Goal: Communication & Community: Answer question/provide support

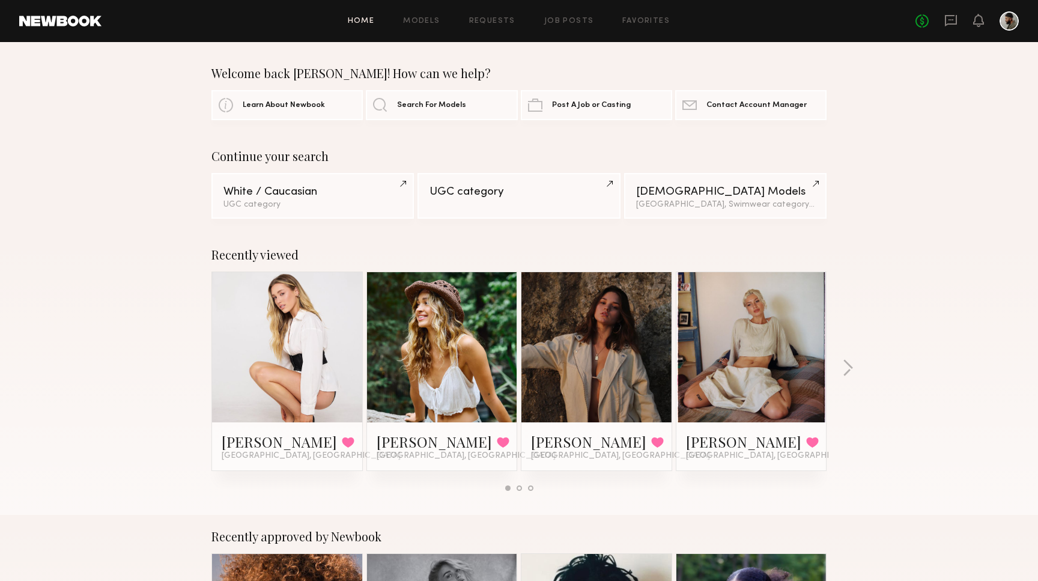
click at [958, 16] on div "No fees up to $5,000" at bounding box center [967, 20] width 103 height 19
click at [955, 20] on icon at bounding box center [951, 20] width 13 height 13
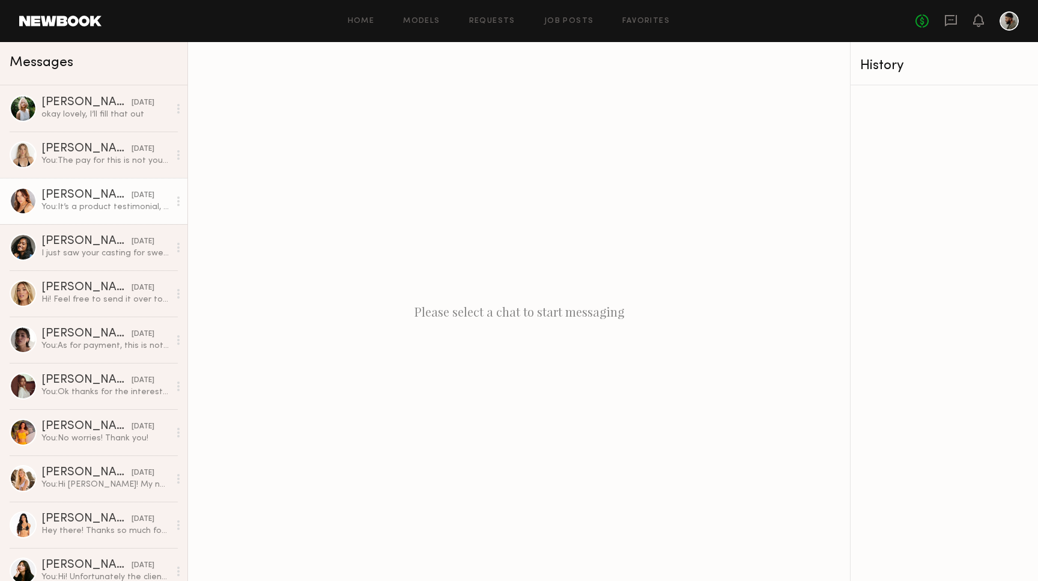
click at [151, 205] on div "You: It’s a product testimonial, the product is a hoodie and sweat pants set" at bounding box center [105, 206] width 128 height 11
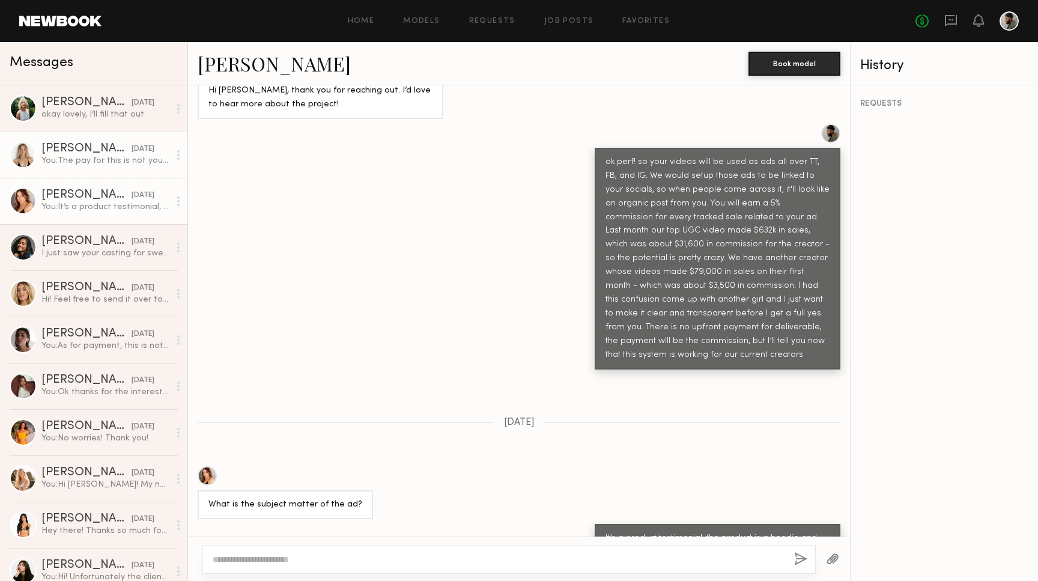
click at [132, 152] on div "yesterday" at bounding box center [143, 149] width 23 height 11
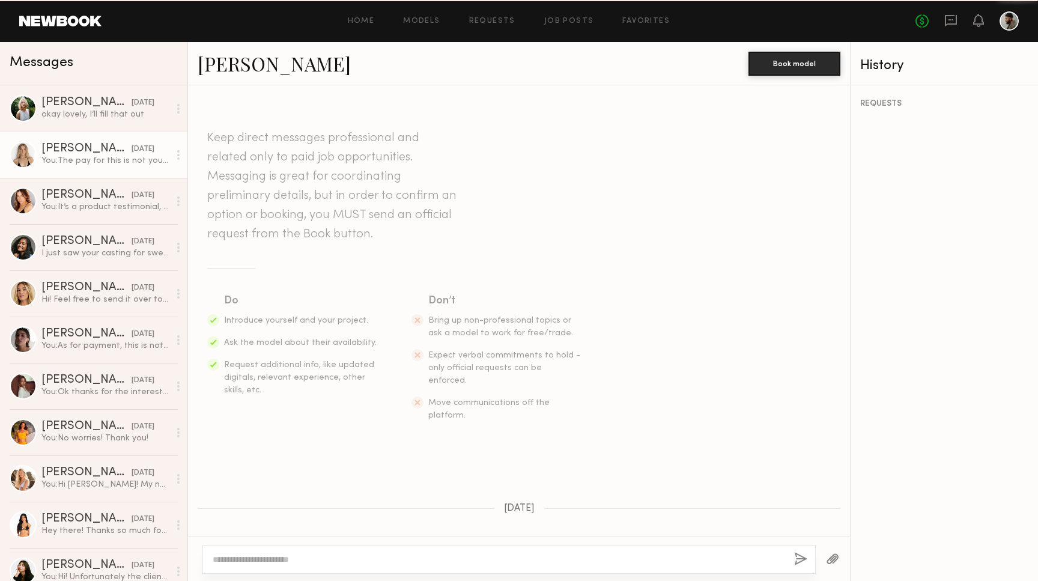
scroll to position [568, 0]
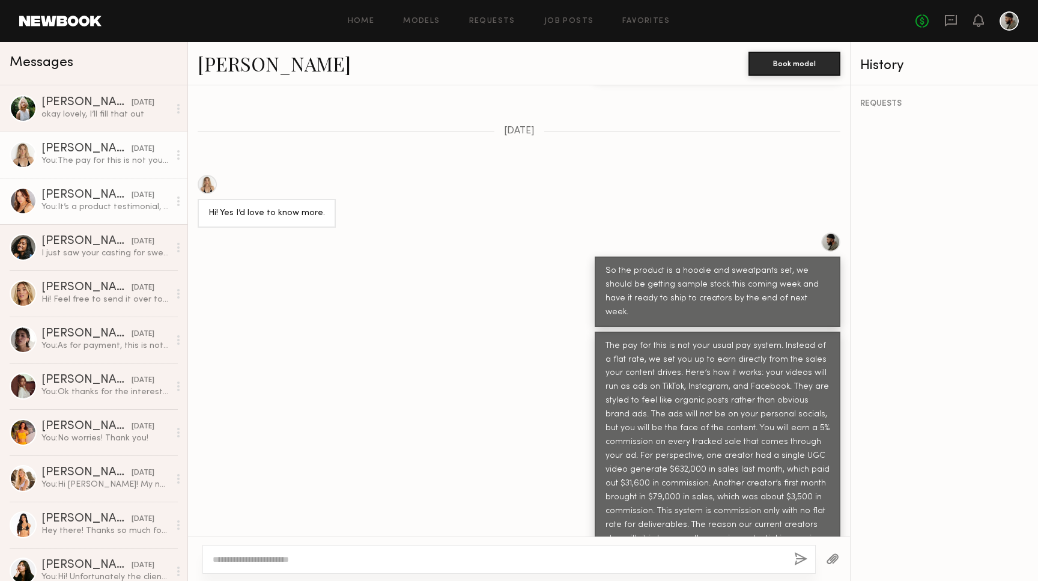
click at [142, 204] on div "You: It’s a product testimonial, the product is a hoodie and sweat pants set" at bounding box center [105, 206] width 128 height 11
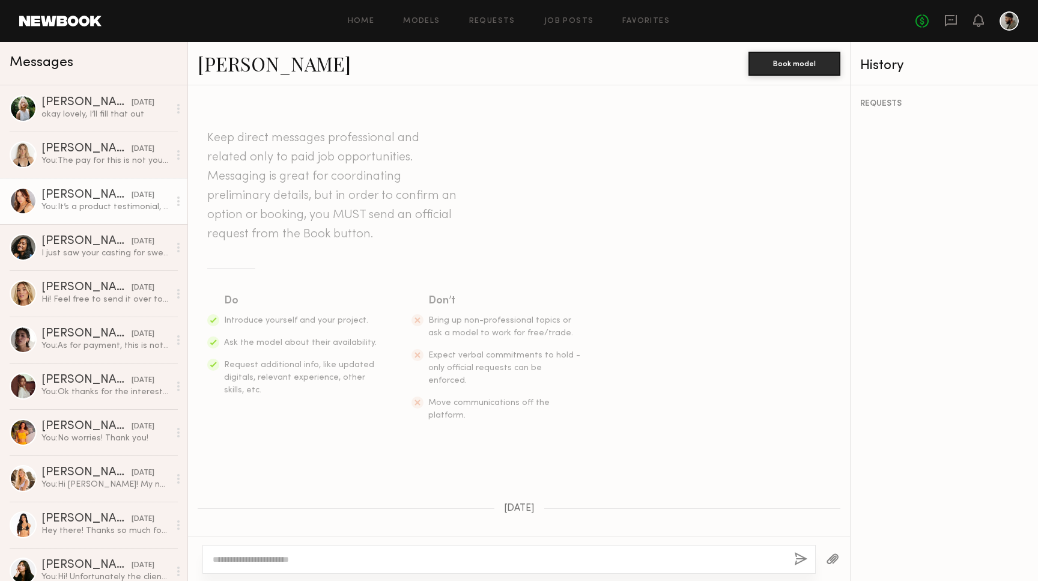
scroll to position [599, 0]
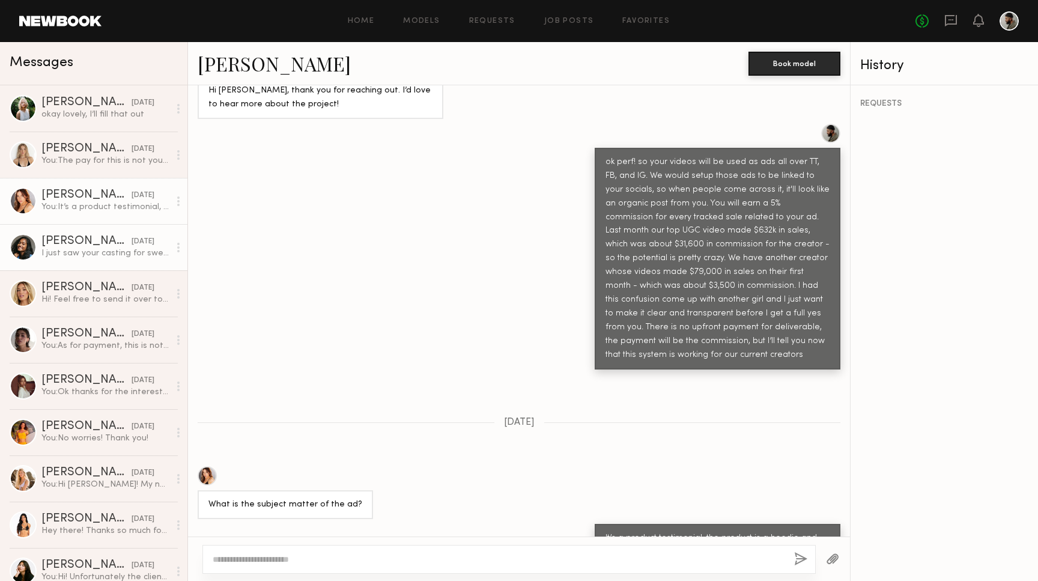
click at [142, 249] on div "I just saw your casting for sweat suit content & if you are looking for a poc t…" at bounding box center [105, 253] width 128 height 11
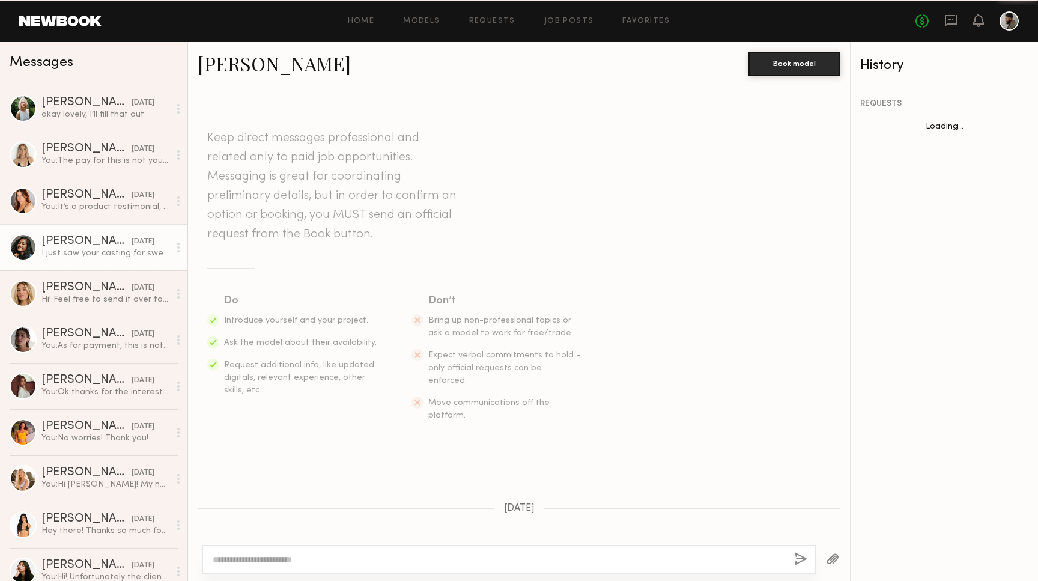
scroll to position [939, 0]
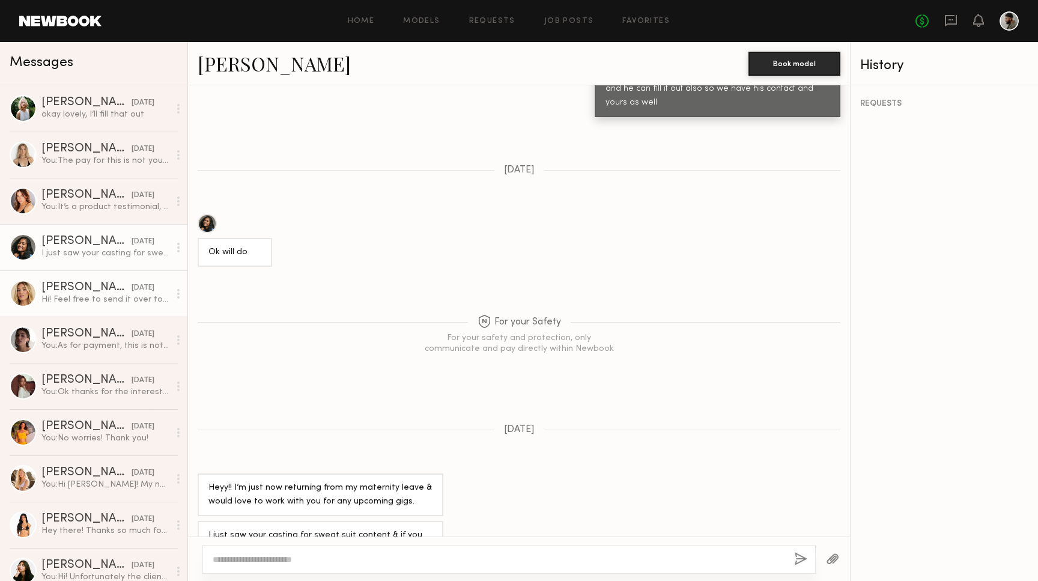
click at [150, 293] on div "09/12/2025" at bounding box center [143, 287] width 23 height 11
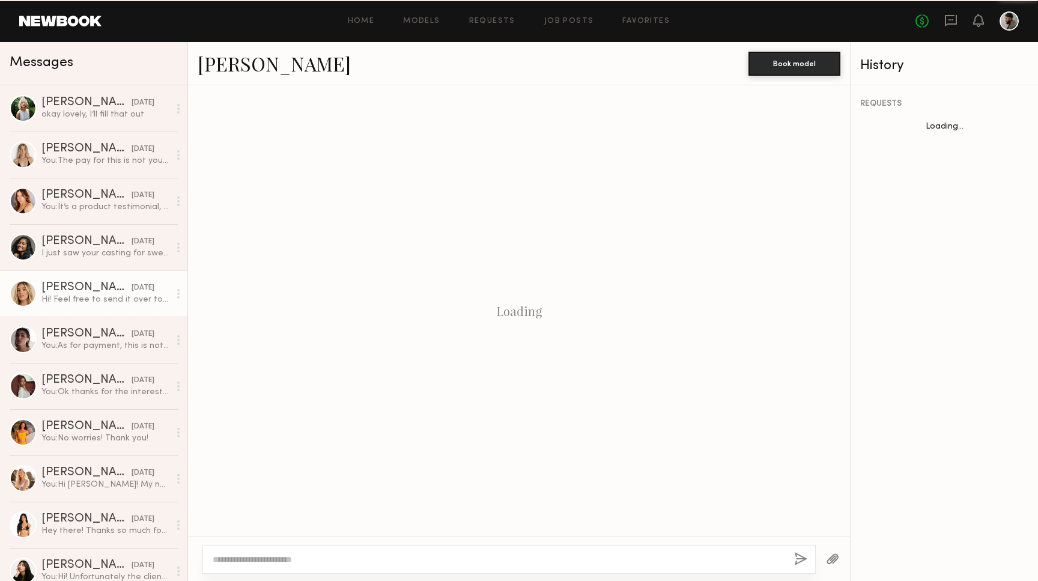
scroll to position [496, 0]
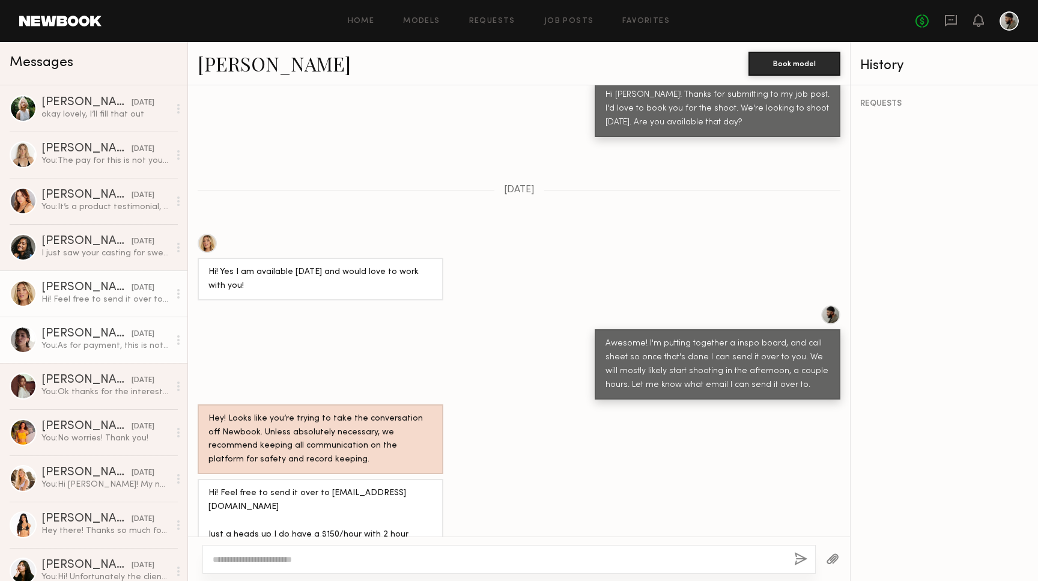
click at [141, 338] on div "09/11/2025" at bounding box center [143, 334] width 23 height 11
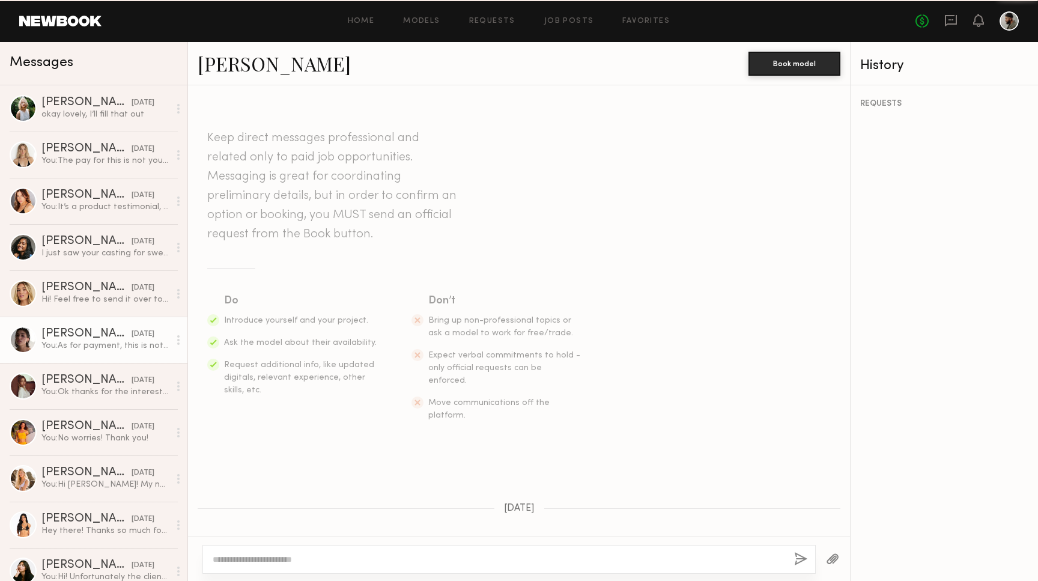
scroll to position [661, 0]
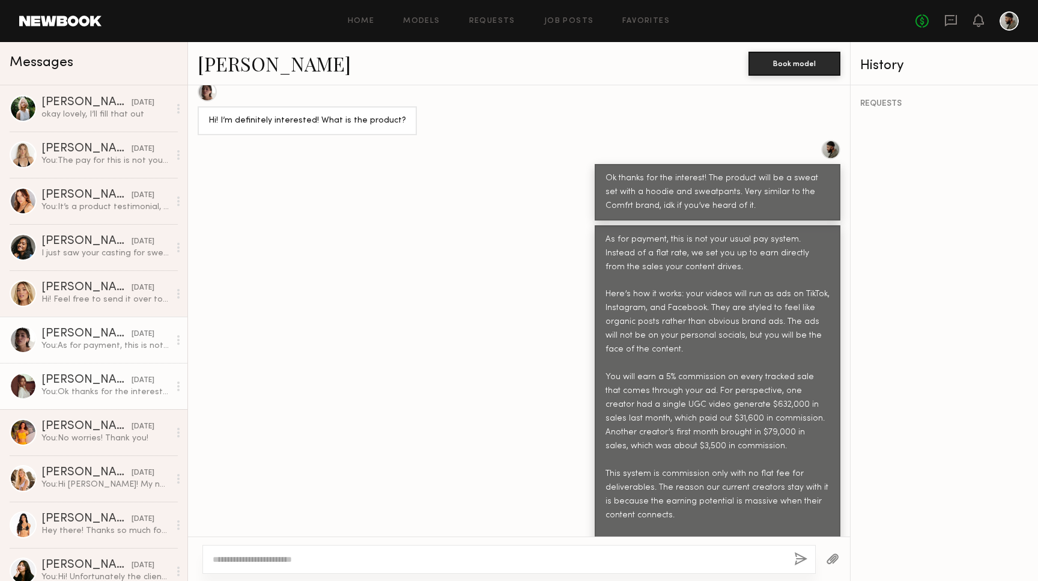
click at [137, 382] on div "09/11/2025" at bounding box center [143, 380] width 23 height 11
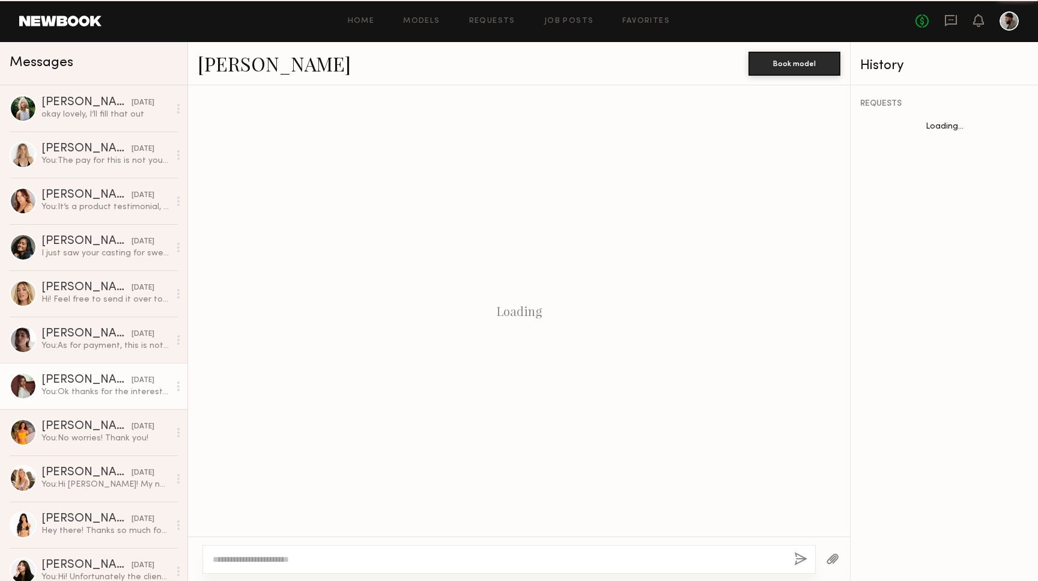
scroll to position [577, 0]
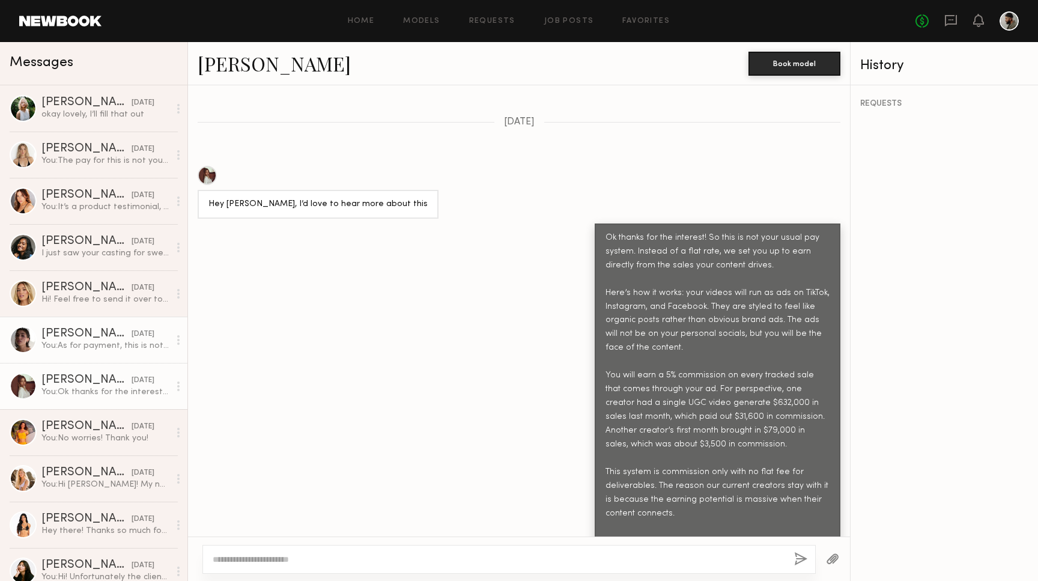
click at [132, 350] on div "You: As for payment, this is not your usual pay system. Instead of a flat rate,…" at bounding box center [105, 345] width 128 height 11
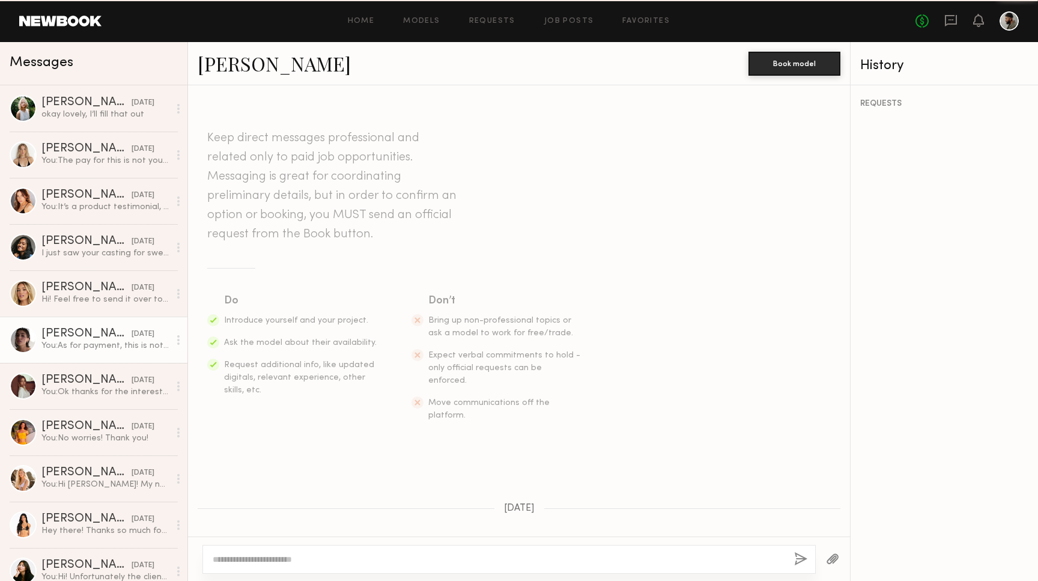
scroll to position [661, 0]
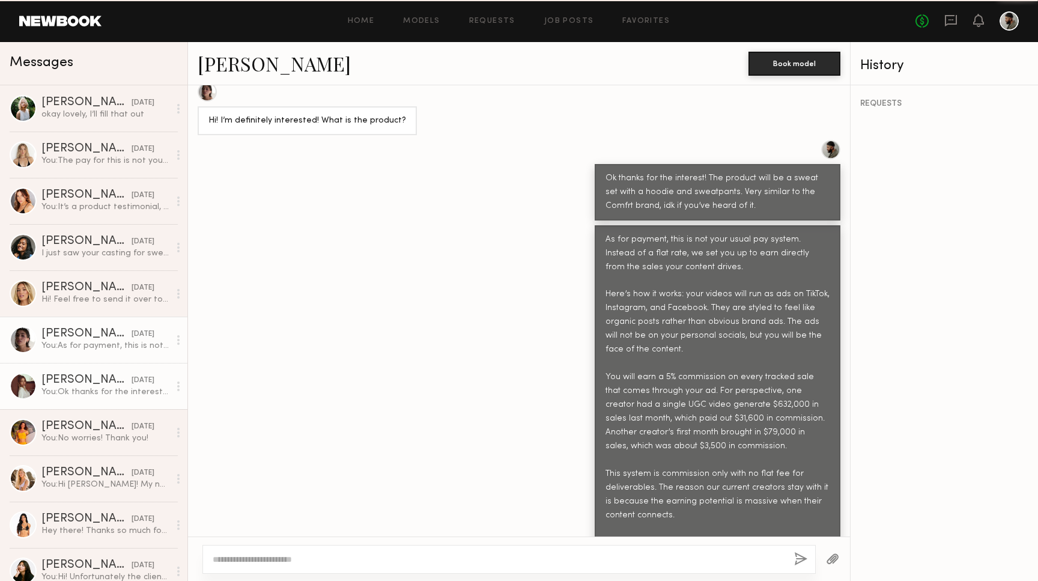
click at [136, 394] on div "You: Ok thanks for the interest! So this is not your usual pay system. Instead …" at bounding box center [105, 391] width 128 height 11
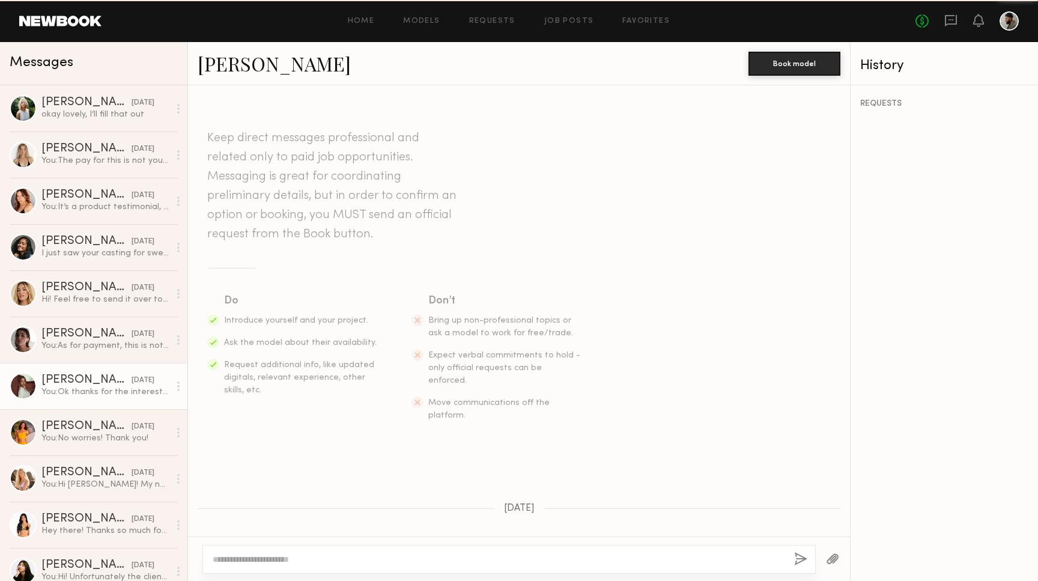
scroll to position [577, 0]
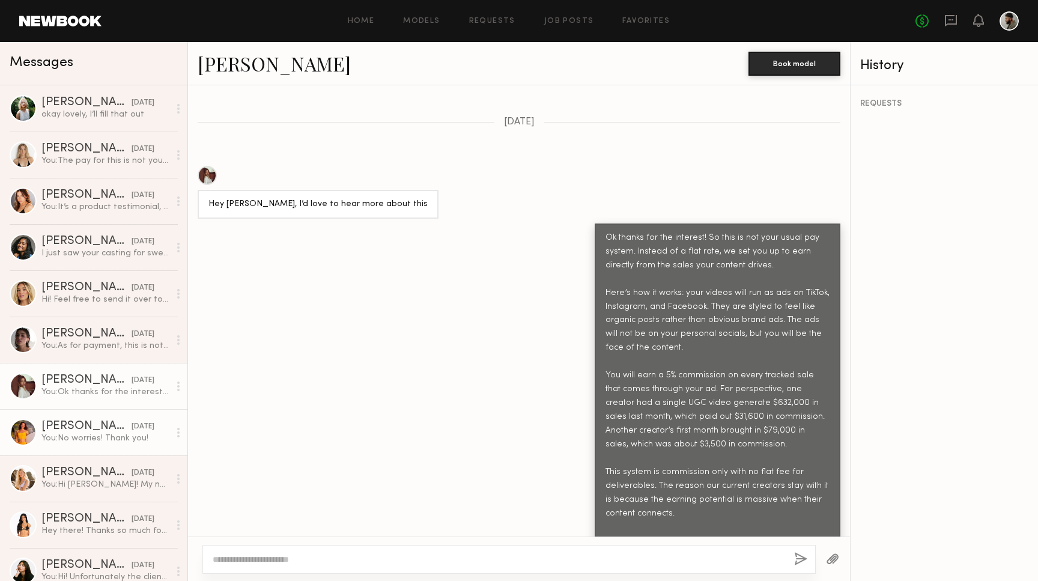
click at [136, 442] on div "You: No worries! Thank you!" at bounding box center [105, 438] width 128 height 11
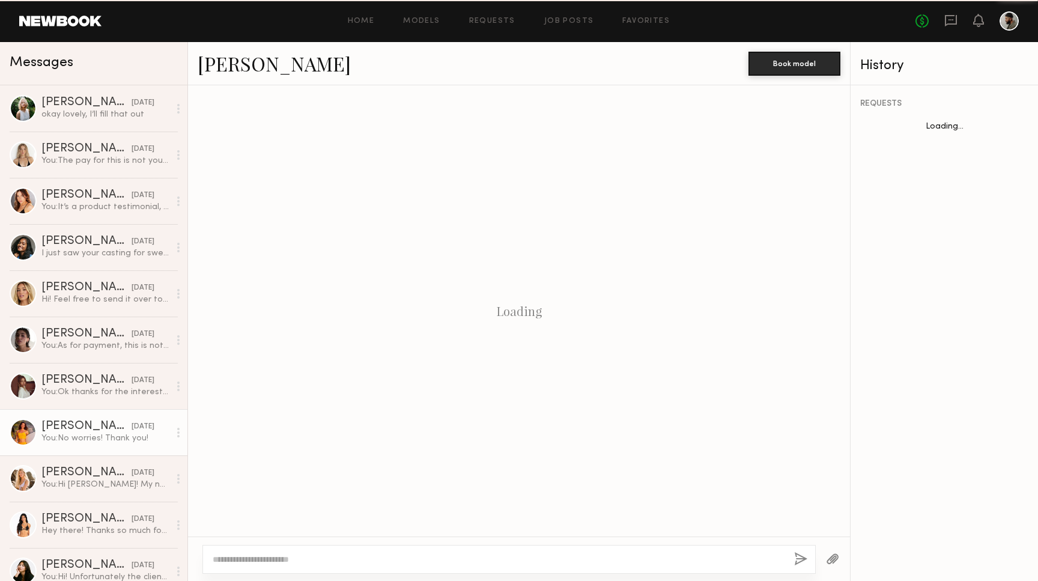
scroll to position [608, 0]
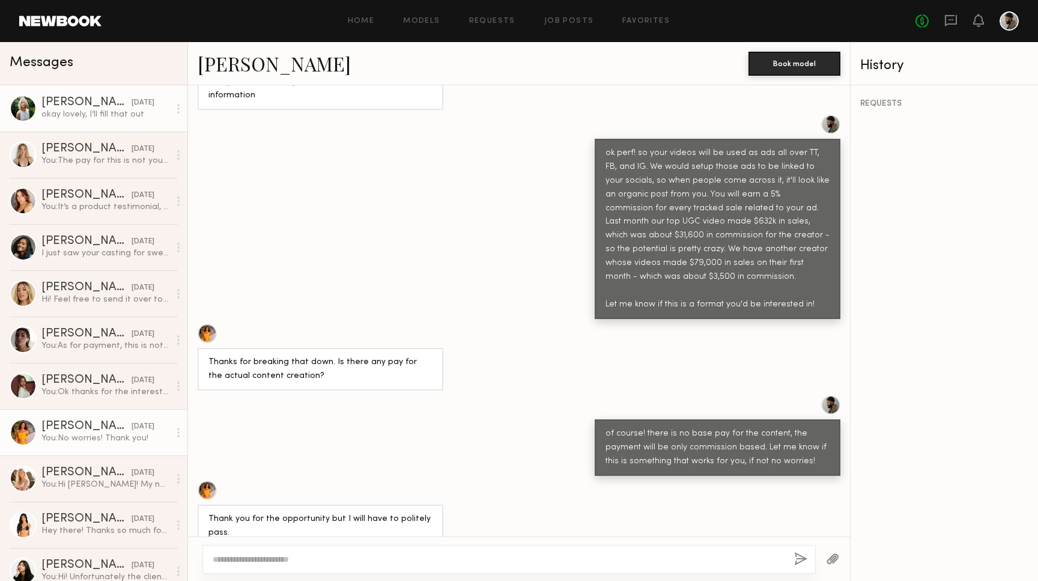
click at [108, 107] on div "Foster M." at bounding box center [86, 103] width 90 height 12
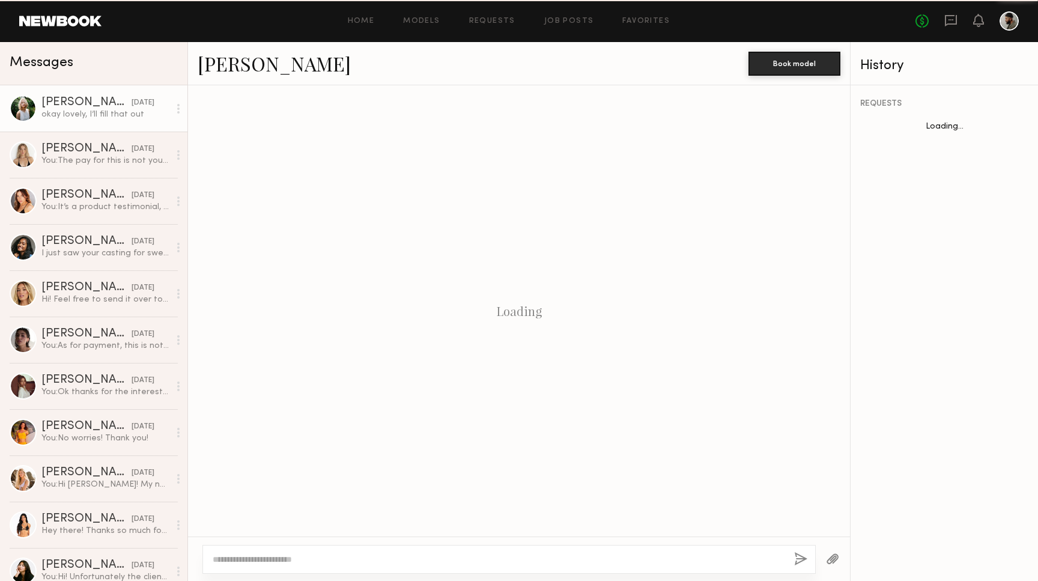
scroll to position [1094, 0]
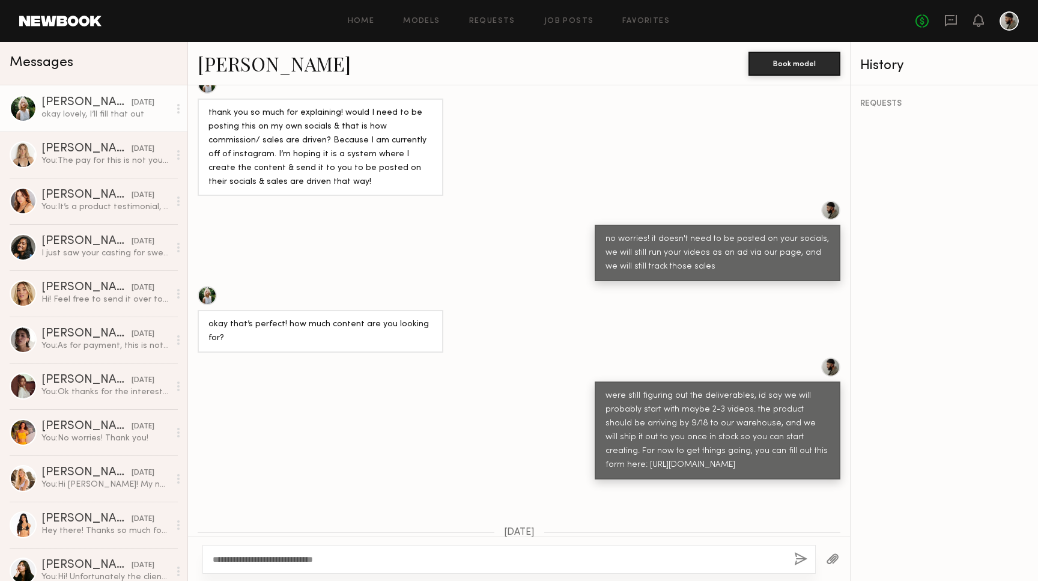
type textarea "**********"
click at [805, 564] on button "button" at bounding box center [800, 559] width 13 height 15
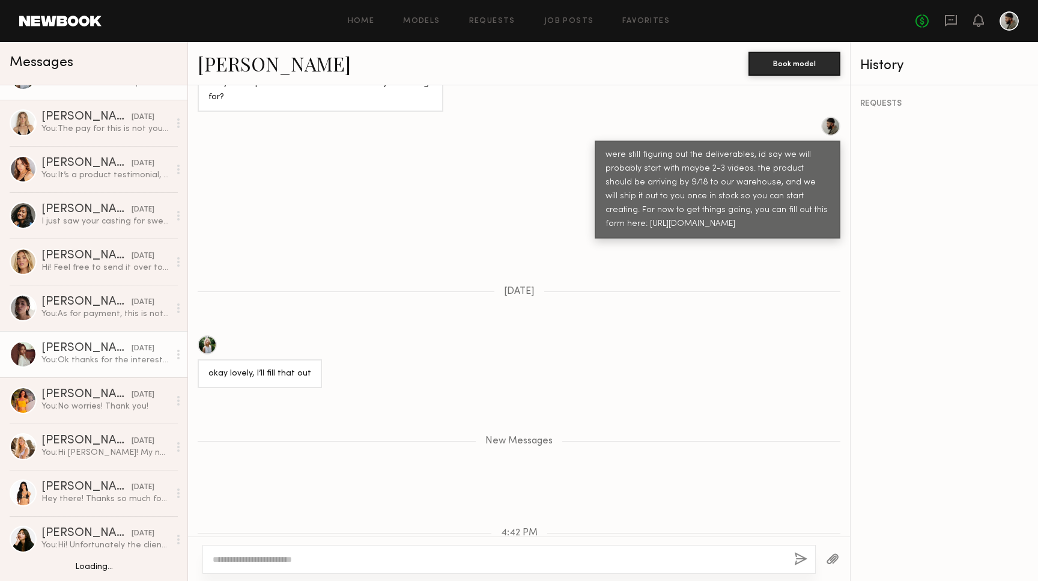
scroll to position [35, 0]
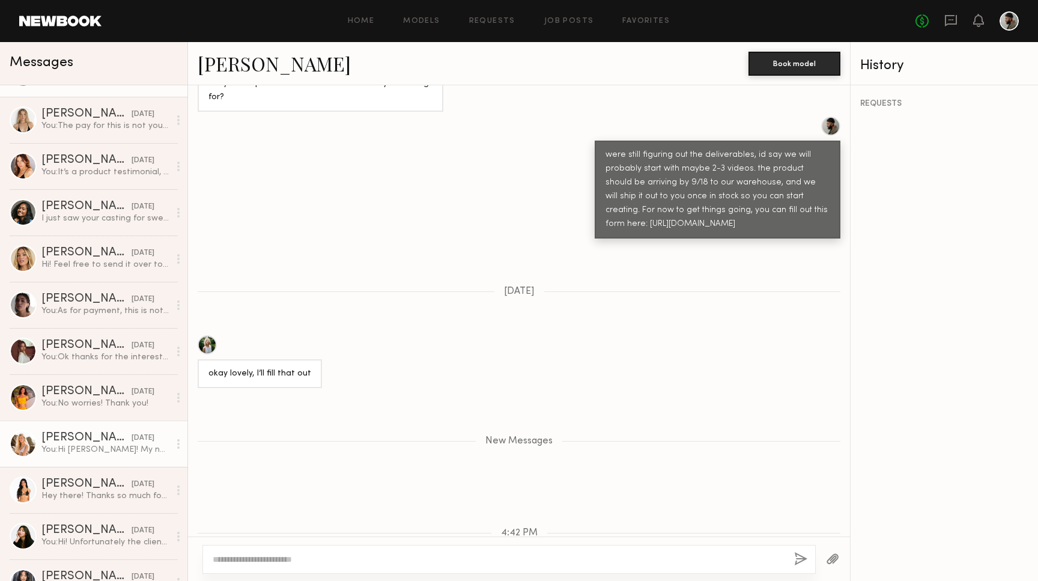
click at [143, 440] on div "09/10/2025" at bounding box center [143, 438] width 23 height 11
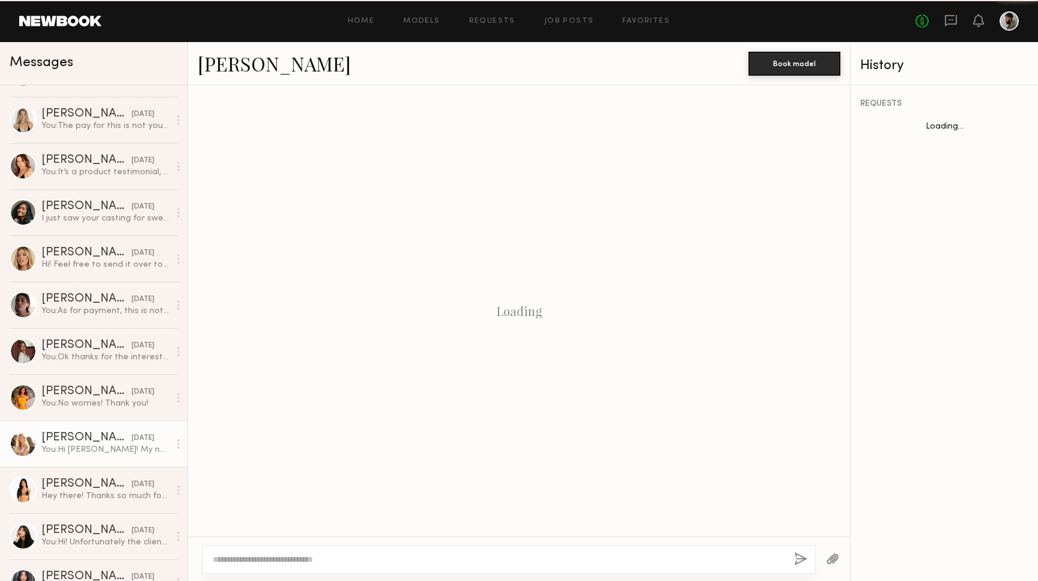
scroll to position [91, 0]
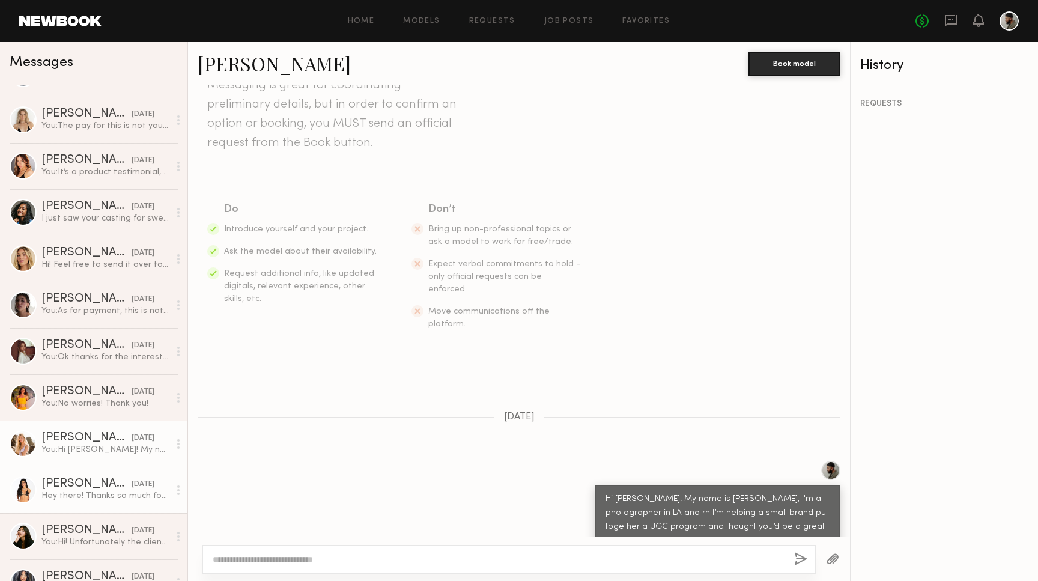
click at [156, 492] on div "Hey there! Thanks so much for reaching out - I apologize the app didn’t notify …" at bounding box center [105, 495] width 128 height 11
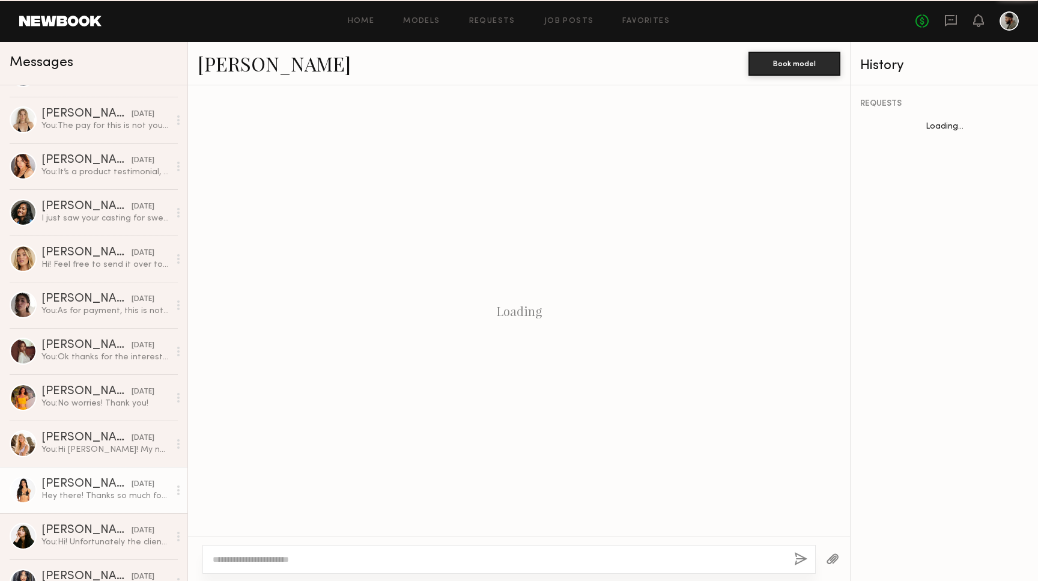
scroll to position [408, 0]
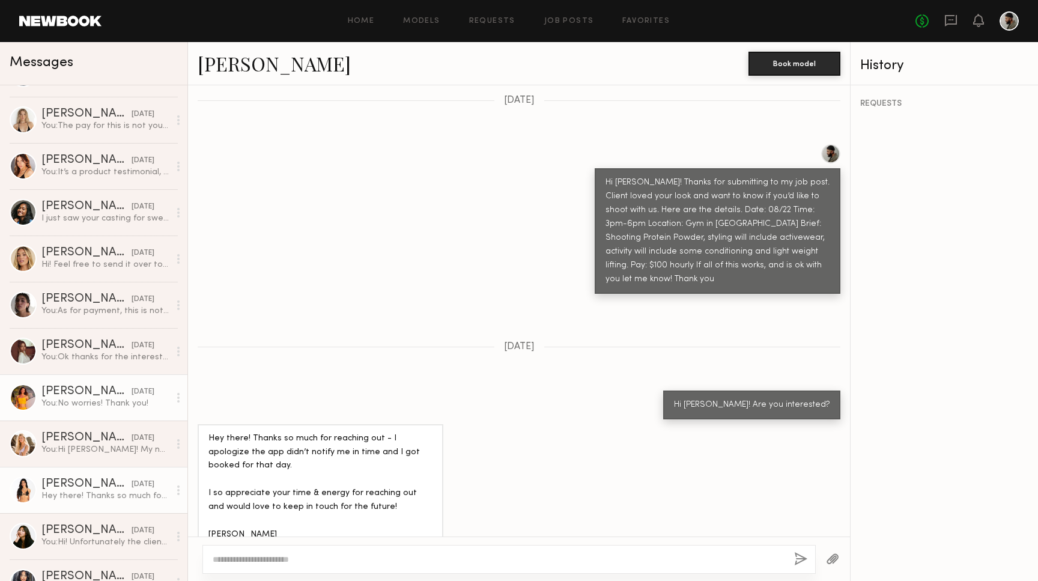
click at [121, 404] on div "You: No worries! Thank you!" at bounding box center [105, 403] width 128 height 11
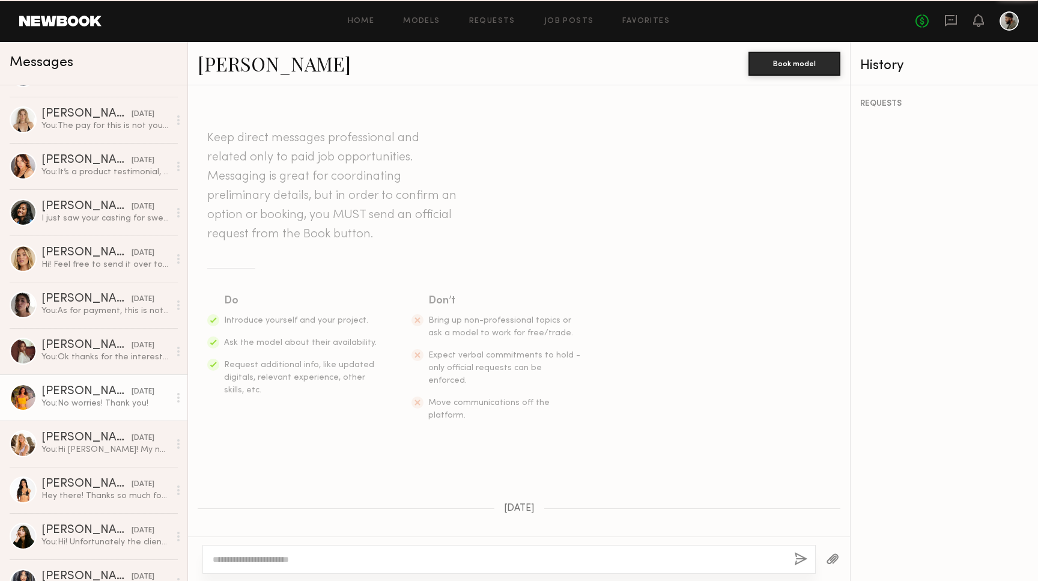
scroll to position [608, 0]
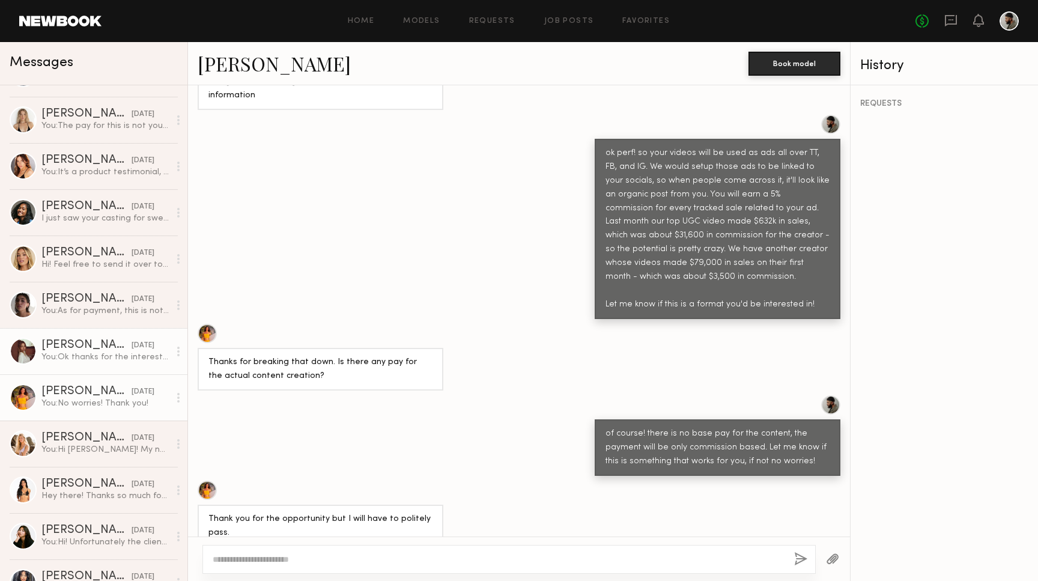
click at [111, 365] on link "Ellie G. 09/11/2025 You: Ok thanks for the interest! So this is not your usual …" at bounding box center [93, 351] width 187 height 46
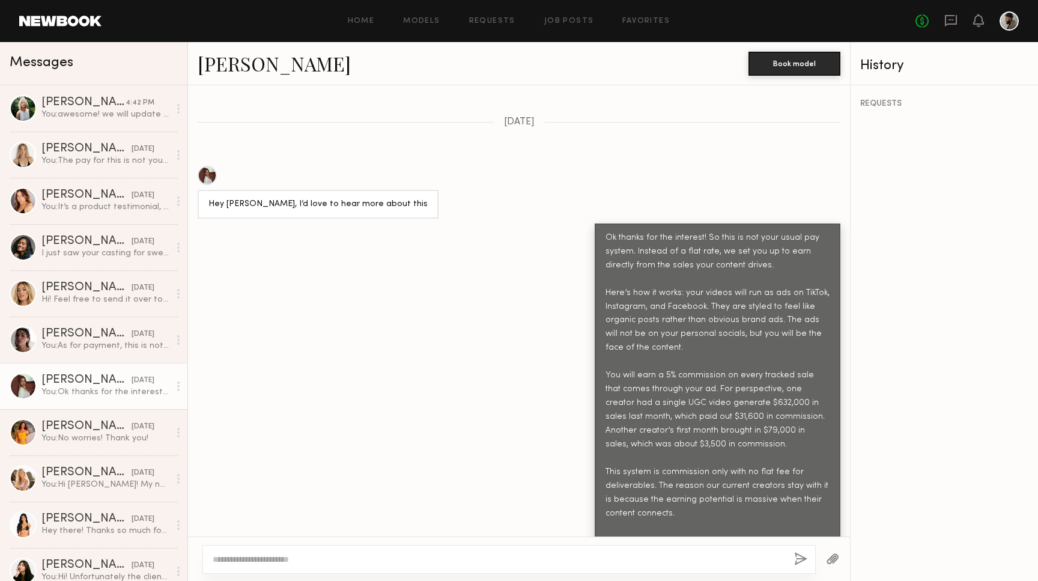
click at [132, 392] on div "You: Ok thanks for the interest! So this is not your usual pay system. Instead …" at bounding box center [105, 391] width 128 height 11
click at [132, 424] on div "09/10/2025" at bounding box center [143, 426] width 23 height 11
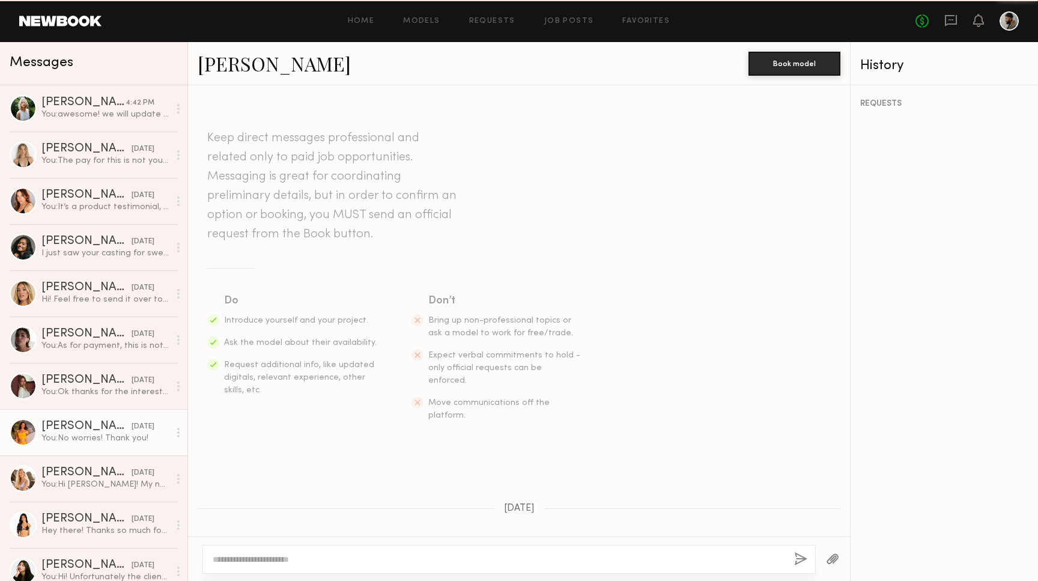
scroll to position [608, 0]
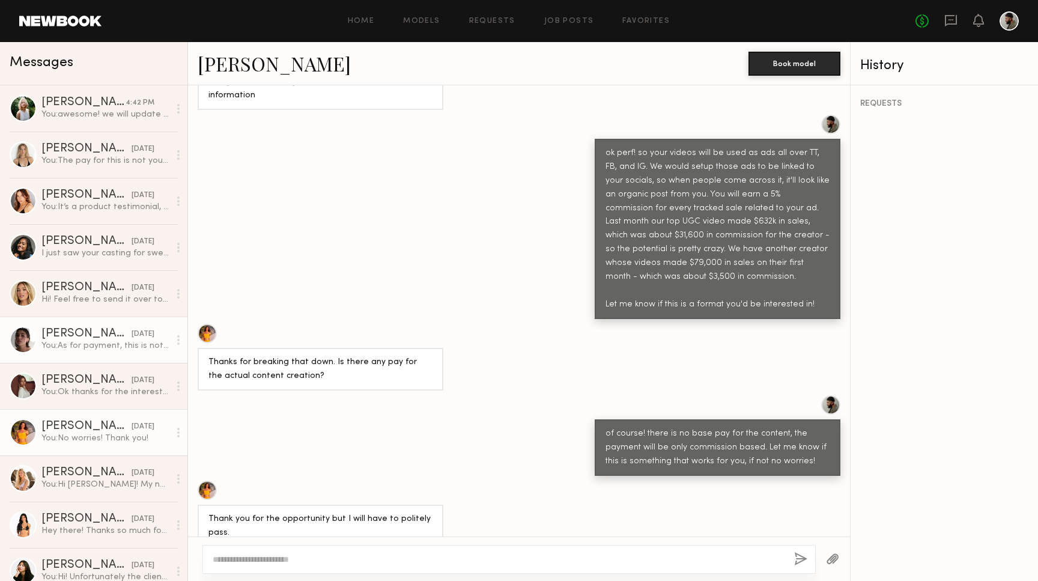
click at [107, 330] on div "Kelsey H." at bounding box center [86, 334] width 90 height 12
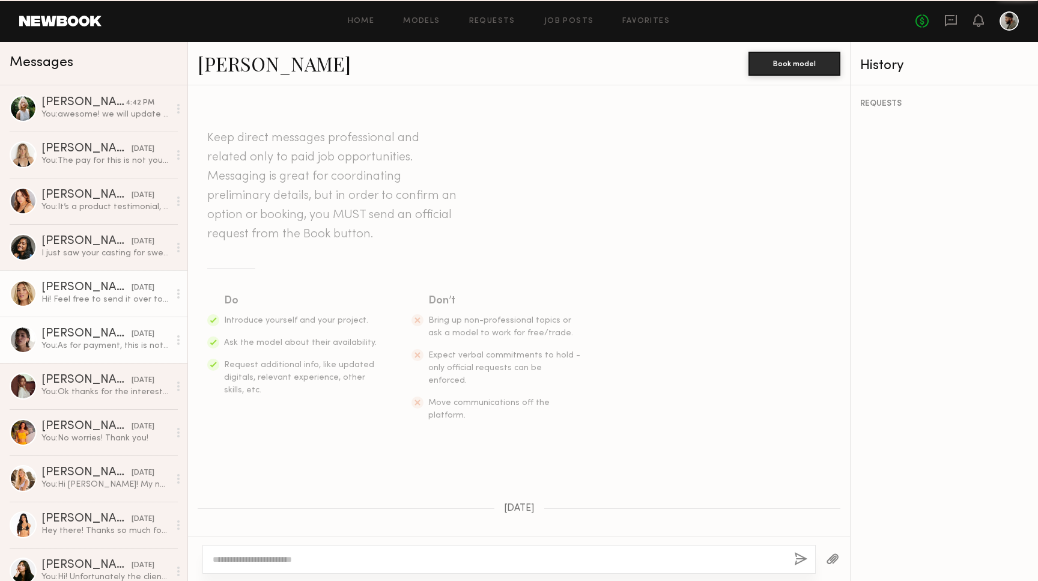
scroll to position [661, 0]
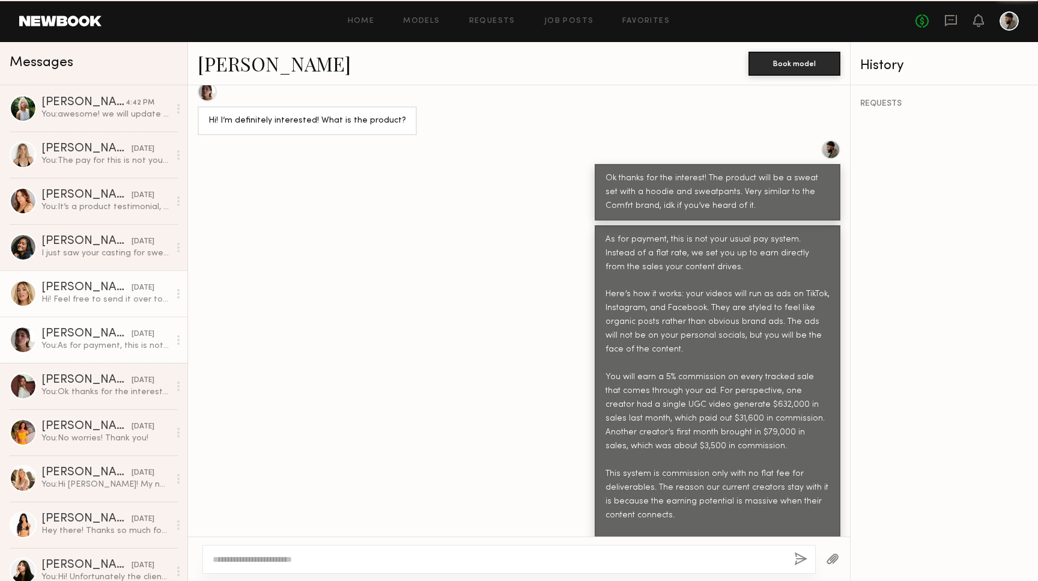
click at [100, 288] on div "Hailey M." at bounding box center [86, 288] width 90 height 12
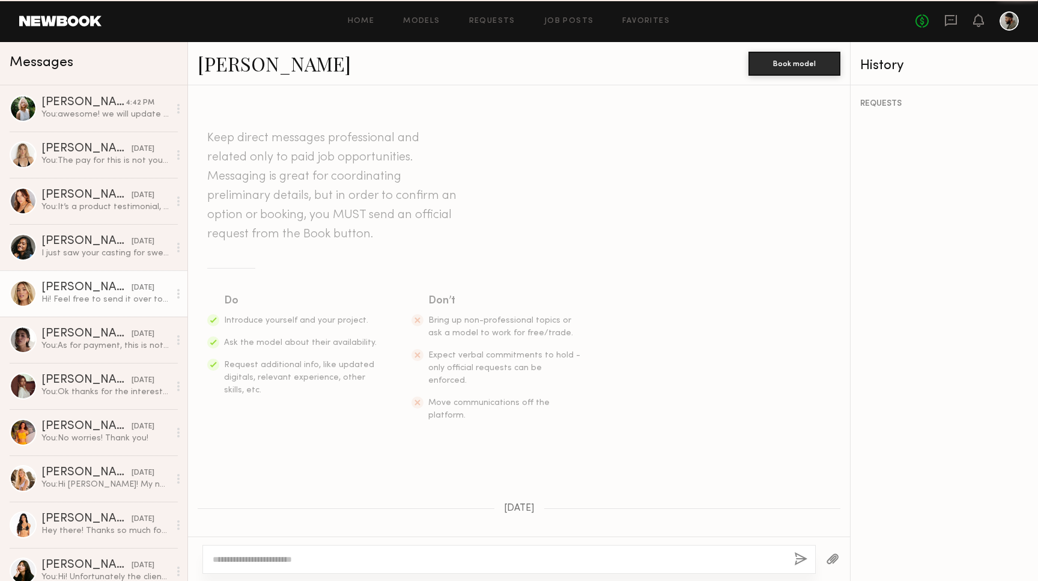
scroll to position [496, 0]
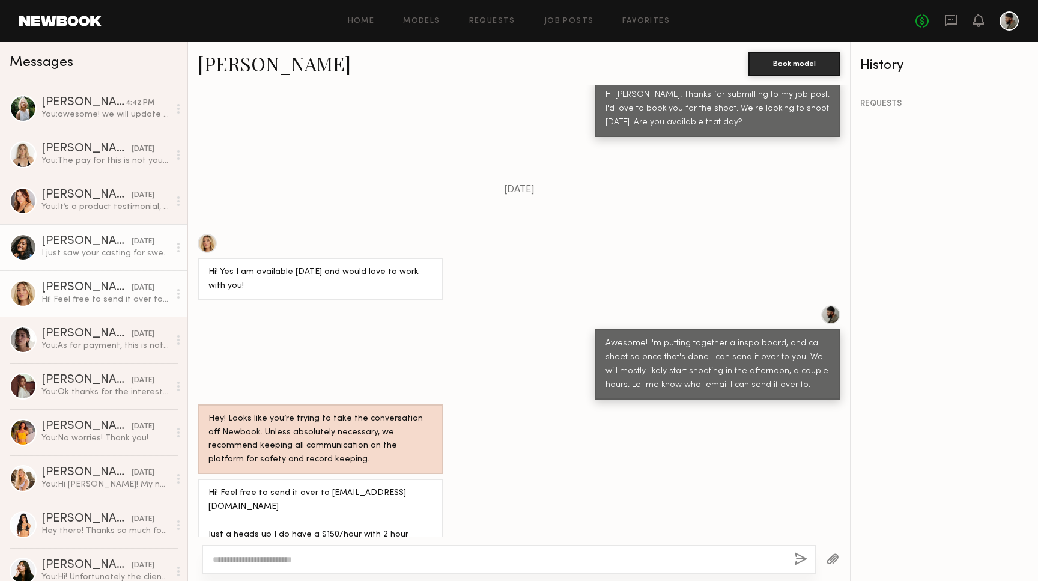
click at [98, 253] on div "I just saw your casting for sweat suit content & if you are looking for a poc t…" at bounding box center [105, 253] width 128 height 11
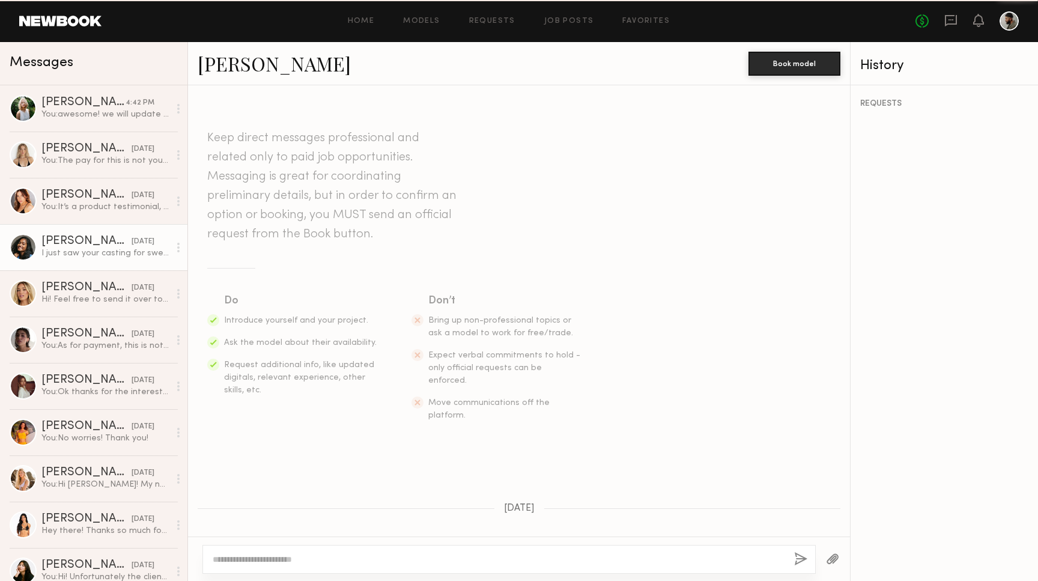
scroll to position [939, 0]
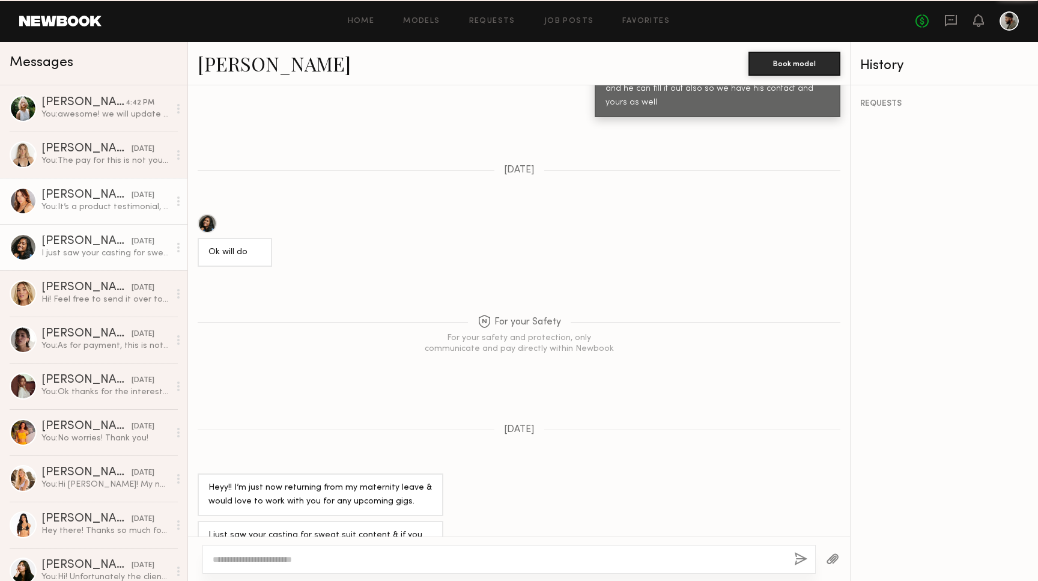
click at [92, 204] on div "You: It’s a product testimonial, the product is a hoodie and sweat pants set" at bounding box center [105, 206] width 128 height 11
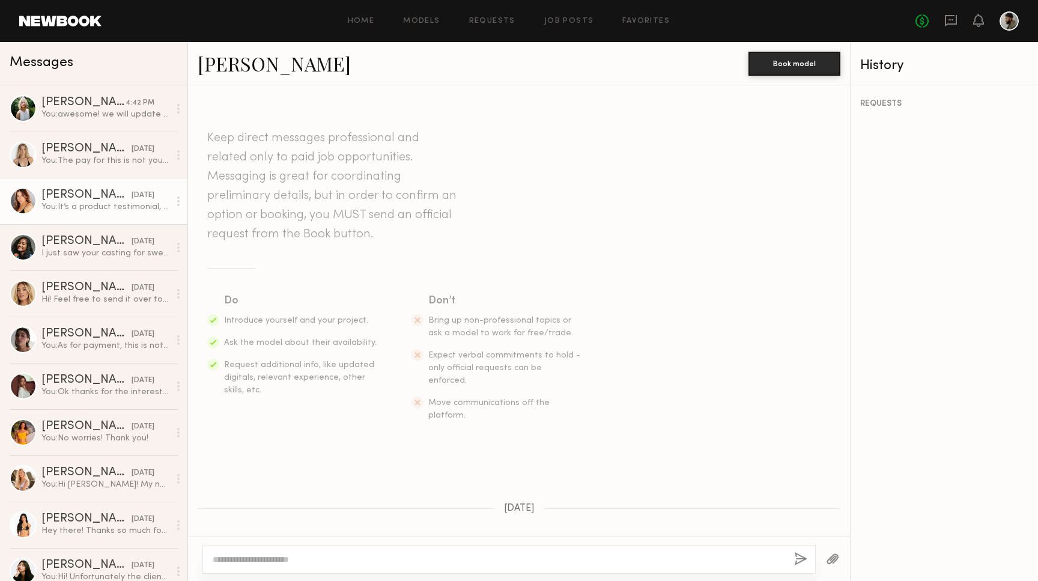
scroll to position [599, 0]
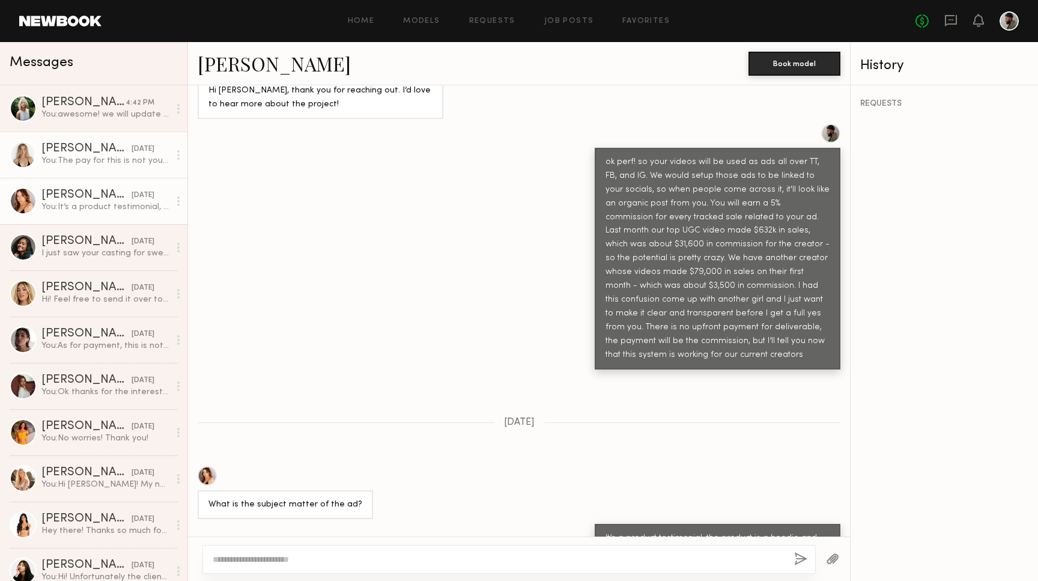
click at [93, 161] on div "You: The pay for this is not your usual pay system. Instead of a flat rate, we …" at bounding box center [105, 160] width 128 height 11
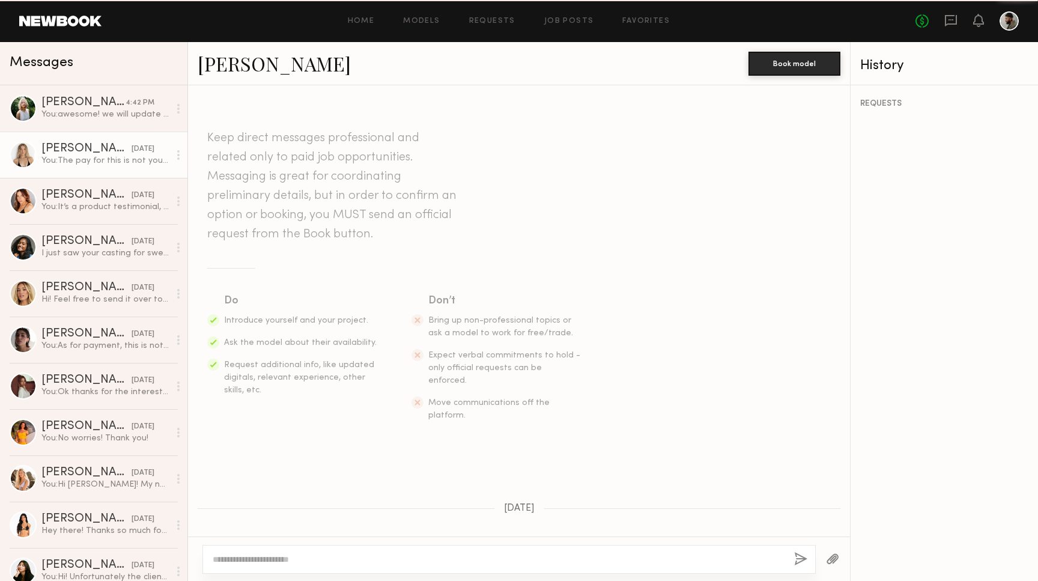
scroll to position [568, 0]
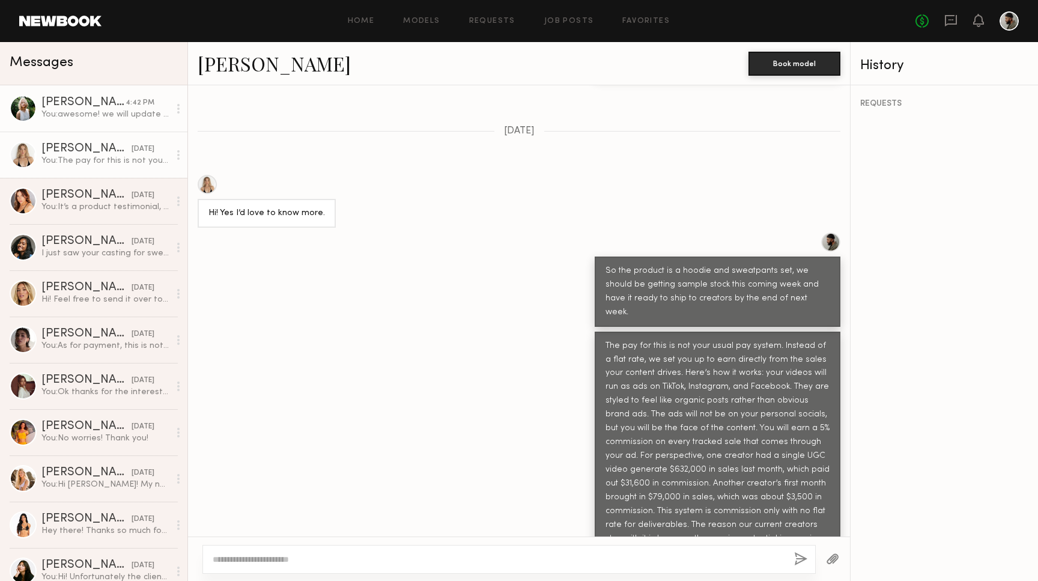
click at [99, 121] on link "Foster M. 4:42 PM You: awesome! we will update you soon!" at bounding box center [93, 108] width 187 height 46
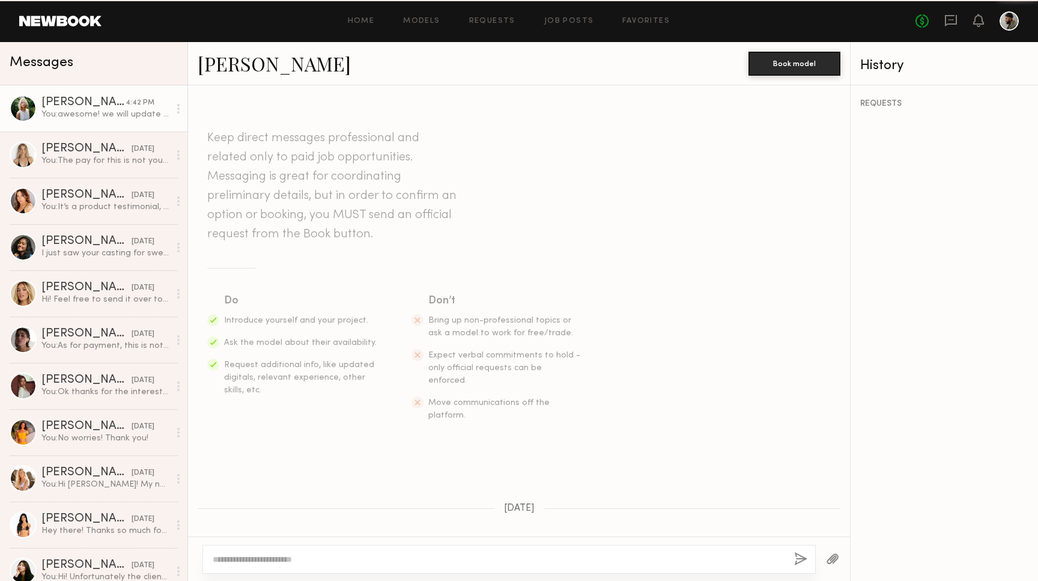
scroll to position [1243, 0]
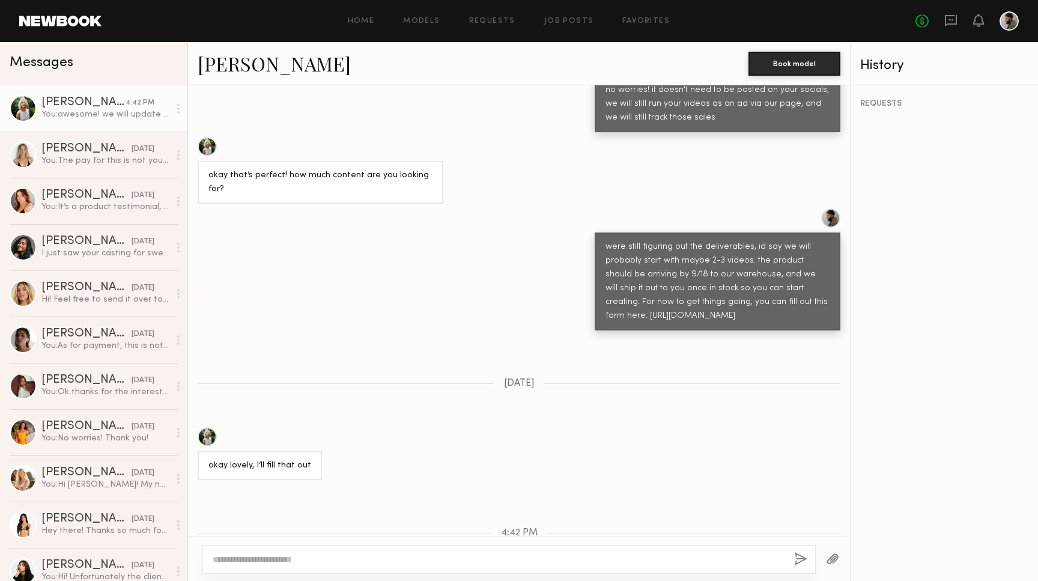
click at [570, 26] on div "Home Models Requests Job Posts Favorites Sign Out No fees up to $5,000" at bounding box center [561, 20] width 918 height 19
click at [565, 17] on link "Job Posts" at bounding box center [569, 21] width 50 height 8
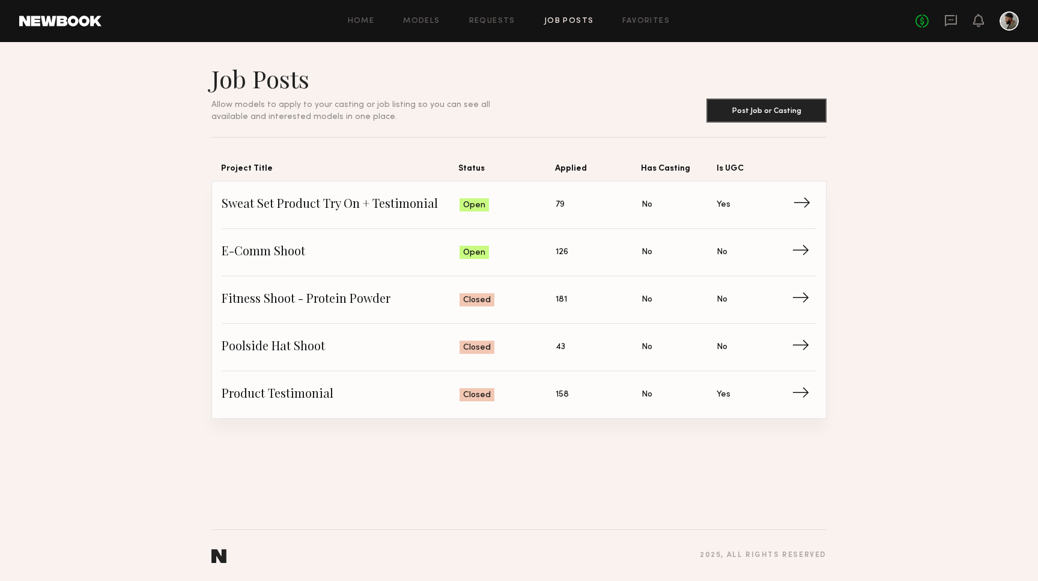
click at [532, 208] on span "Status: Open" at bounding box center [508, 205] width 97 height 18
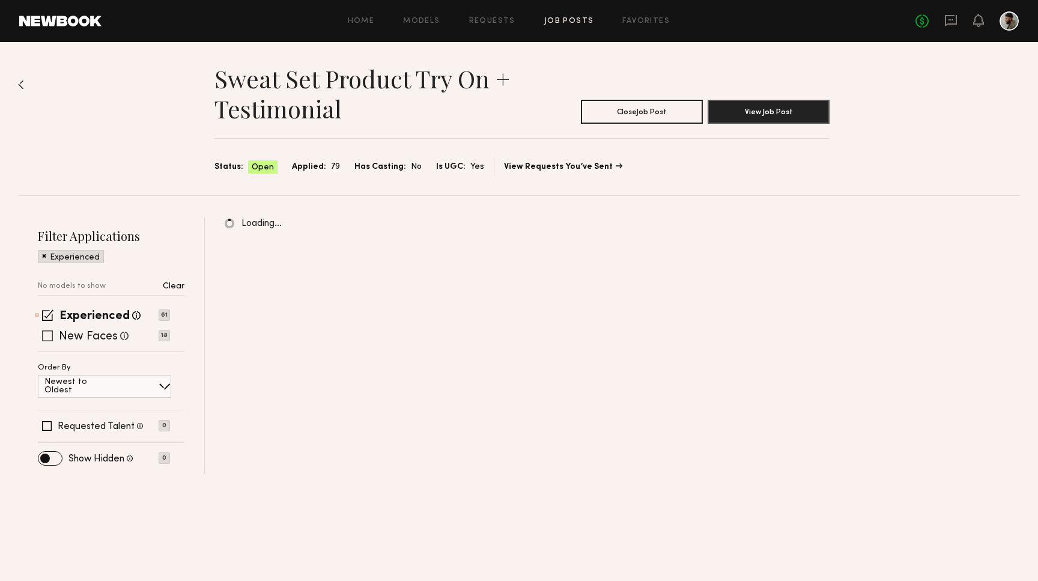
click at [96, 336] on label "New Faces" at bounding box center [88, 337] width 59 height 12
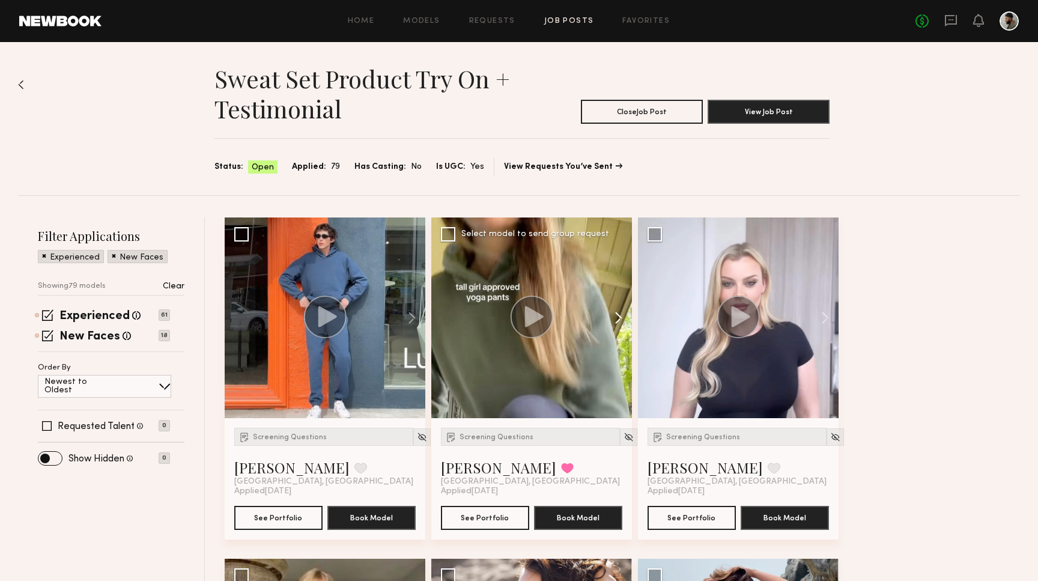
click at [621, 317] on button at bounding box center [613, 318] width 38 height 201
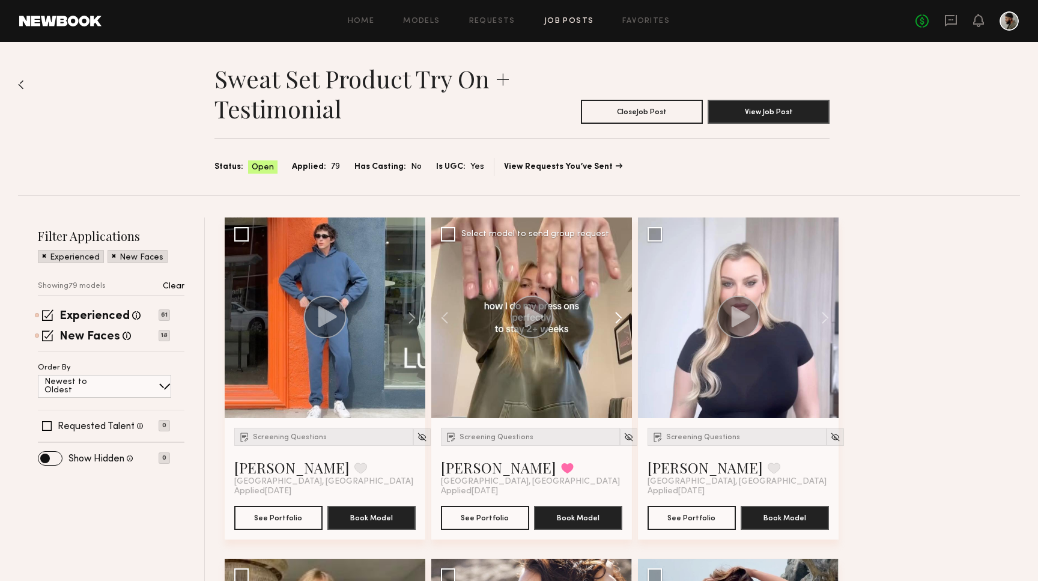
click at [621, 317] on button at bounding box center [613, 318] width 38 height 201
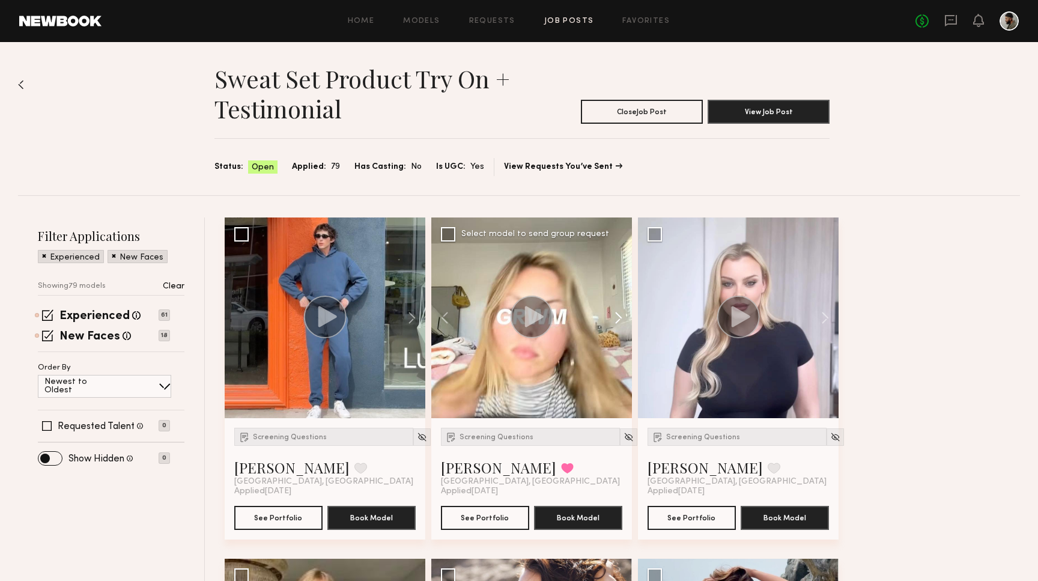
click at [621, 317] on button at bounding box center [613, 318] width 38 height 201
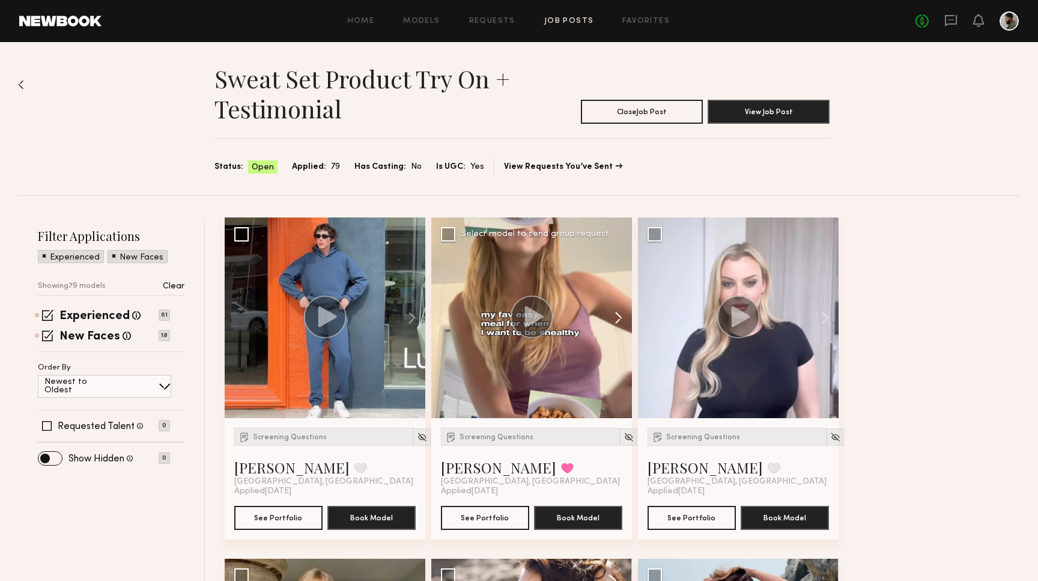
click at [621, 317] on button at bounding box center [613, 318] width 38 height 201
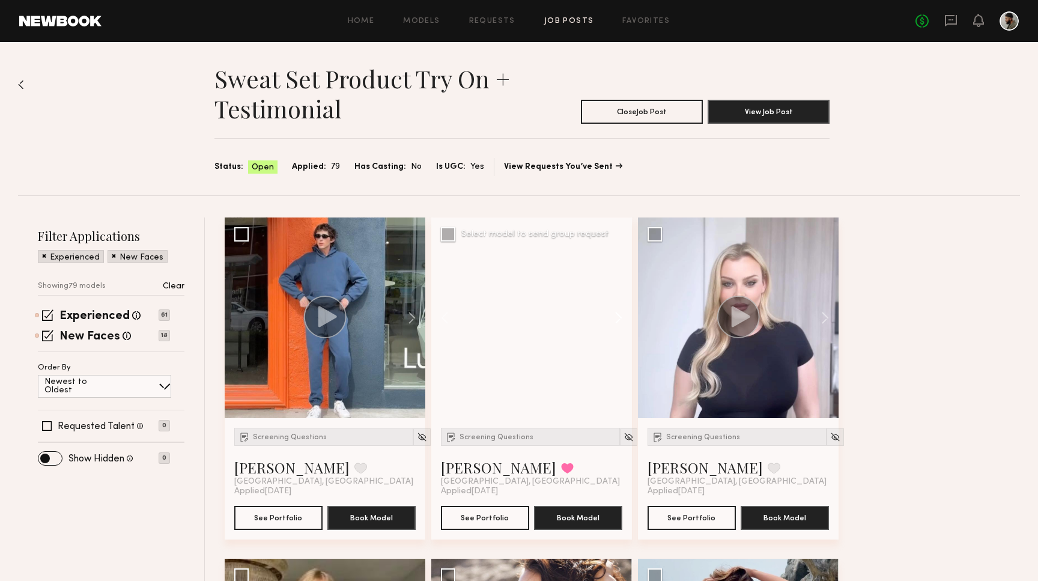
click at [621, 317] on button at bounding box center [613, 318] width 38 height 201
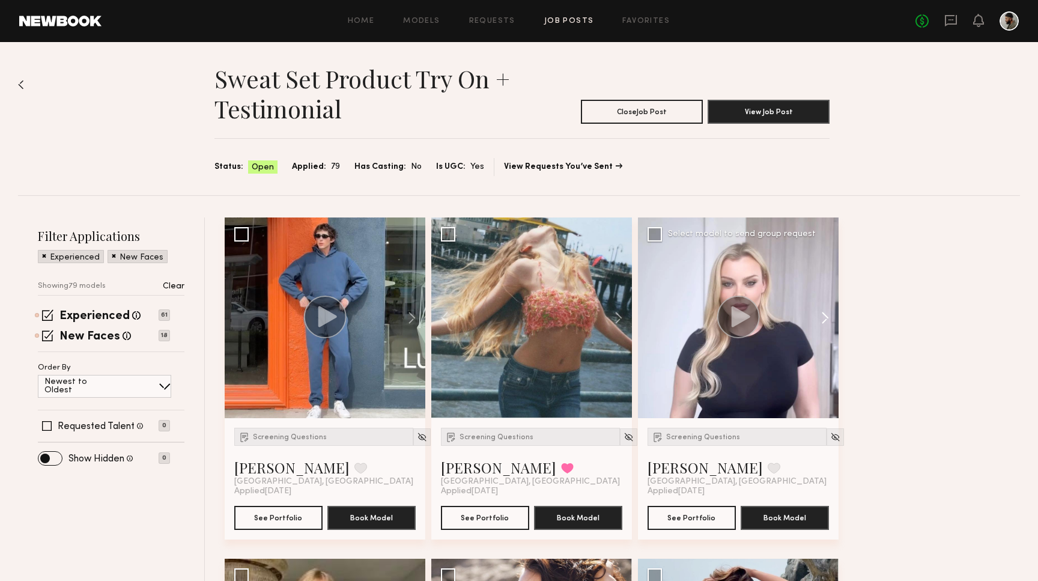
click at [827, 318] on button at bounding box center [819, 318] width 38 height 201
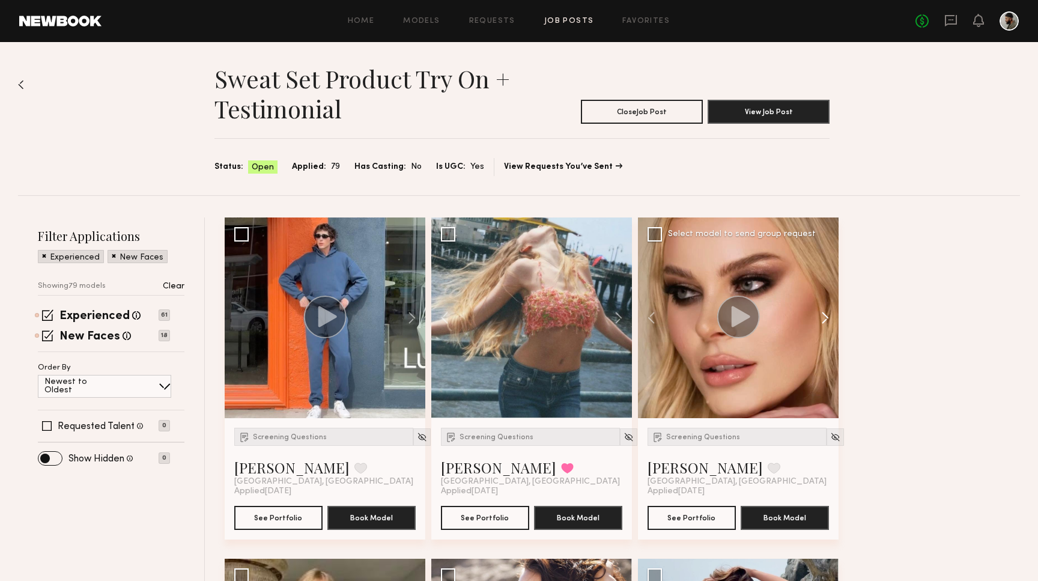
click at [827, 318] on button at bounding box center [819, 318] width 38 height 201
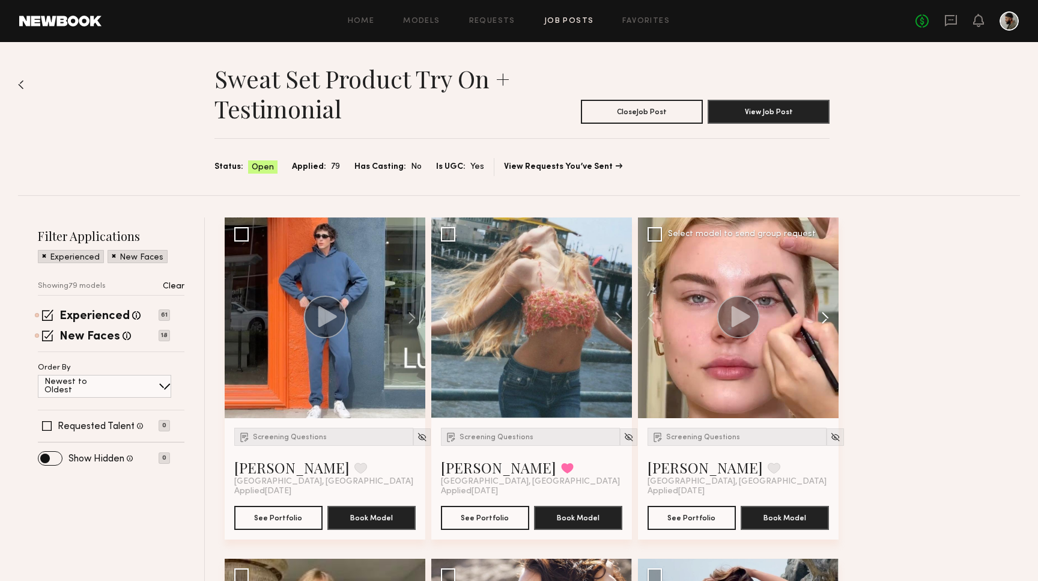
click at [827, 318] on button at bounding box center [819, 318] width 38 height 201
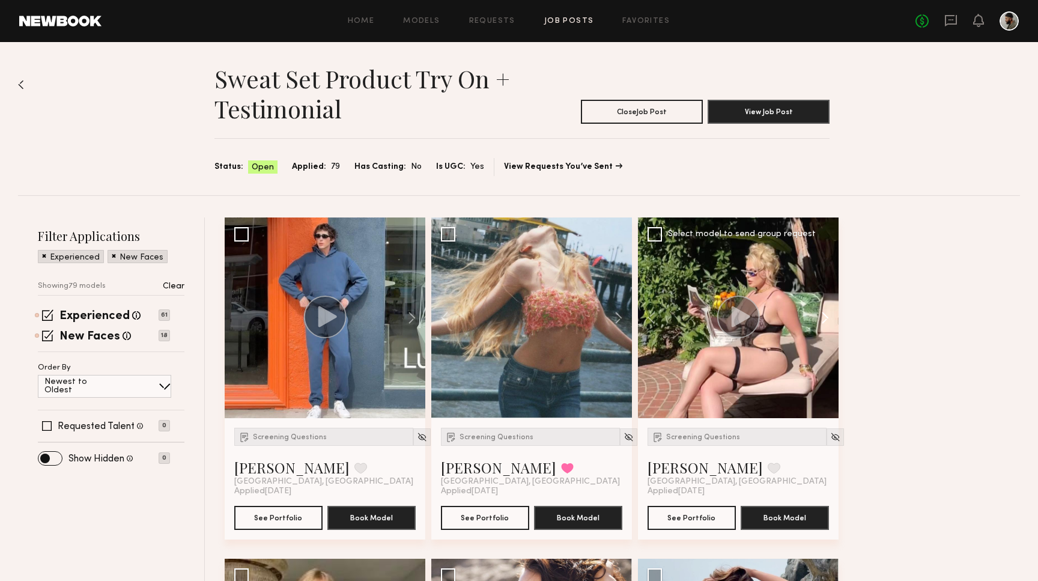
click at [827, 318] on button at bounding box center [819, 318] width 38 height 201
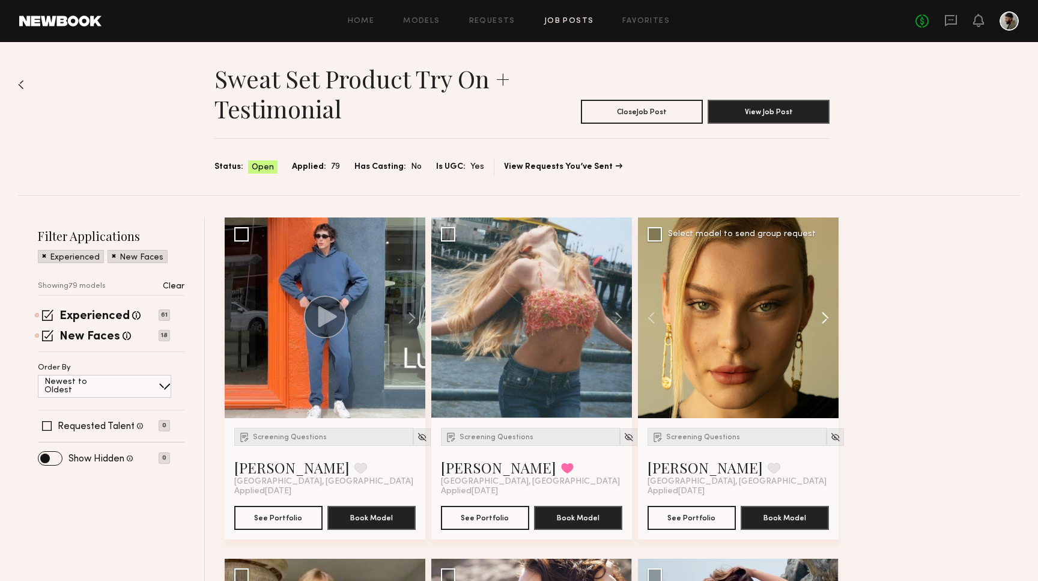
click at [827, 318] on button at bounding box center [819, 318] width 38 height 201
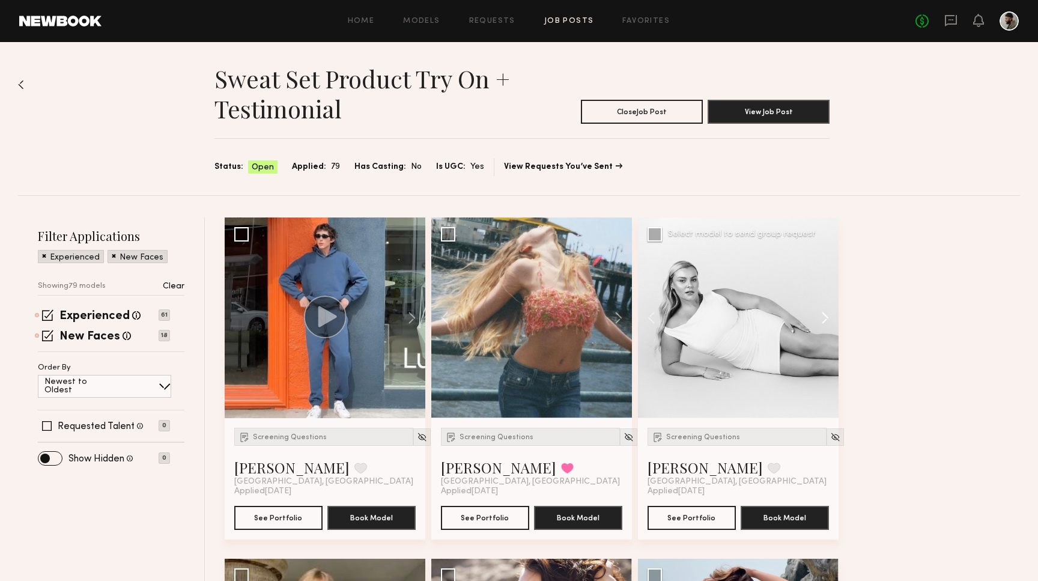
click at [827, 318] on button at bounding box center [819, 318] width 38 height 201
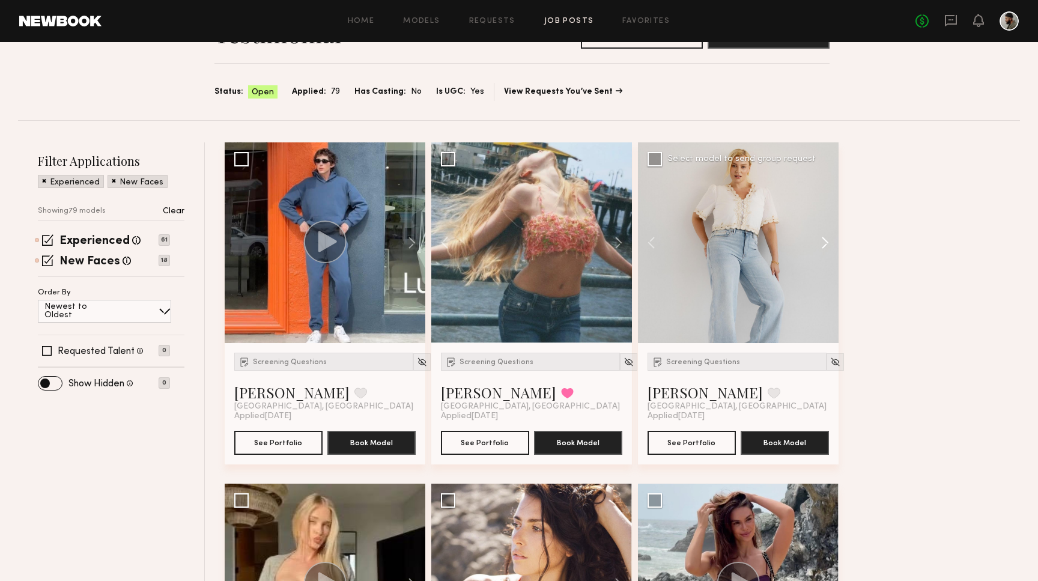
scroll to position [78, 0]
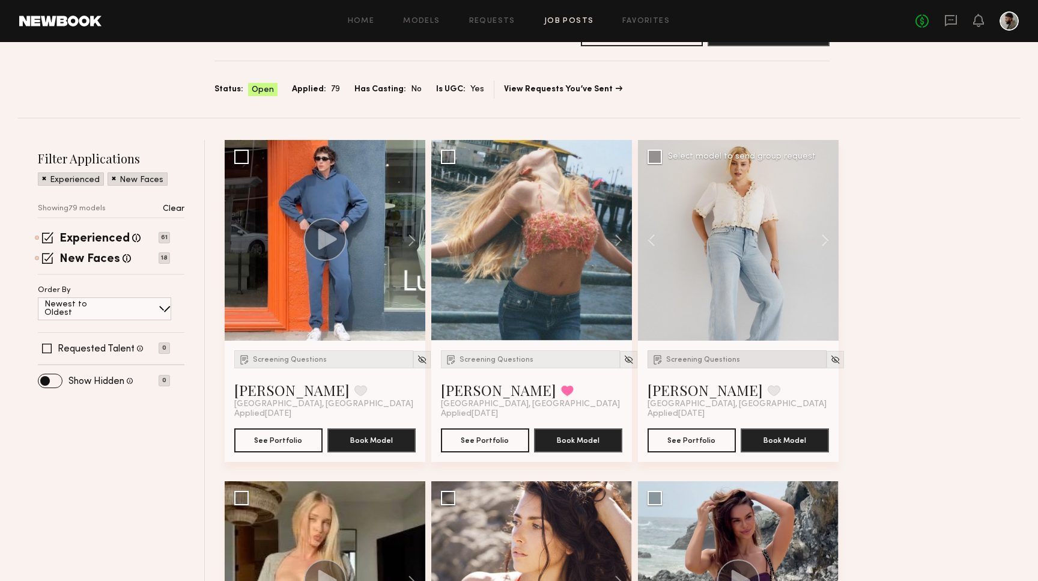
click at [744, 362] on div "Screening Questions" at bounding box center [737, 359] width 179 height 18
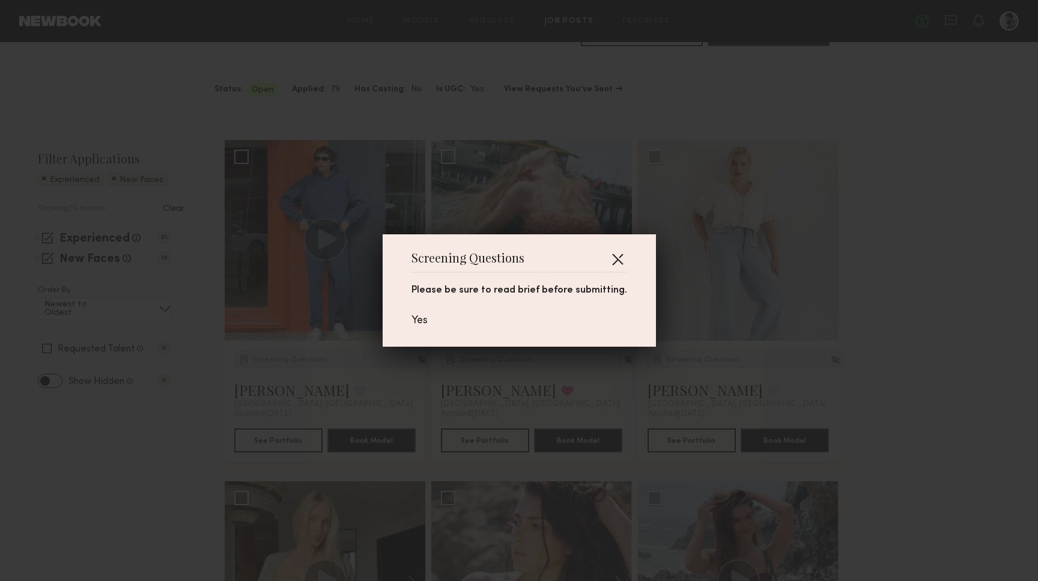
click at [612, 252] on button "button" at bounding box center [617, 258] width 19 height 19
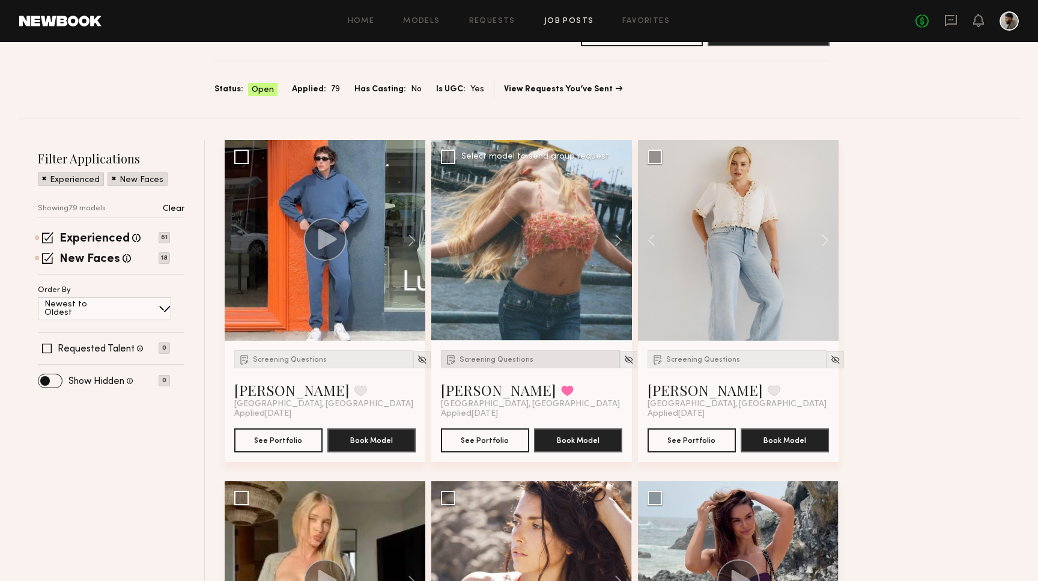
click at [487, 361] on span "Screening Questions" at bounding box center [497, 359] width 74 height 7
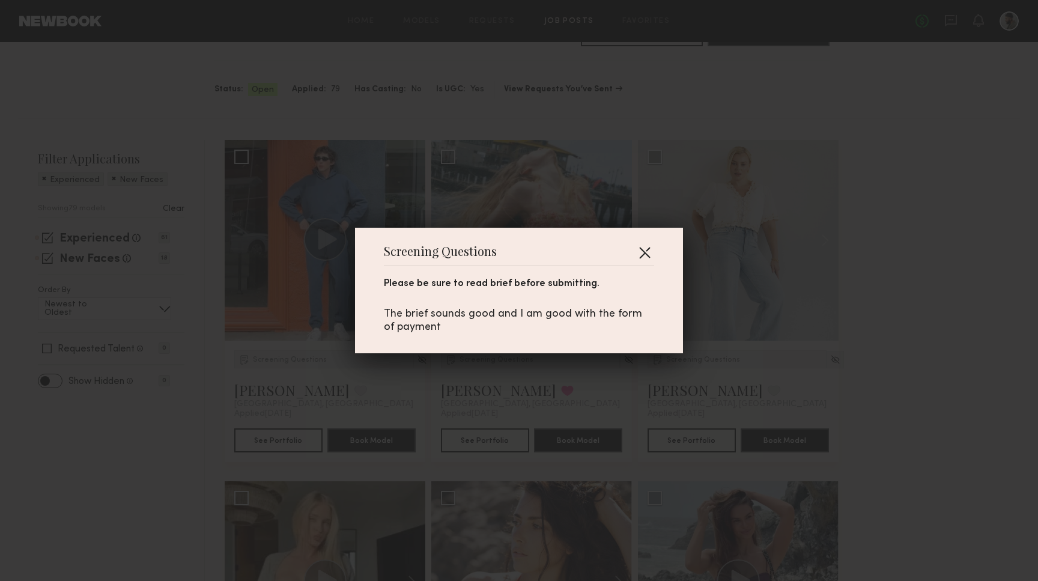
click at [641, 251] on button "button" at bounding box center [644, 252] width 19 height 19
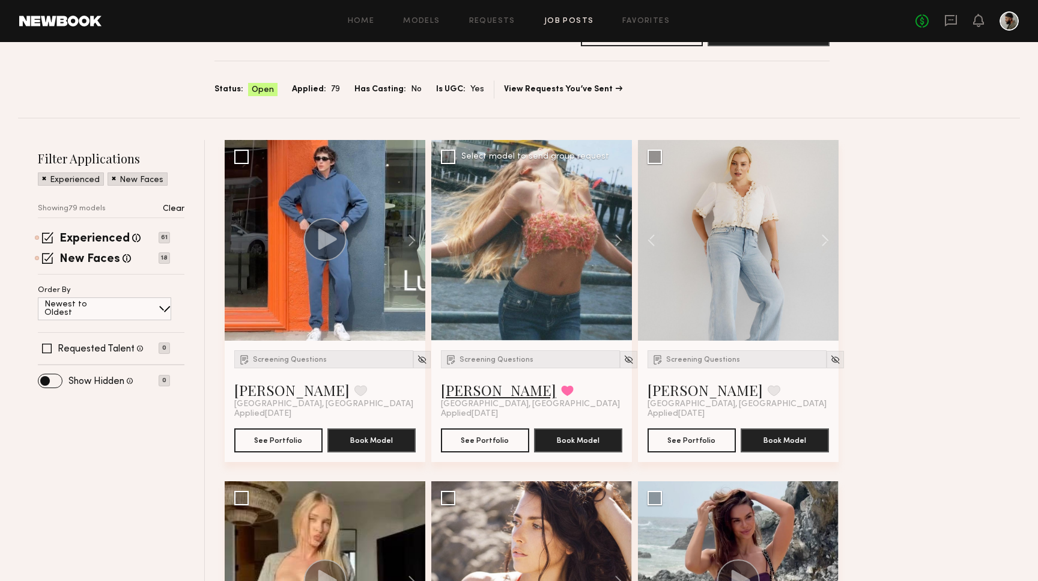
click at [464, 389] on link "Ellie G." at bounding box center [498, 389] width 115 height 19
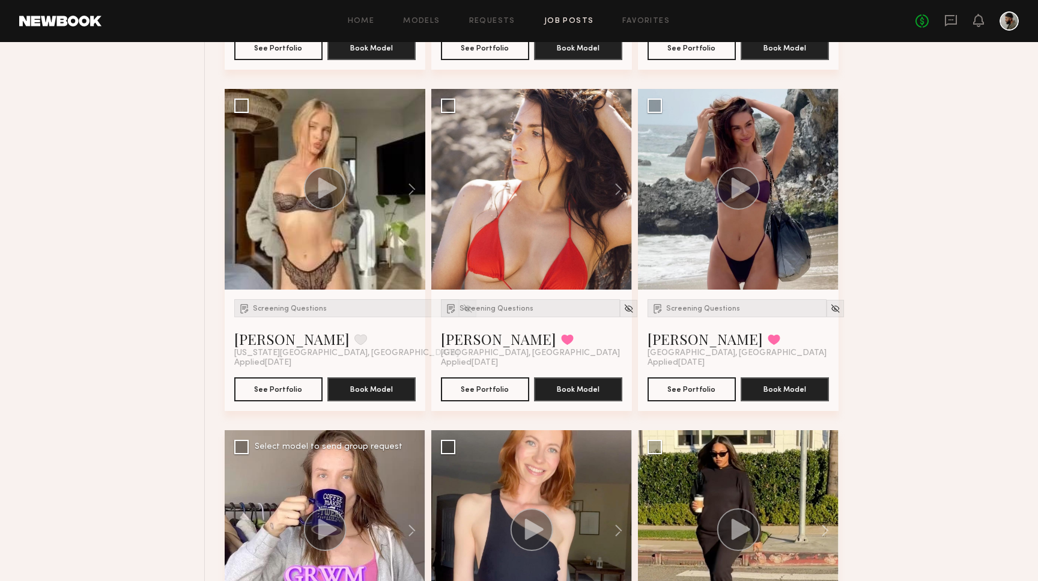
scroll to position [457, 0]
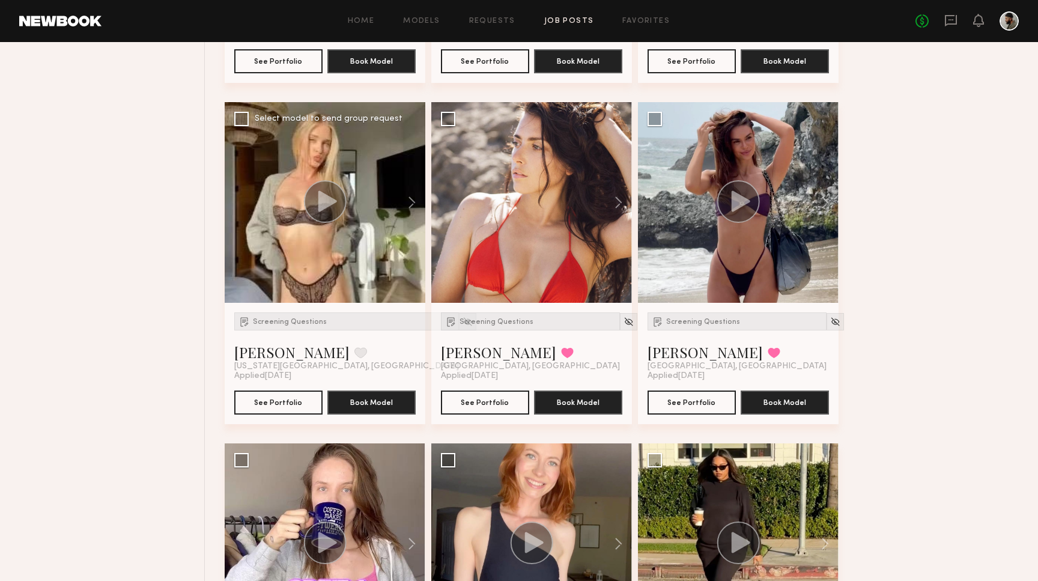
click at [323, 207] on icon at bounding box center [327, 200] width 19 height 21
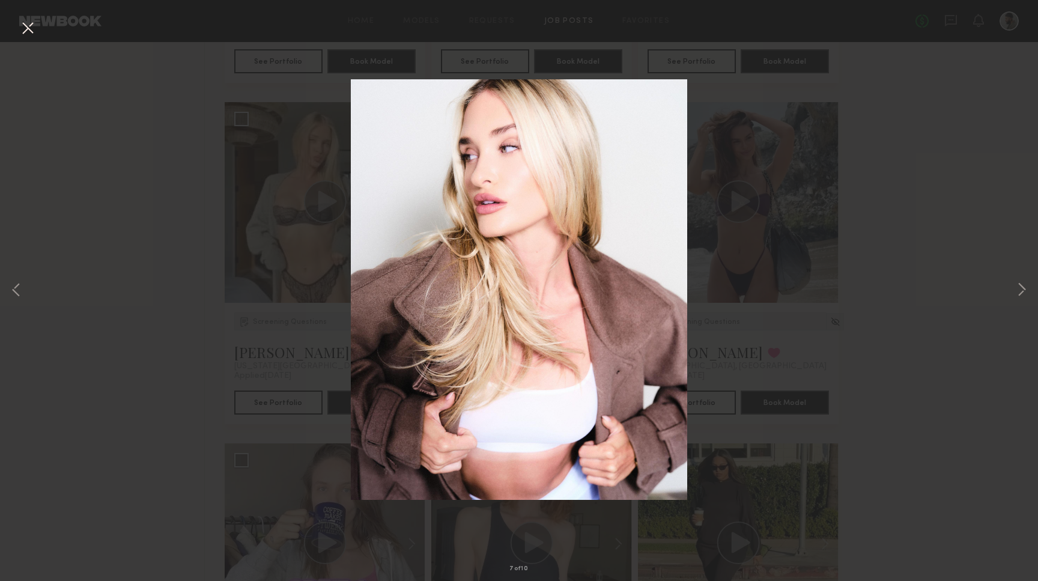
click at [1012, 289] on div "7 of 10" at bounding box center [519, 290] width 1038 height 581
click at [1016, 289] on button at bounding box center [1022, 290] width 14 height 465
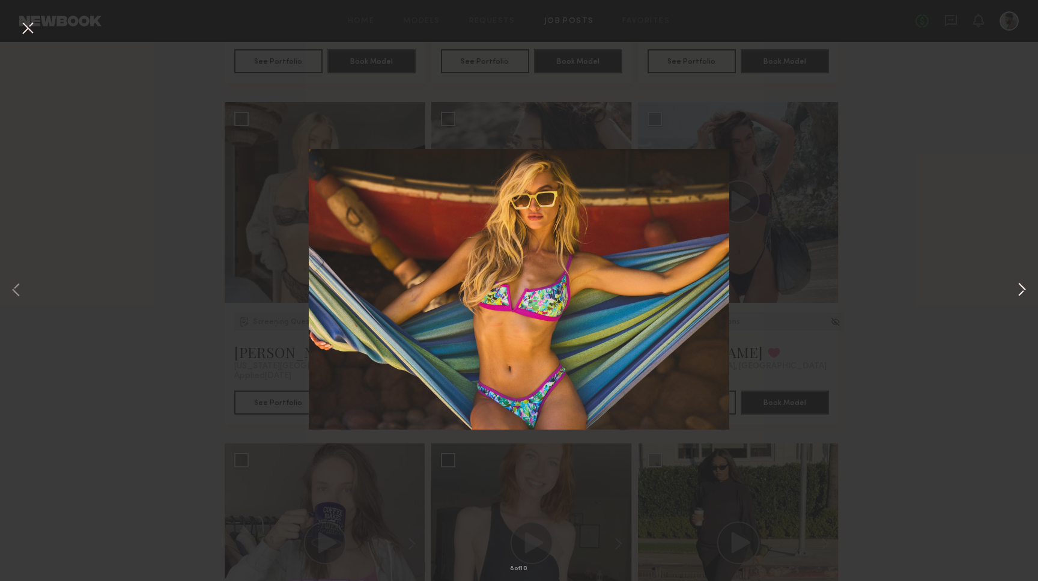
click at [1017, 289] on button at bounding box center [1022, 290] width 14 height 465
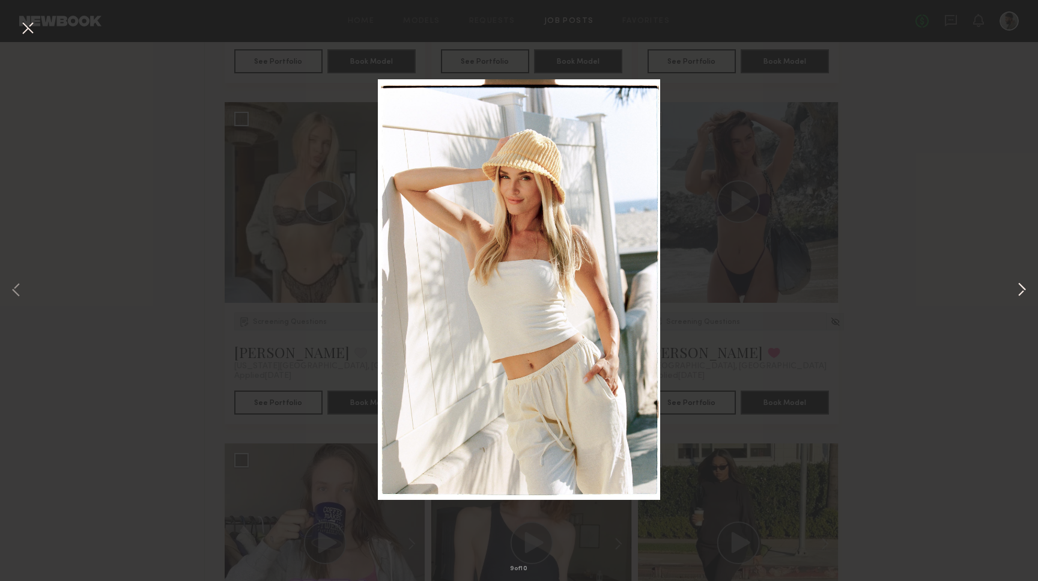
click at [1017, 289] on button at bounding box center [1022, 290] width 14 height 465
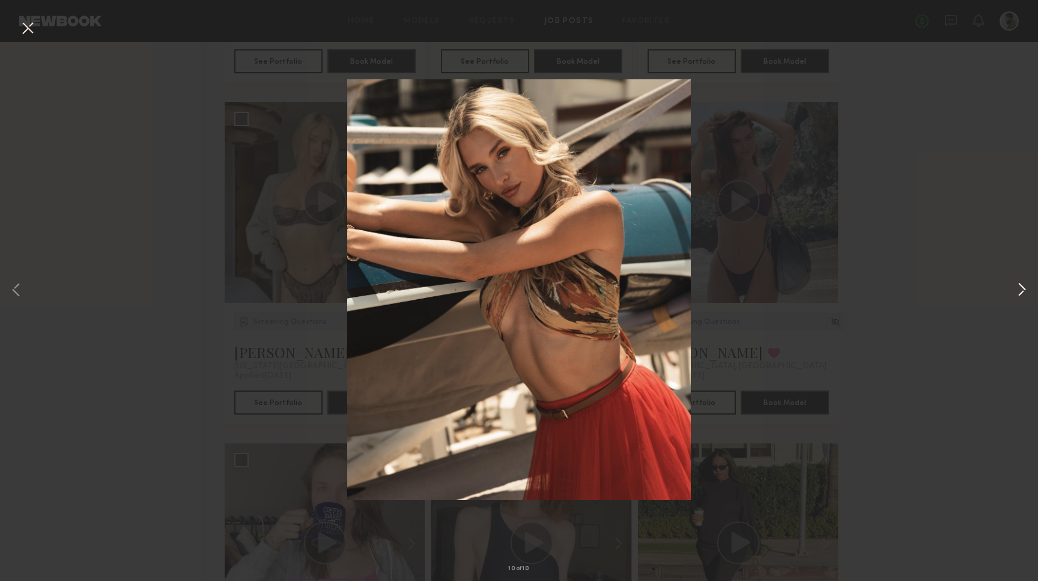
click at [1017, 289] on button at bounding box center [1022, 290] width 14 height 465
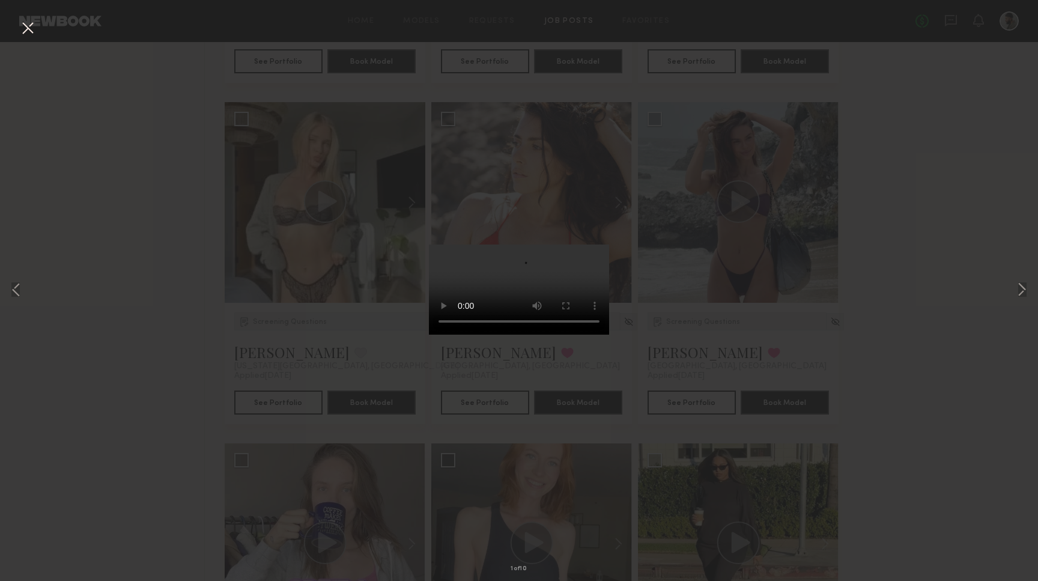
click at [27, 25] on button at bounding box center [27, 29] width 19 height 22
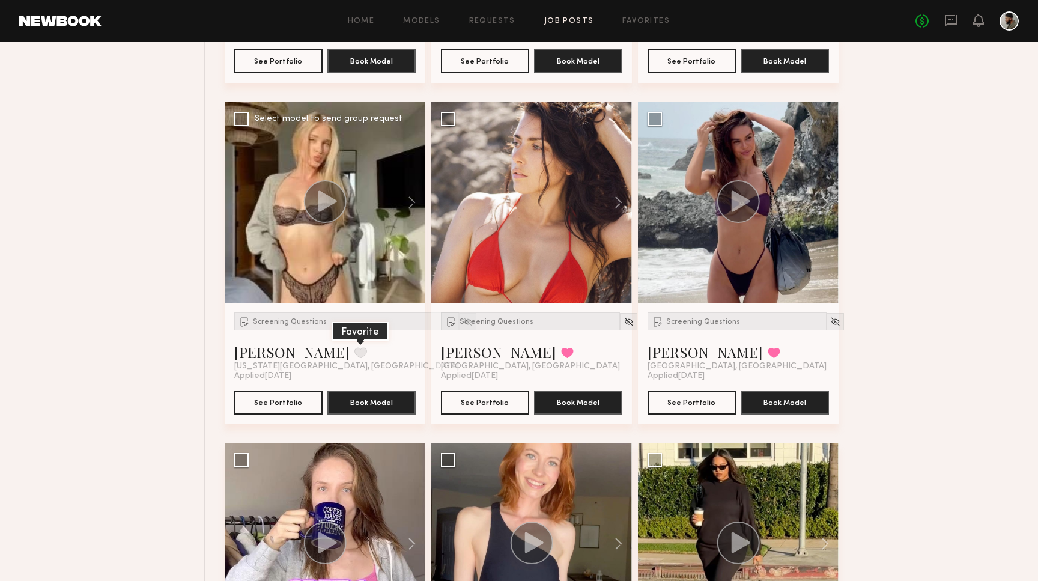
click at [355, 351] on button at bounding box center [361, 352] width 13 height 11
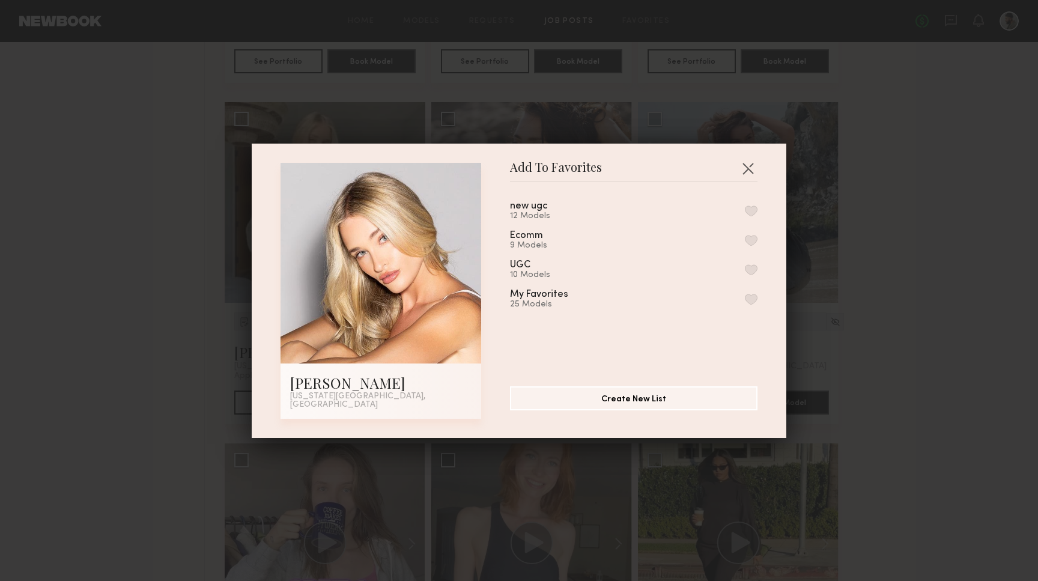
click at [758, 215] on div "new ugc 12 Models Ecomm 9 Models UGC 10 Models My Favorites 25 Models" at bounding box center [640, 279] width 260 height 175
click at [755, 215] on button "button" at bounding box center [751, 210] width 13 height 11
click at [747, 167] on button "button" at bounding box center [747, 168] width 19 height 19
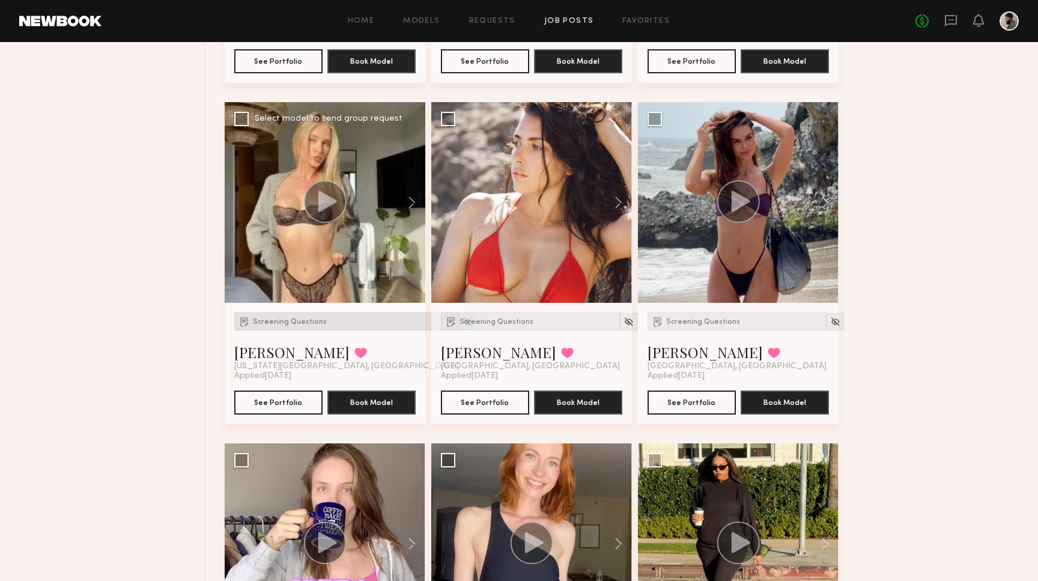
click at [267, 317] on div "Screening Questions" at bounding box center [346, 321] width 225 height 18
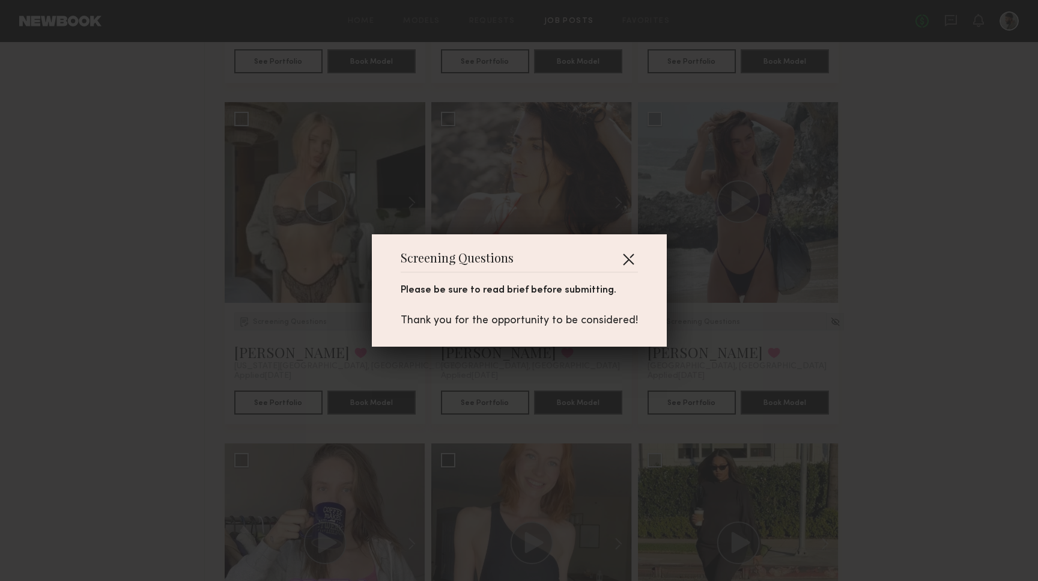
click at [627, 263] on button "button" at bounding box center [628, 258] width 19 height 19
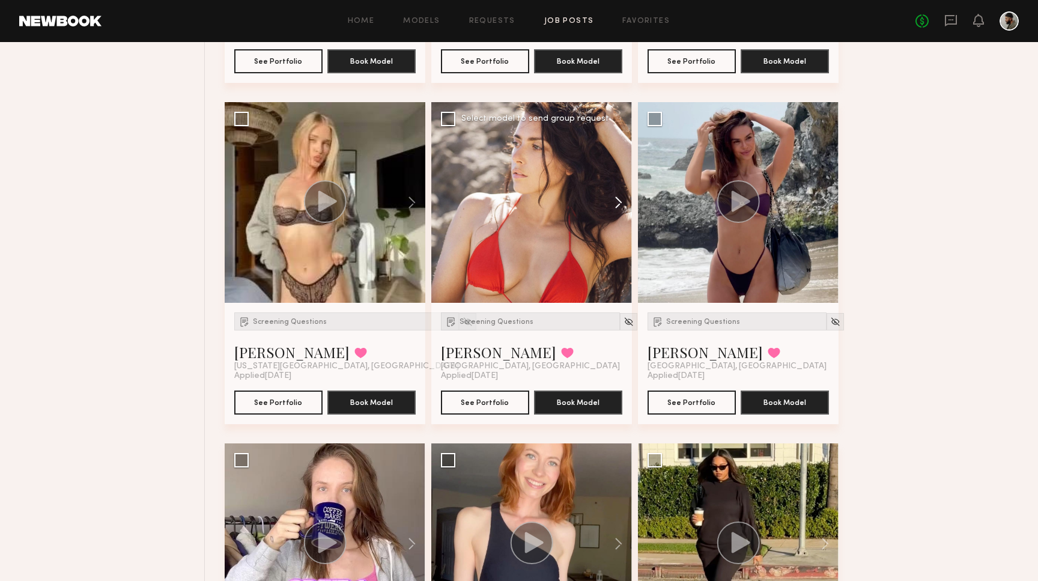
click at [619, 204] on button at bounding box center [613, 202] width 38 height 201
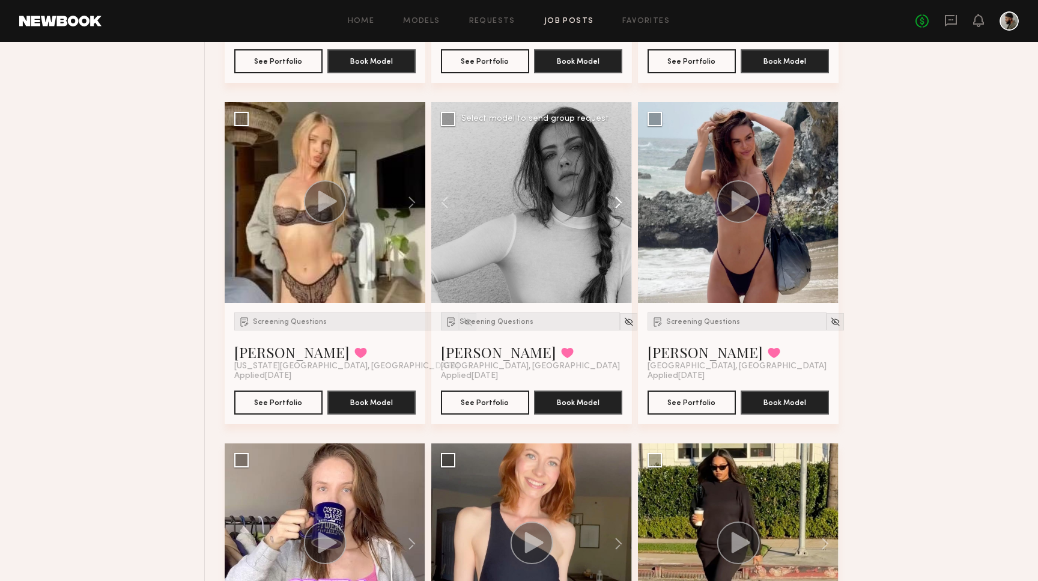
click at [619, 204] on button at bounding box center [613, 202] width 38 height 201
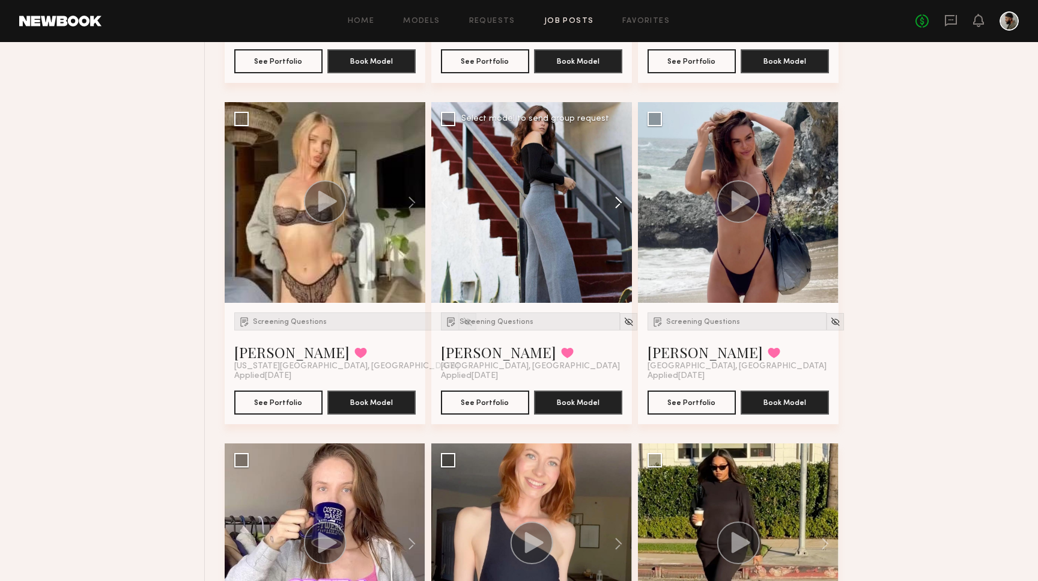
click at [619, 204] on button at bounding box center [613, 202] width 38 height 201
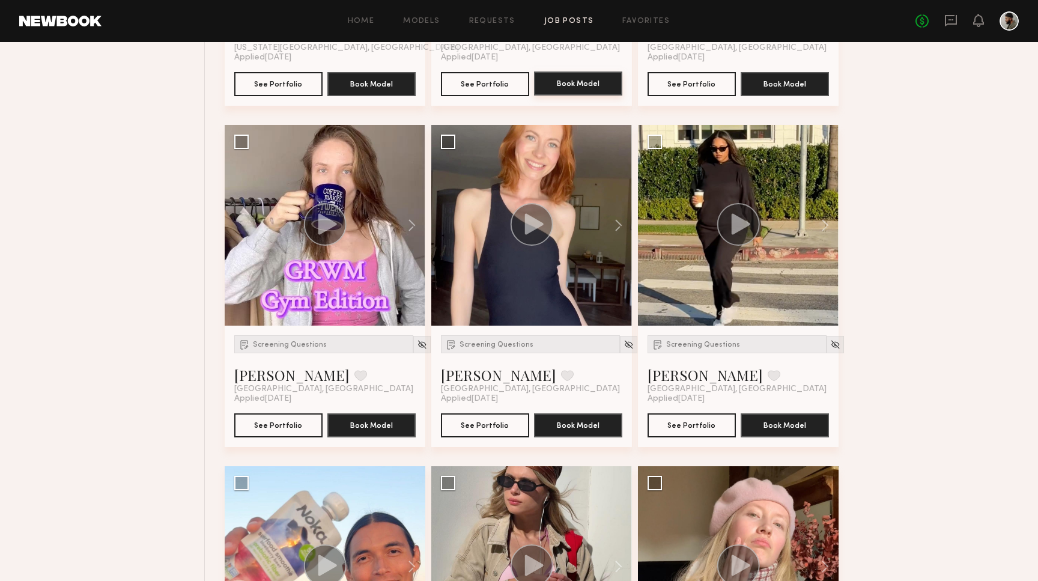
scroll to position [776, 0]
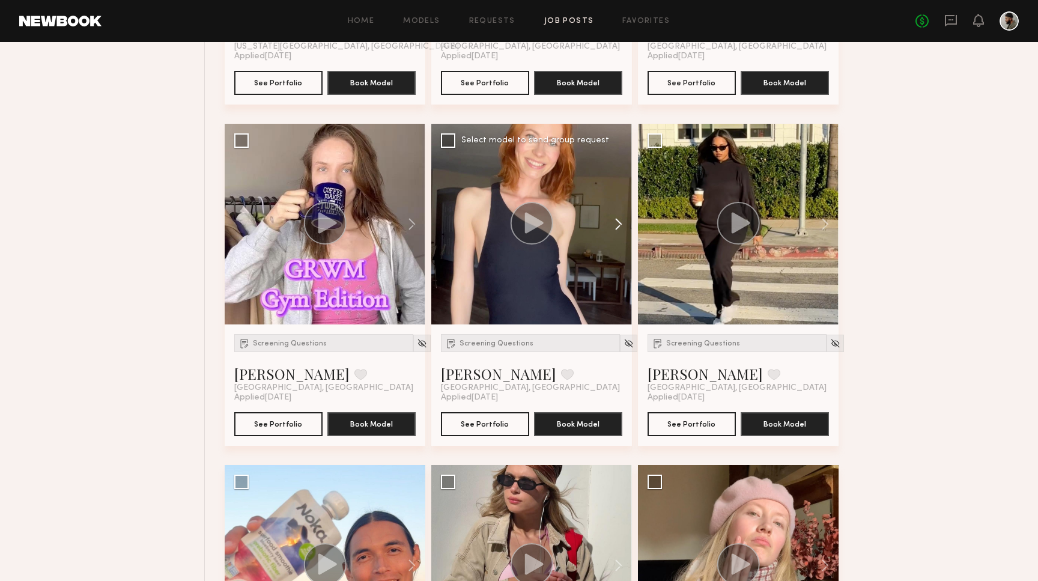
click at [615, 231] on button at bounding box center [613, 224] width 38 height 201
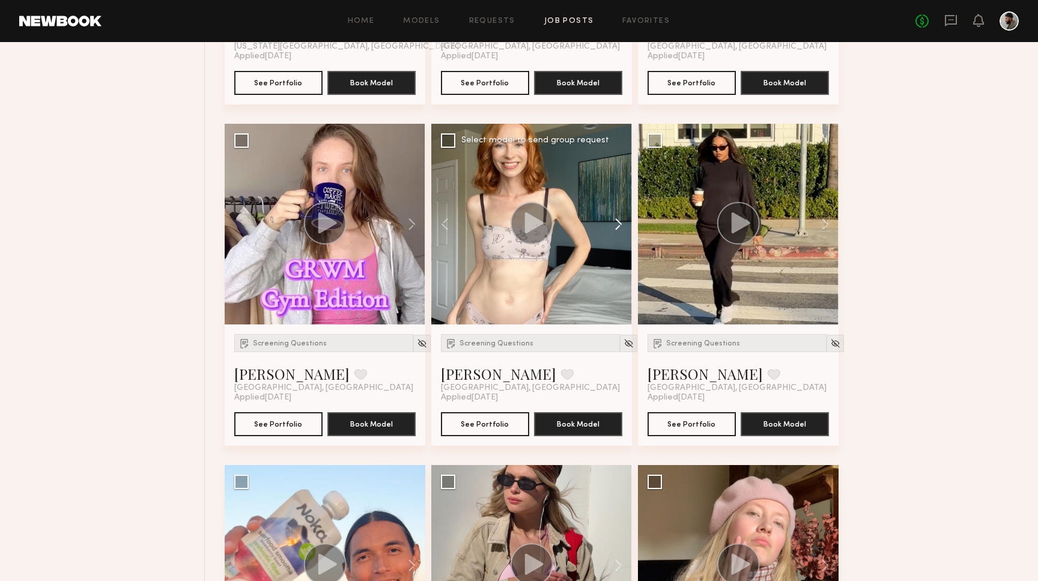
click at [615, 231] on button at bounding box center [613, 224] width 38 height 201
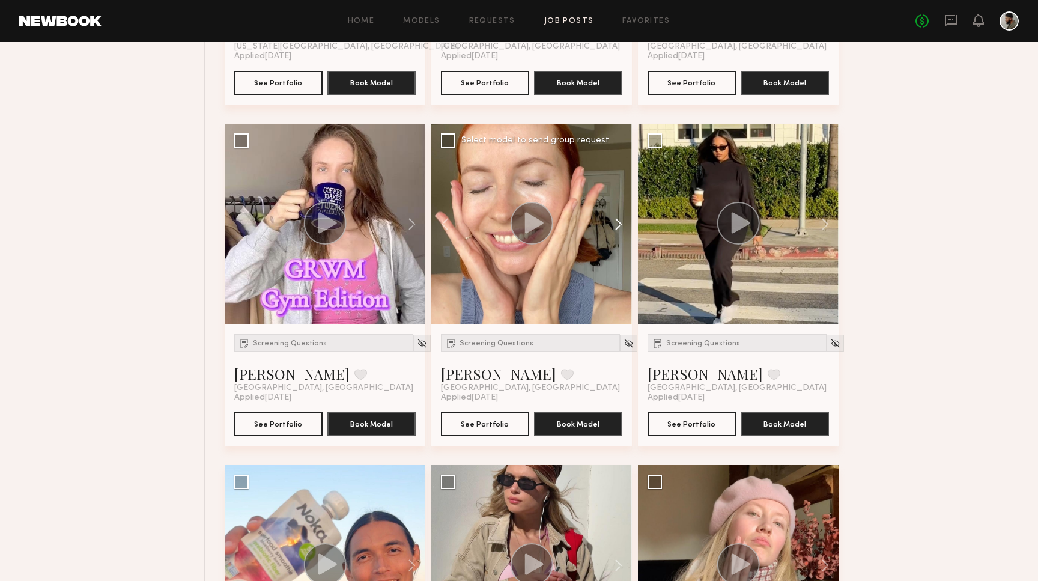
click at [615, 231] on button at bounding box center [613, 224] width 38 height 201
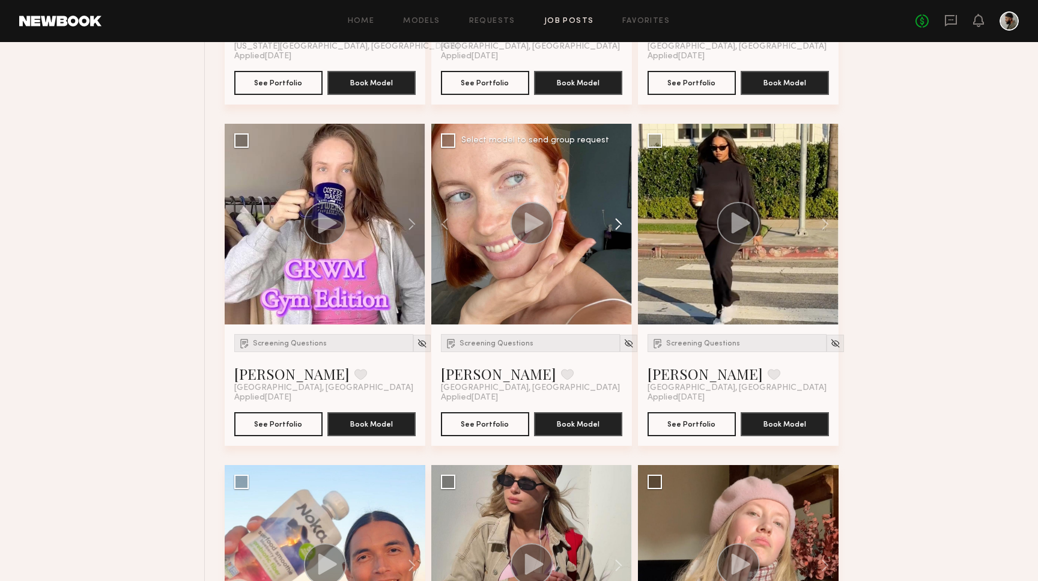
click at [615, 231] on button at bounding box center [613, 224] width 38 height 201
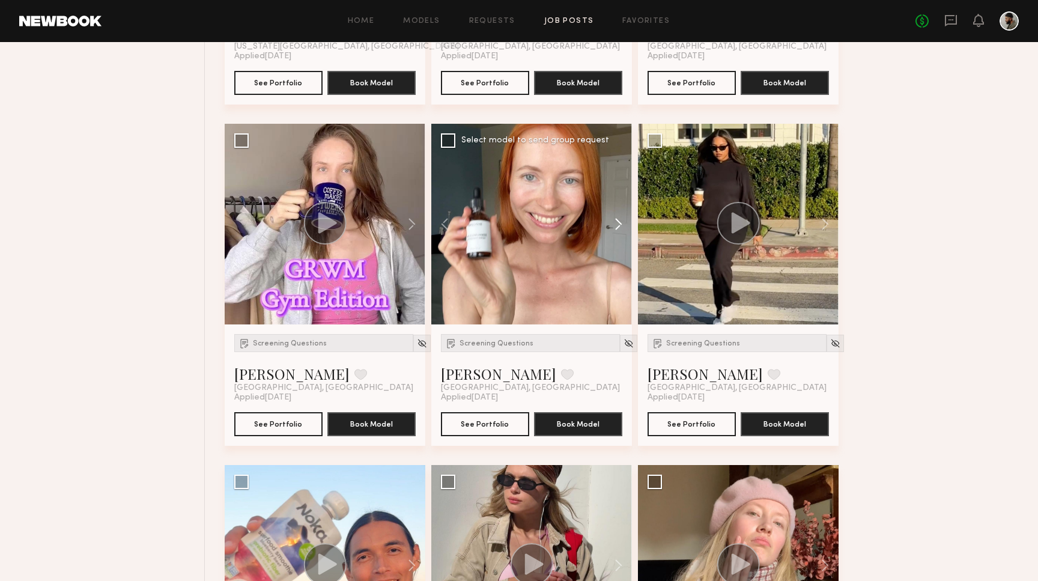
click at [615, 231] on button at bounding box center [613, 224] width 38 height 201
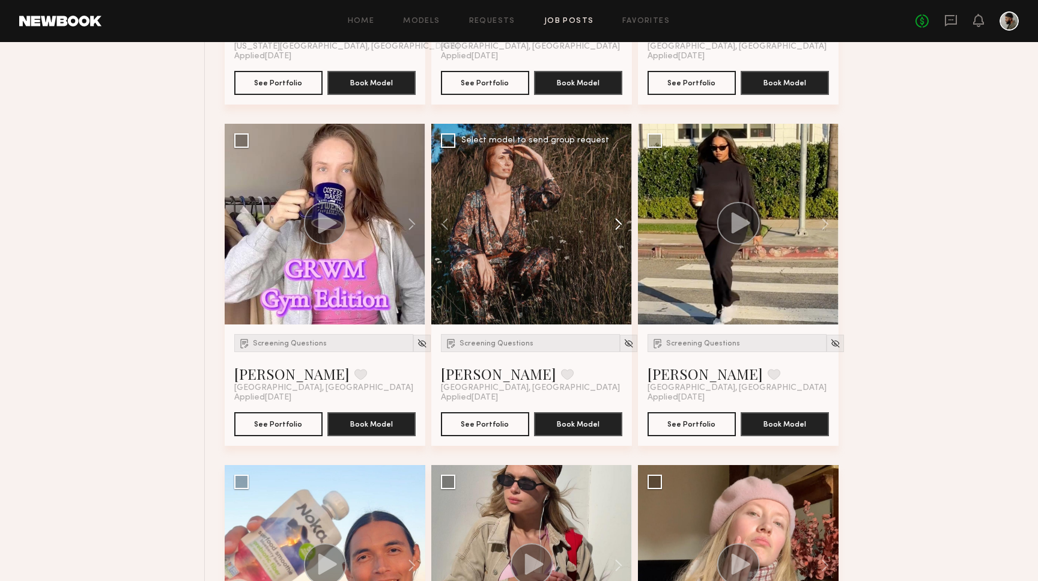
click at [615, 231] on button at bounding box center [613, 224] width 38 height 201
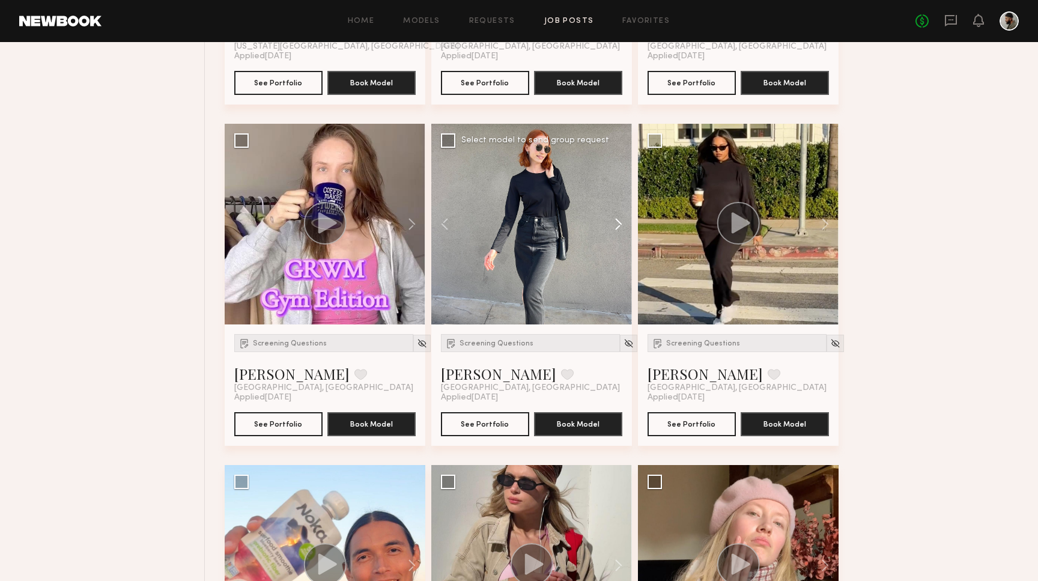
click at [615, 231] on button at bounding box center [613, 224] width 38 height 201
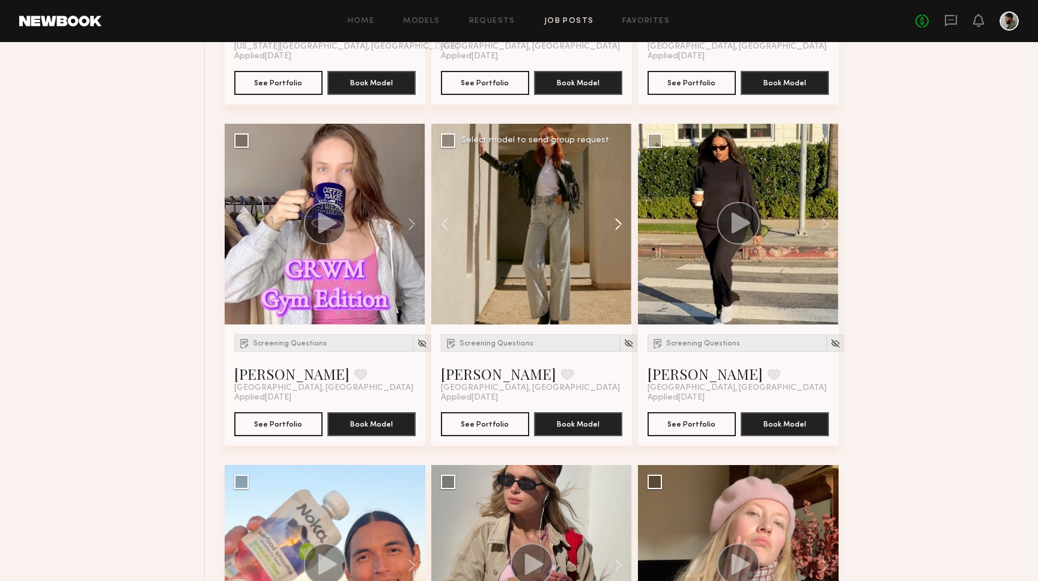
click at [615, 231] on button at bounding box center [613, 224] width 38 height 201
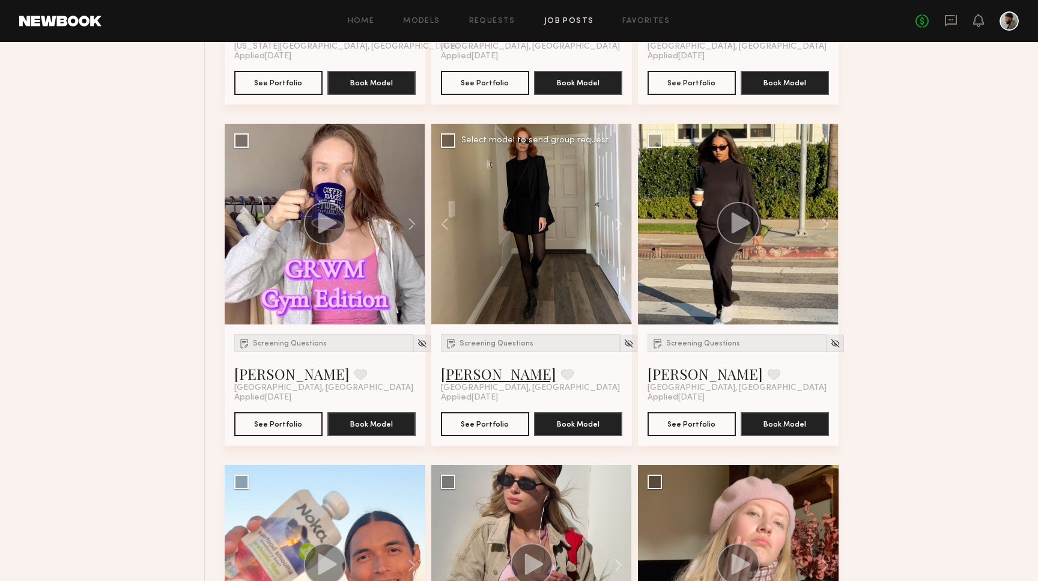
click at [468, 376] on link "Anna A." at bounding box center [498, 373] width 115 height 19
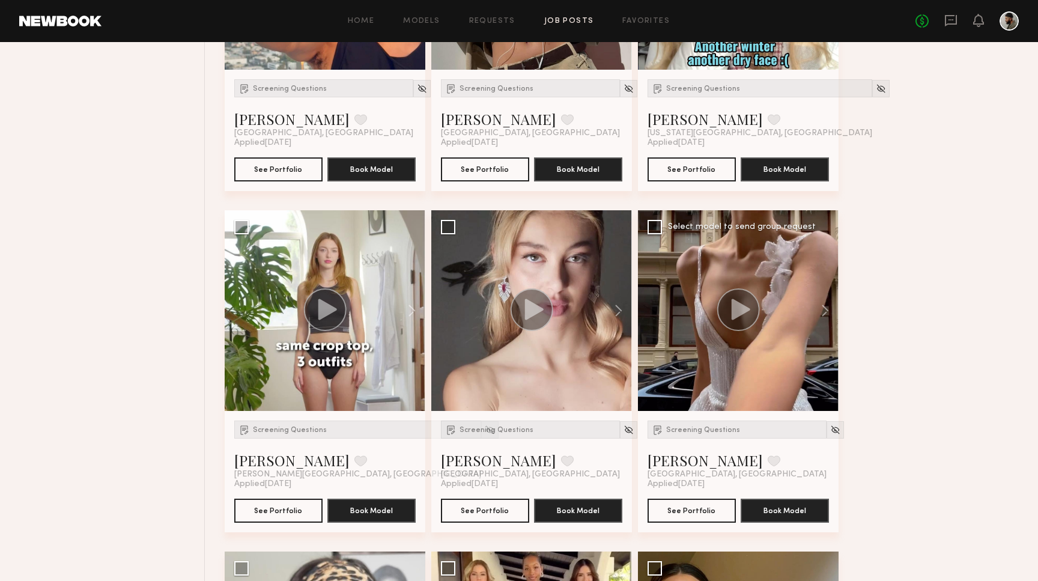
scroll to position [1383, 0]
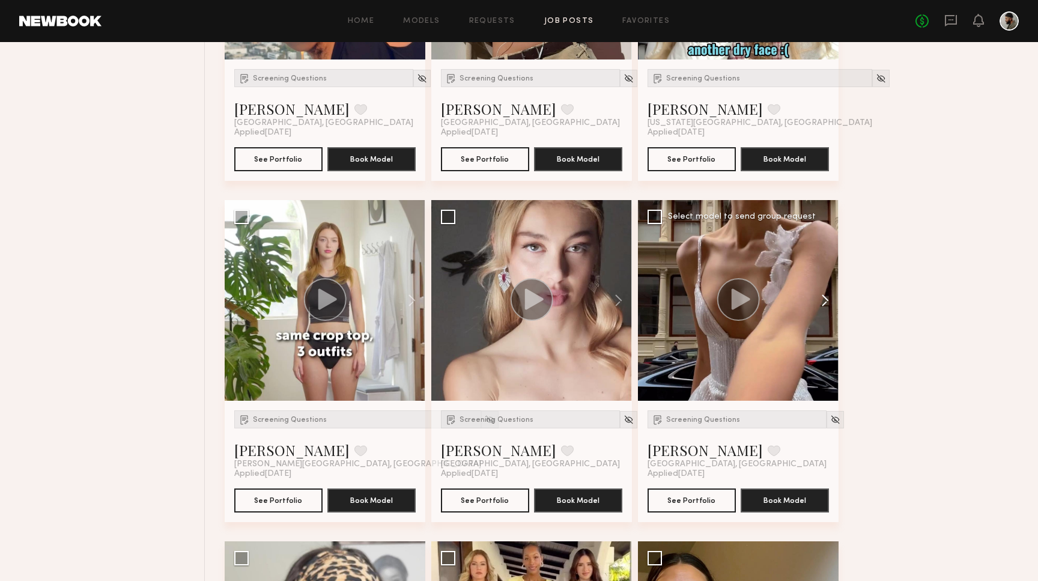
click at [818, 303] on button at bounding box center [819, 300] width 38 height 201
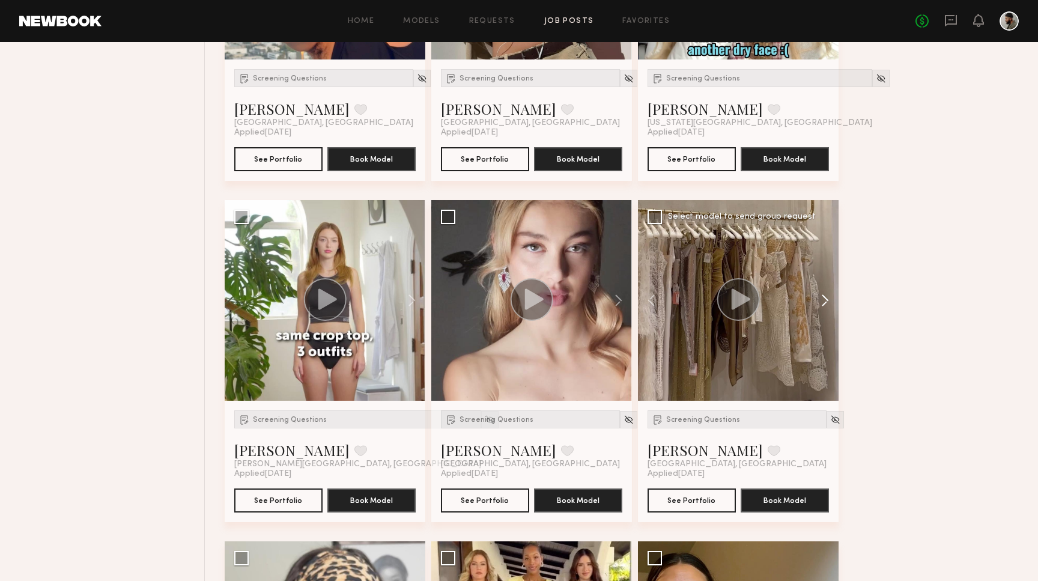
click at [818, 303] on button at bounding box center [819, 300] width 38 height 201
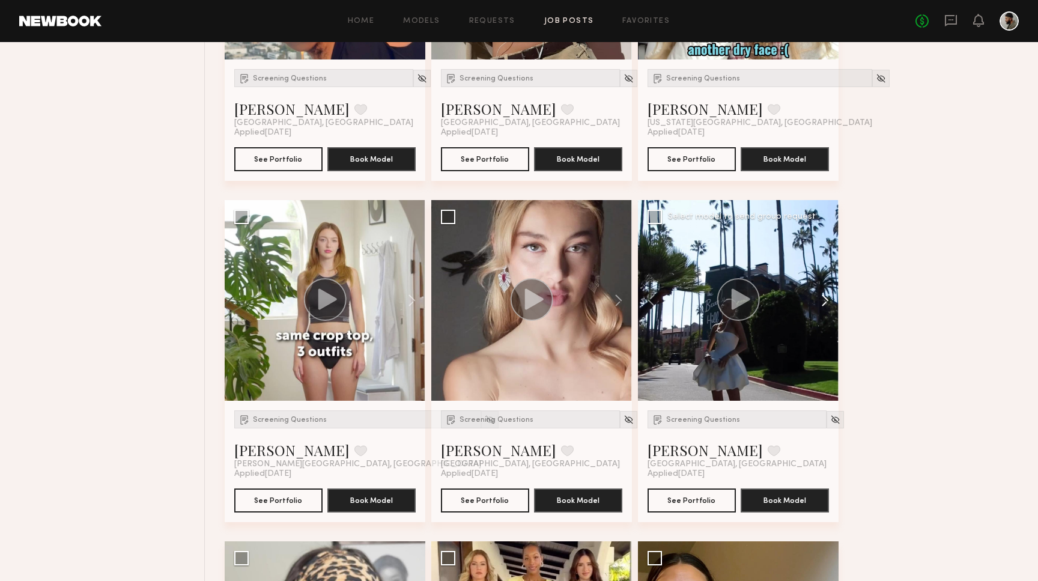
click at [818, 303] on button at bounding box center [819, 300] width 38 height 201
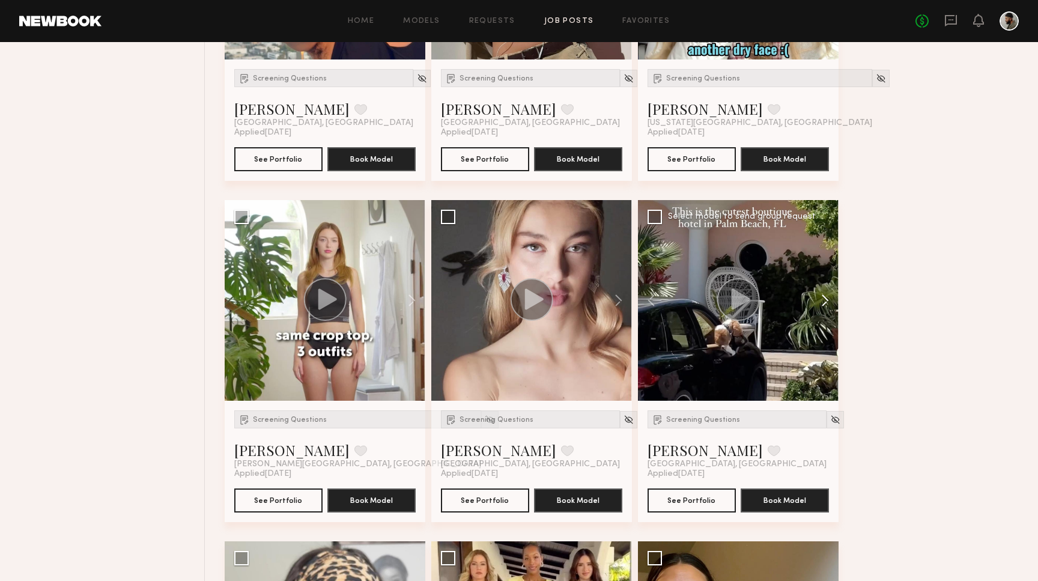
click at [818, 303] on button at bounding box center [819, 300] width 38 height 201
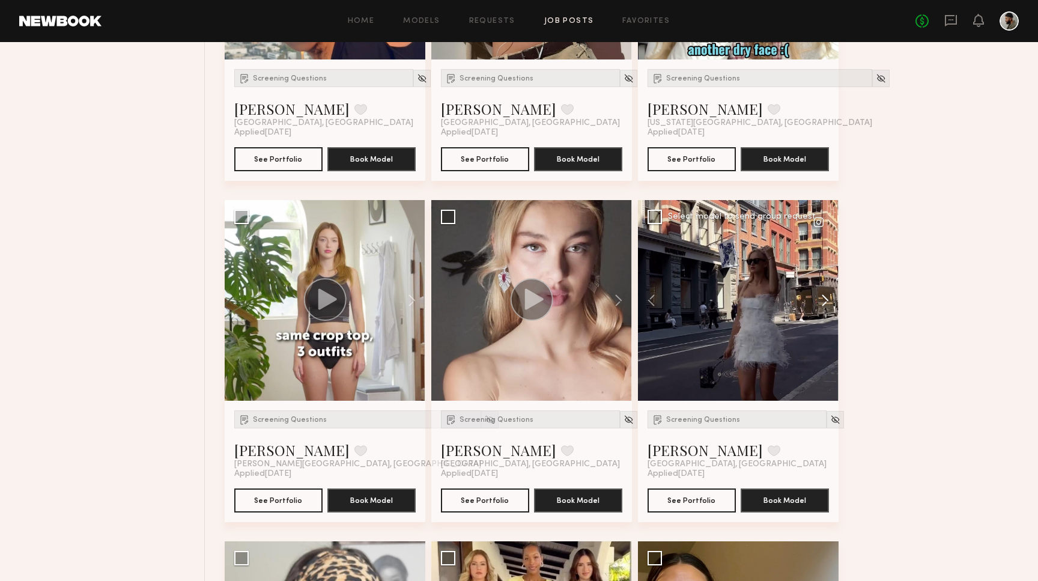
click at [818, 303] on button at bounding box center [819, 300] width 38 height 201
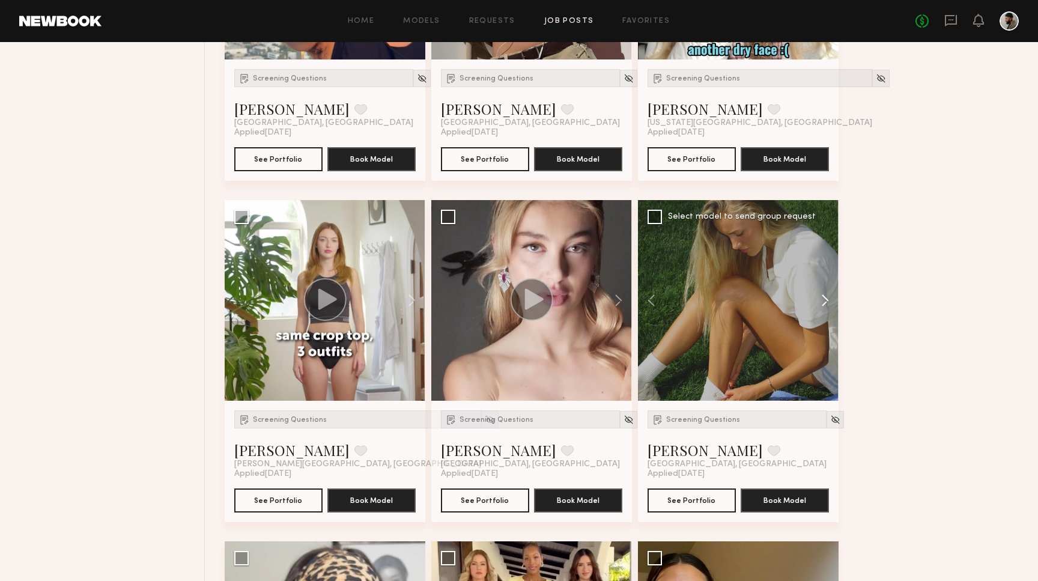
click at [818, 303] on button at bounding box center [819, 300] width 38 height 201
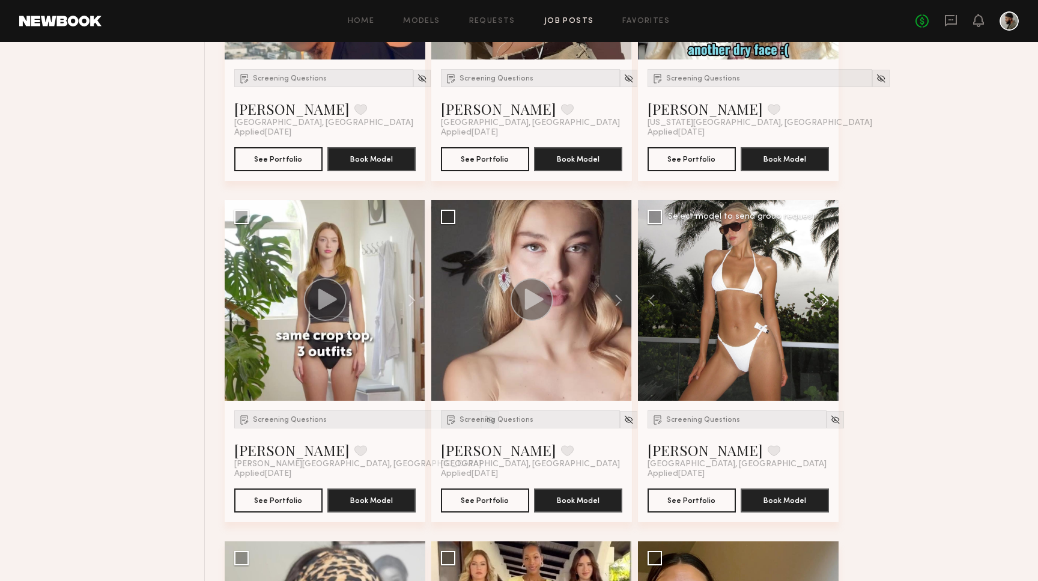
click at [818, 303] on button at bounding box center [819, 300] width 38 height 201
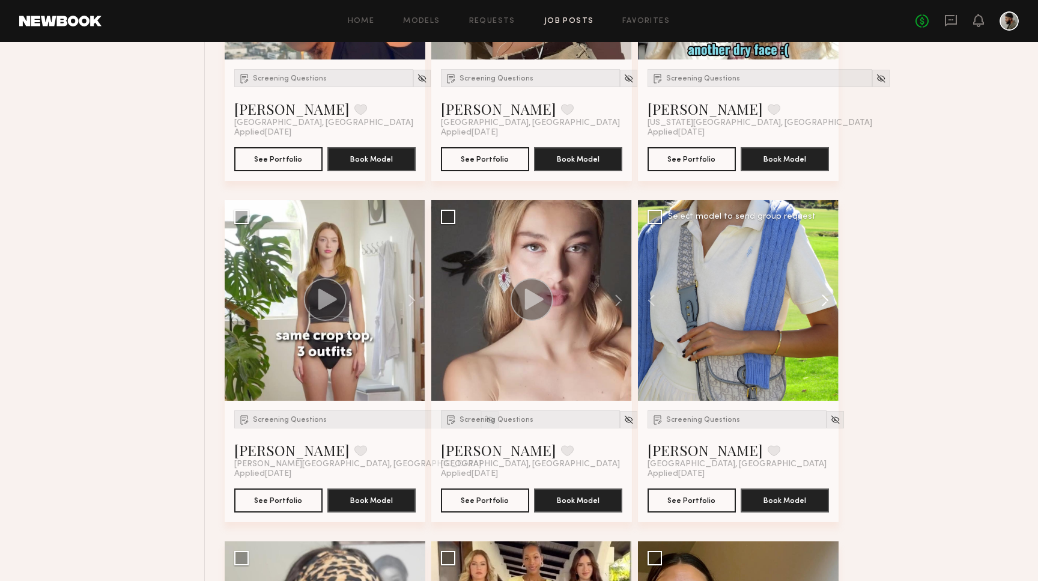
click at [818, 303] on button at bounding box center [819, 300] width 38 height 201
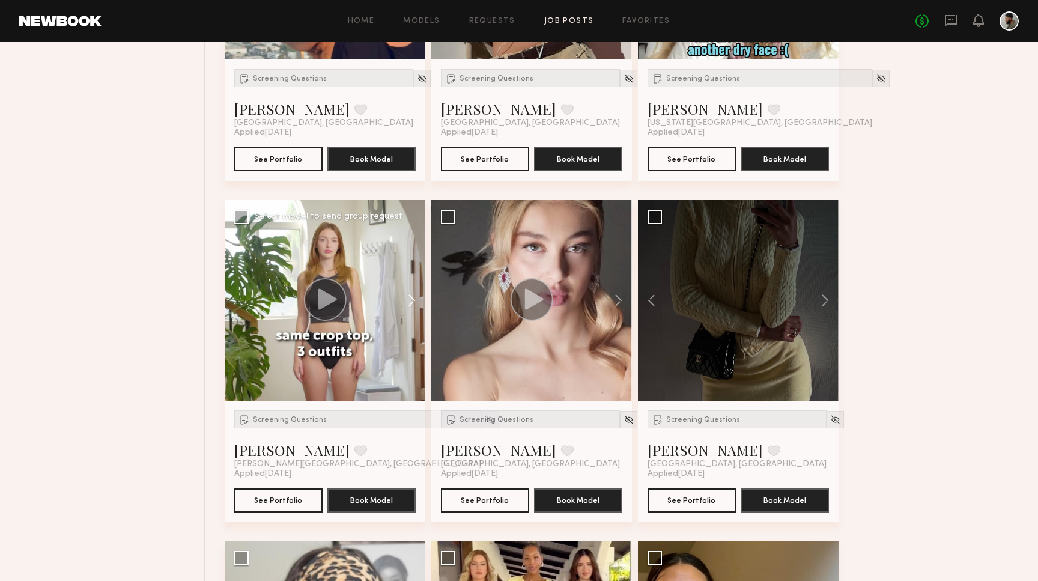
click at [412, 309] on button at bounding box center [406, 300] width 38 height 201
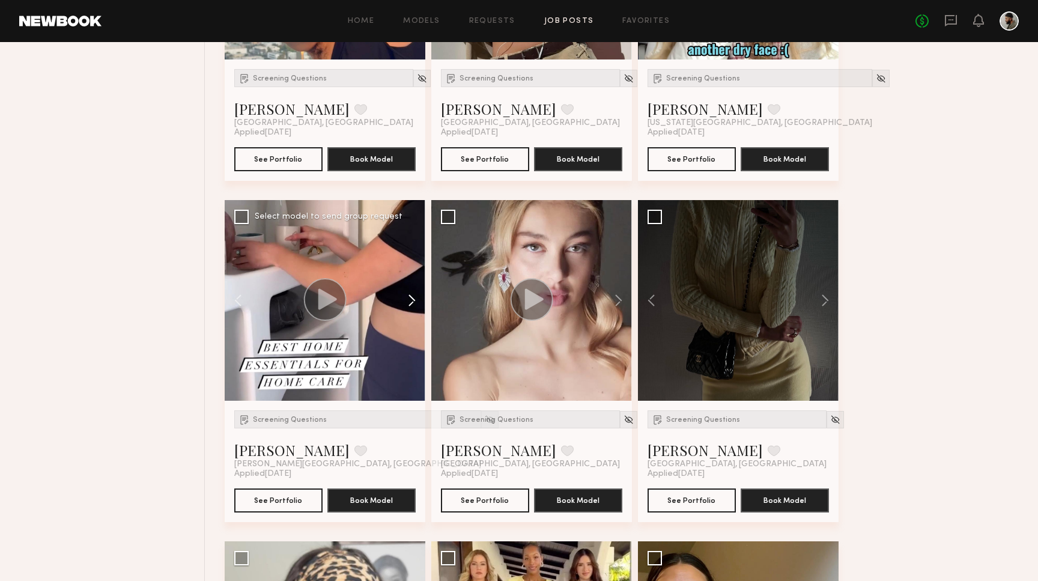
click at [412, 309] on button at bounding box center [406, 300] width 38 height 201
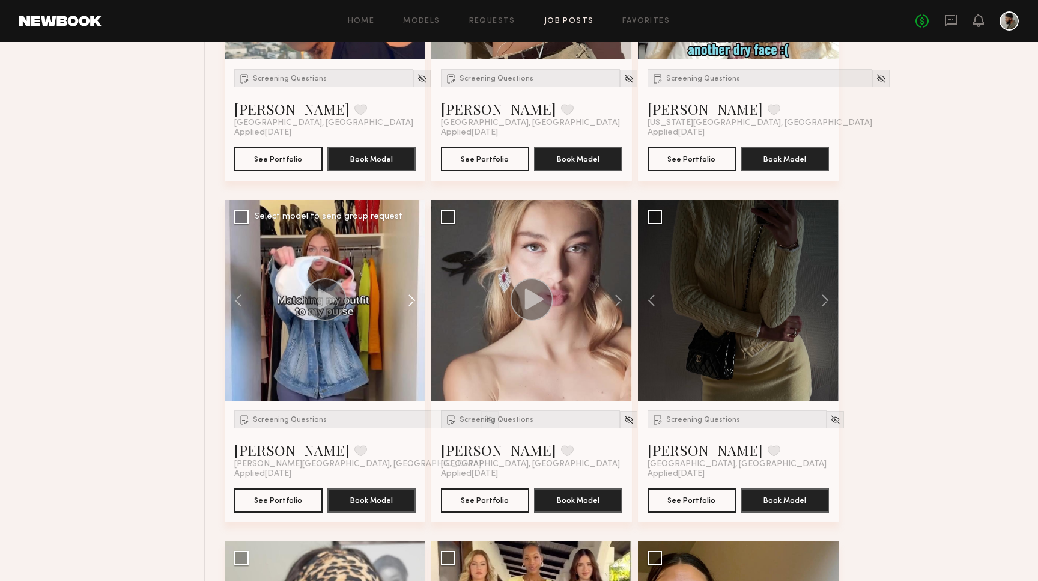
click at [412, 309] on button at bounding box center [406, 300] width 38 height 201
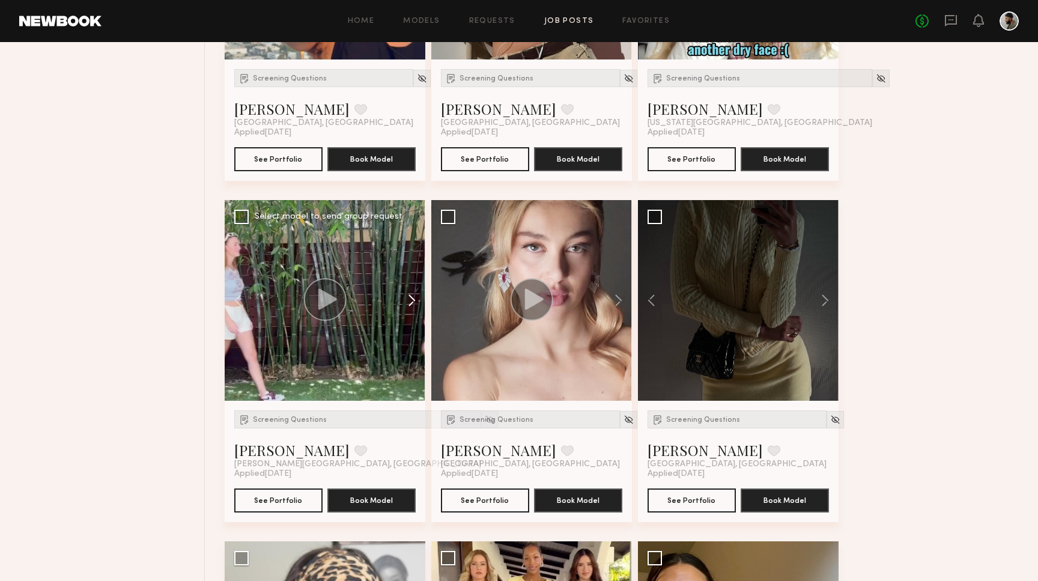
click at [412, 309] on button at bounding box center [406, 300] width 38 height 201
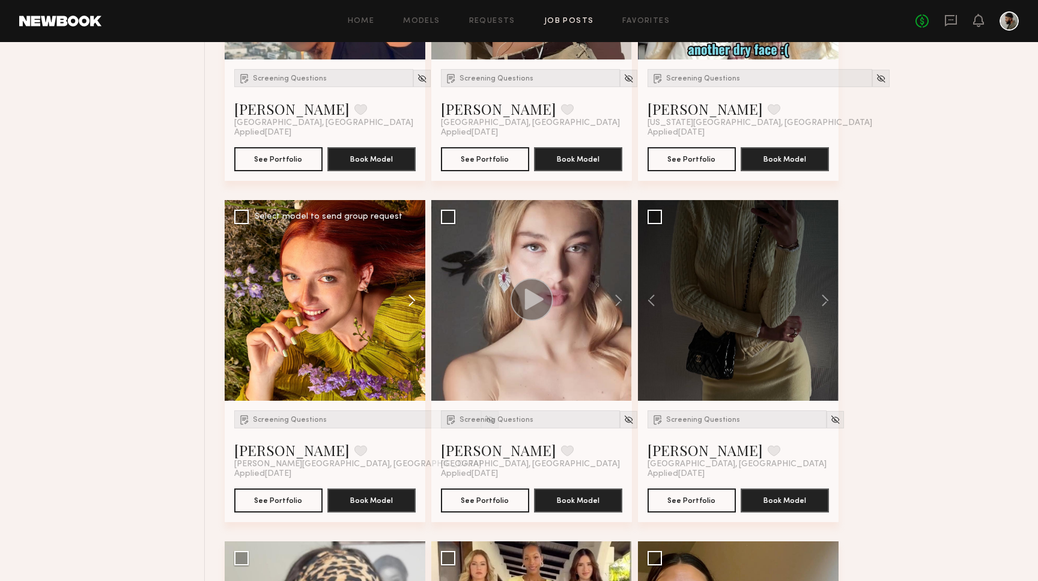
click at [412, 309] on button at bounding box center [406, 300] width 38 height 201
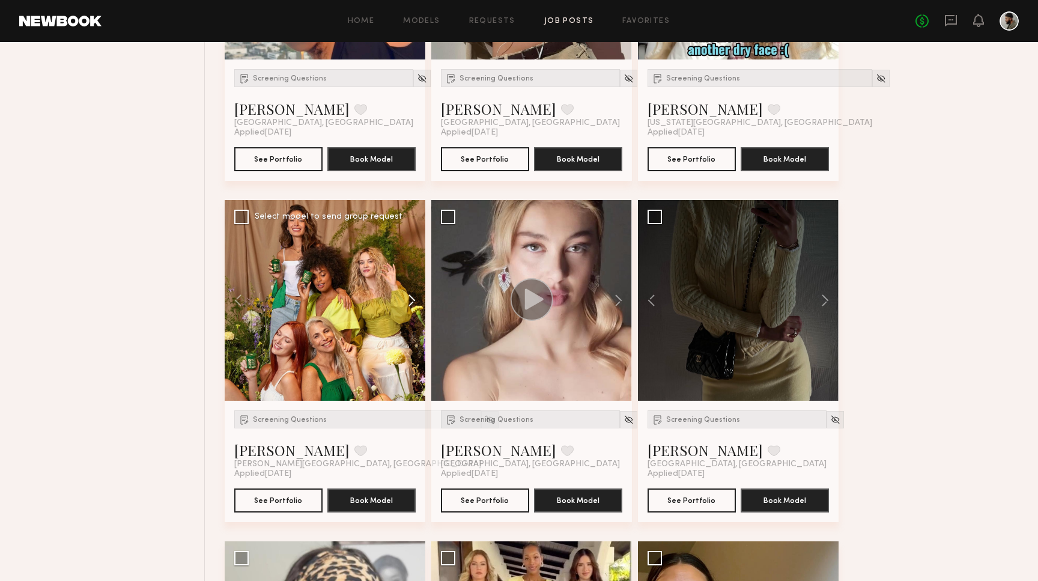
click at [412, 309] on button at bounding box center [406, 300] width 38 height 201
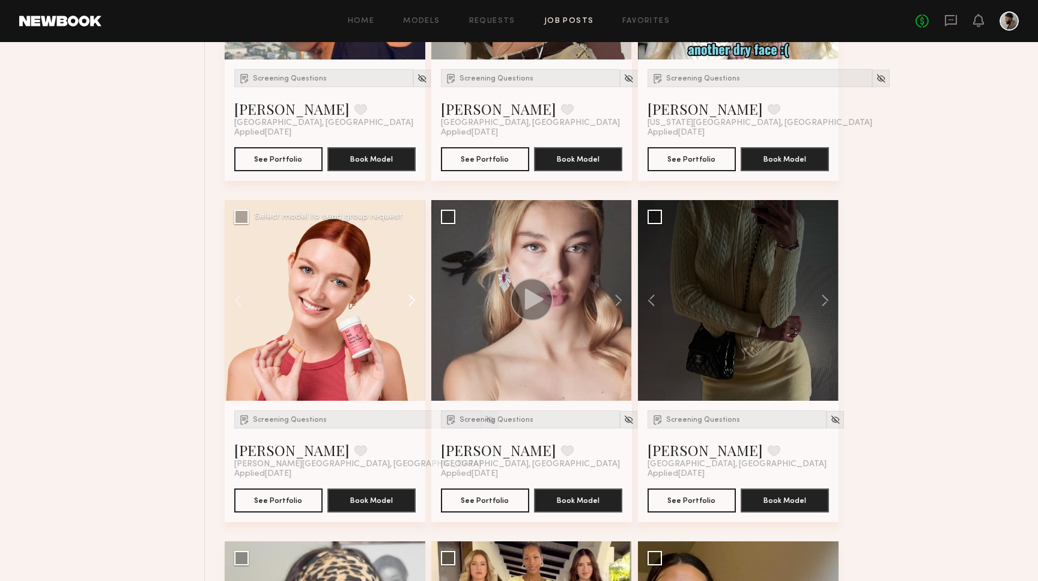
click at [412, 309] on button at bounding box center [406, 300] width 38 height 201
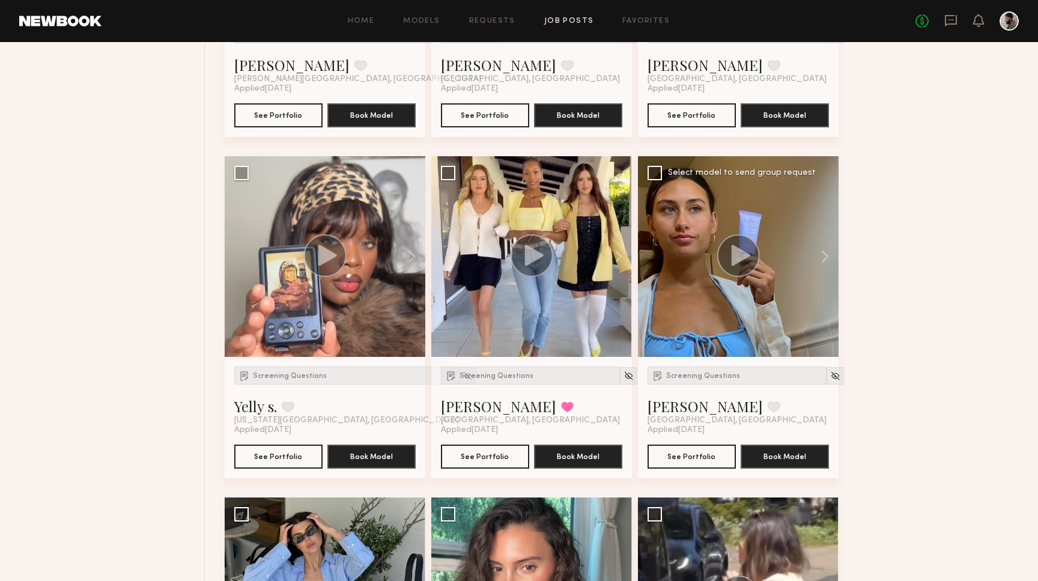
scroll to position [1769, 0]
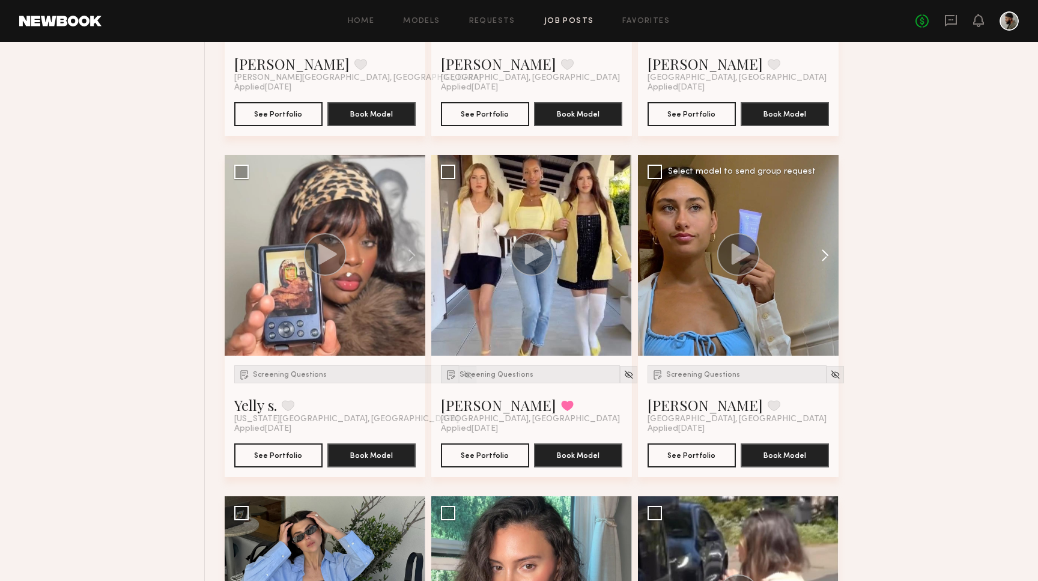
click at [820, 258] on button at bounding box center [819, 255] width 38 height 201
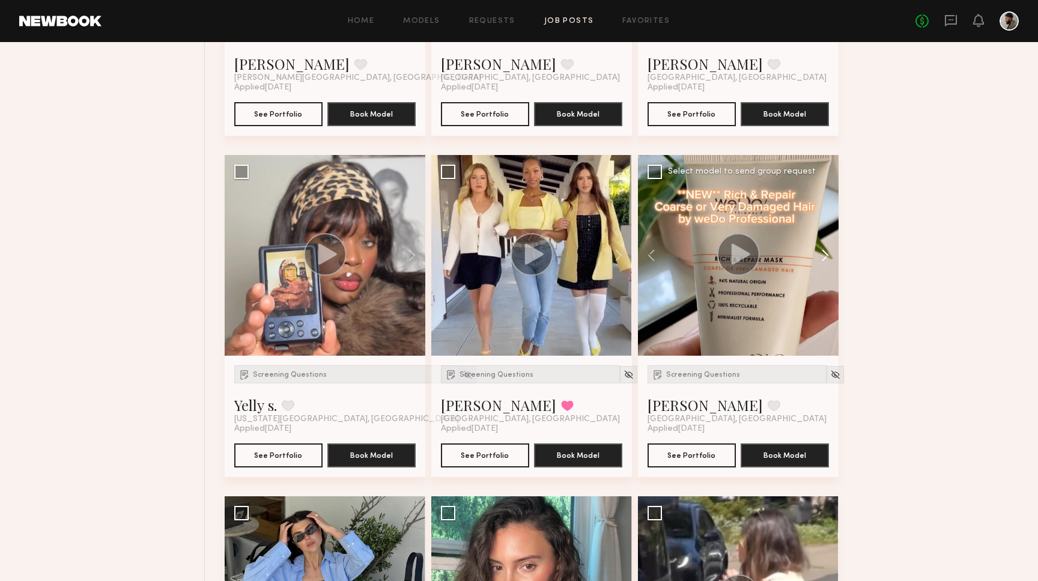
click at [820, 258] on button at bounding box center [819, 255] width 38 height 201
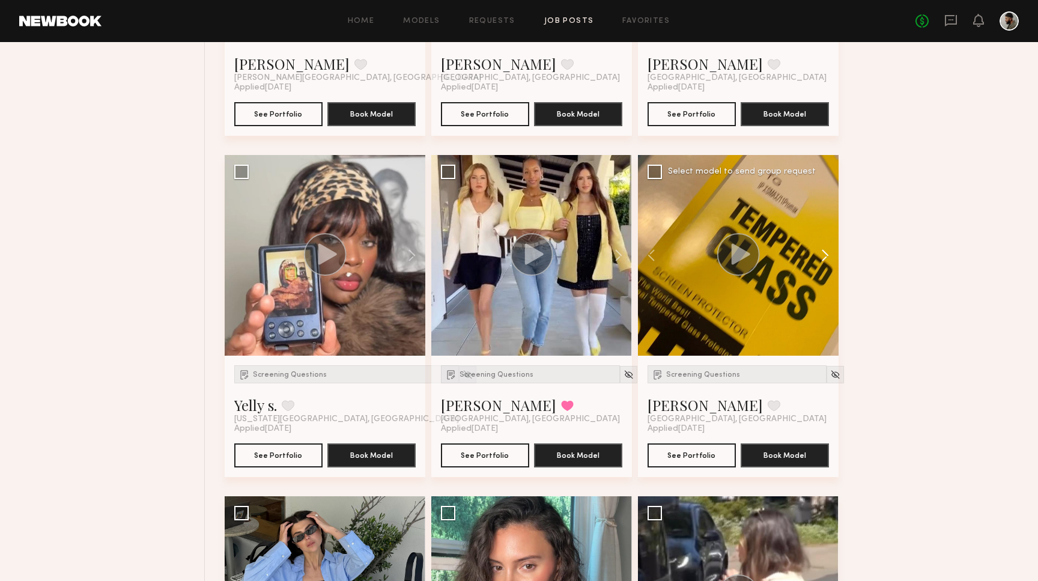
click at [820, 258] on button at bounding box center [819, 255] width 38 height 201
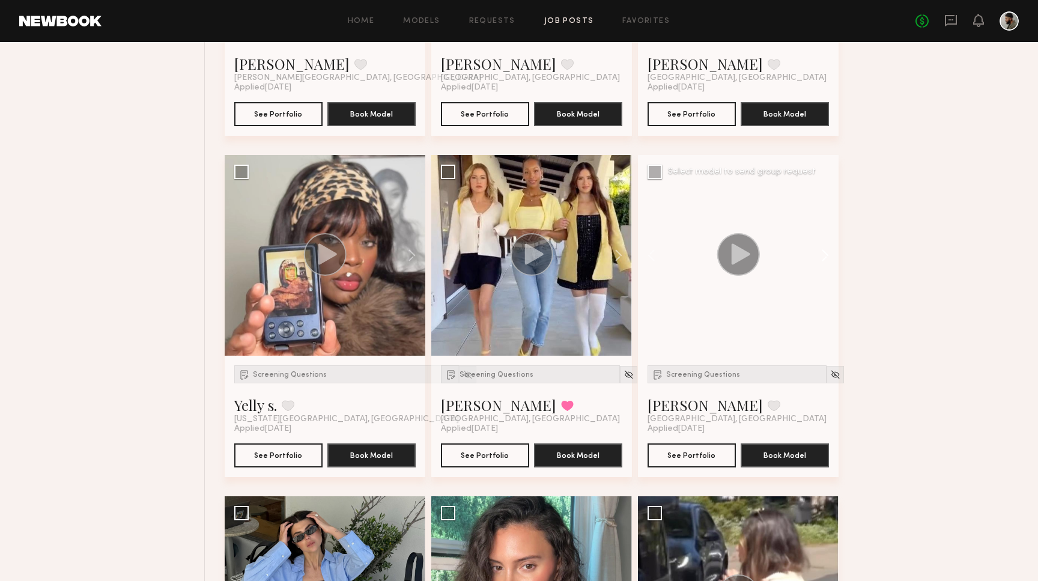
click at [820, 258] on button at bounding box center [819, 255] width 38 height 201
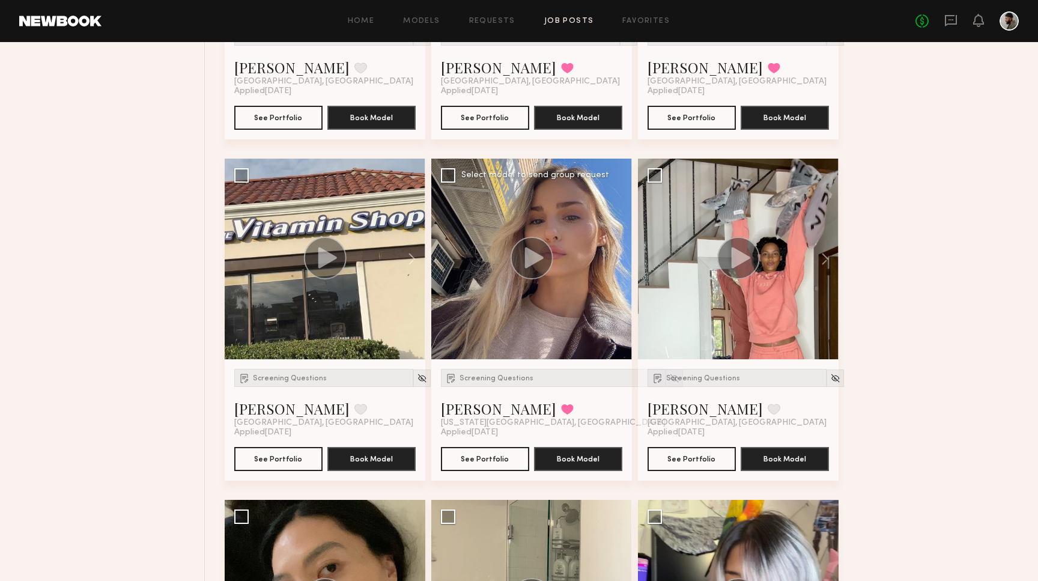
scroll to position [2448, 0]
click at [615, 261] on button at bounding box center [613, 259] width 38 height 201
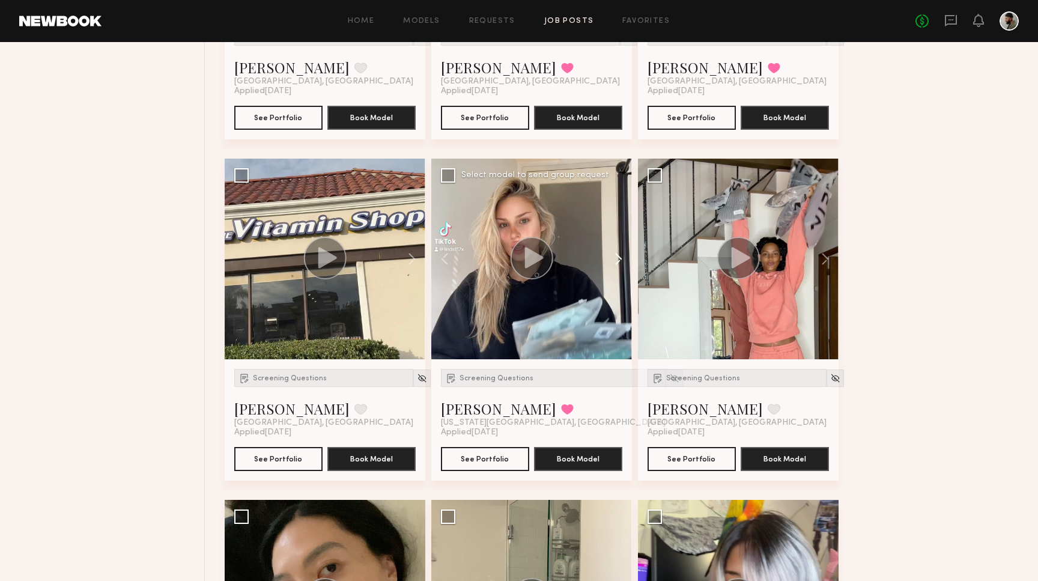
click at [615, 261] on button at bounding box center [613, 259] width 38 height 201
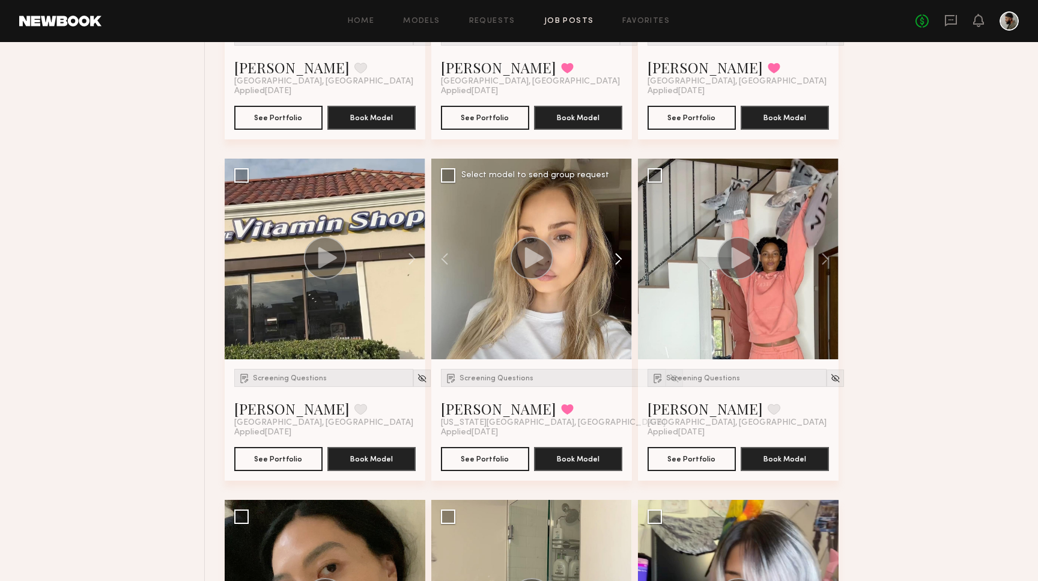
click at [615, 261] on button at bounding box center [613, 259] width 38 height 201
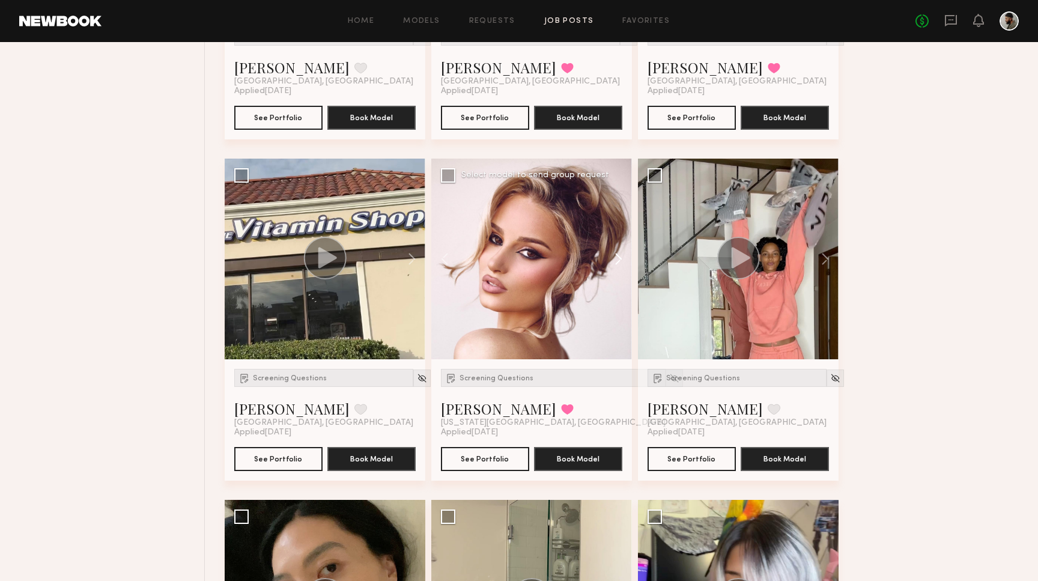
click at [615, 261] on button at bounding box center [613, 259] width 38 height 201
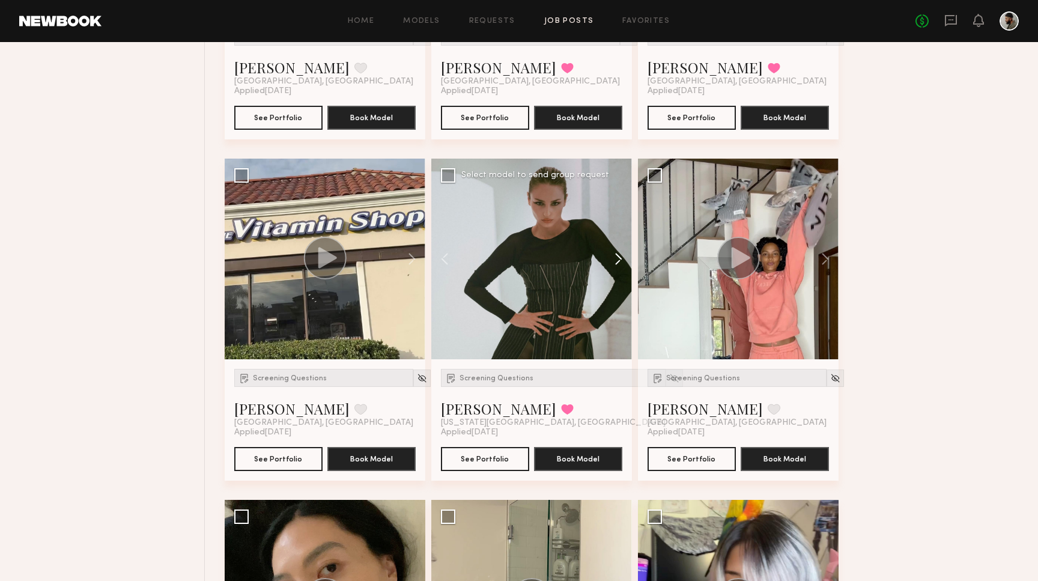
click at [615, 261] on button at bounding box center [613, 259] width 38 height 201
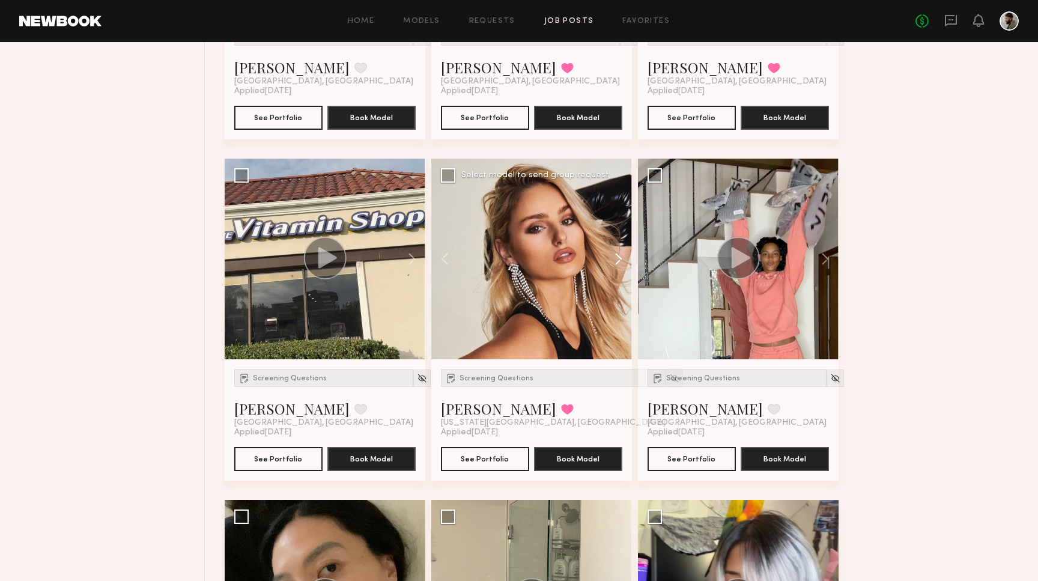
click at [615, 261] on button at bounding box center [613, 259] width 38 height 201
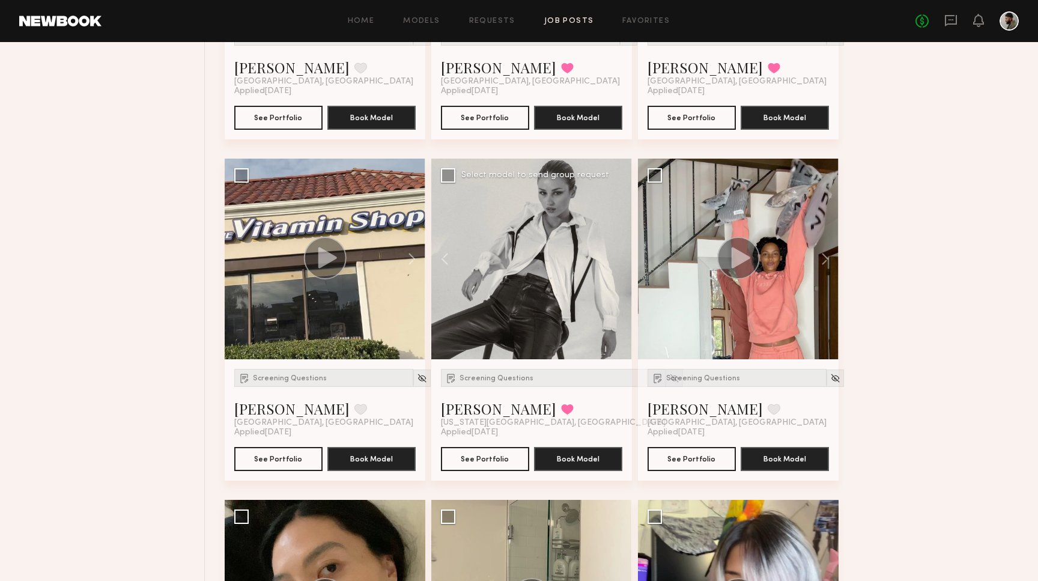
click at [615, 261] on div at bounding box center [531, 259] width 201 height 201
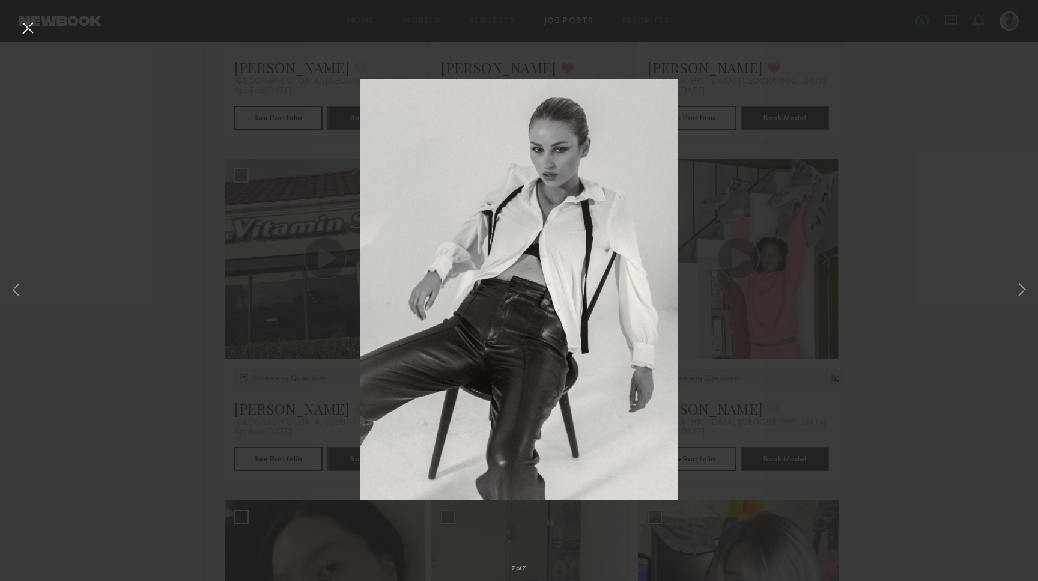
click at [23, 16] on div "7 of 7" at bounding box center [519, 290] width 1038 height 581
click at [23, 20] on button at bounding box center [27, 29] width 19 height 22
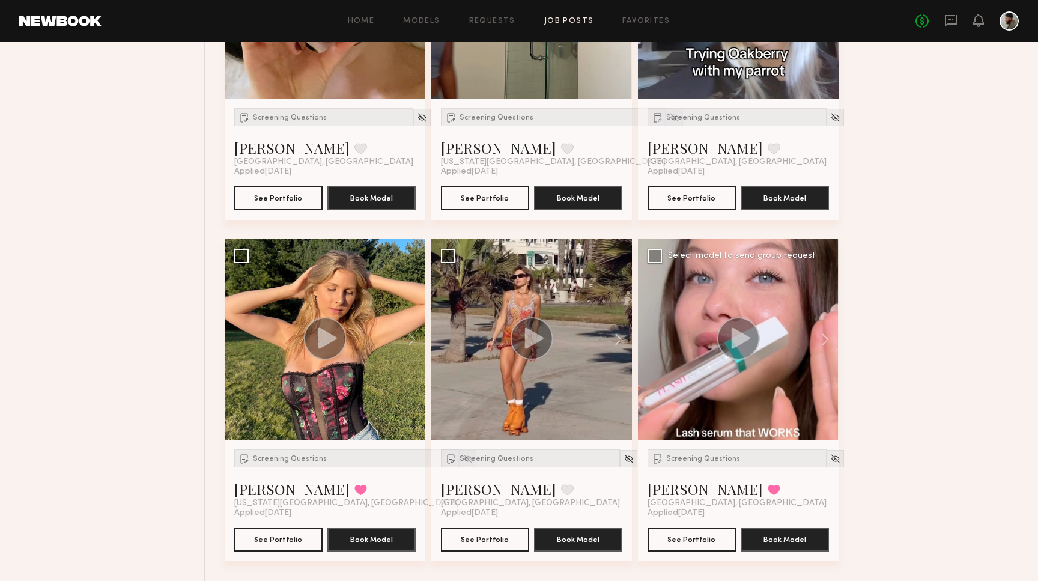
scroll to position [3049, 0]
click at [619, 336] on button at bounding box center [613, 340] width 38 height 201
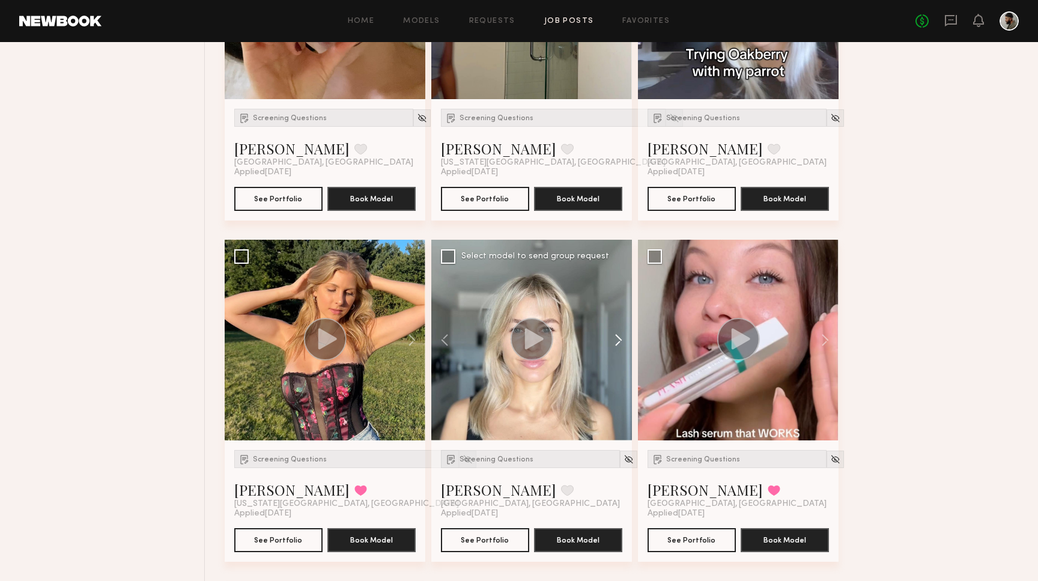
click at [619, 336] on button at bounding box center [613, 340] width 38 height 201
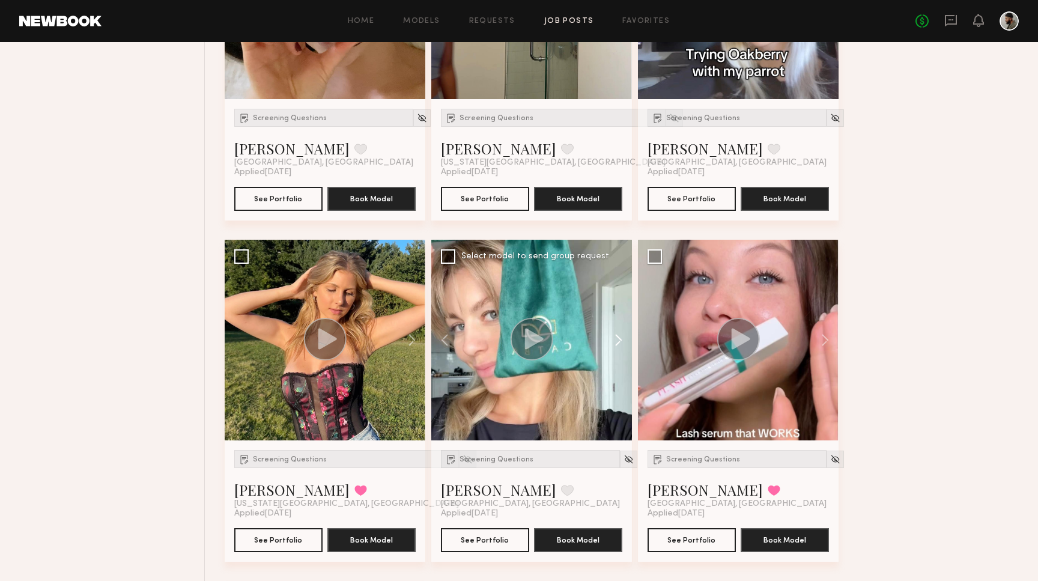
click at [619, 336] on button at bounding box center [613, 340] width 38 height 201
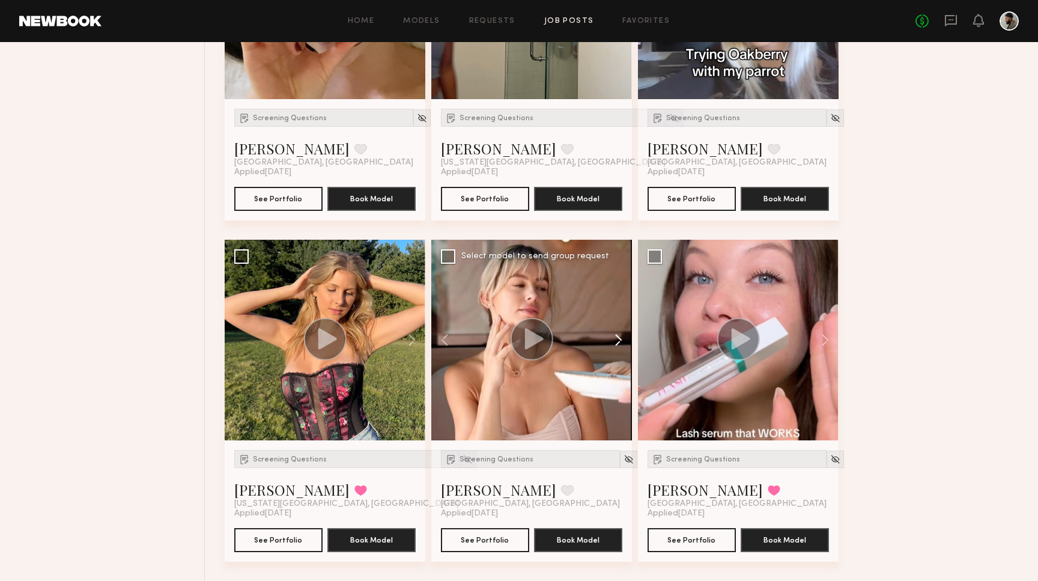
click at [619, 336] on button at bounding box center [613, 340] width 38 height 201
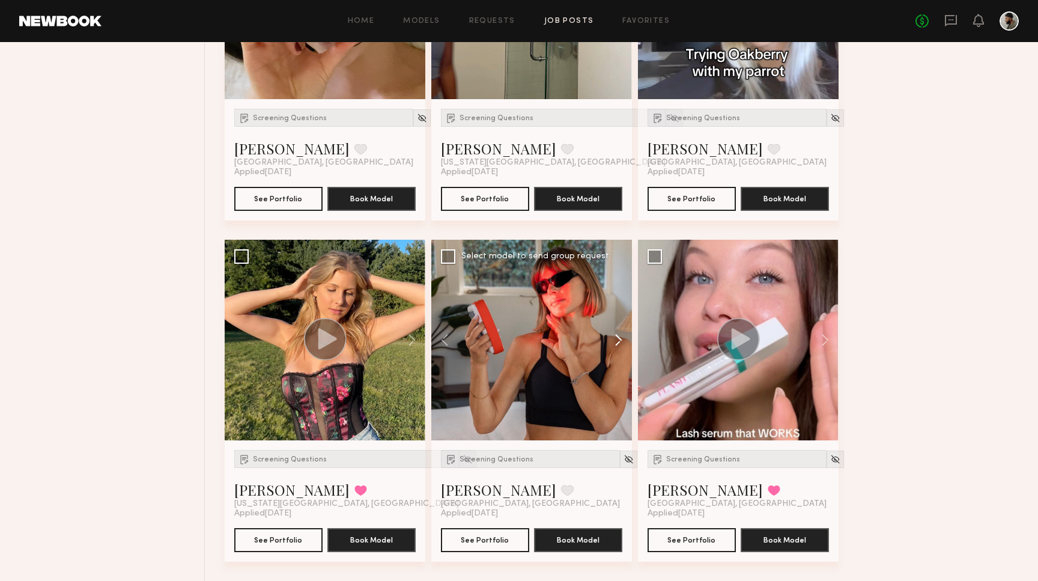
click at [619, 336] on button at bounding box center [613, 340] width 38 height 201
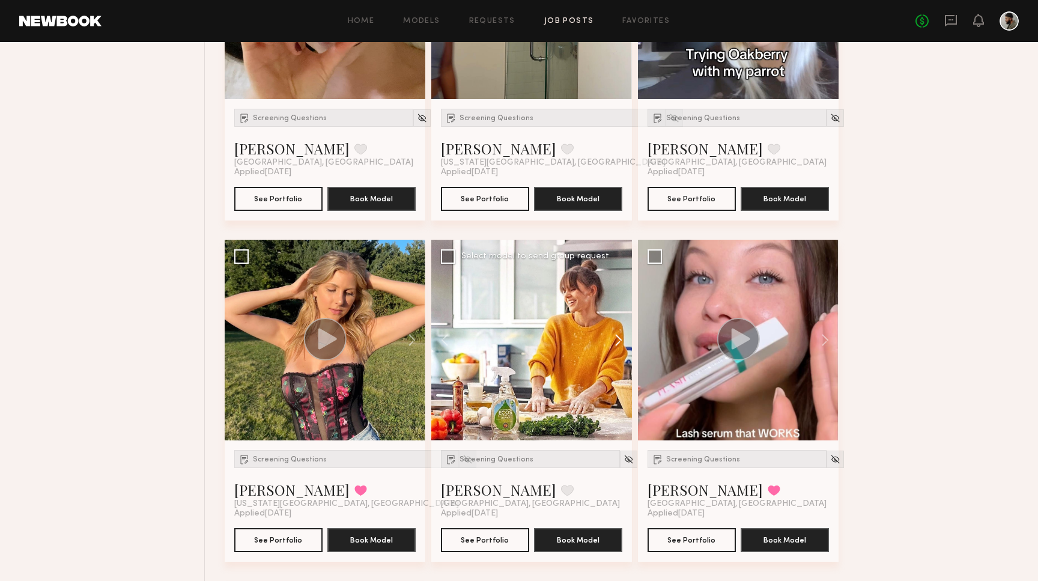
click at [619, 336] on button at bounding box center [613, 340] width 38 height 201
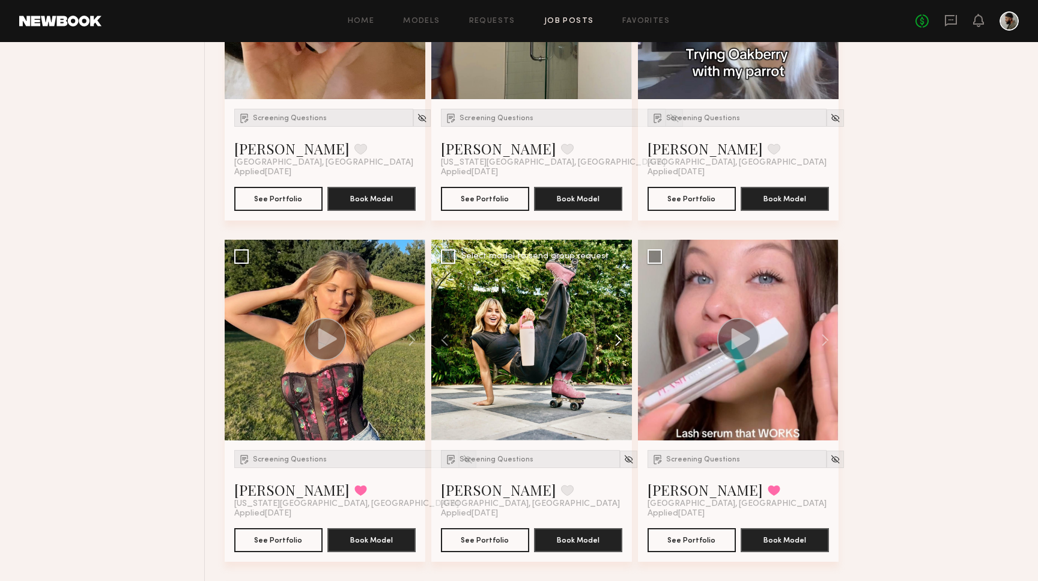
click at [619, 336] on button at bounding box center [613, 340] width 38 height 201
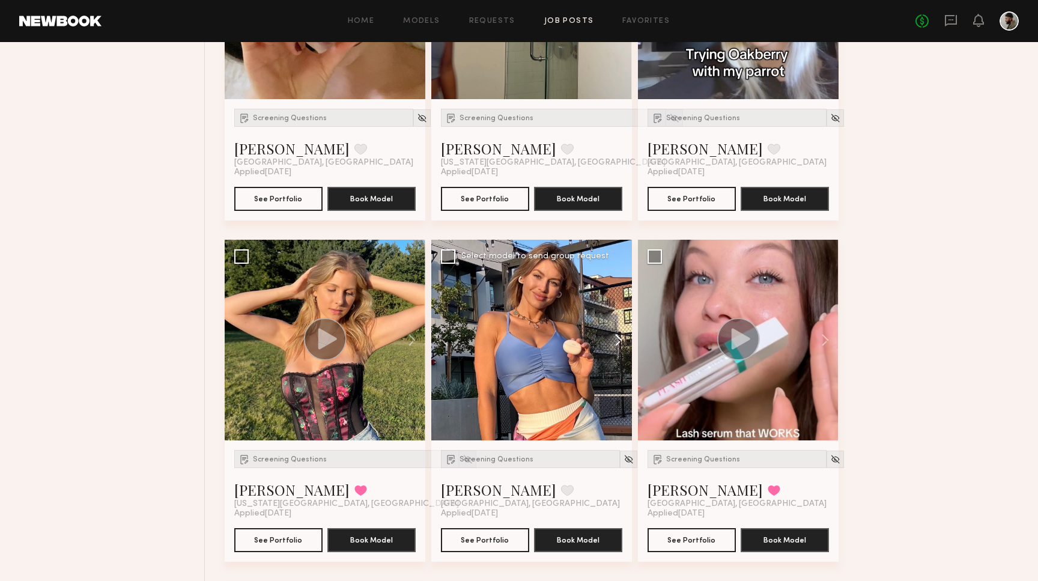
click at [619, 336] on button at bounding box center [613, 340] width 38 height 201
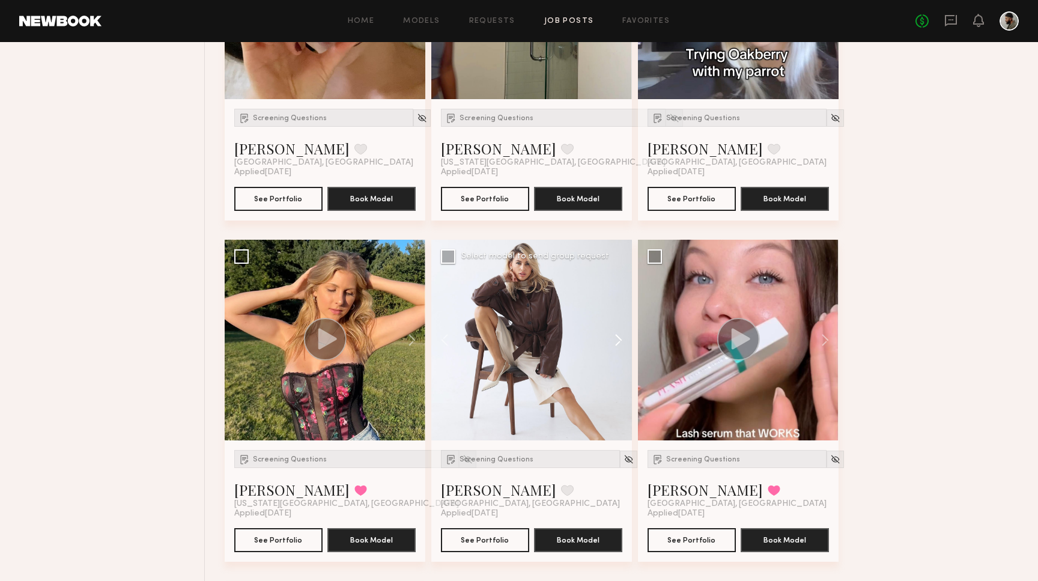
click at [619, 336] on button at bounding box center [613, 340] width 38 height 201
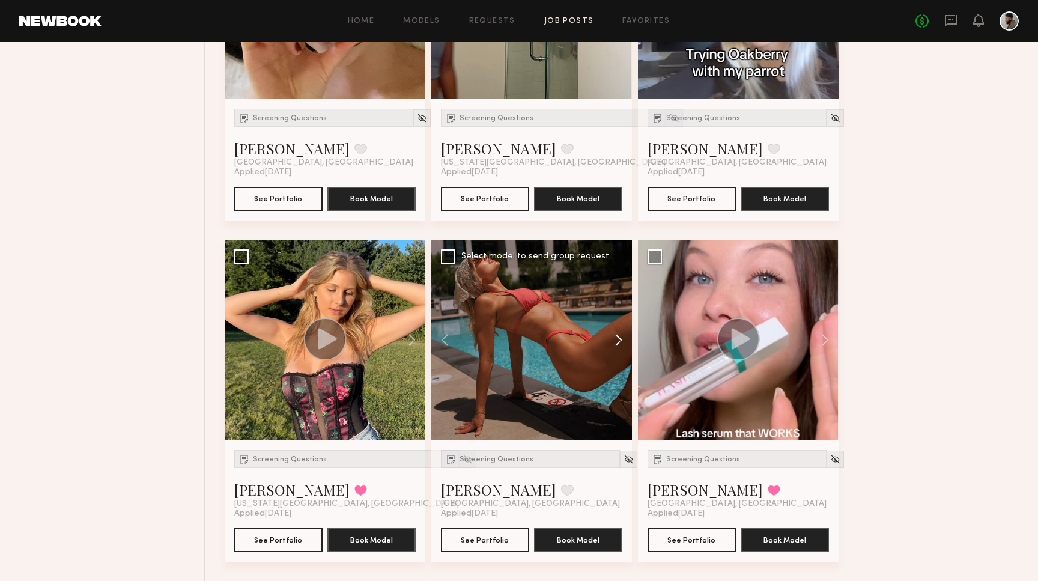
click at [619, 336] on button at bounding box center [613, 340] width 38 height 201
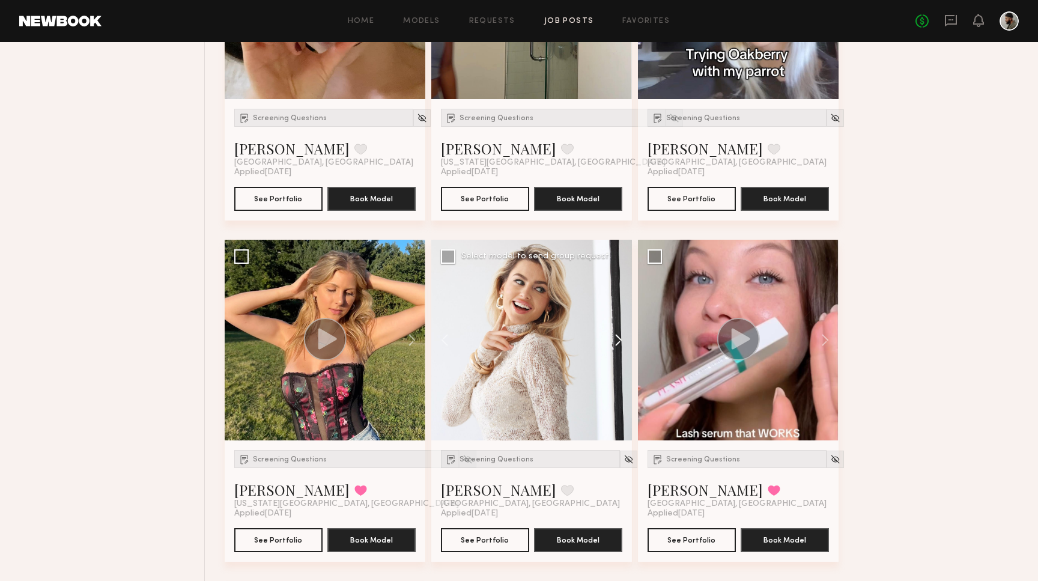
click at [619, 336] on button at bounding box center [613, 340] width 38 height 201
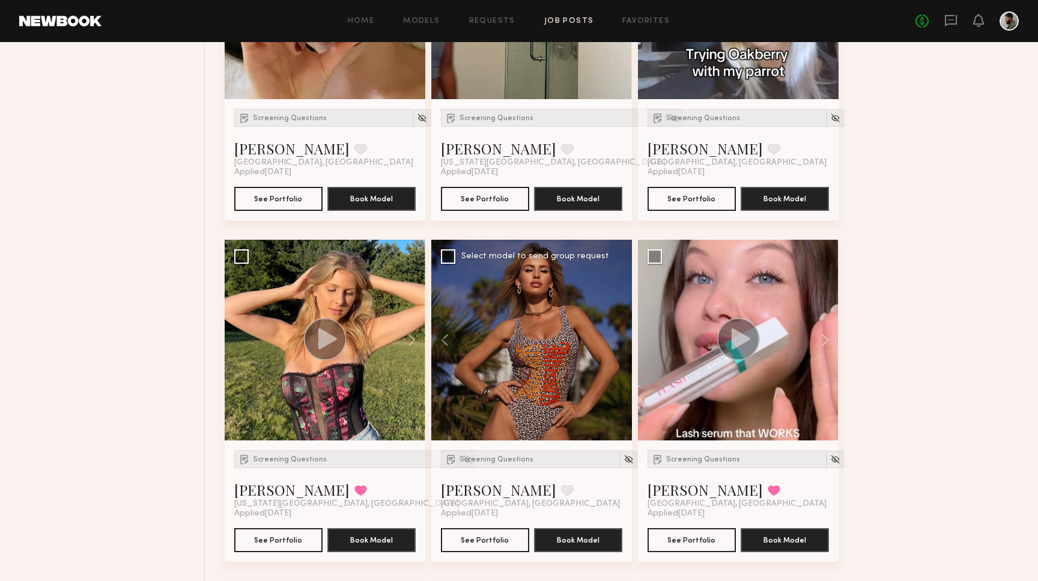
click at [619, 336] on div at bounding box center [531, 340] width 201 height 201
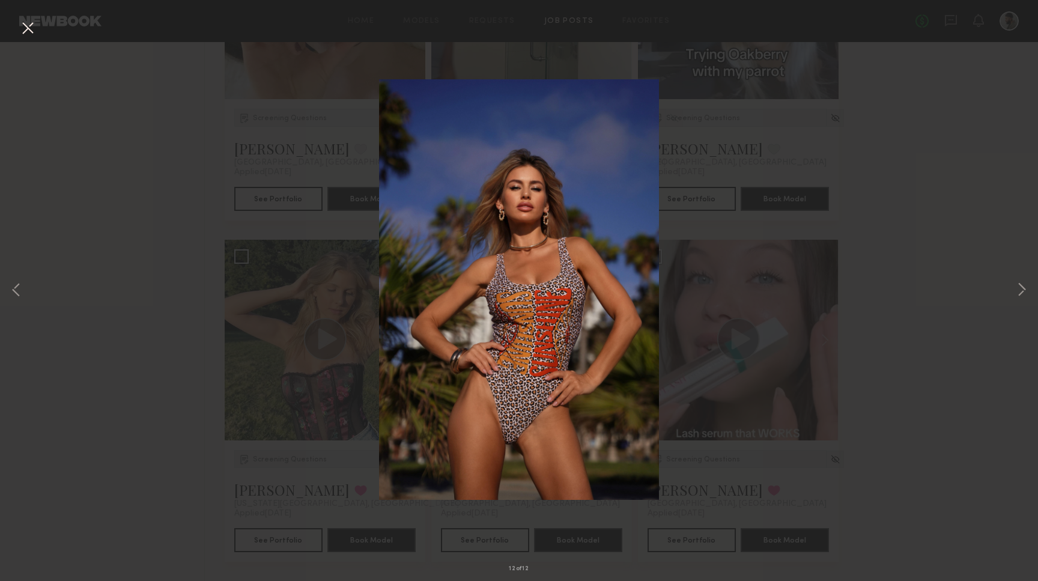
click at [770, 434] on div "12 of 12" at bounding box center [519, 290] width 1038 height 581
click at [40, 23] on div "12 of 12" at bounding box center [519, 290] width 1038 height 581
click at [34, 23] on button at bounding box center [27, 29] width 19 height 22
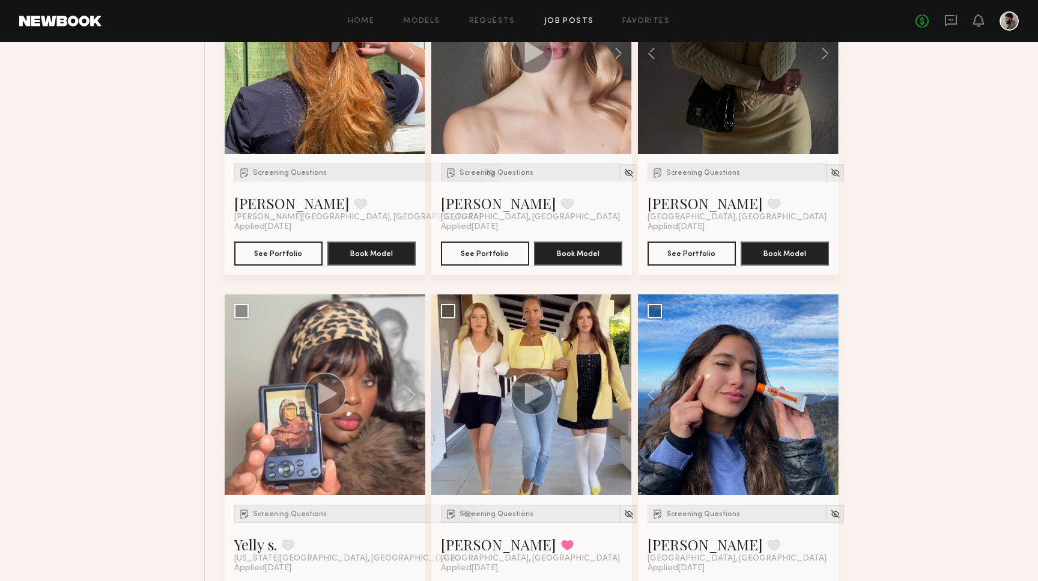
scroll to position [1629, 0]
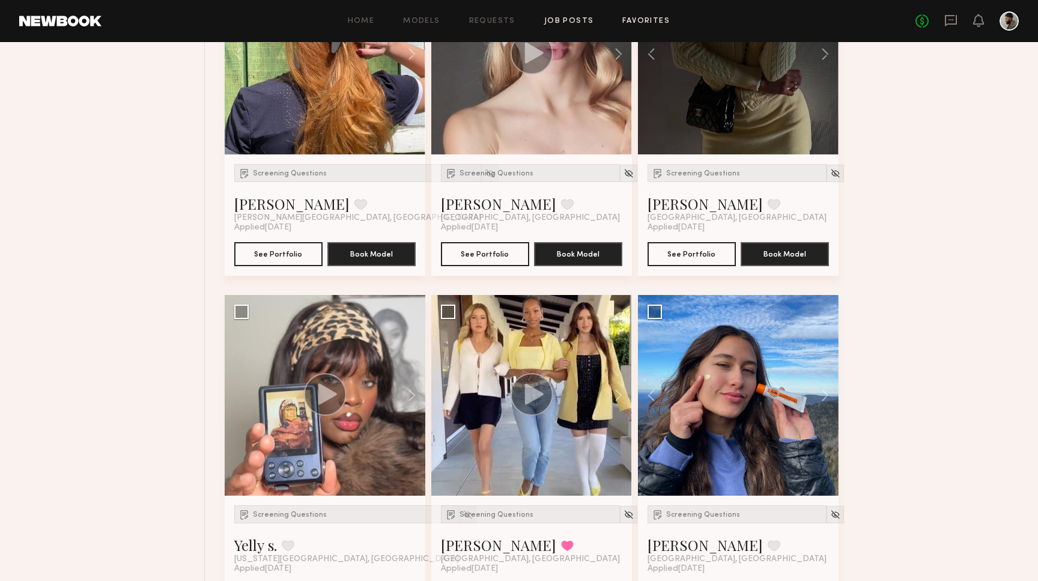
click at [650, 20] on link "Favorites" at bounding box center [645, 21] width 47 height 8
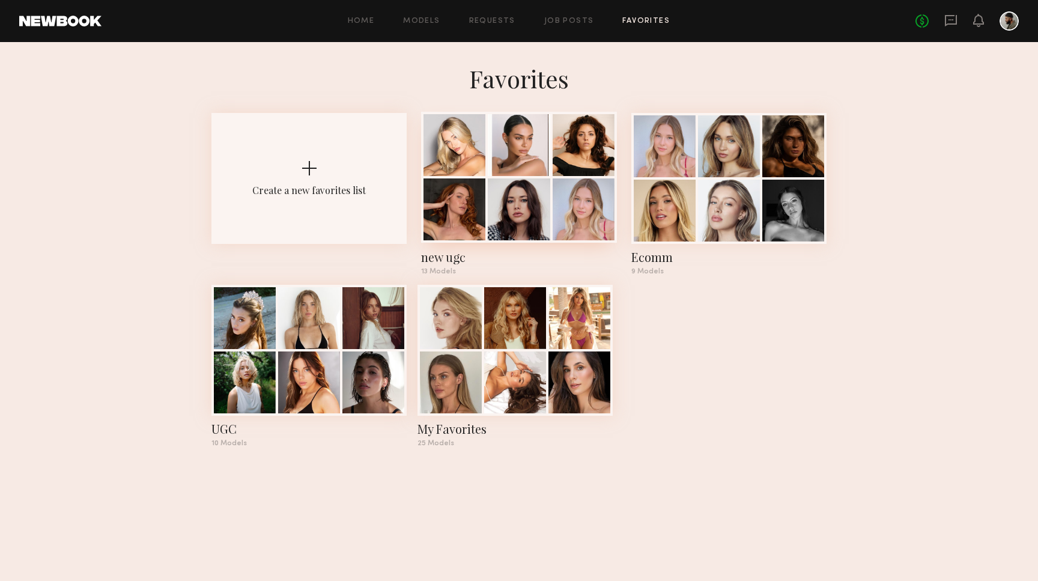
click at [448, 255] on div "new ugc" at bounding box center [518, 257] width 195 height 17
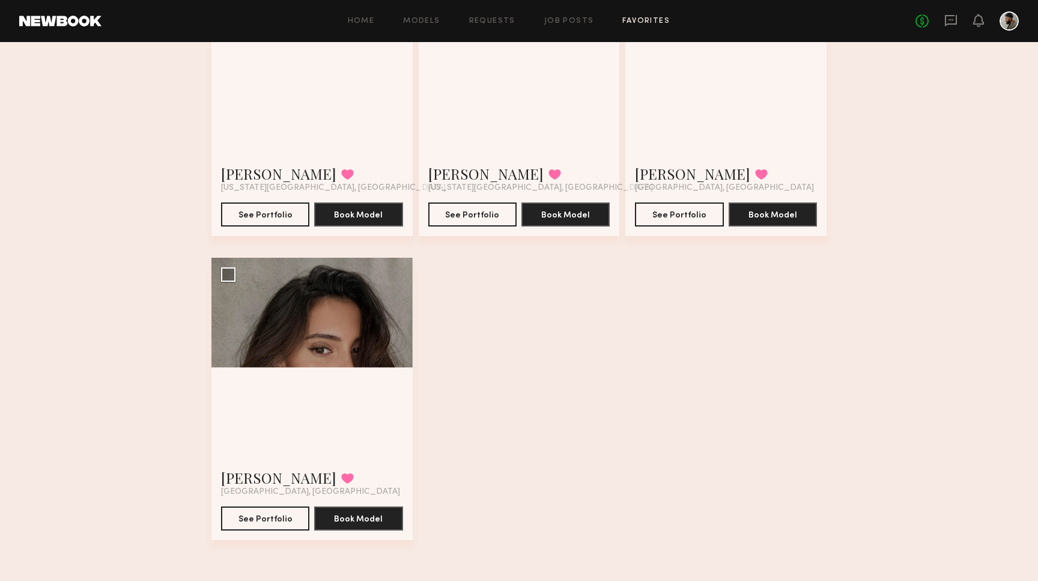
scroll to position [1100, 0]
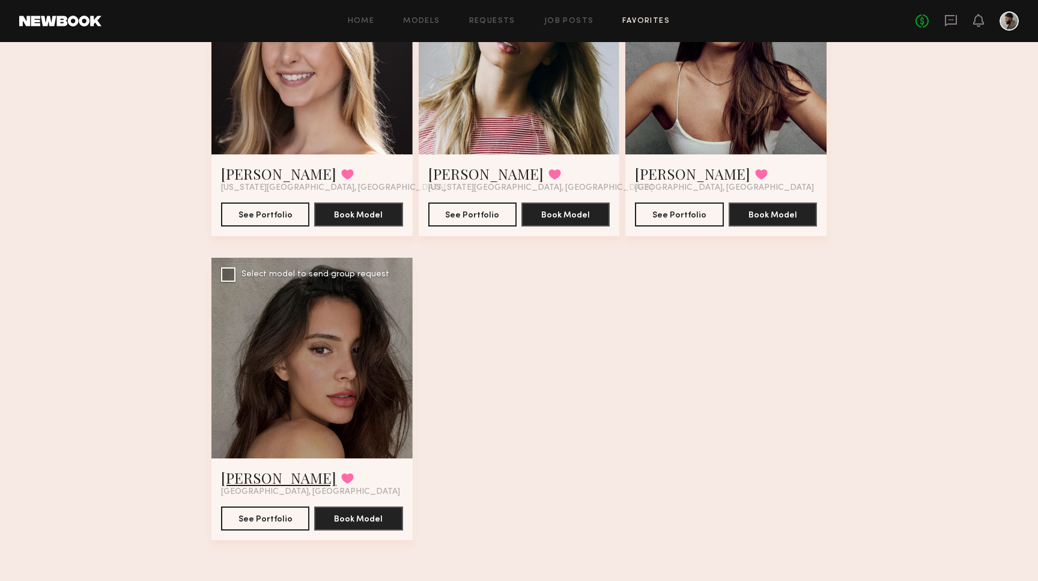
click at [251, 479] on link "Briane J." at bounding box center [278, 477] width 115 height 19
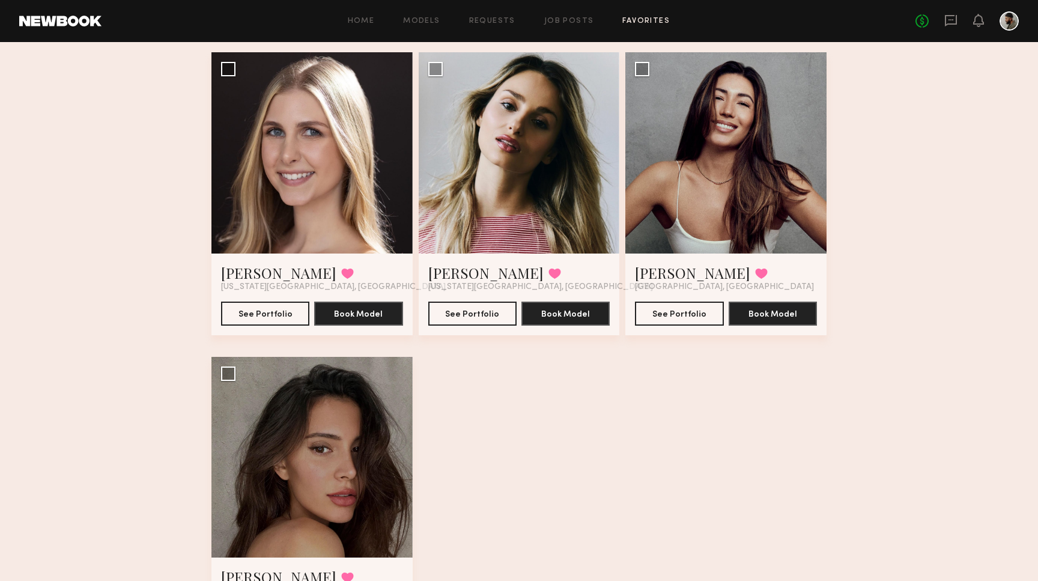
scroll to position [990, 0]
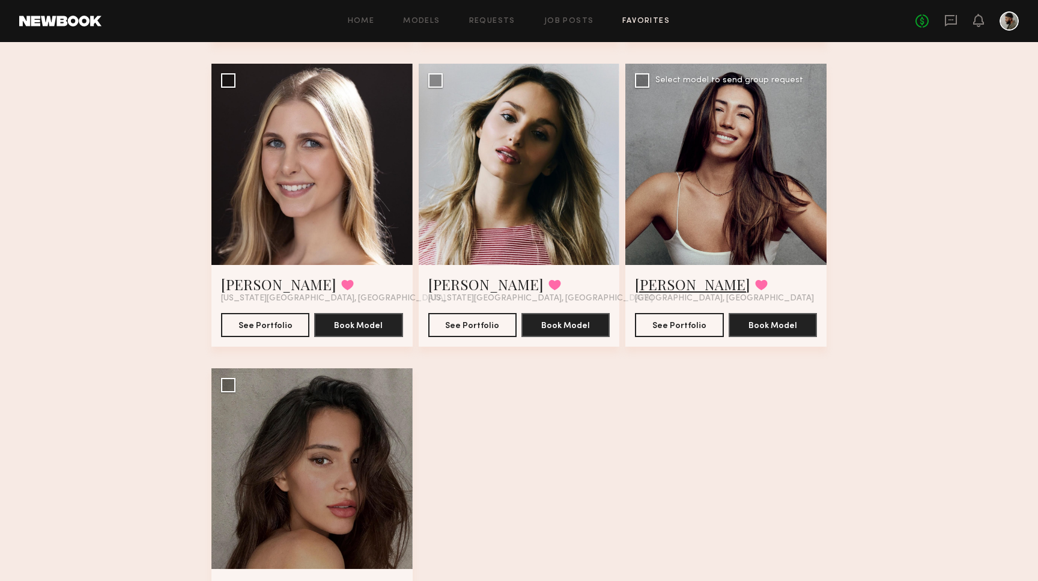
click at [647, 289] on link "Elke K." at bounding box center [692, 284] width 115 height 19
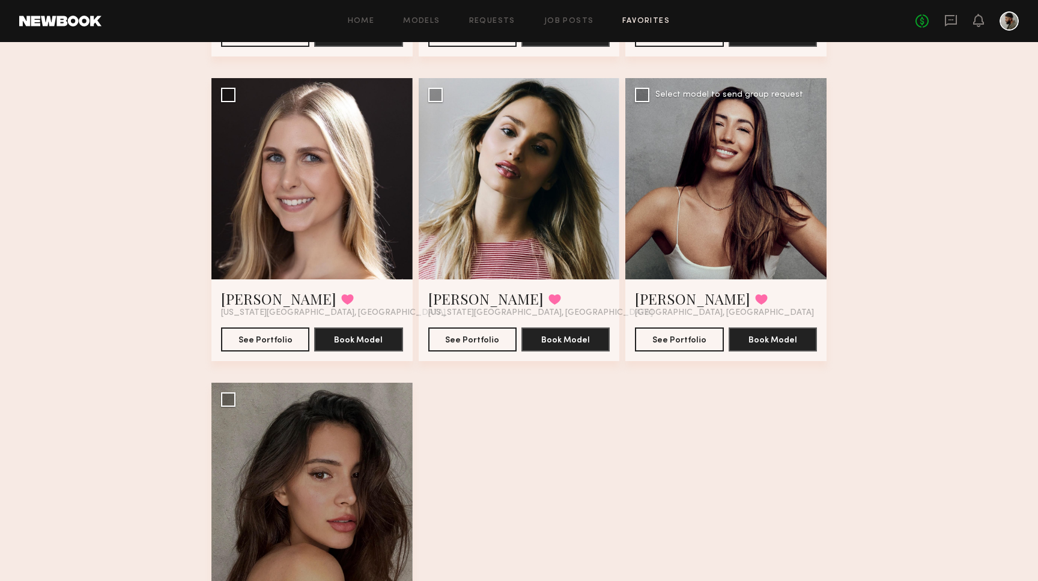
scroll to position [969, 0]
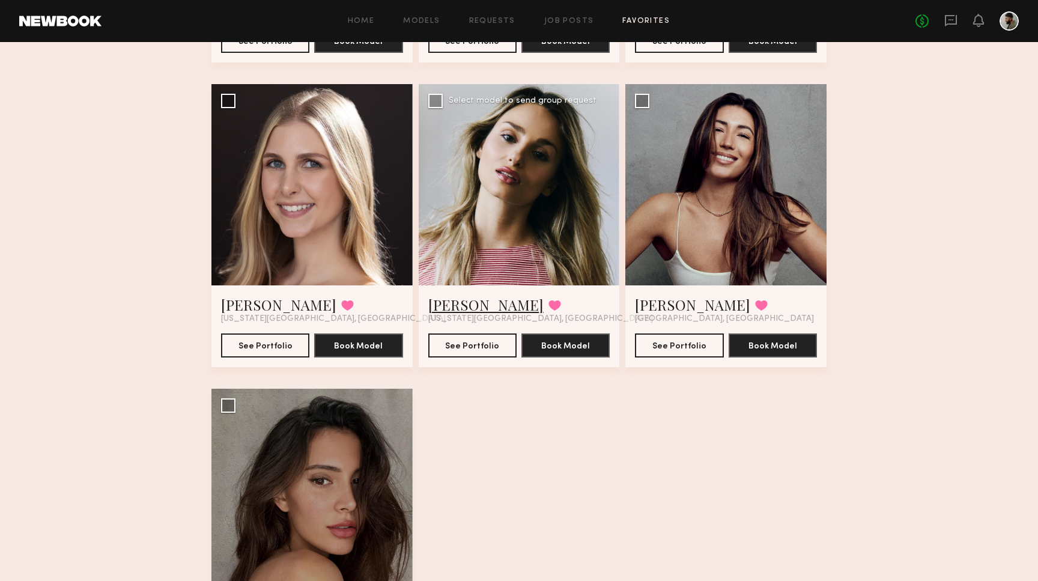
click at [471, 305] on link "Lindsay K." at bounding box center [485, 304] width 115 height 19
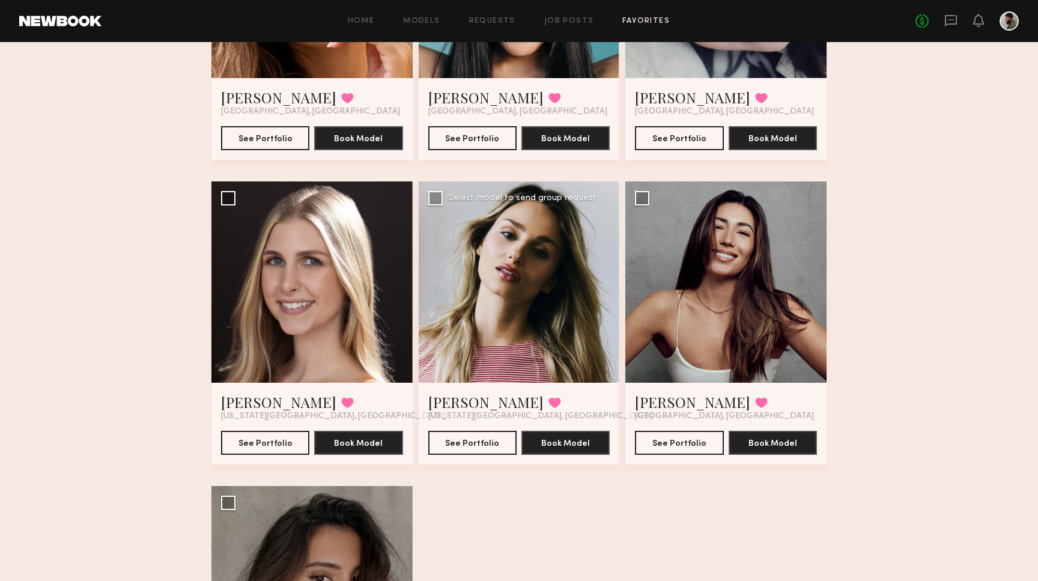
scroll to position [904, 0]
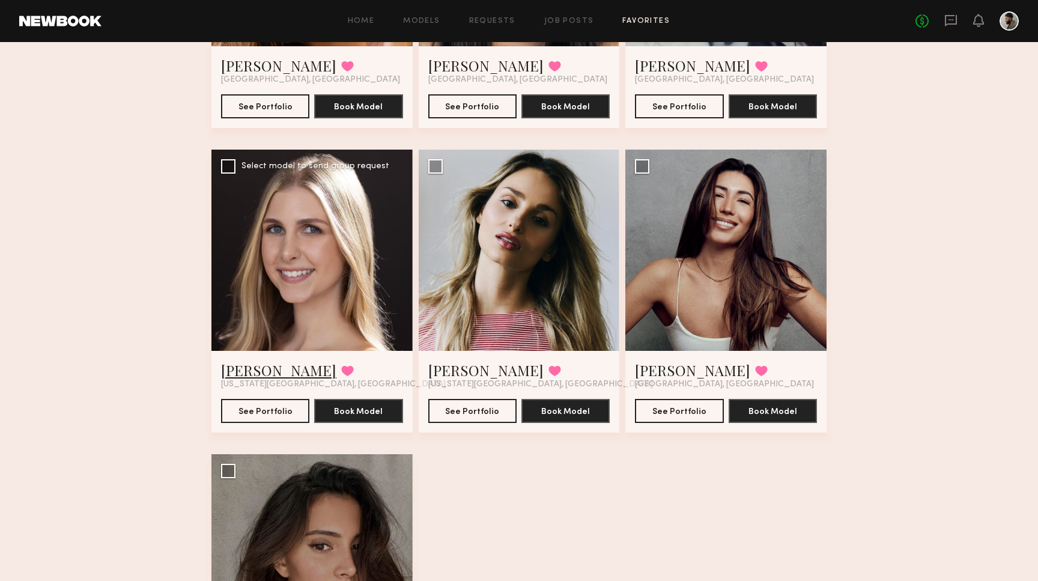
click at [260, 367] on link "Amanda B." at bounding box center [278, 370] width 115 height 19
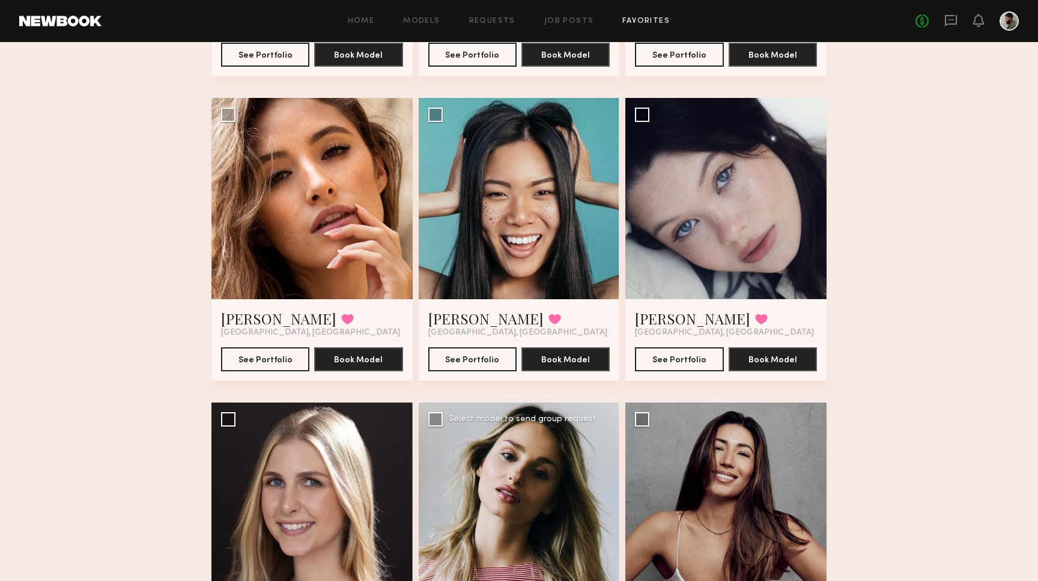
scroll to position [648, 0]
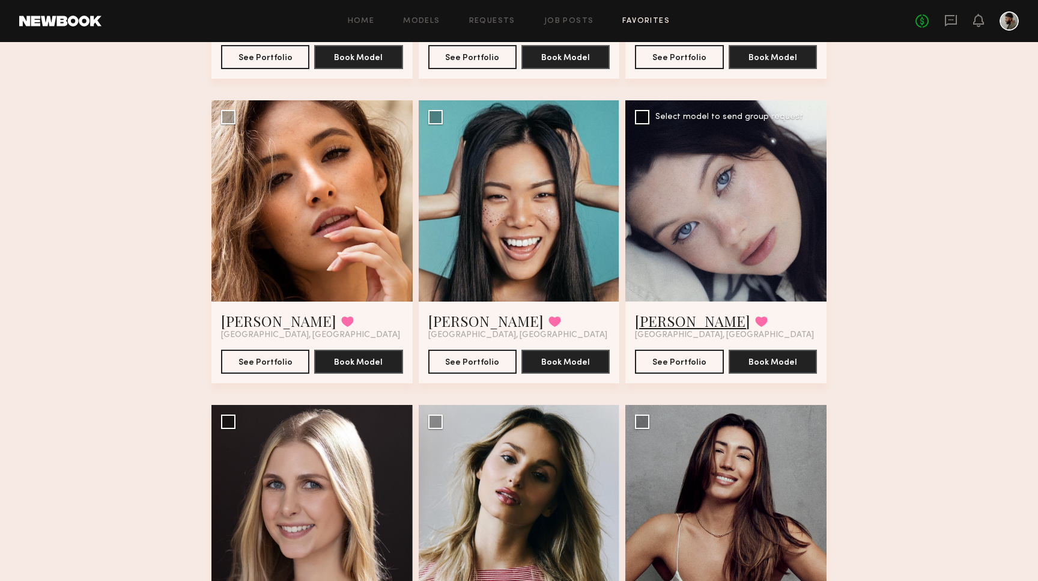
click at [655, 326] on link "[PERSON_NAME]" at bounding box center [692, 320] width 115 height 19
click at [461, 325] on link "Jennie J." at bounding box center [485, 320] width 115 height 19
click at [271, 320] on link "[PERSON_NAME]" at bounding box center [278, 320] width 115 height 19
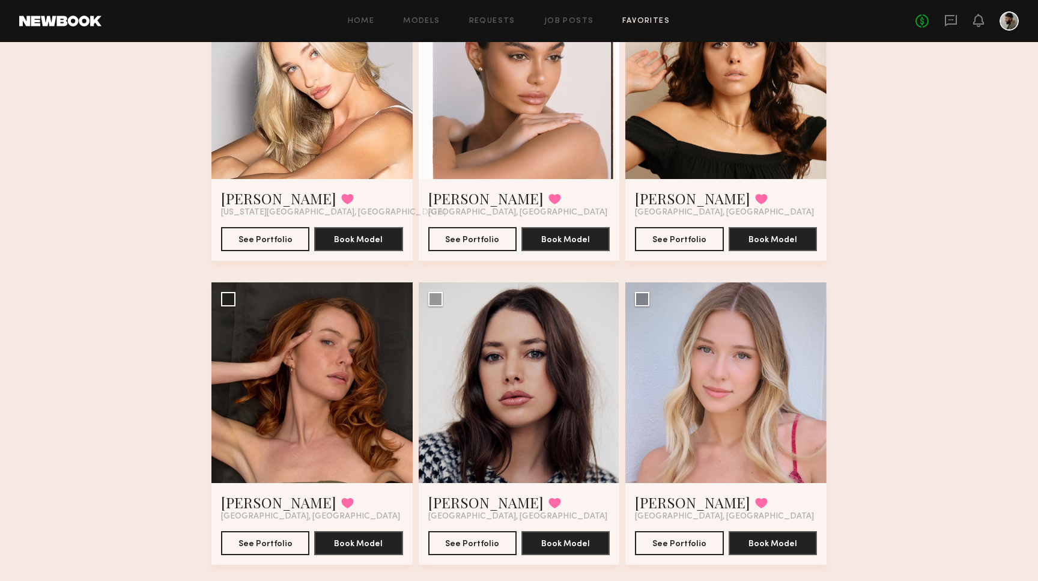
scroll to position [193, 0]
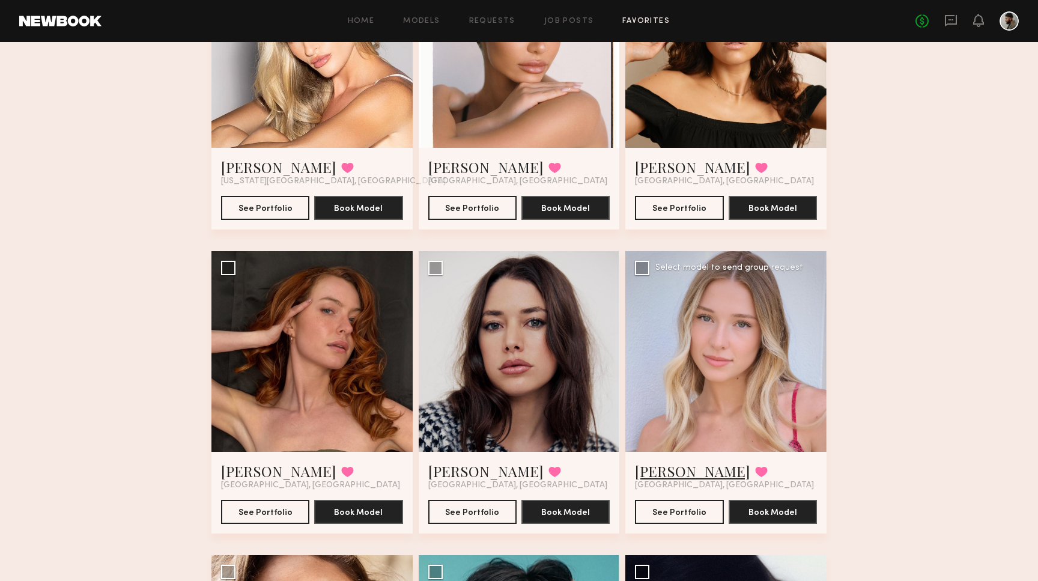
click at [663, 475] on link "Natalie C." at bounding box center [692, 470] width 115 height 19
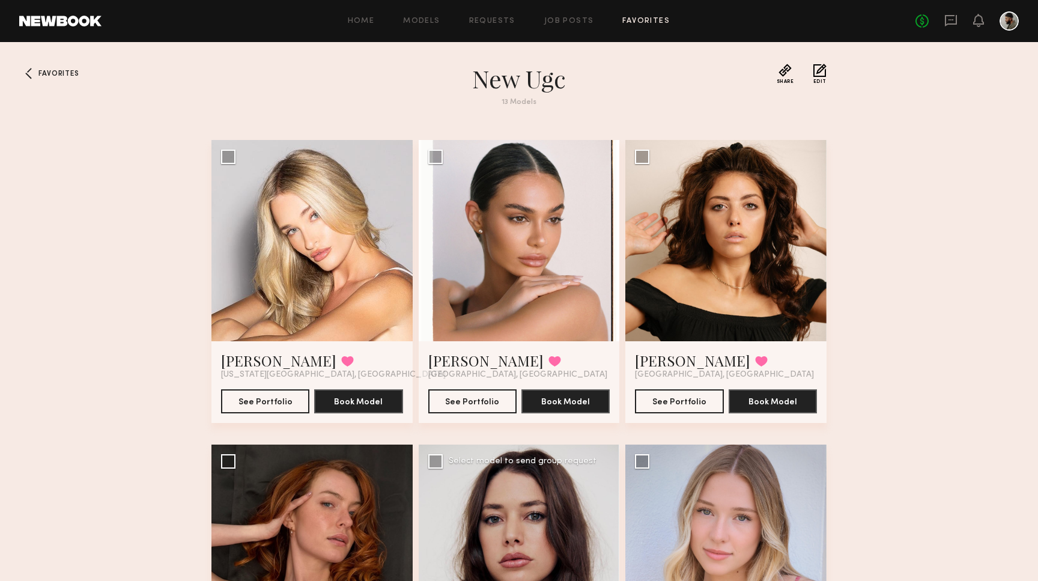
scroll to position [0, 0]
click at [585, 261] on div at bounding box center [519, 240] width 201 height 201
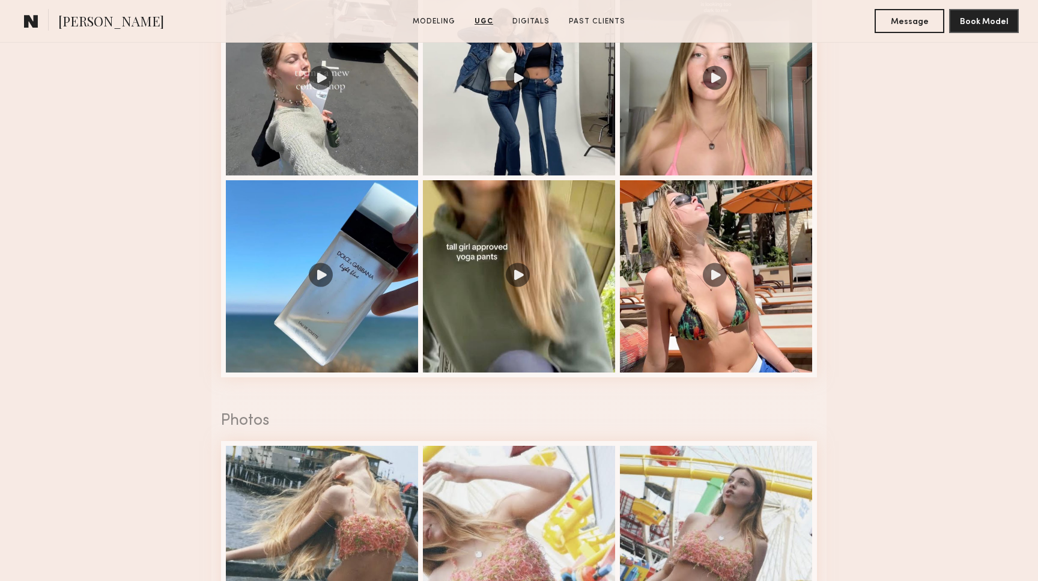
scroll to position [1741, 0]
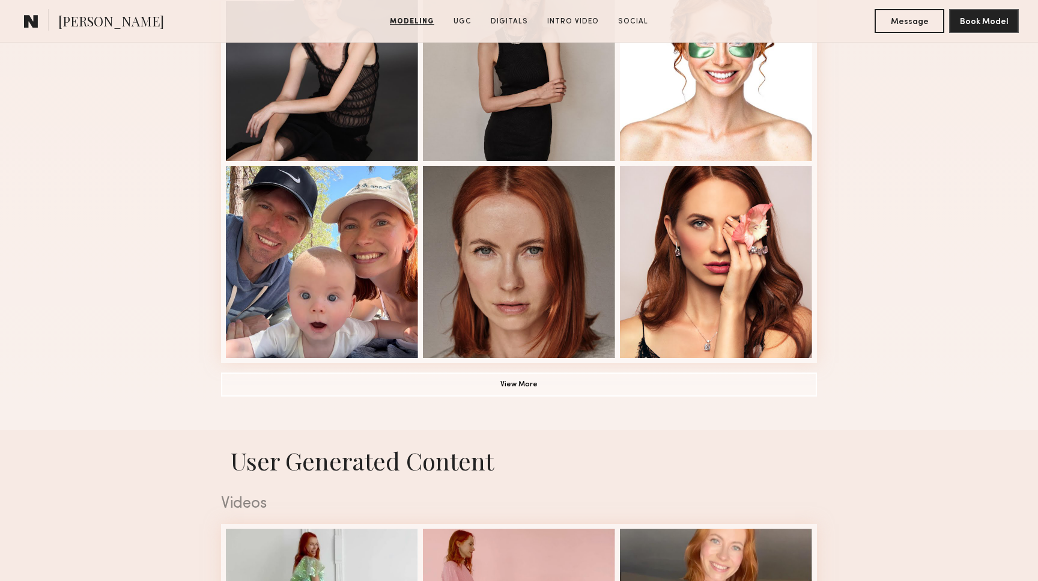
scroll to position [791, 0]
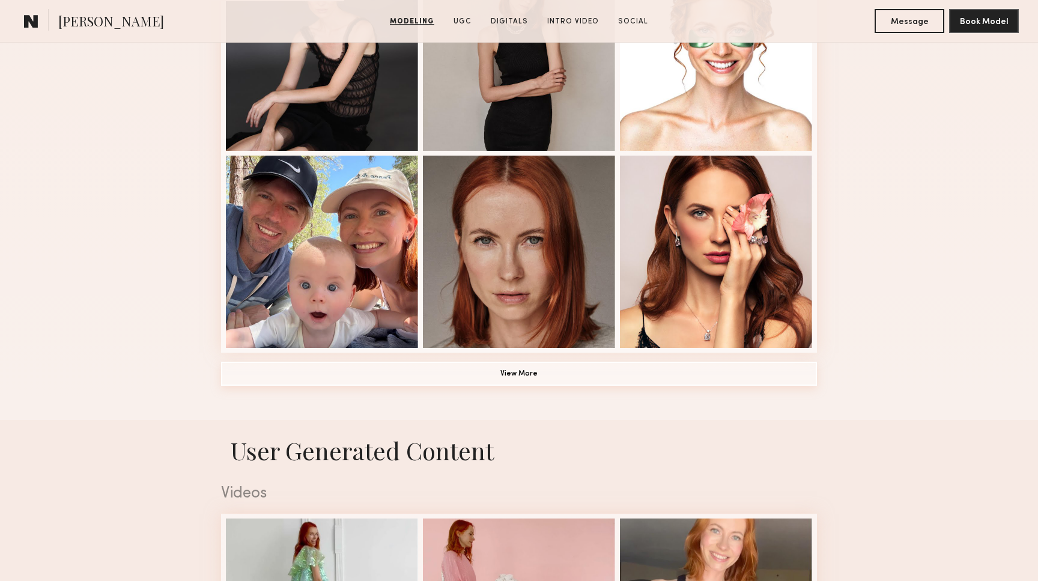
click at [487, 379] on button "View More" at bounding box center [519, 374] width 596 height 24
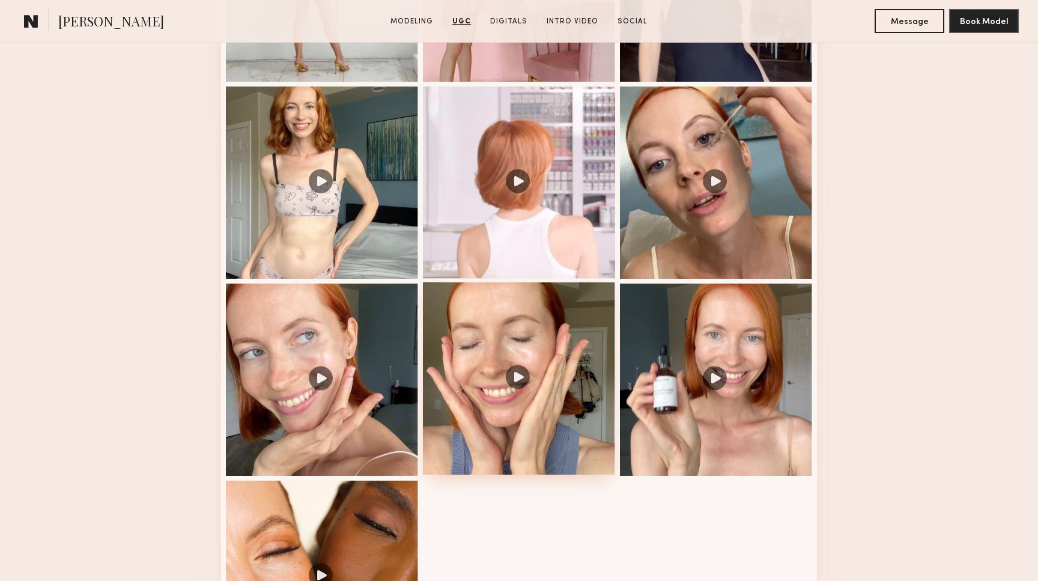
scroll to position [2175, 0]
click at [320, 188] on div at bounding box center [322, 181] width 192 height 192
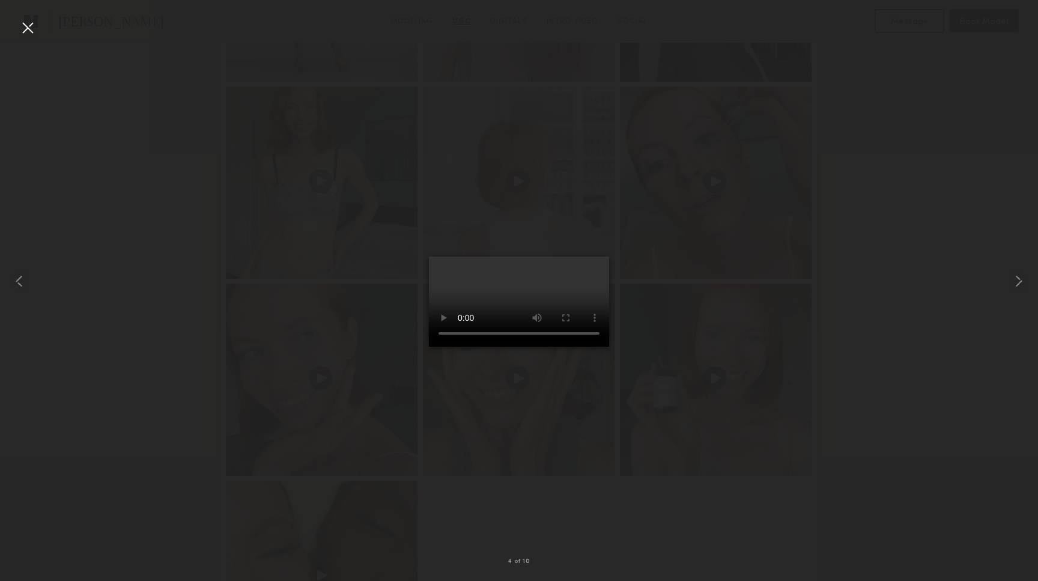
click at [592, 347] on video at bounding box center [519, 302] width 180 height 90
click at [492, 347] on video at bounding box center [519, 302] width 180 height 90
click at [429, 347] on video at bounding box center [519, 302] width 180 height 90
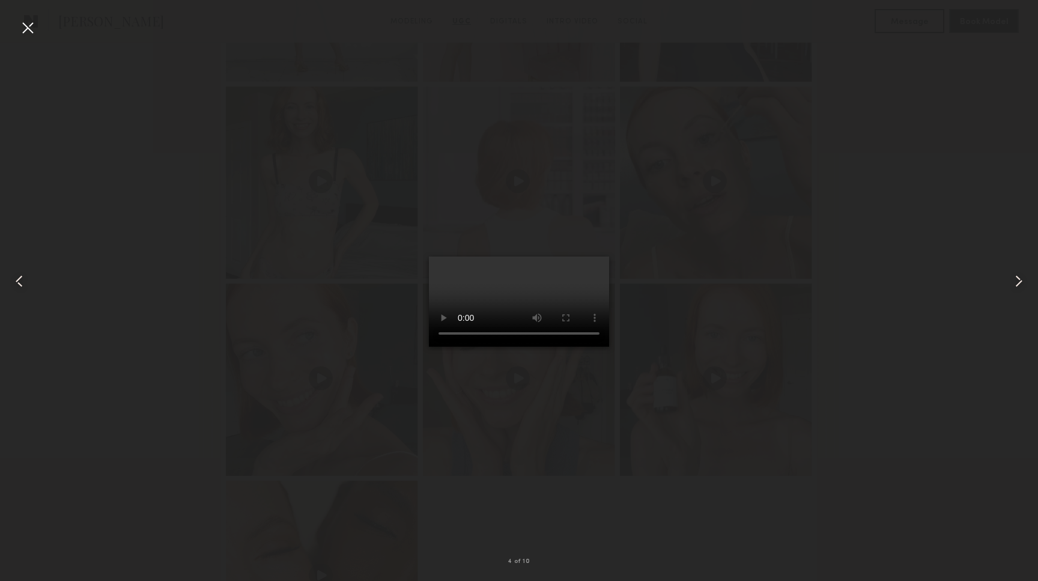
click at [429, 347] on video at bounding box center [519, 302] width 180 height 90
click at [34, 30] on div at bounding box center [27, 27] width 19 height 19
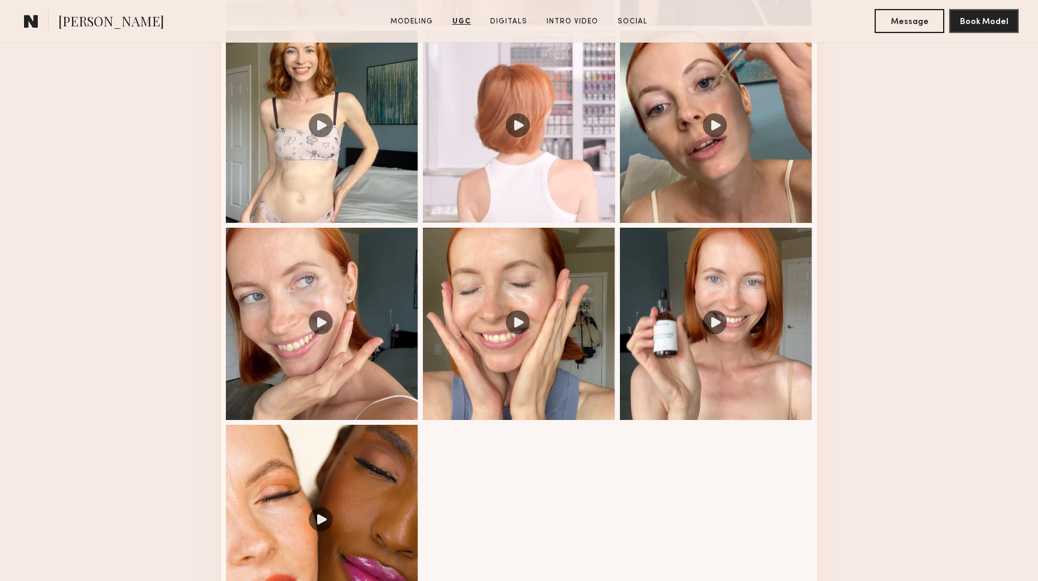
scroll to position [1875, 0]
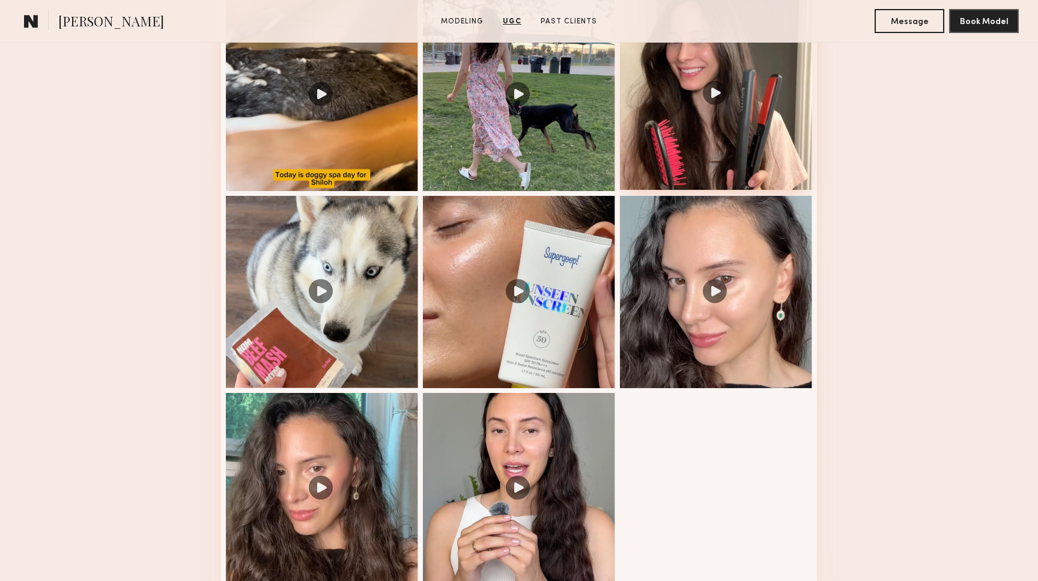
scroll to position [1413, 0]
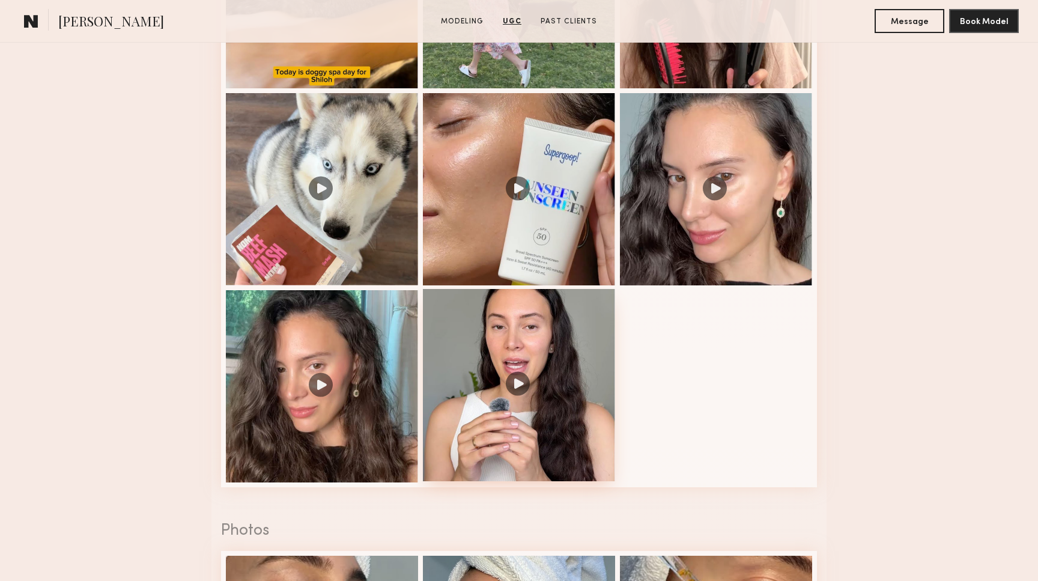
click at [598, 405] on div at bounding box center [519, 385] width 192 height 192
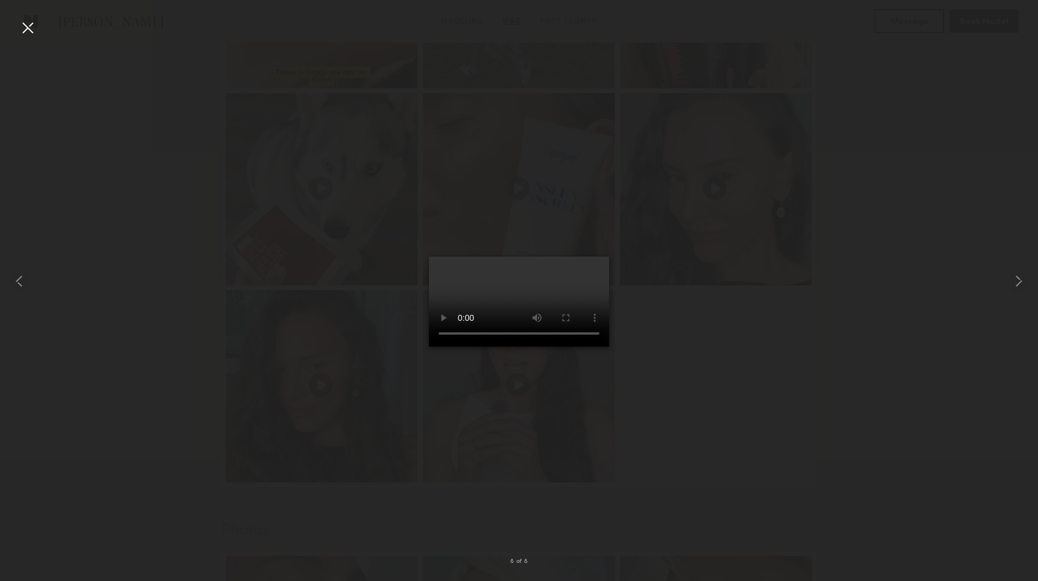
click at [592, 347] on video at bounding box center [519, 302] width 180 height 90
click at [547, 347] on video at bounding box center [519, 302] width 180 height 90
click at [23, 22] on div at bounding box center [27, 27] width 19 height 19
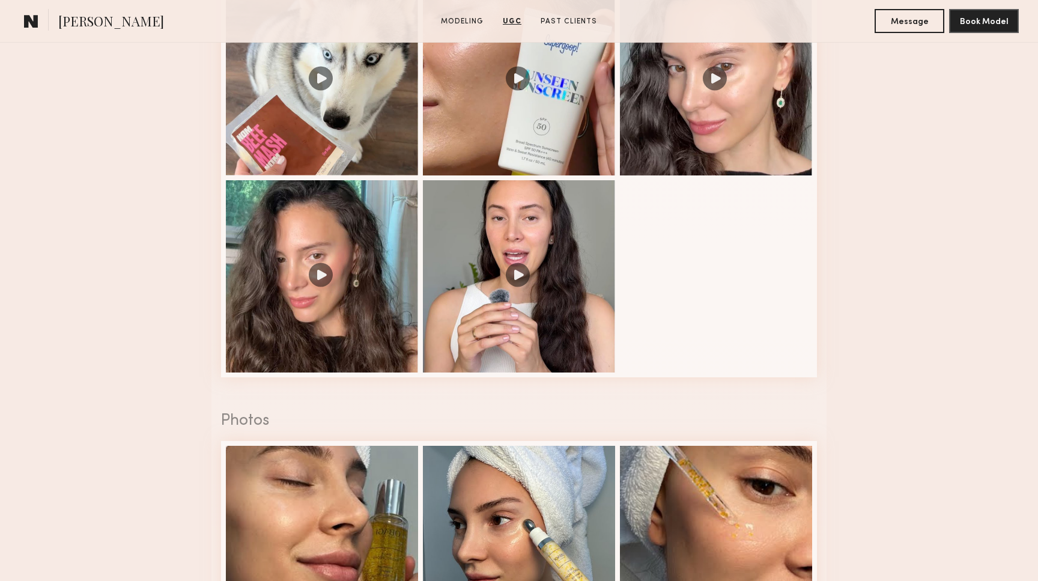
scroll to position [1494, 0]
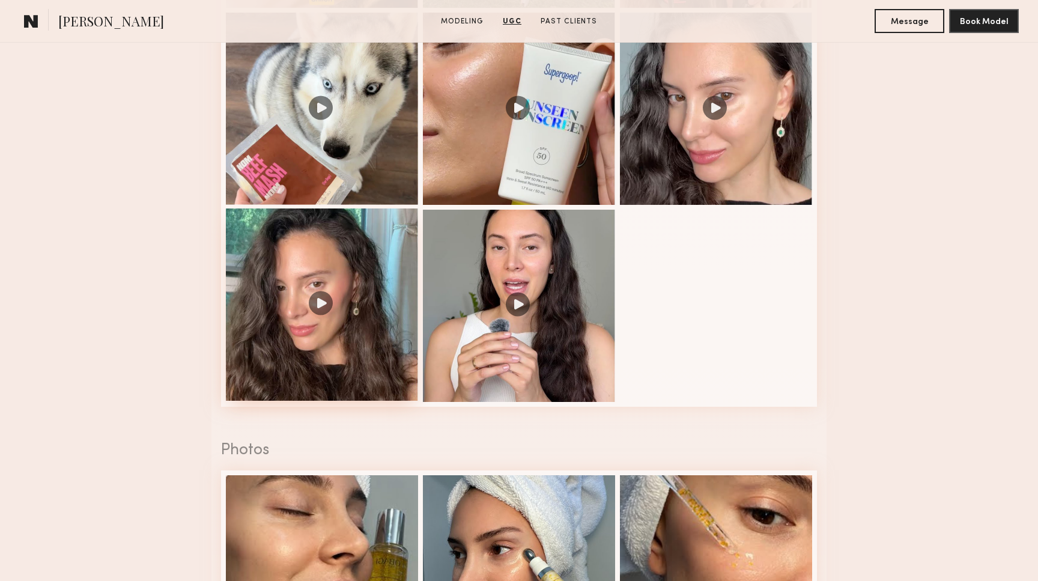
click at [368, 323] on div at bounding box center [322, 304] width 192 height 192
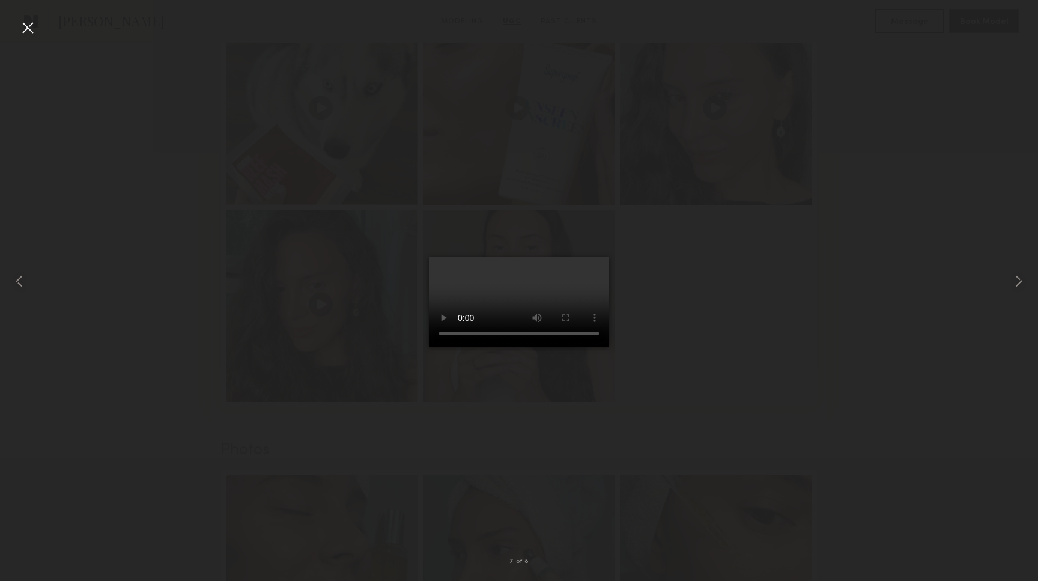
click at [595, 271] on video at bounding box center [519, 302] width 180 height 90
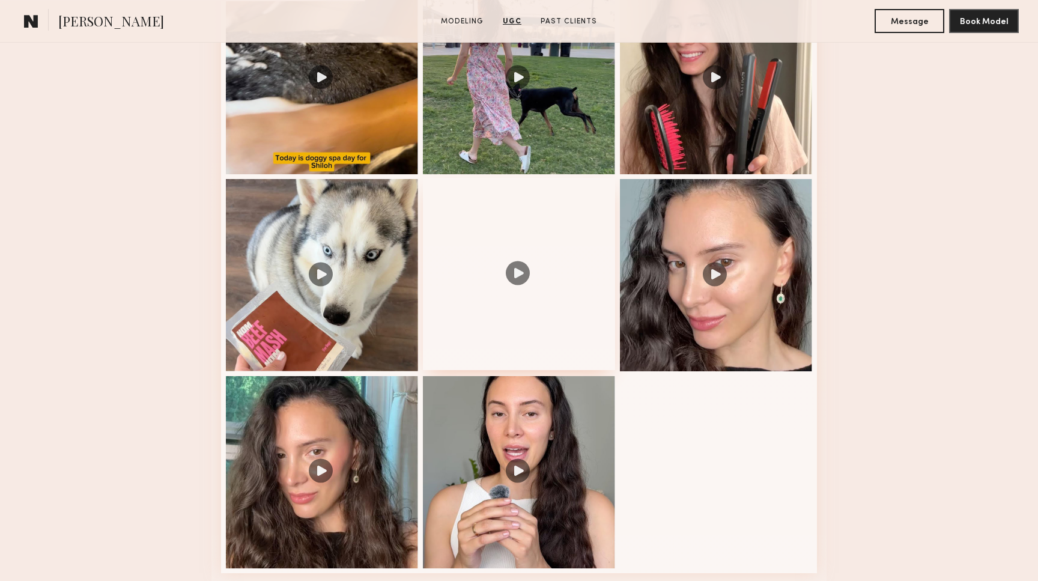
scroll to position [1384, 0]
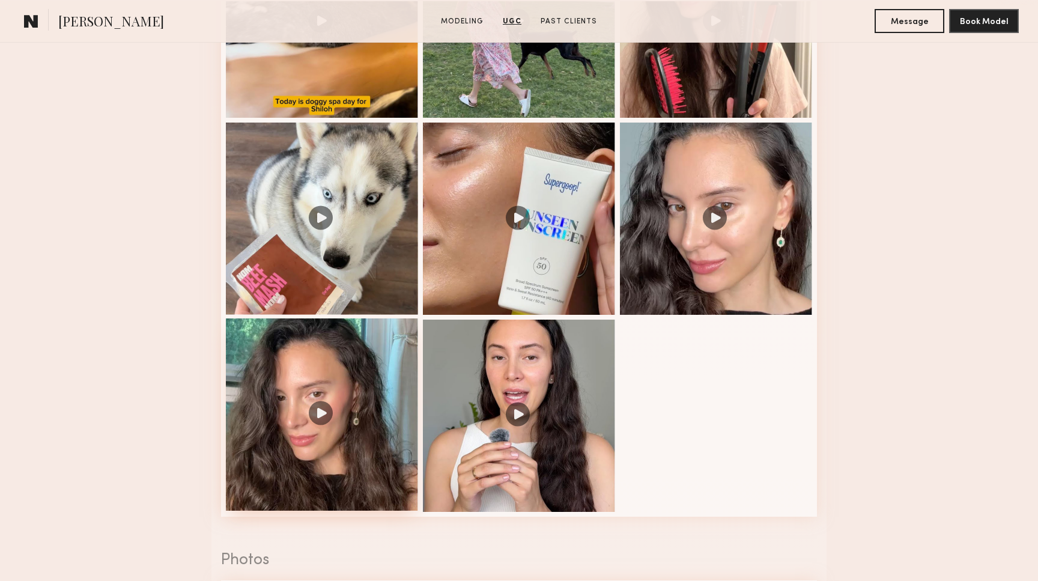
click at [328, 405] on div at bounding box center [322, 414] width 192 height 192
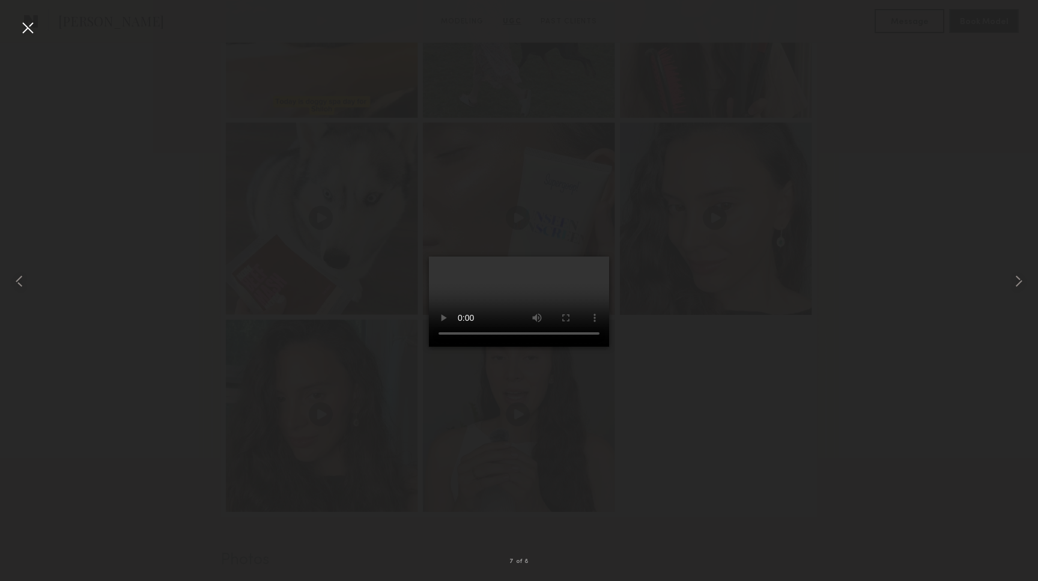
click at [596, 347] on video at bounding box center [519, 302] width 180 height 90
click at [1011, 288] on common-icon at bounding box center [1018, 281] width 19 height 19
click at [429, 347] on video at bounding box center [519, 302] width 180 height 90
drag, startPoint x: 478, startPoint y: 525, endPoint x: 458, endPoint y: 525, distance: 19.8
click at [458, 347] on video at bounding box center [519, 302] width 180 height 90
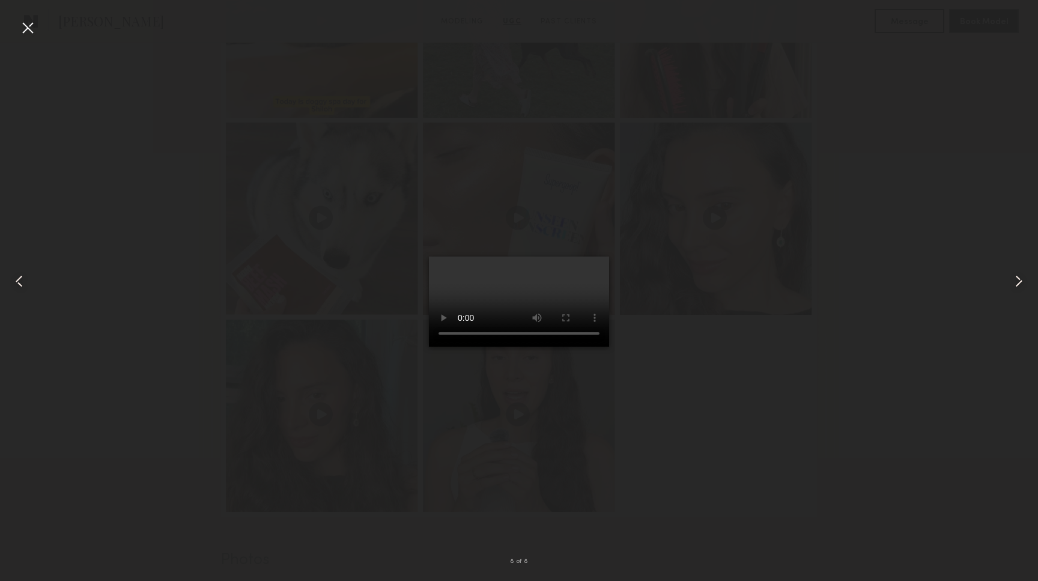
click at [429, 347] on video at bounding box center [519, 302] width 180 height 90
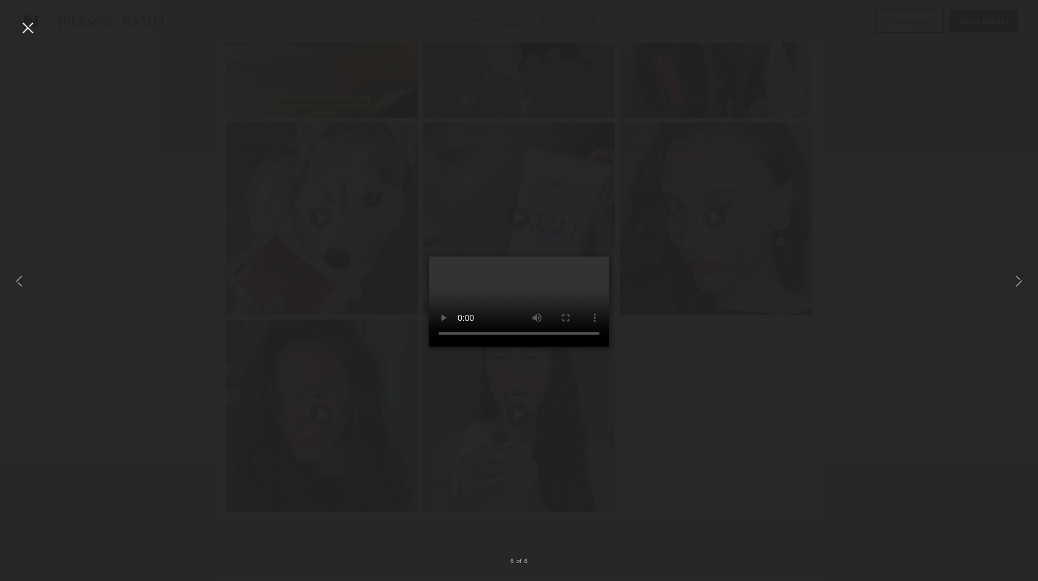
click at [33, 26] on div at bounding box center [27, 27] width 19 height 19
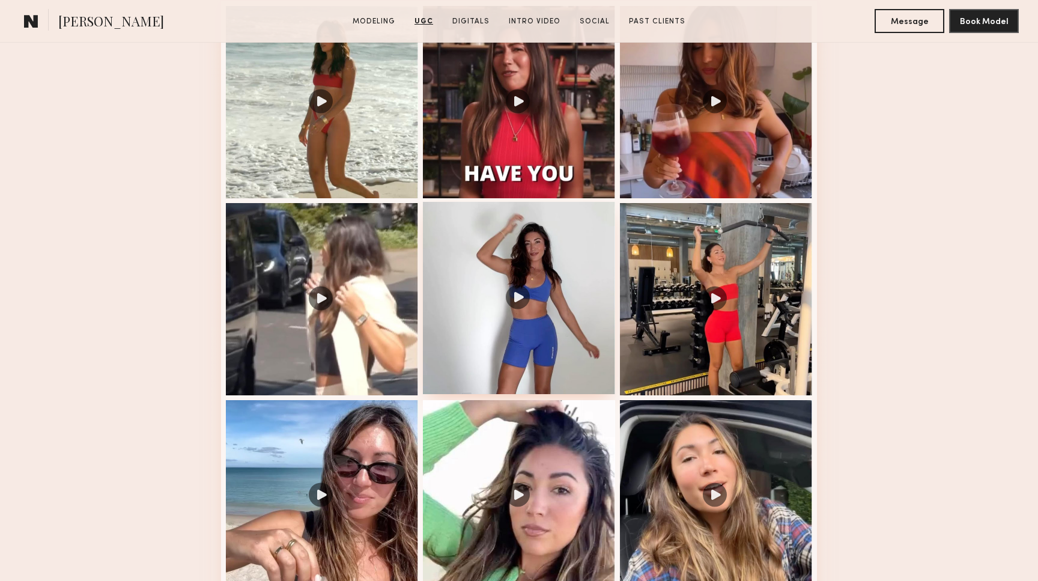
scroll to position [1361, 0]
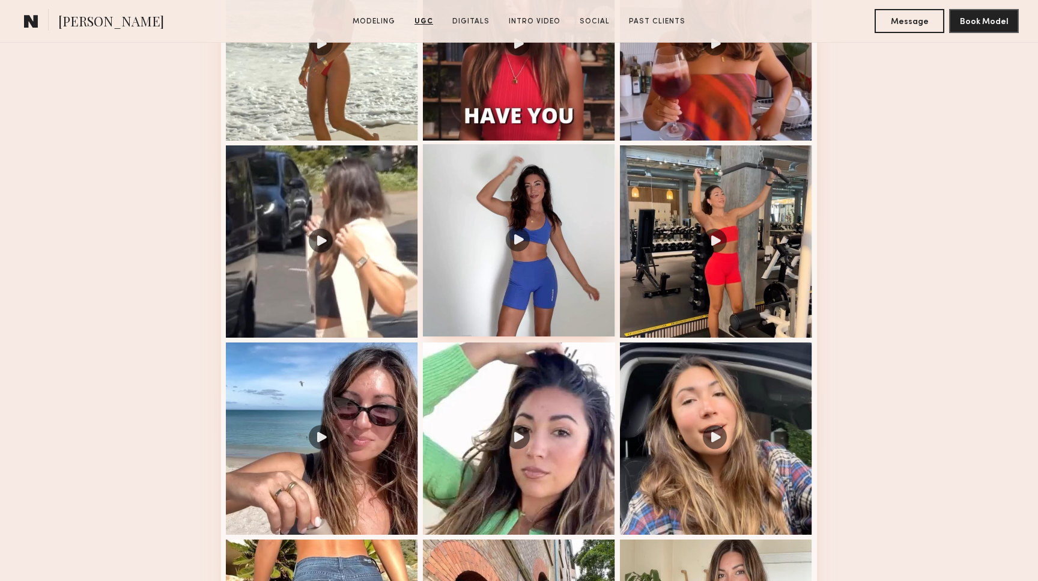
click at [536, 223] on div at bounding box center [519, 240] width 192 height 192
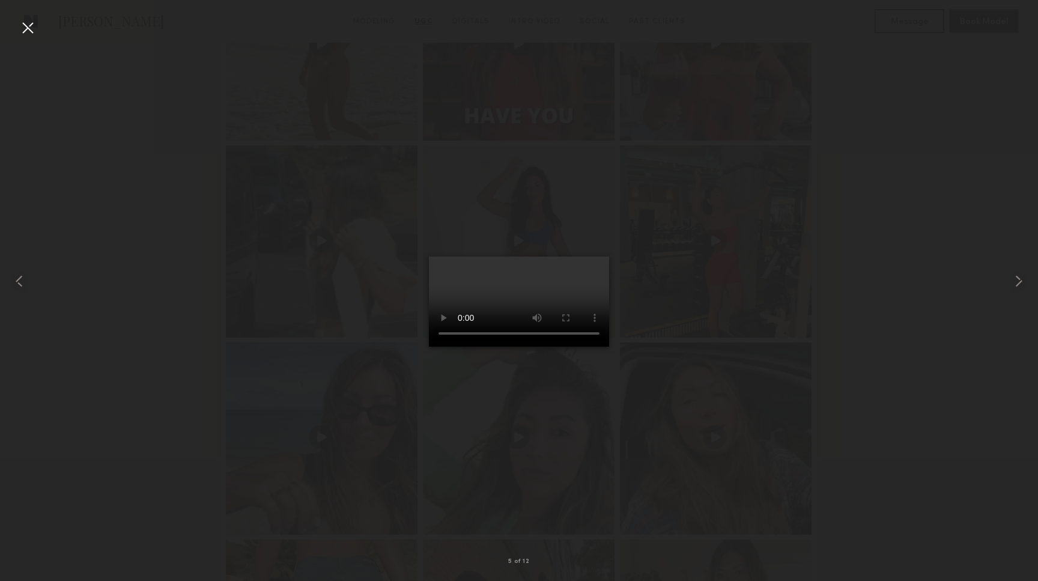
click at [595, 347] on video at bounding box center [519, 302] width 180 height 90
click at [1015, 284] on common-icon at bounding box center [1018, 281] width 19 height 19
click at [1023, 284] on common-icon at bounding box center [1018, 281] width 19 height 19
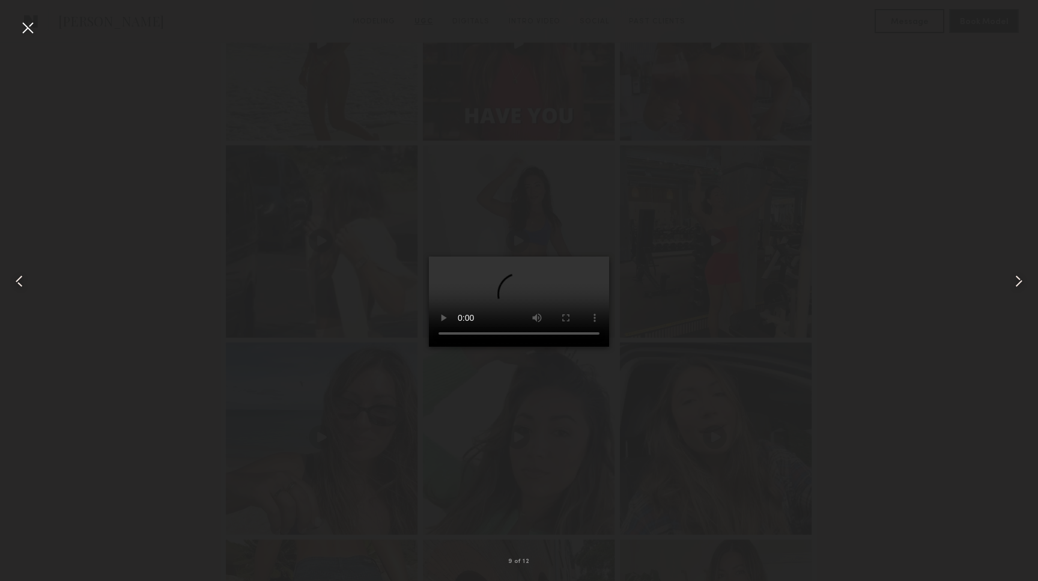
drag, startPoint x: 475, startPoint y: 525, endPoint x: 455, endPoint y: 525, distance: 19.8
click at [455, 347] on video at bounding box center [519, 302] width 180 height 90
click at [429, 347] on video at bounding box center [519, 302] width 180 height 90
drag, startPoint x: 472, startPoint y: 525, endPoint x: 461, endPoint y: 525, distance: 10.2
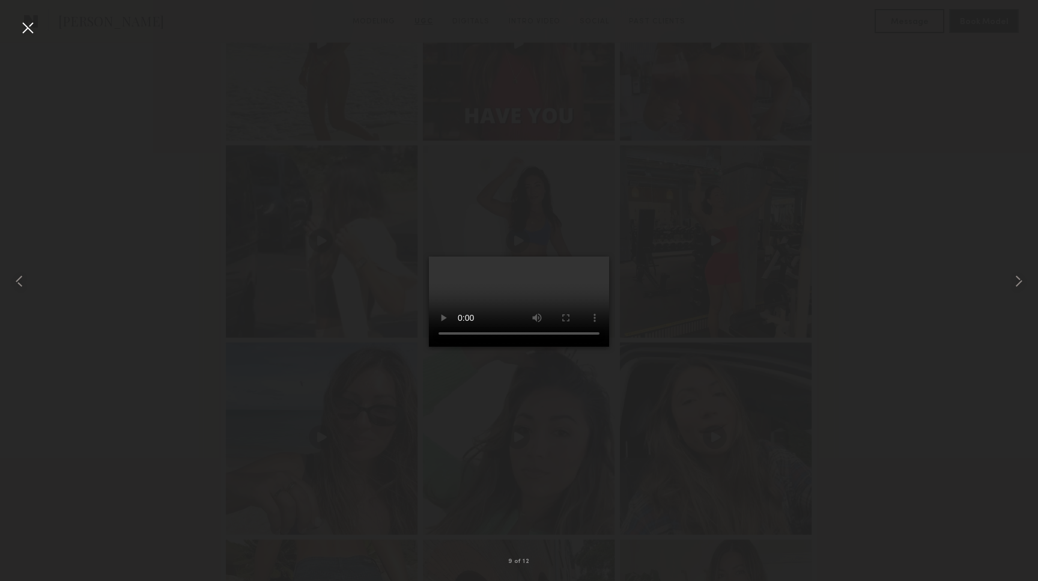
click at [461, 347] on video at bounding box center [519, 302] width 180 height 90
click at [429, 347] on video at bounding box center [519, 302] width 180 height 90
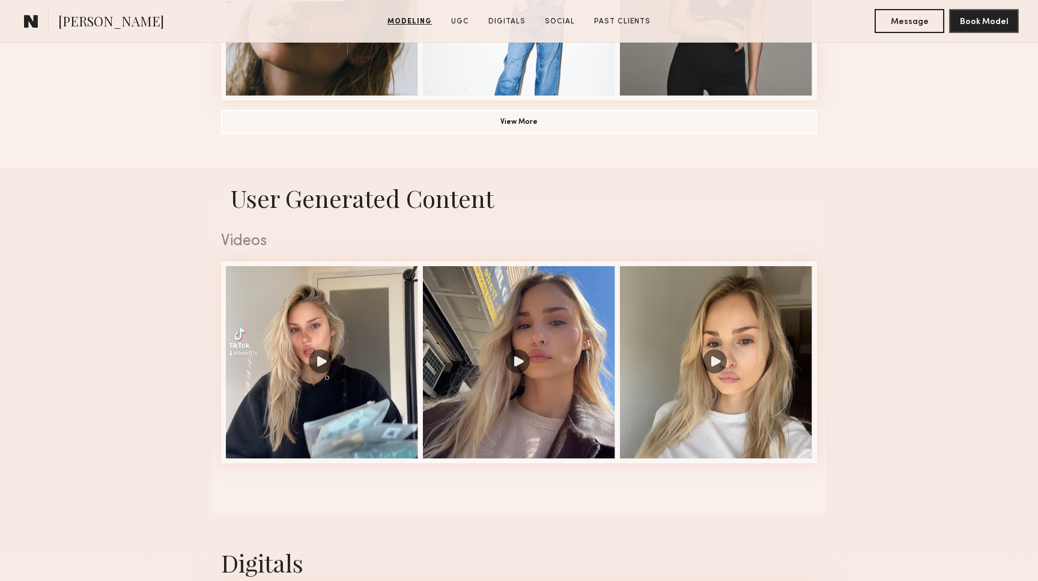
scroll to position [1045, 0]
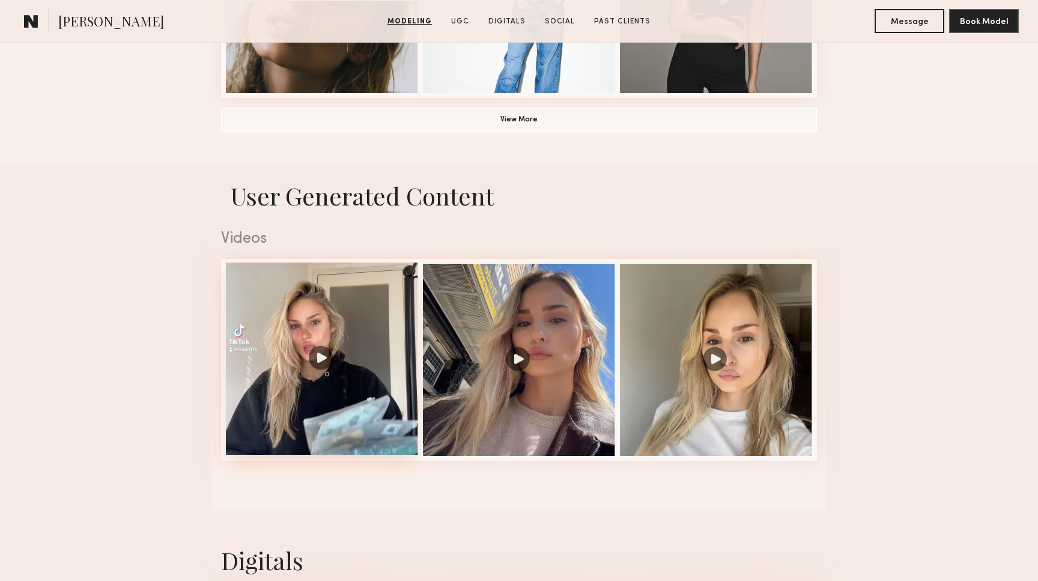
click at [339, 348] on div at bounding box center [322, 359] width 192 height 192
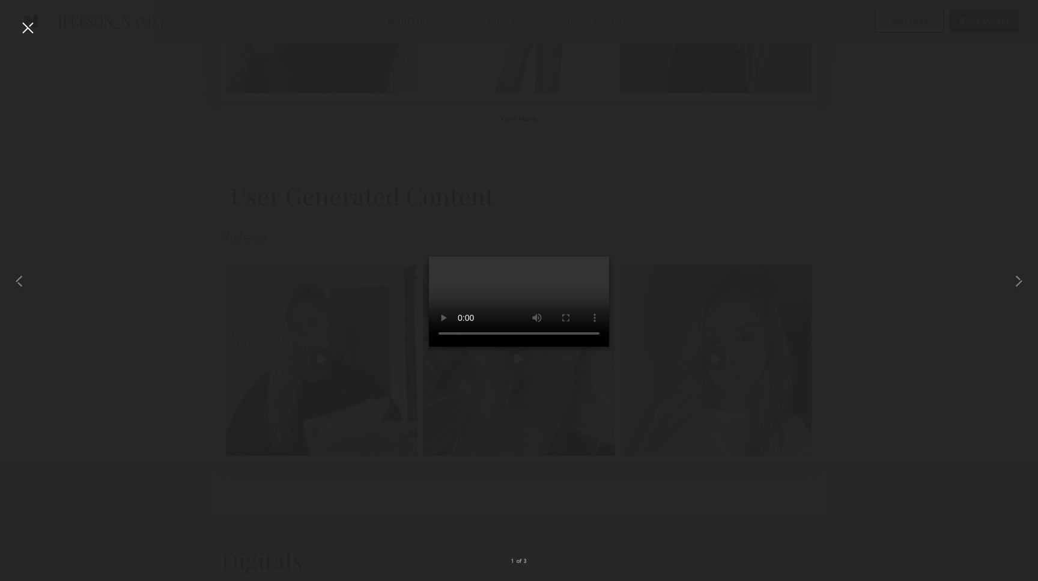
click at [595, 347] on video at bounding box center [519, 302] width 180 height 90
drag, startPoint x: 475, startPoint y: 522, endPoint x: 457, endPoint y: 526, distance: 18.5
click at [457, 347] on video at bounding box center [519, 302] width 180 height 90
click at [429, 347] on video at bounding box center [519, 302] width 180 height 90
drag, startPoint x: 473, startPoint y: 526, endPoint x: 452, endPoint y: 528, distance: 21.7
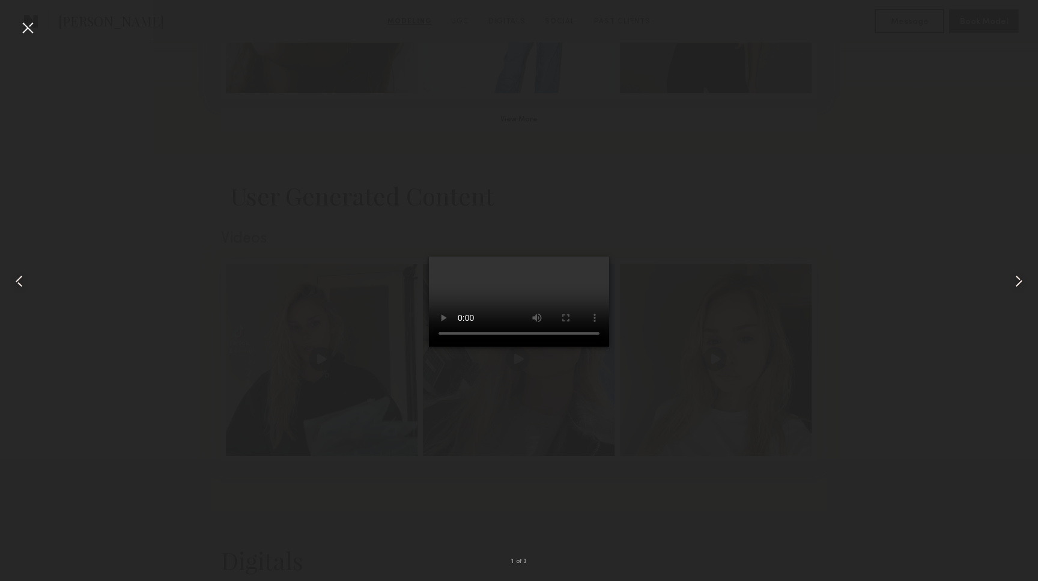
click at [452, 347] on video at bounding box center [519, 302] width 180 height 90
click at [429, 347] on video at bounding box center [519, 302] width 180 height 90
click at [510, 347] on video at bounding box center [519, 302] width 180 height 90
click at [523, 347] on video at bounding box center [519, 302] width 180 height 90
drag, startPoint x: 534, startPoint y: 527, endPoint x: 546, endPoint y: 528, distance: 11.5
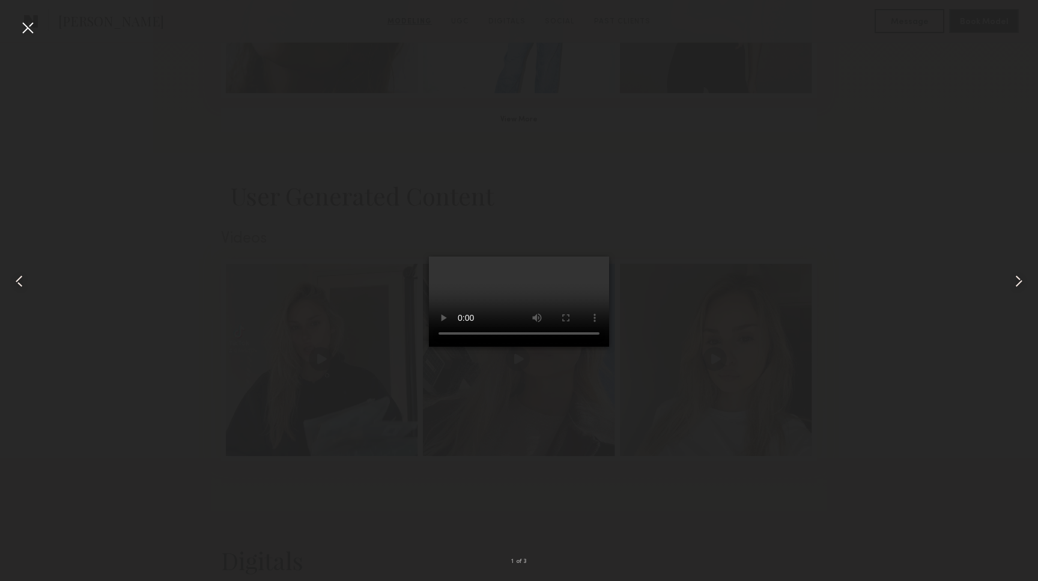
click at [546, 347] on video at bounding box center [519, 302] width 180 height 90
click at [33, 29] on div at bounding box center [27, 27] width 19 height 19
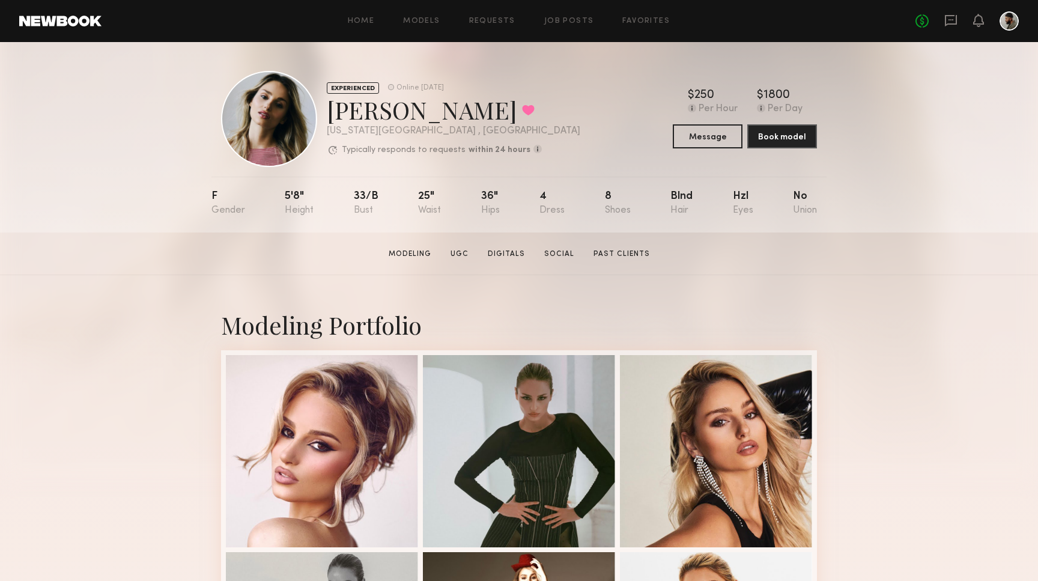
scroll to position [0, 0]
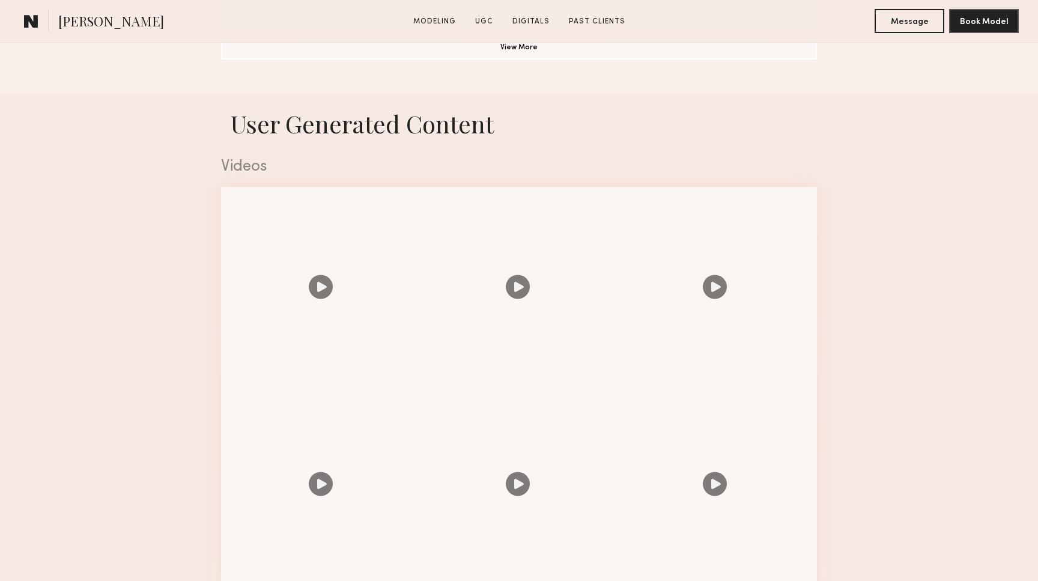
scroll to position [1119, 0]
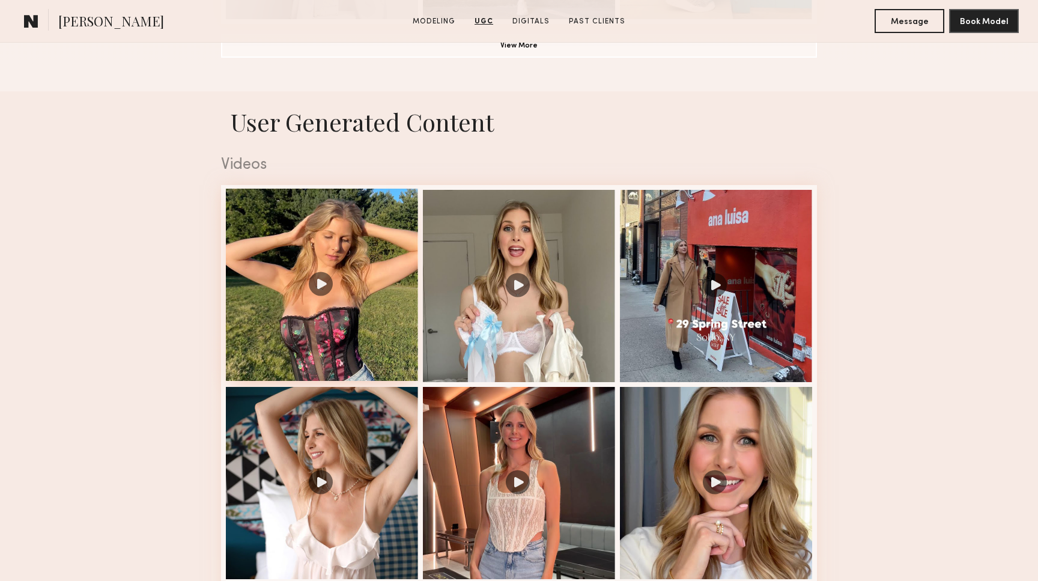
click at [324, 284] on div at bounding box center [322, 285] width 192 height 192
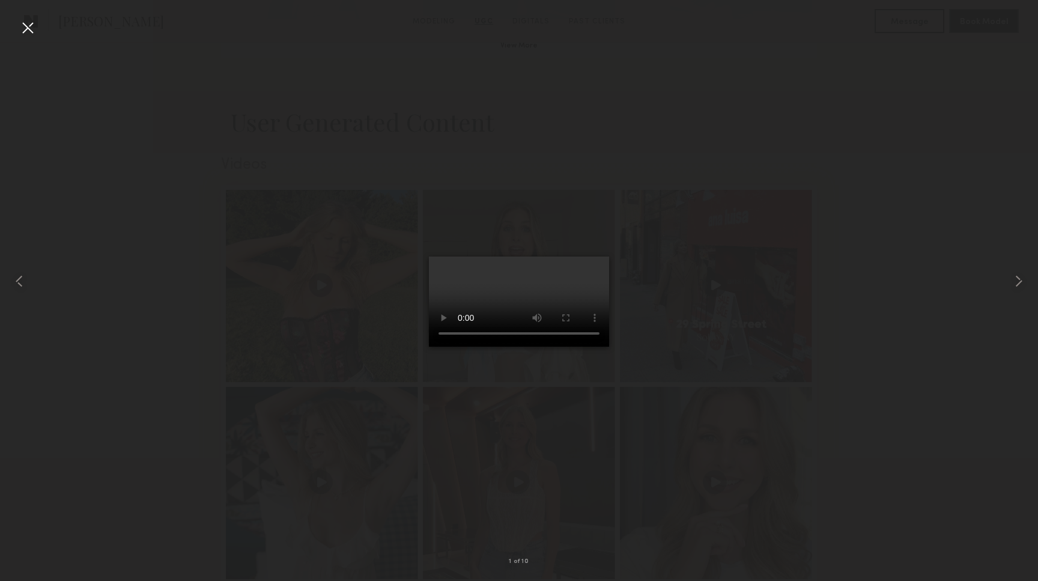
click at [591, 347] on video at bounding box center [519, 302] width 180 height 90
click at [1018, 280] on common-icon at bounding box center [1018, 281] width 19 height 19
click at [429, 347] on video at bounding box center [519, 302] width 180 height 90
drag, startPoint x: 474, startPoint y: 523, endPoint x: 453, endPoint y: 527, distance: 21.3
click at [453, 347] on video at bounding box center [519, 302] width 180 height 90
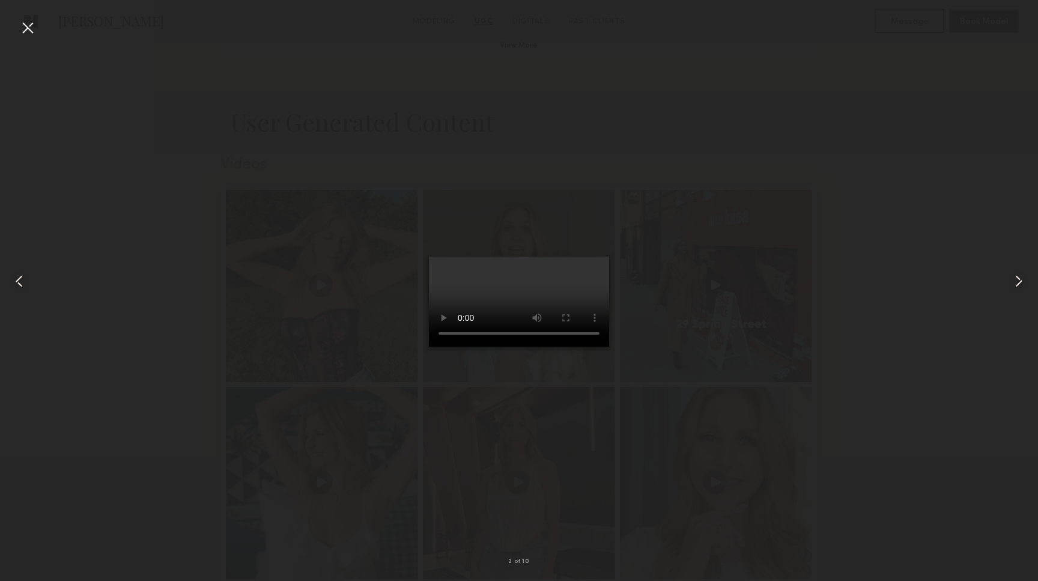
click at [429, 347] on video at bounding box center [519, 302] width 180 height 90
click at [28, 26] on div at bounding box center [27, 27] width 19 height 19
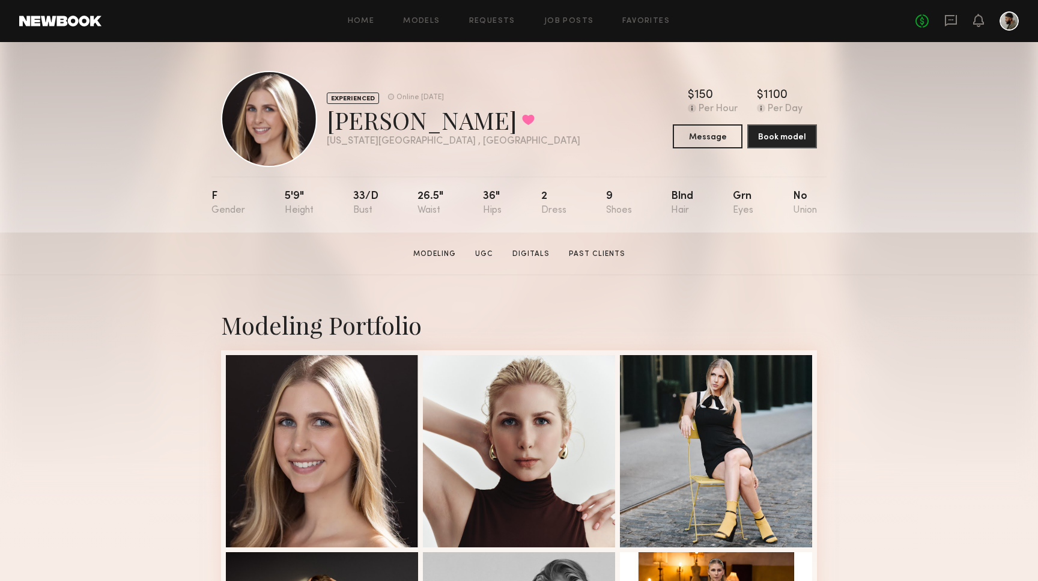
scroll to position [0, 0]
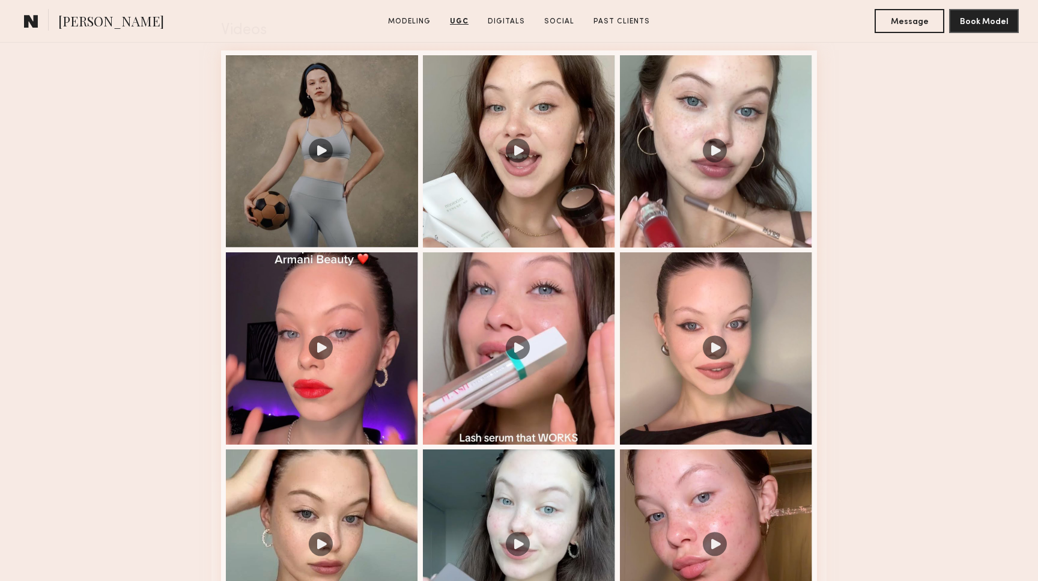
scroll to position [1107, 0]
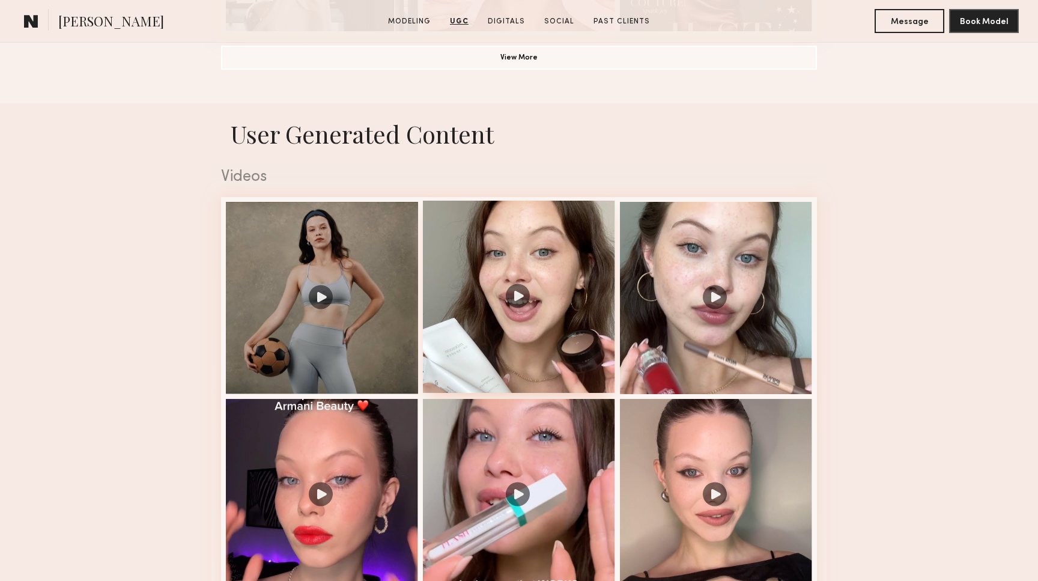
click at [489, 326] on div at bounding box center [519, 297] width 192 height 192
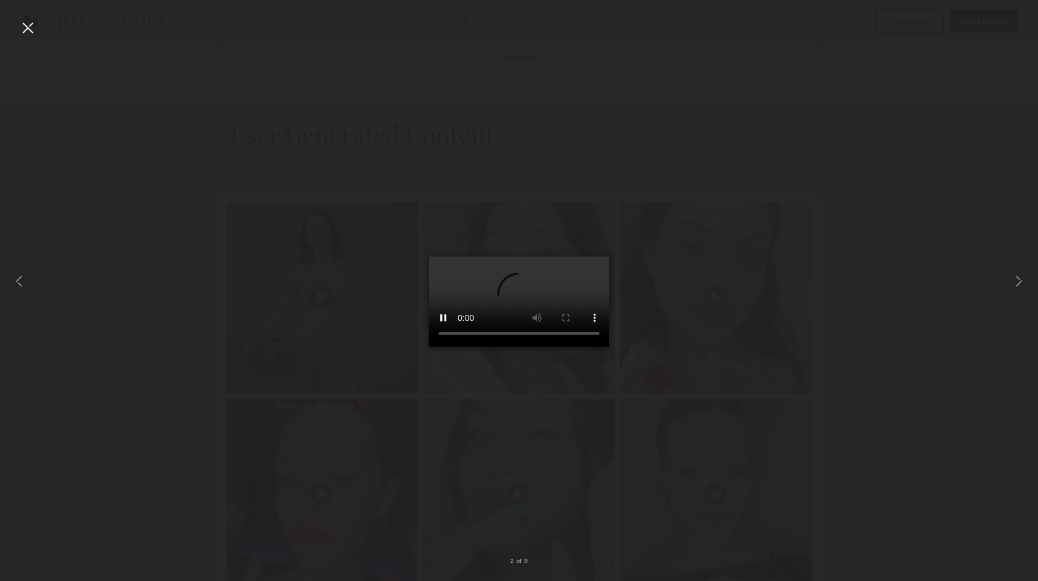
click at [594, 347] on video at bounding box center [519, 302] width 180 height 90
click at [1020, 281] on common-icon at bounding box center [1018, 281] width 19 height 19
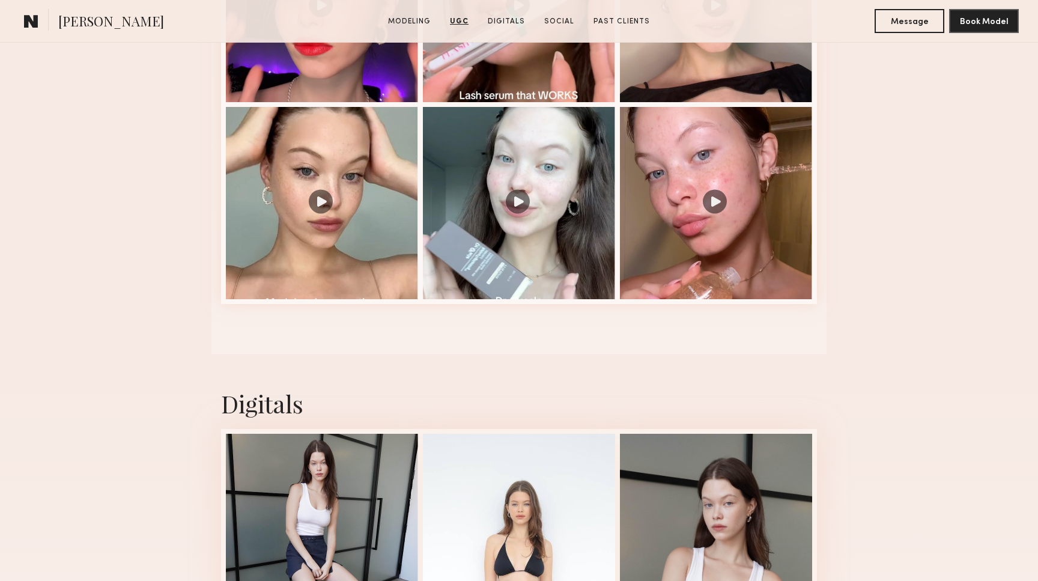
scroll to position [1575, 0]
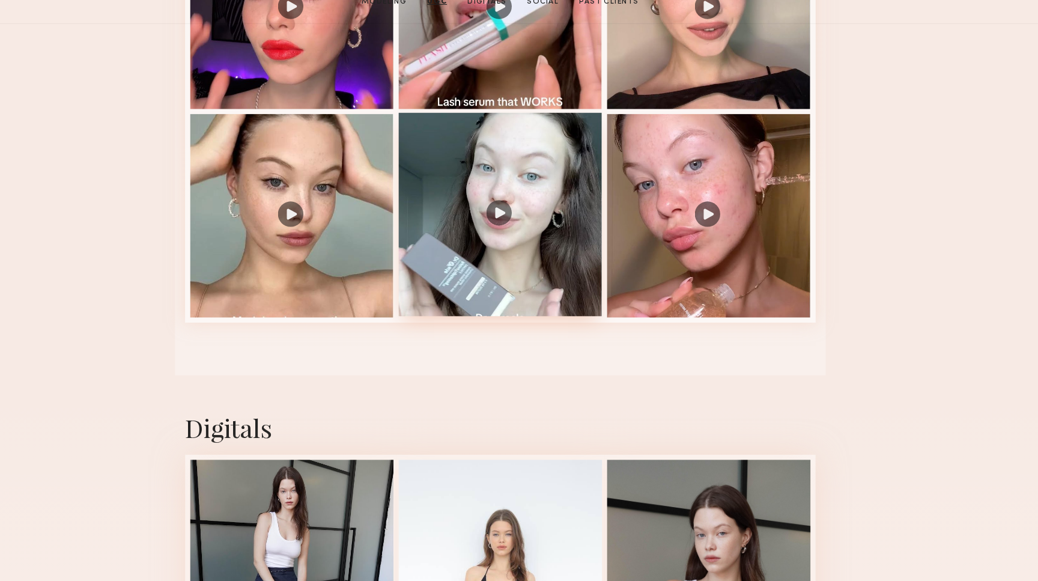
click at [510, 192] on div at bounding box center [519, 223] width 192 height 192
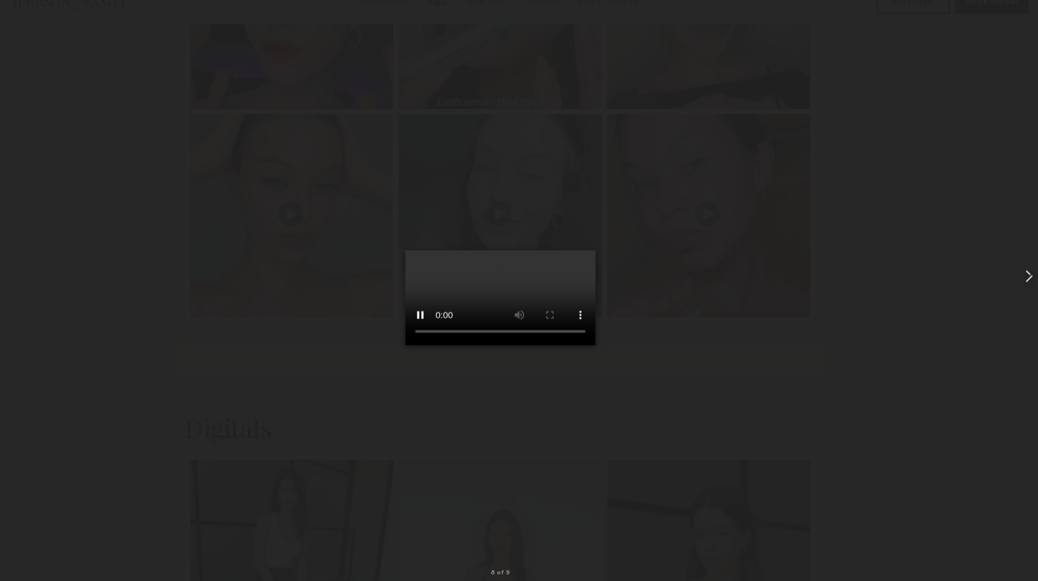
scroll to position [1584, 0]
click at [28, 29] on div at bounding box center [27, 27] width 19 height 19
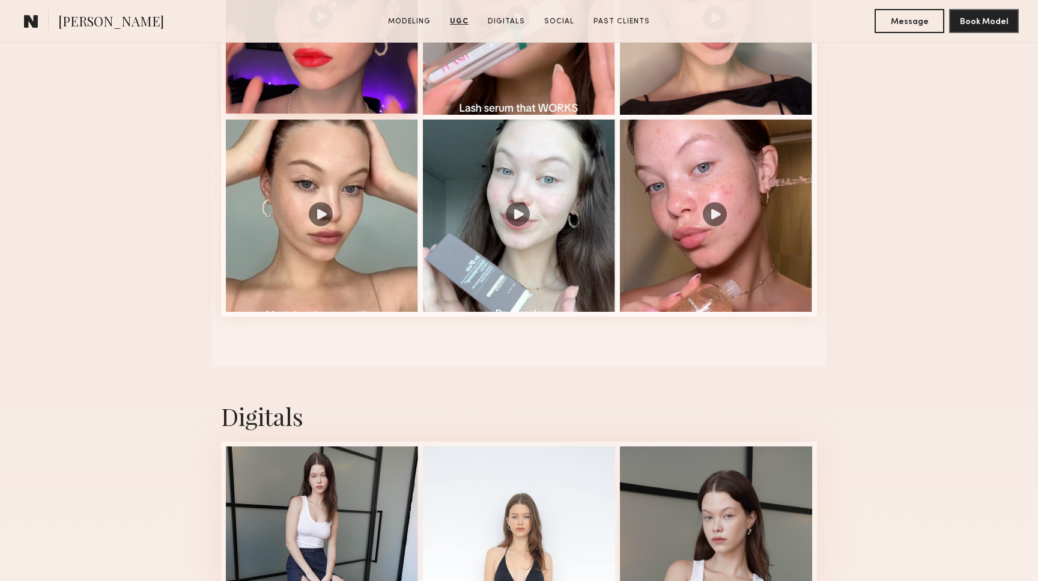
click at [339, 102] on div at bounding box center [322, 17] width 192 height 192
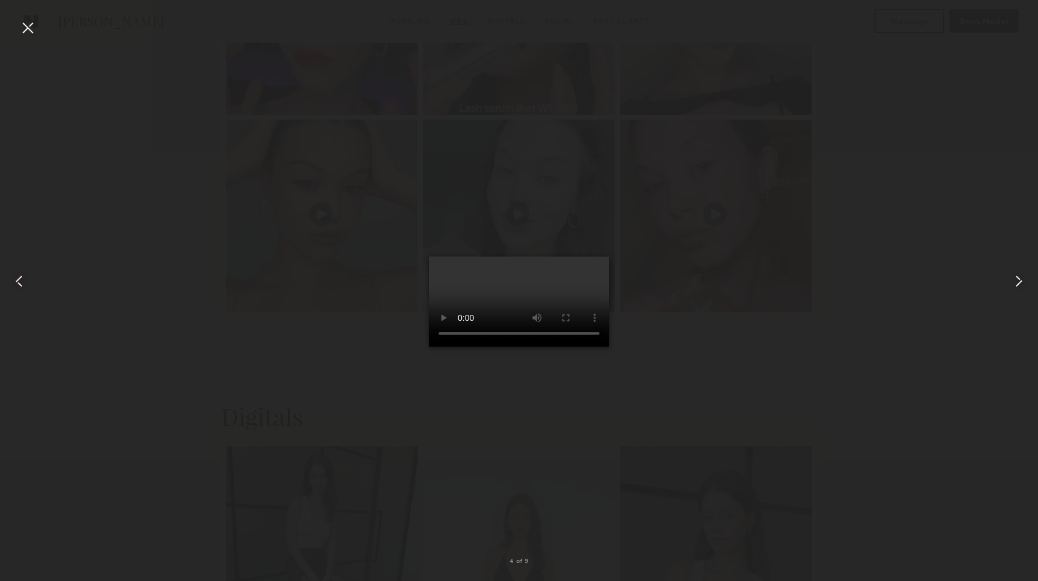
click at [34, 31] on div at bounding box center [27, 27] width 19 height 19
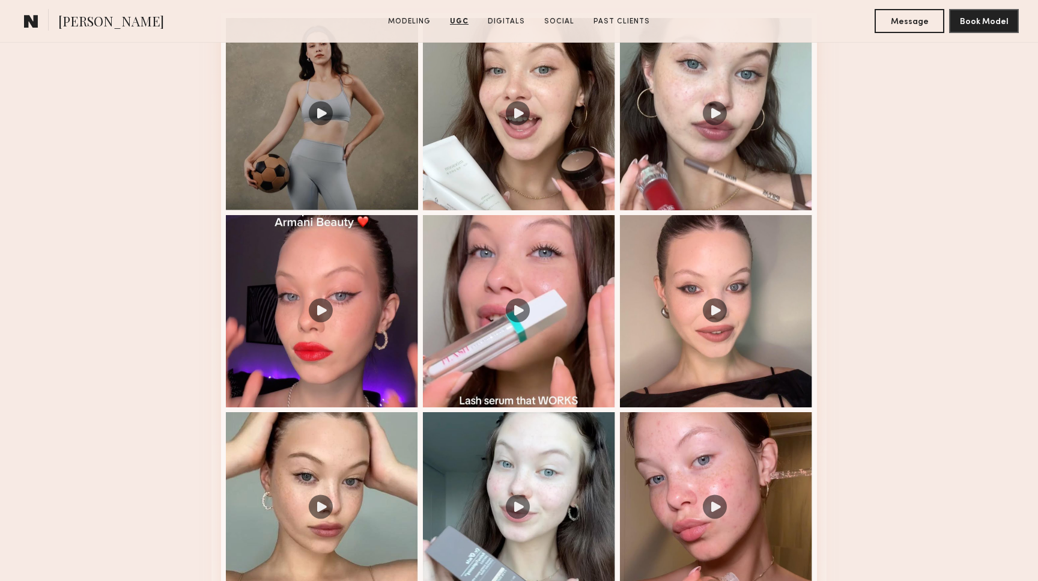
scroll to position [1237, 0]
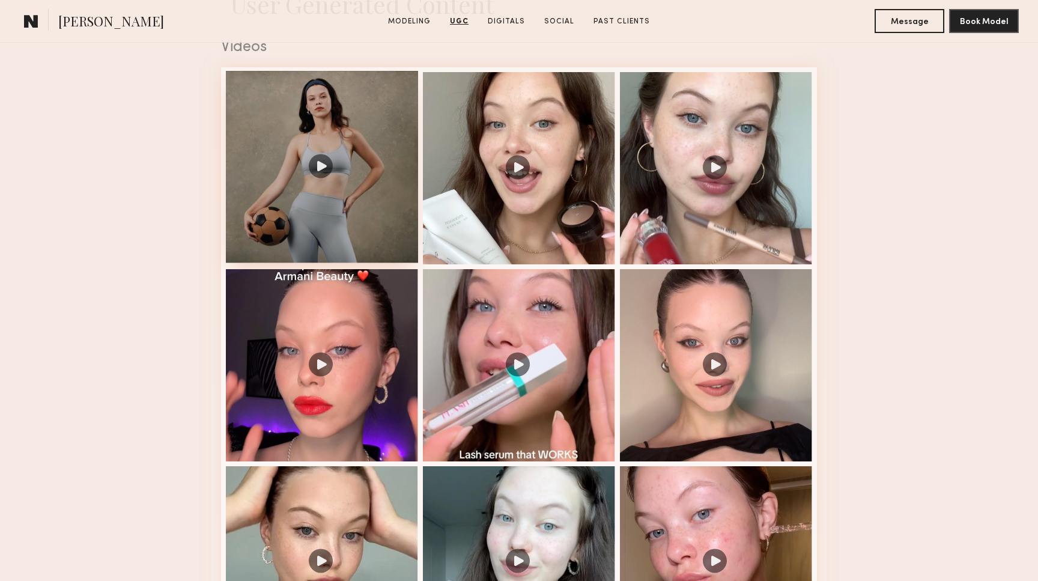
click at [296, 194] on div at bounding box center [322, 167] width 192 height 192
click at [464, 245] on div at bounding box center [519, 167] width 192 height 192
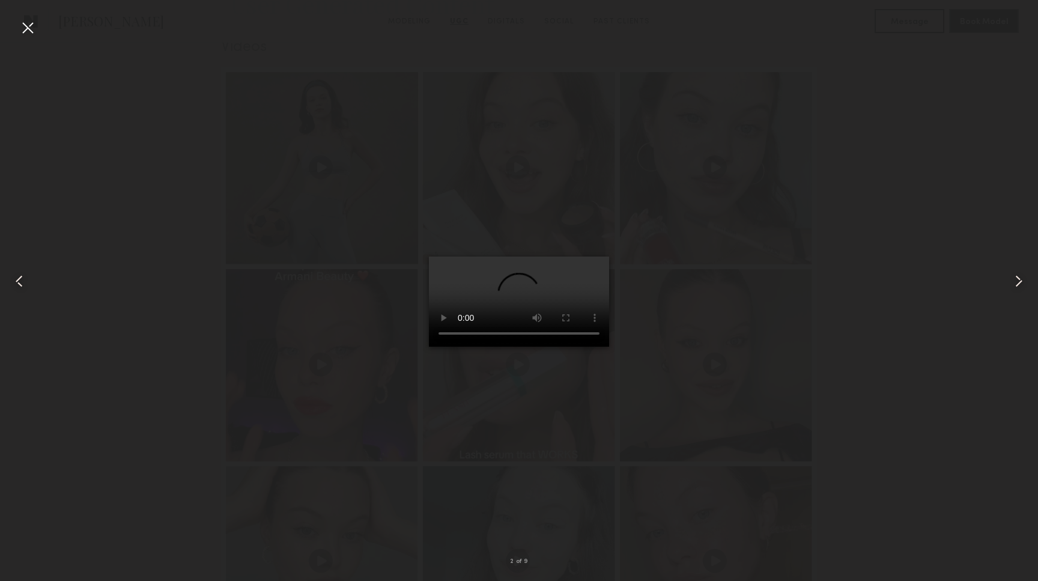
click at [595, 347] on video at bounding box center [519, 302] width 180 height 90
drag, startPoint x: 471, startPoint y: 524, endPoint x: 451, endPoint y: 524, distance: 20.4
click at [451, 347] on video at bounding box center [519, 302] width 180 height 90
click at [429, 347] on video at bounding box center [519, 302] width 180 height 90
drag, startPoint x: 469, startPoint y: 527, endPoint x: 453, endPoint y: 527, distance: 15.6
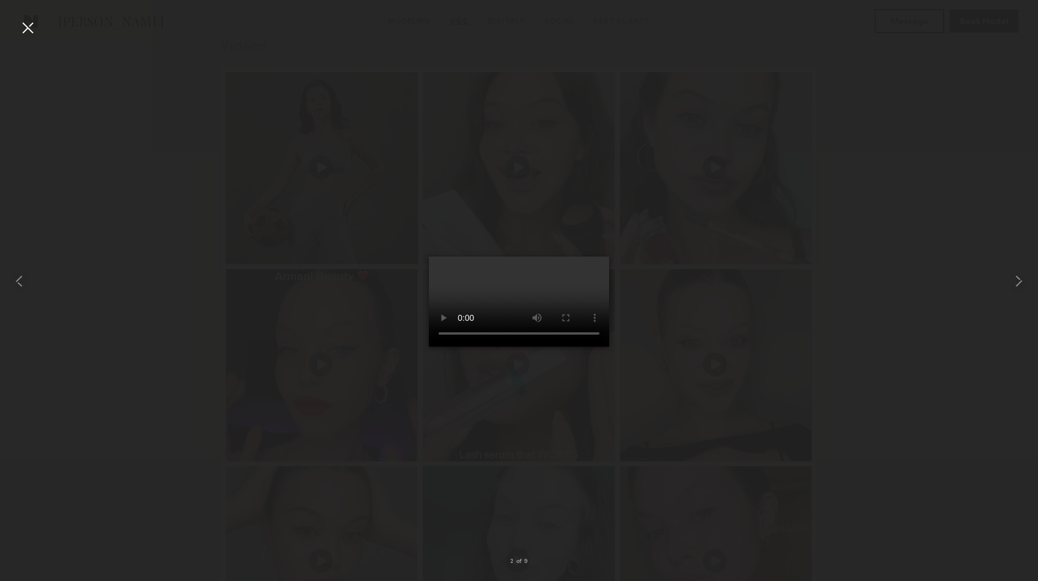
click at [453, 347] on video at bounding box center [519, 302] width 180 height 90
drag, startPoint x: 473, startPoint y: 526, endPoint x: 457, endPoint y: 526, distance: 16.8
click at [457, 347] on video at bounding box center [519, 302] width 180 height 90
click at [429, 347] on video at bounding box center [519, 302] width 180 height 90
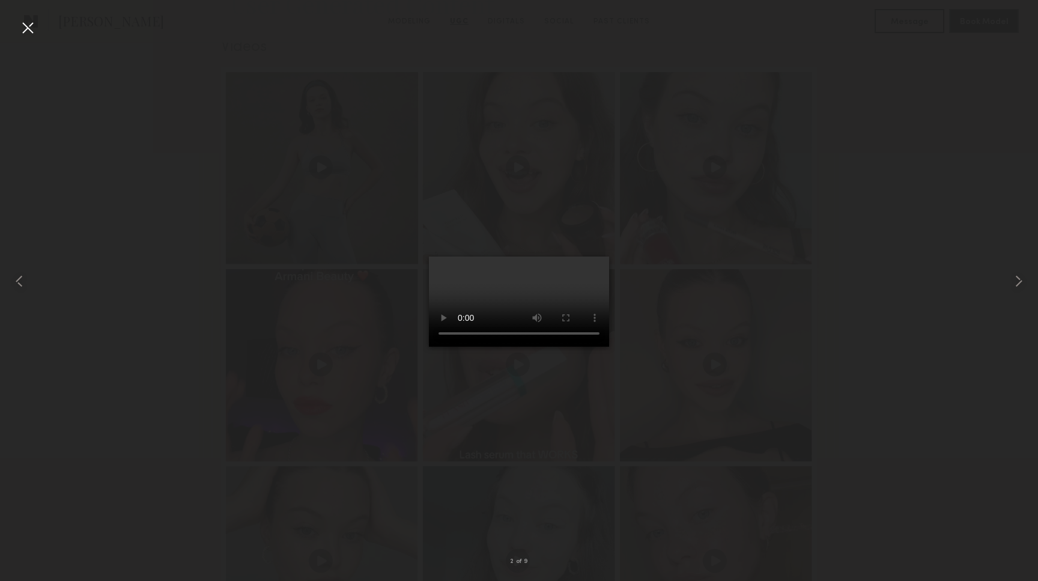
click at [429, 347] on video at bounding box center [519, 302] width 180 height 90
click at [37, 33] on div at bounding box center [27, 27] width 19 height 19
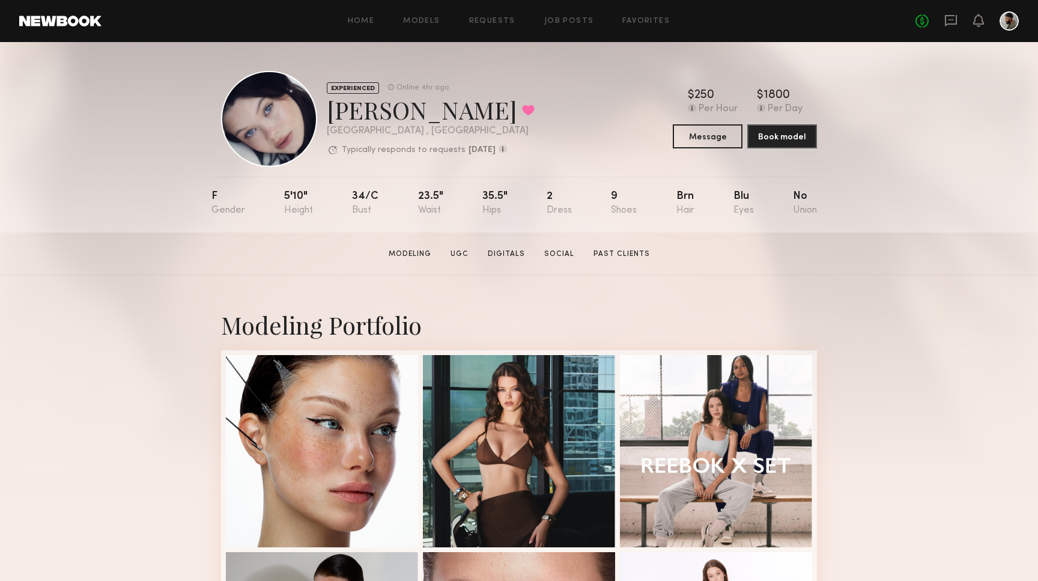
scroll to position [0, 0]
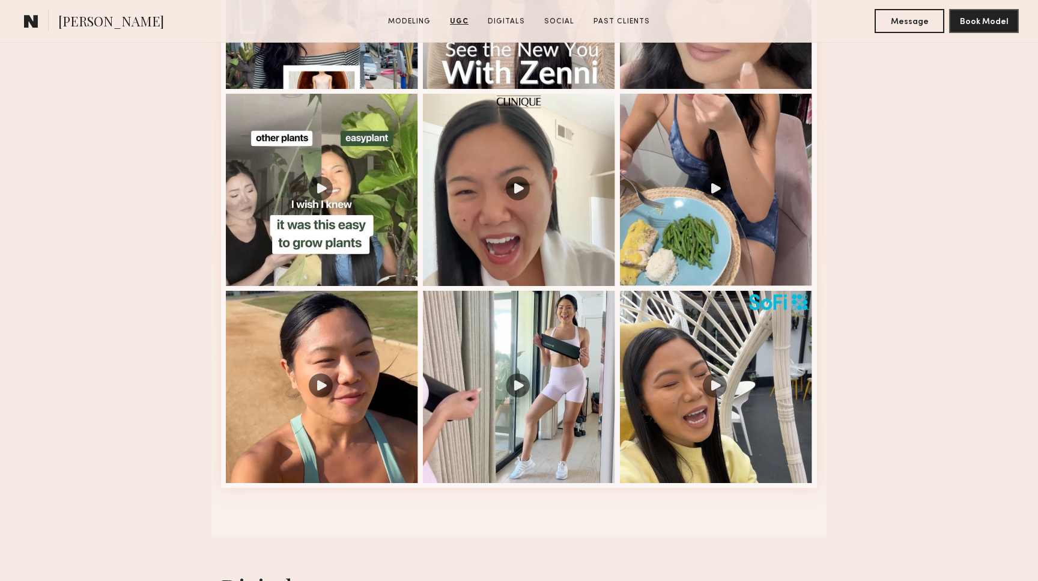
scroll to position [1610, 0]
click at [497, 356] on div at bounding box center [519, 386] width 192 height 192
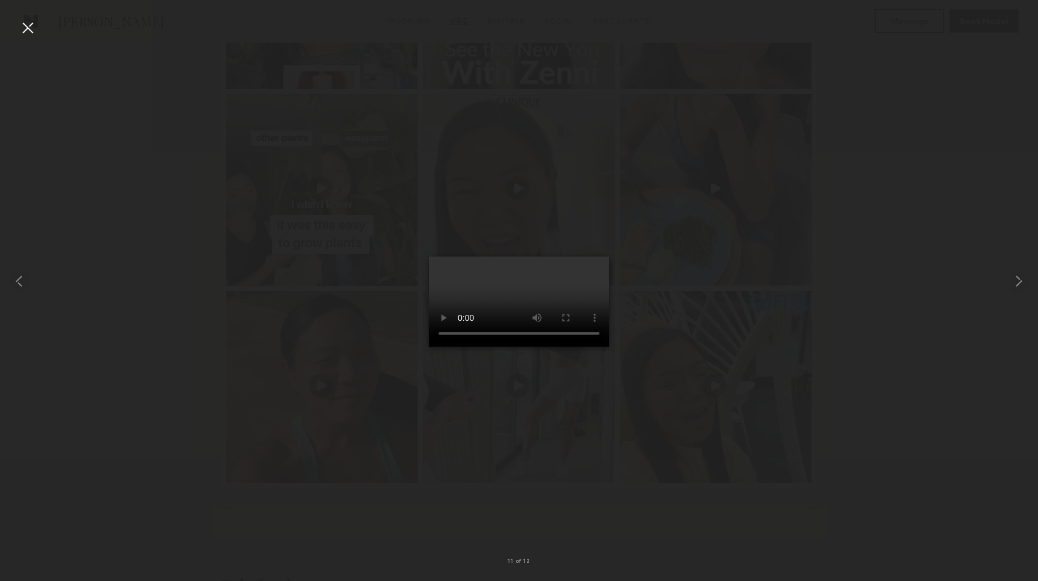
click at [593, 347] on video at bounding box center [519, 302] width 180 height 90
click at [20, 282] on common-icon at bounding box center [19, 281] width 19 height 19
drag, startPoint x: 479, startPoint y: 520, endPoint x: 446, endPoint y: 523, distance: 33.1
click at [446, 347] on video at bounding box center [519, 302] width 180 height 90
click at [429, 347] on video at bounding box center [519, 302] width 180 height 90
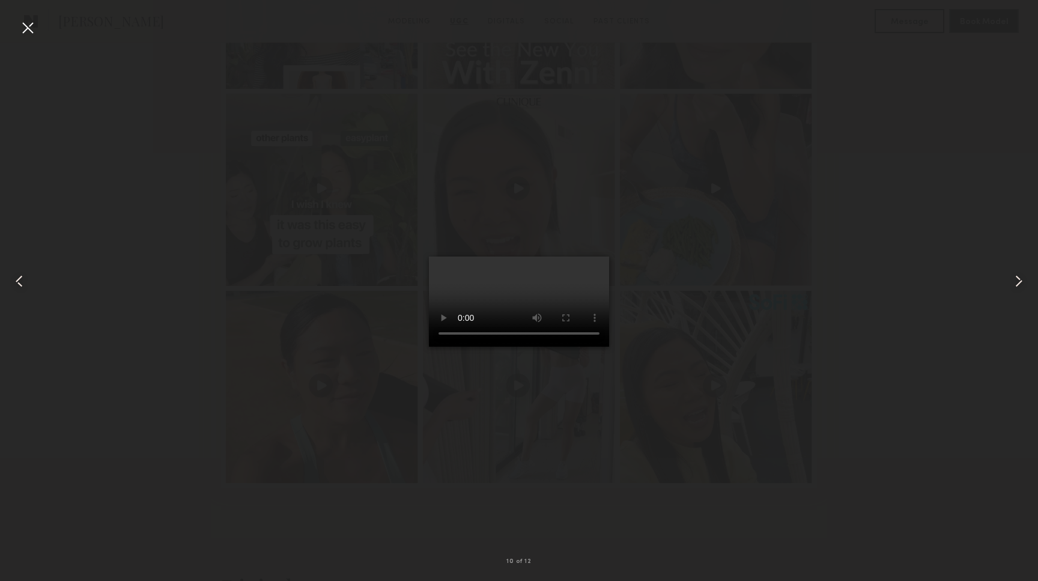
drag, startPoint x: 469, startPoint y: 527, endPoint x: 457, endPoint y: 527, distance: 12.0
click at [457, 347] on video at bounding box center [519, 302] width 180 height 90
drag, startPoint x: 473, startPoint y: 527, endPoint x: 451, endPoint y: 527, distance: 21.6
click at [451, 347] on video at bounding box center [519, 302] width 180 height 90
click at [429, 347] on video at bounding box center [519, 302] width 180 height 90
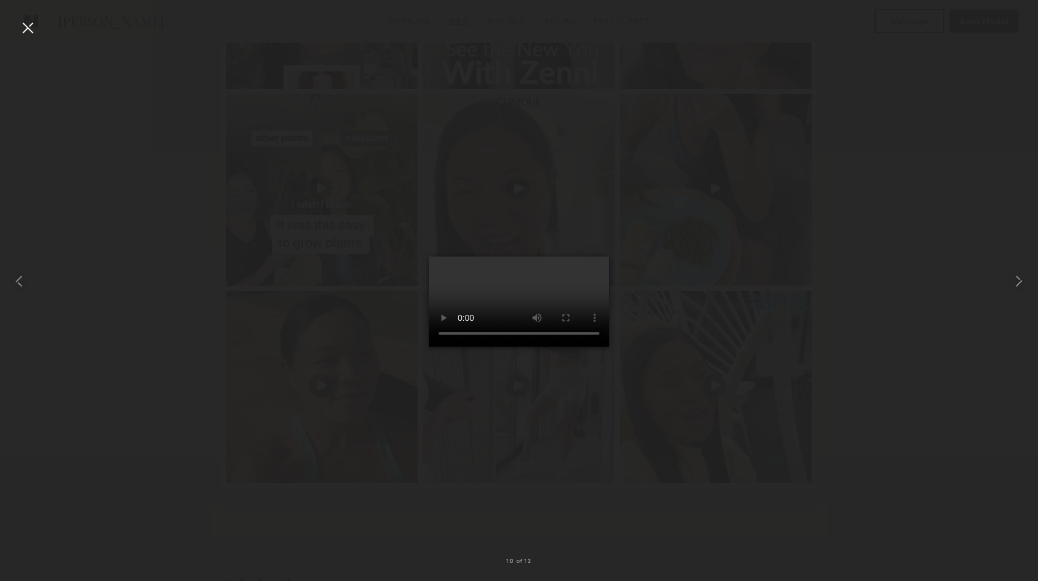
click at [562, 347] on video at bounding box center [519, 302] width 180 height 90
click at [30, 31] on div at bounding box center [27, 27] width 19 height 19
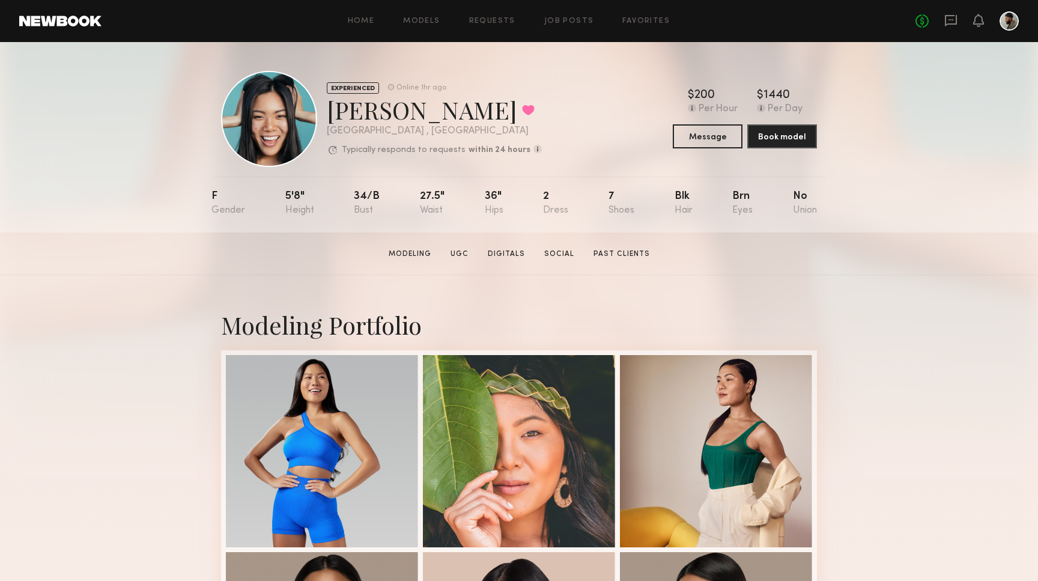
scroll to position [0, 0]
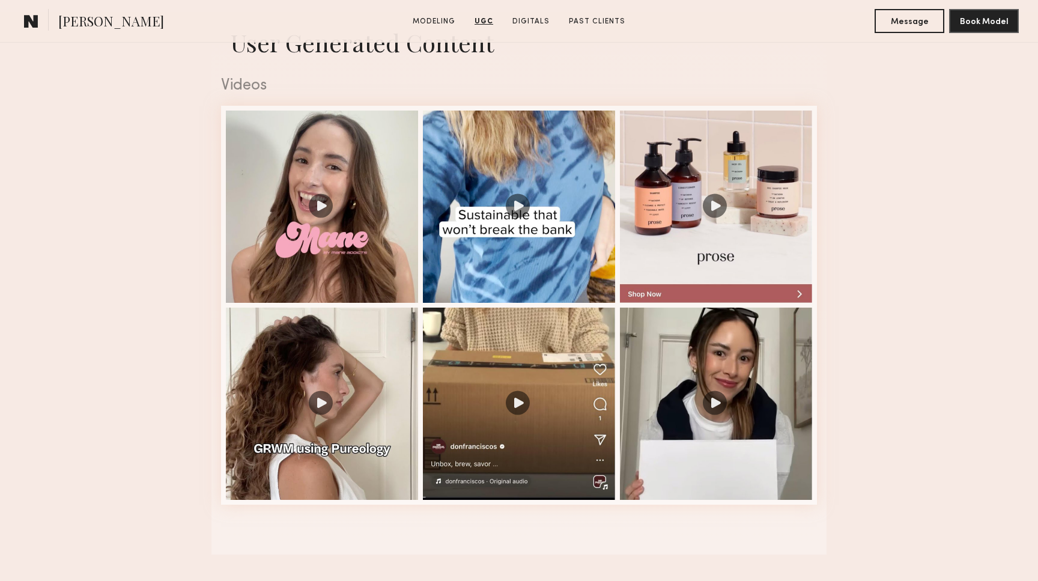
scroll to position [1199, 0]
click at [349, 205] on div at bounding box center [322, 205] width 192 height 192
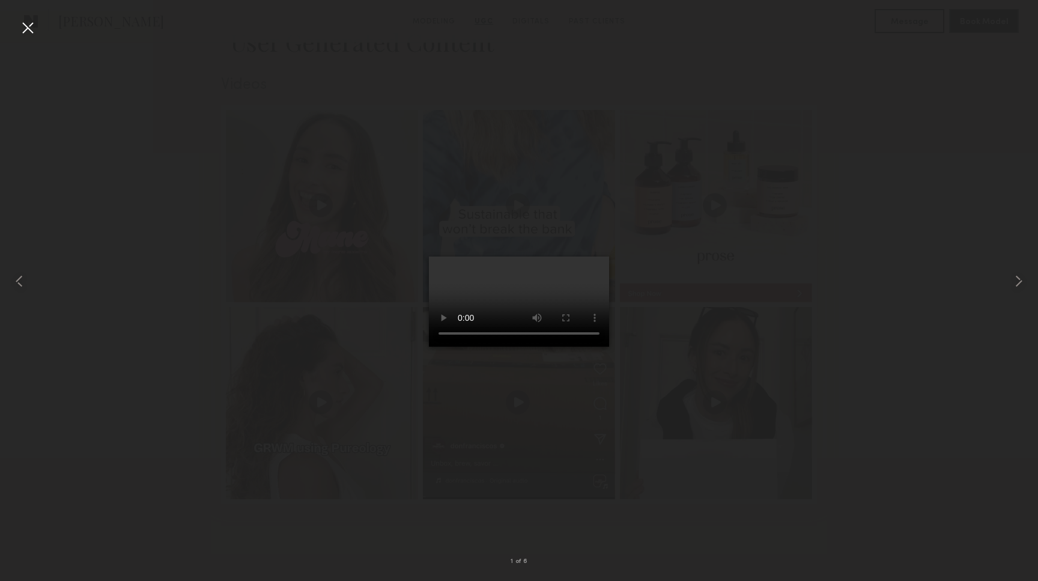
click at [592, 347] on video at bounding box center [519, 302] width 180 height 90
click at [1022, 288] on common-icon at bounding box center [1018, 281] width 19 height 19
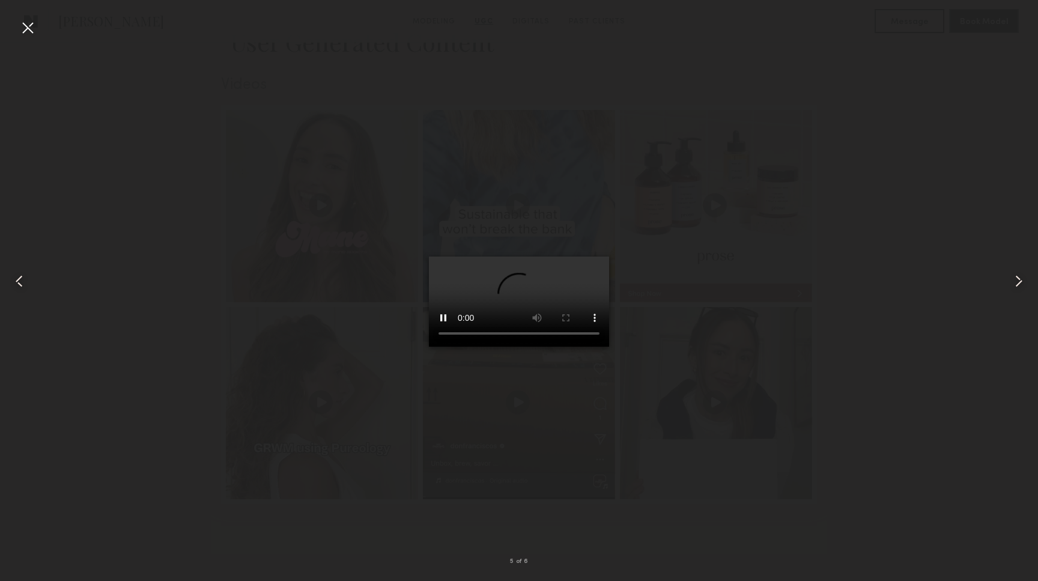
click at [1022, 288] on common-icon at bounding box center [1018, 281] width 19 height 19
click at [497, 347] on video at bounding box center [519, 302] width 180 height 90
drag, startPoint x: 466, startPoint y: 523, endPoint x: 446, endPoint y: 526, distance: 20.6
click at [446, 347] on video at bounding box center [519, 302] width 180 height 90
click at [429, 347] on video at bounding box center [519, 302] width 180 height 90
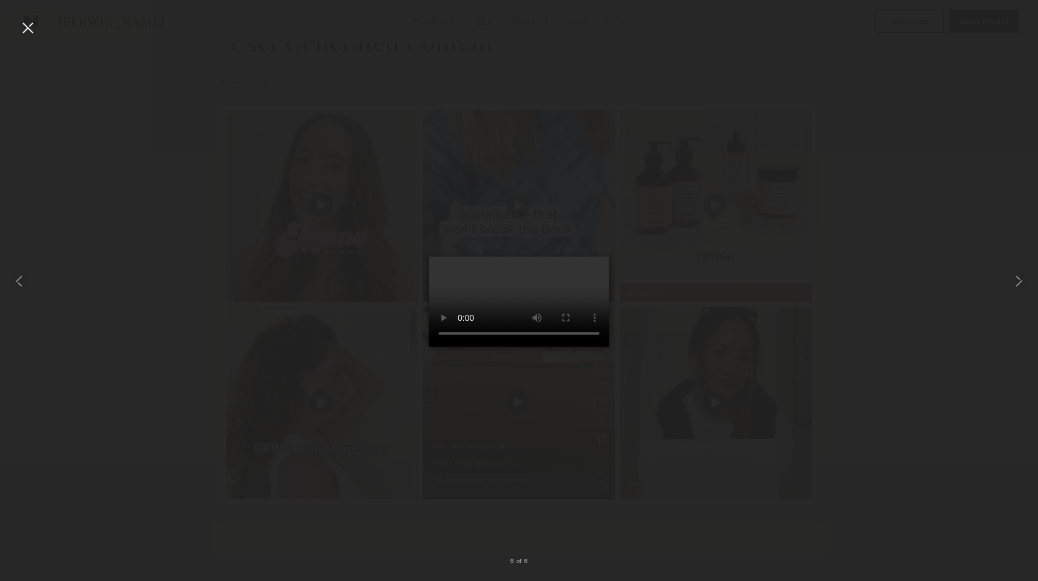
click at [431, 347] on video at bounding box center [519, 302] width 180 height 90
click at [429, 347] on video at bounding box center [519, 302] width 180 height 90
click at [26, 26] on div at bounding box center [27, 27] width 19 height 19
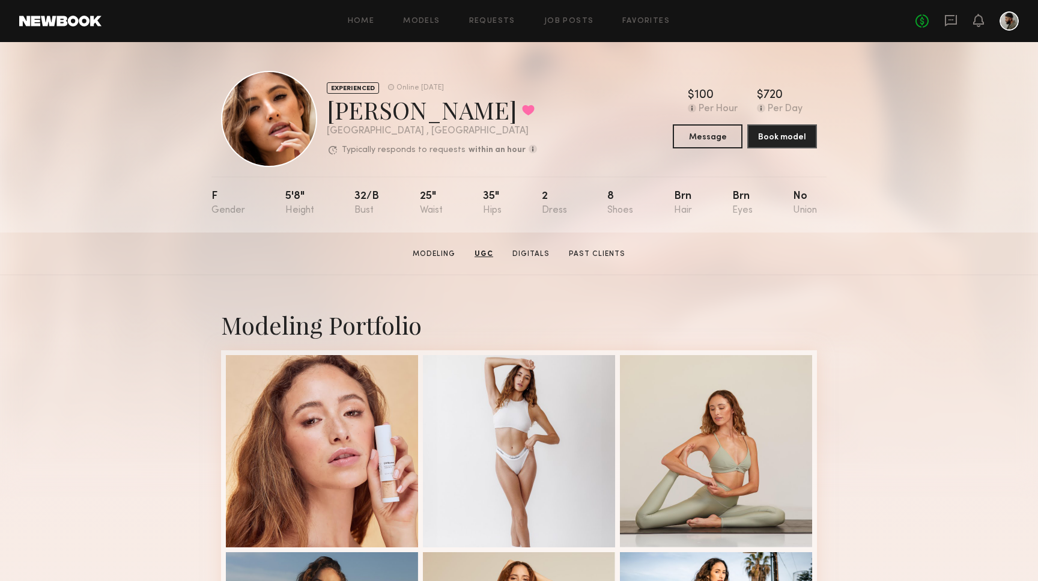
scroll to position [0, 0]
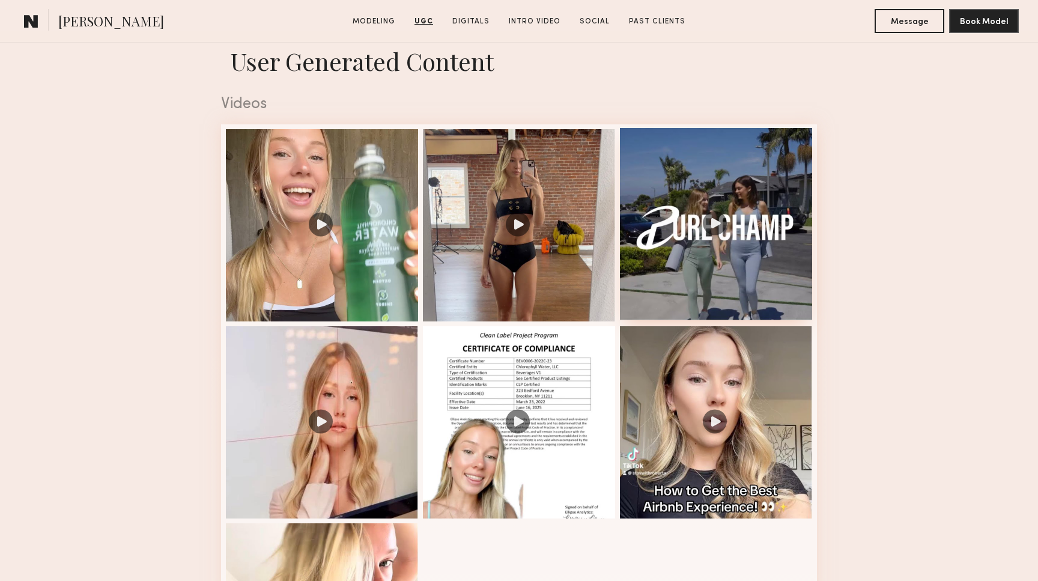
scroll to position [1180, 0]
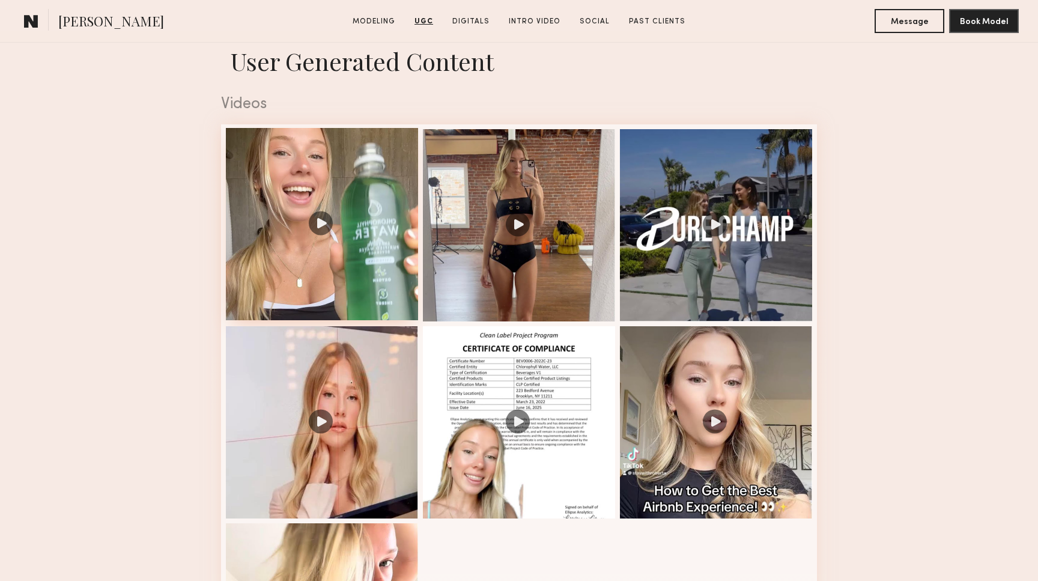
click at [398, 224] on div at bounding box center [322, 224] width 192 height 192
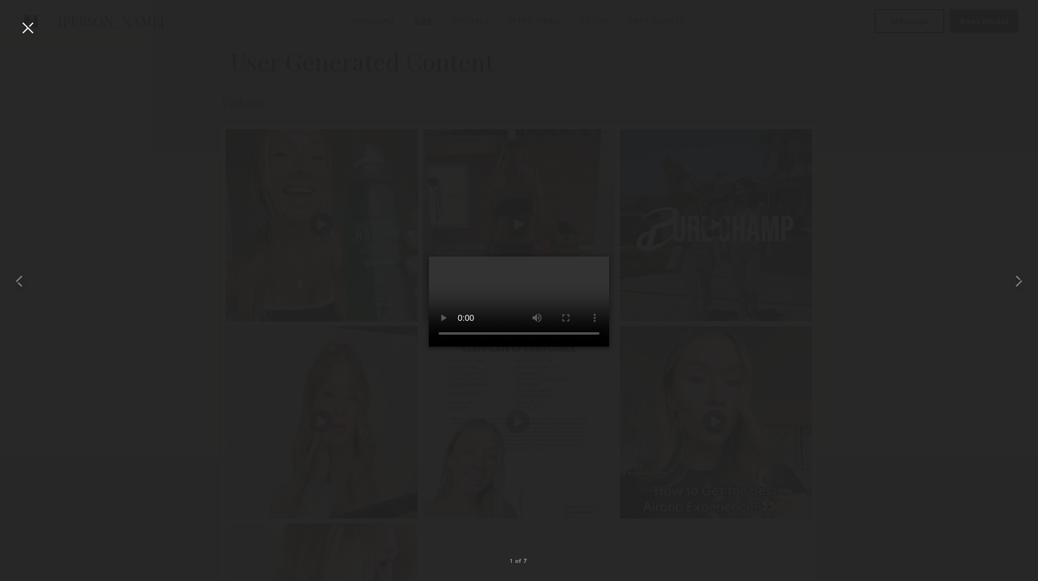
click at [594, 347] on video at bounding box center [519, 302] width 180 height 90
click at [429, 347] on video at bounding box center [519, 302] width 180 height 90
drag, startPoint x: 478, startPoint y: 526, endPoint x: 454, endPoint y: 527, distance: 24.0
click at [454, 347] on video at bounding box center [519, 302] width 180 height 90
click at [35, 32] on div at bounding box center [27, 27] width 19 height 19
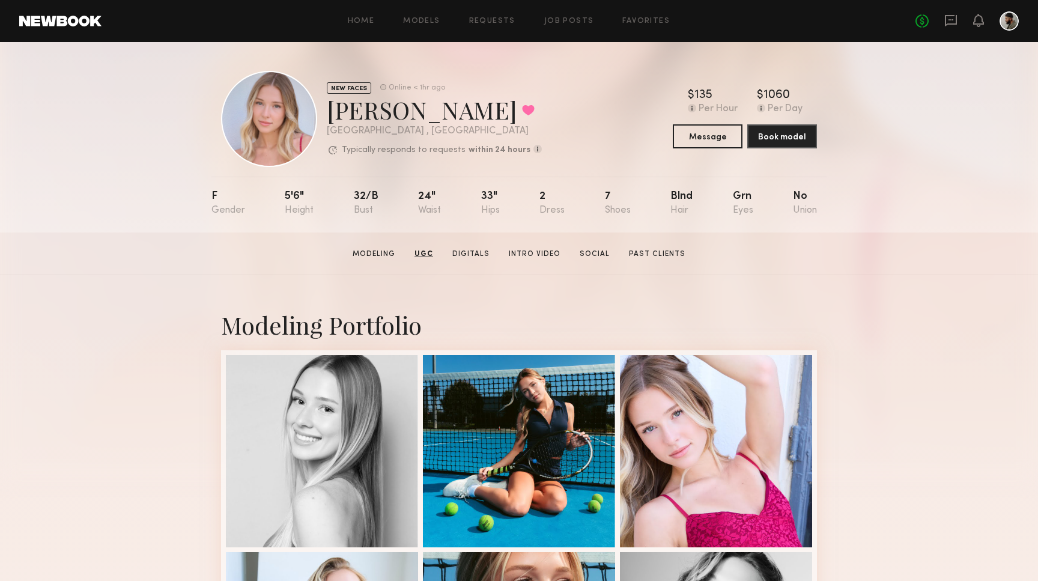
scroll to position [0, 0]
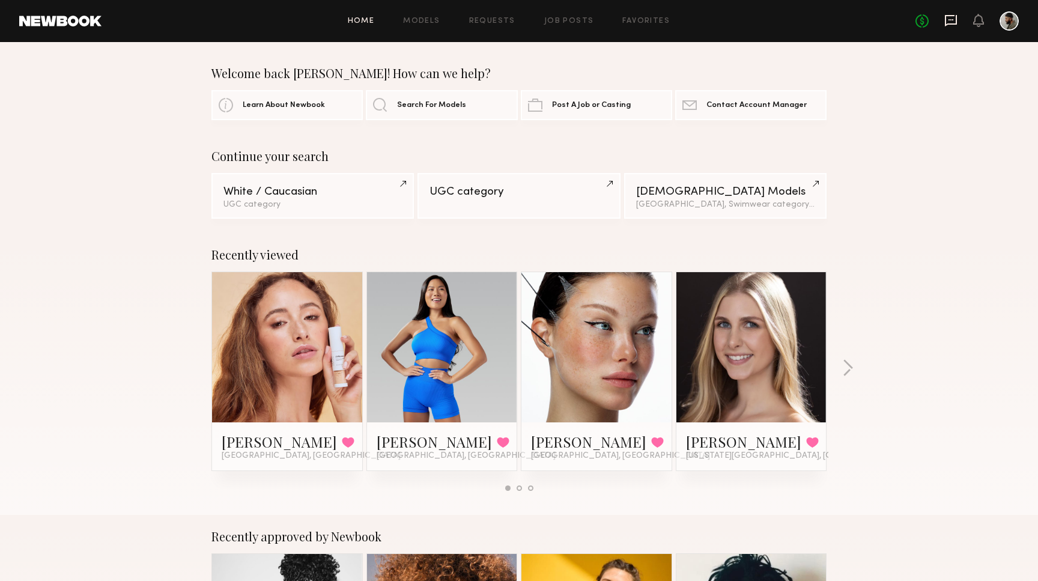
click at [955, 24] on icon at bounding box center [951, 20] width 12 height 11
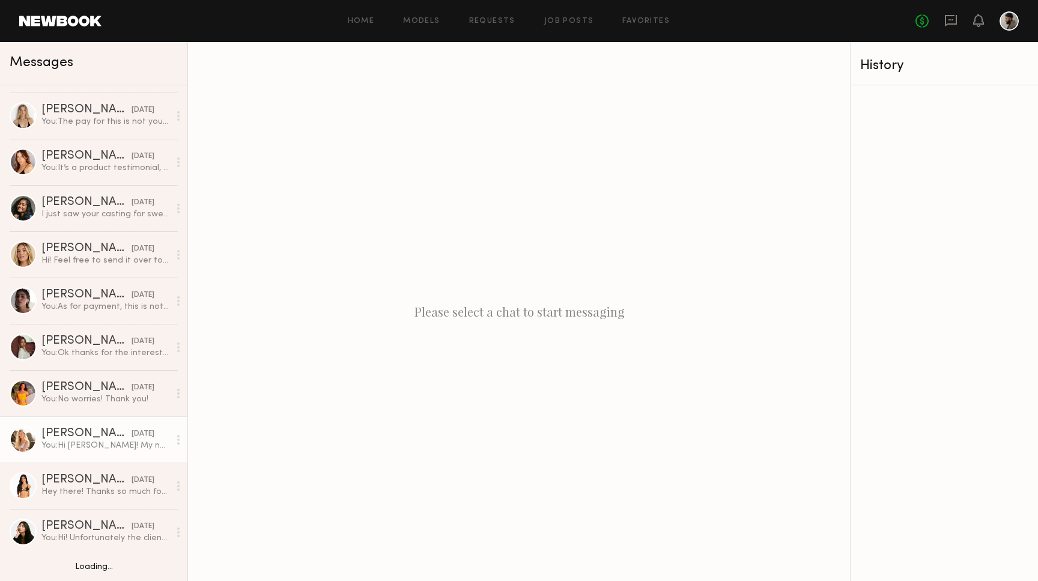
scroll to position [40, 0]
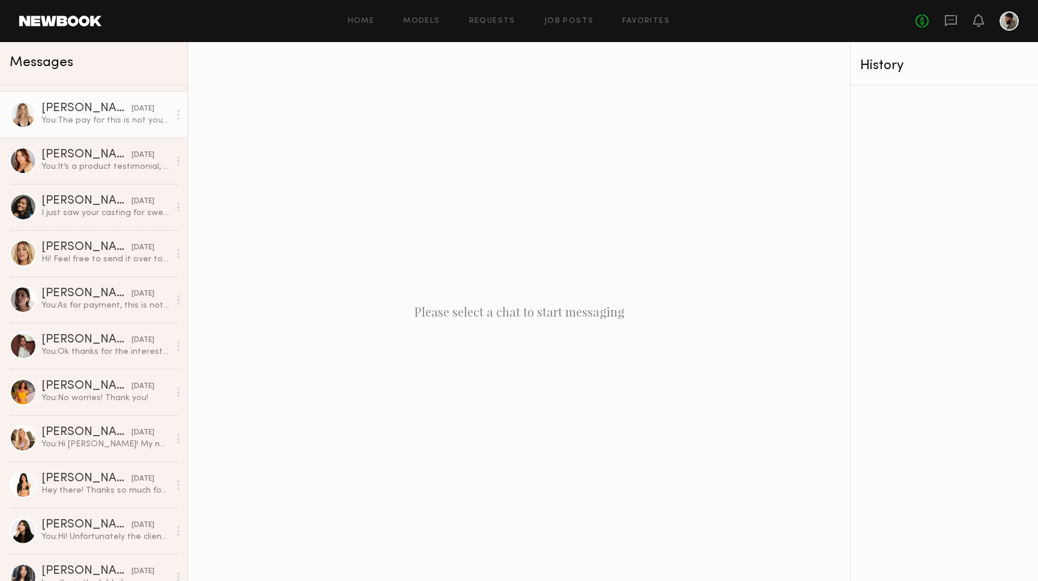
click at [70, 116] on div "You: The pay for this is not your usual pay system. Instead of a flat rate, we …" at bounding box center [105, 120] width 128 height 11
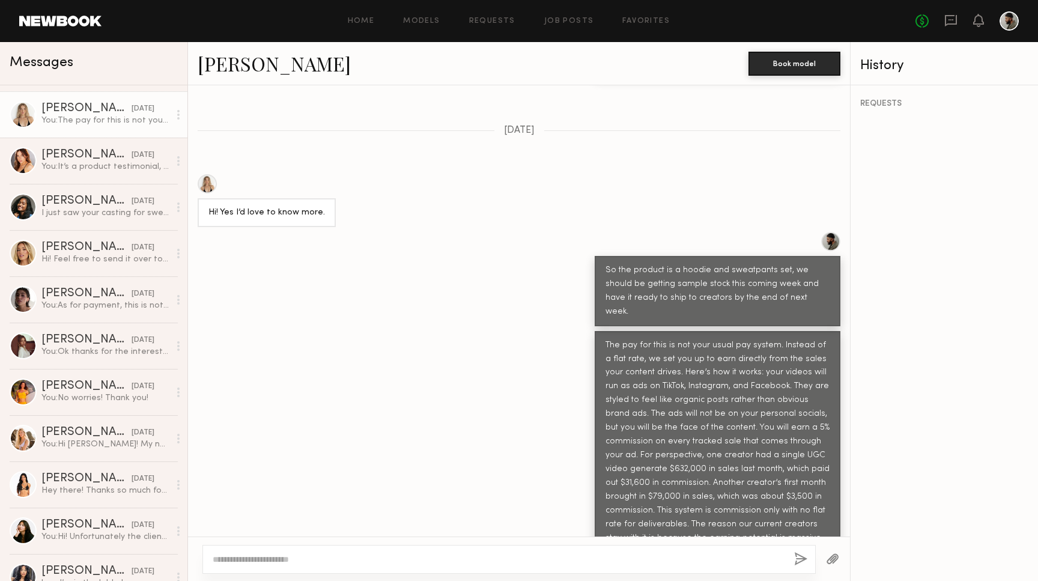
scroll to position [568, 0]
click at [488, 560] on textarea at bounding box center [499, 559] width 572 height 12
type textarea "**********"
click at [801, 562] on button "button" at bounding box center [800, 559] width 13 height 15
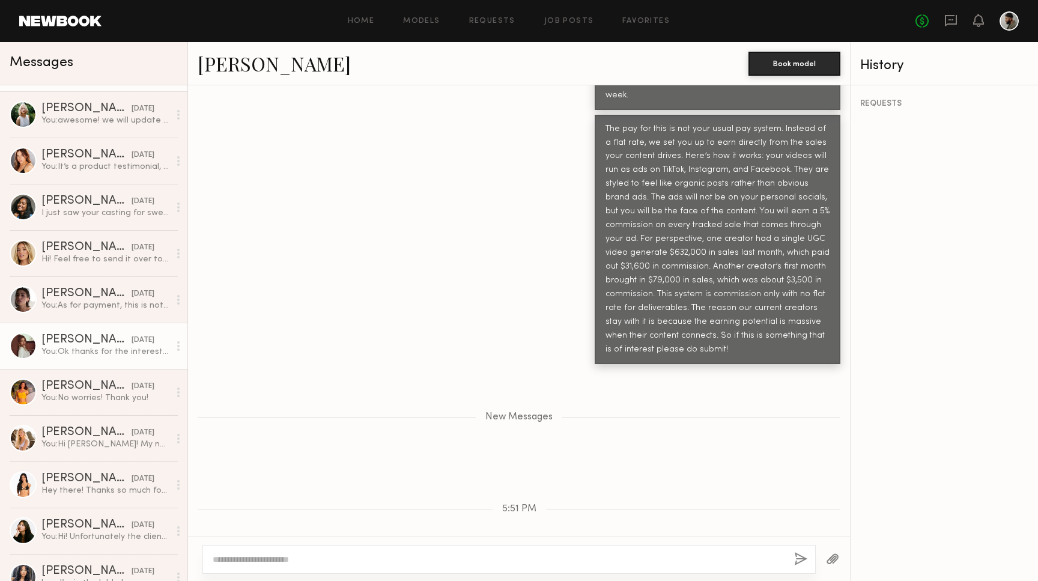
click at [124, 333] on link "Ellie G. 09/11/2025 You: Ok thanks for the interest! So this is not your usual …" at bounding box center [93, 346] width 187 height 46
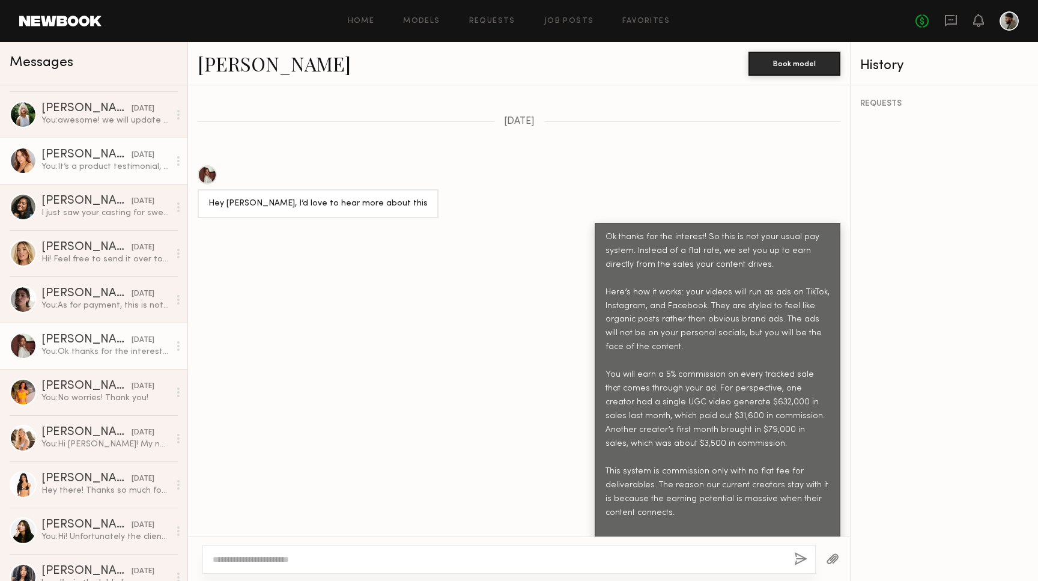
scroll to position [577, 0]
click at [100, 144] on link "Haley D. 09/12/2025 You: It’s a product testimonial, the product is a hoodie an…" at bounding box center [93, 161] width 187 height 46
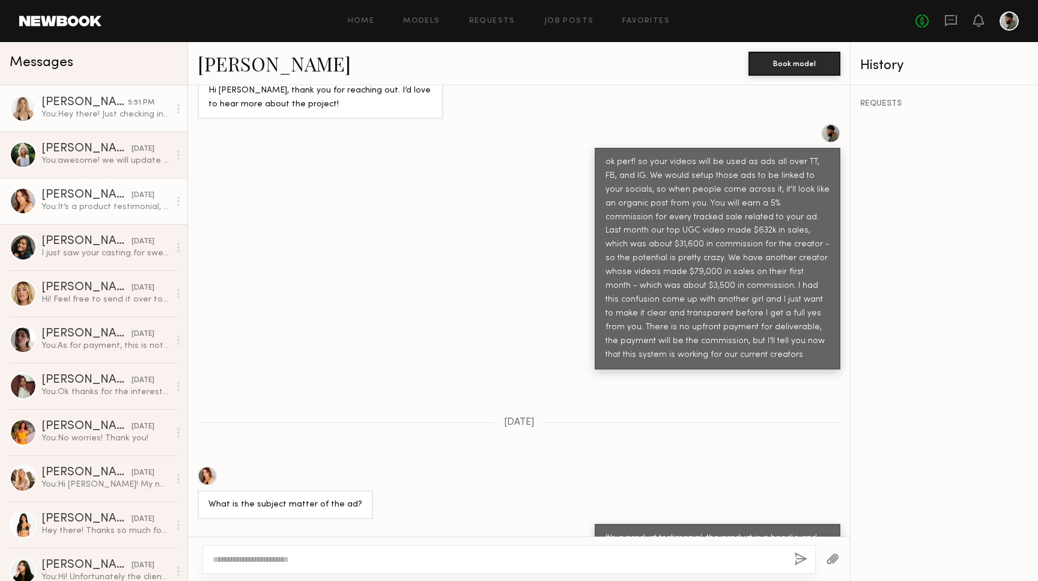
click at [91, 111] on div "You: Hey there! Just checking in to see if you'd be interested!" at bounding box center [105, 114] width 128 height 11
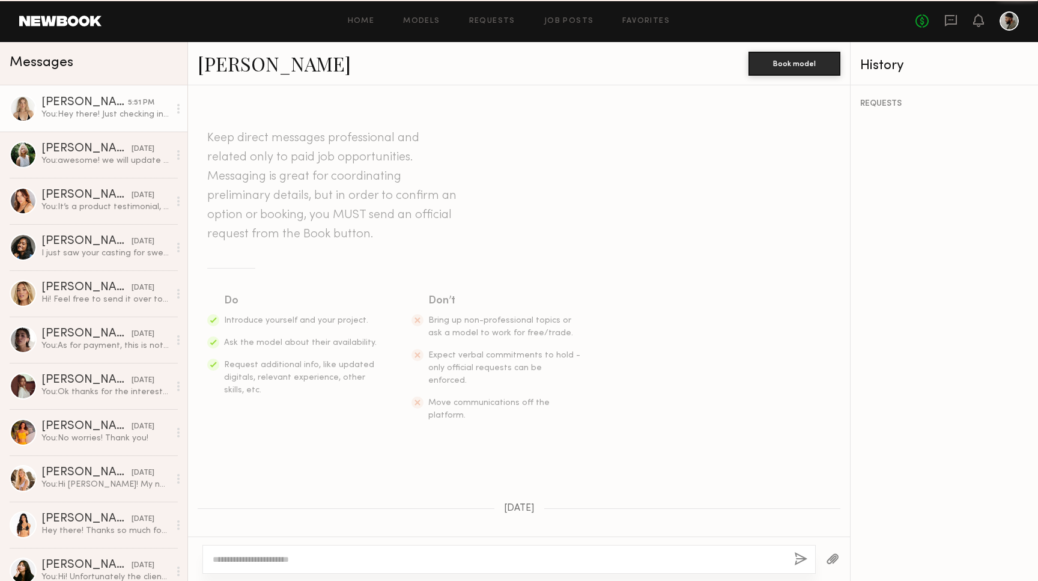
scroll to position [693, 0]
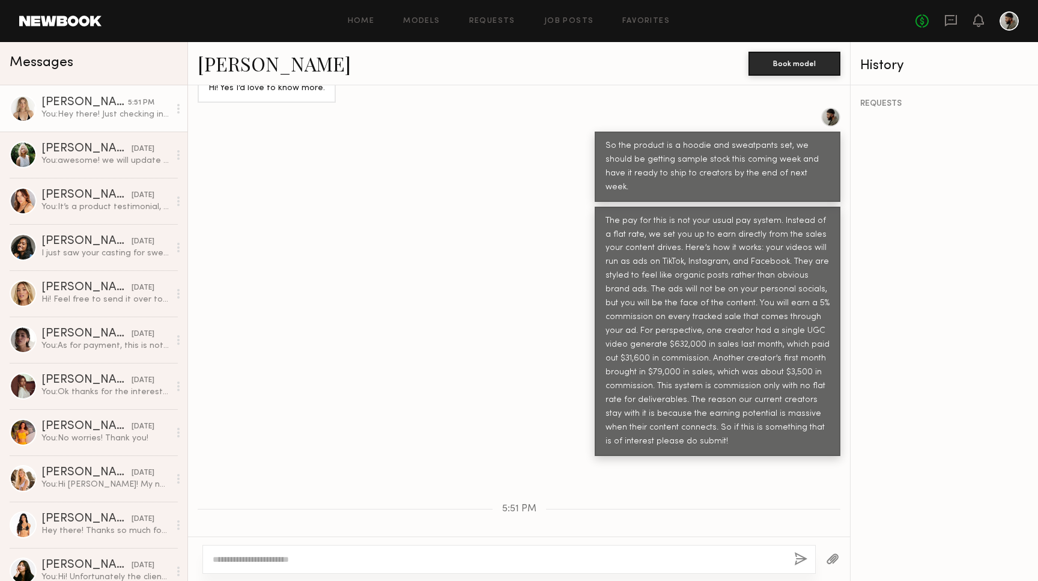
drag, startPoint x: 830, startPoint y: 516, endPoint x: 622, endPoint y: 514, distance: 207.9
click at [622, 553] on div "Hey there! Just checking in to see if you'd be interested!" at bounding box center [721, 567] width 240 height 29
copy div "Hey there! Just checking in to see if you'd be interested!"
click at [114, 393] on div "You: Ok thanks for the interest! So this is not your usual pay system. Instead …" at bounding box center [105, 391] width 128 height 11
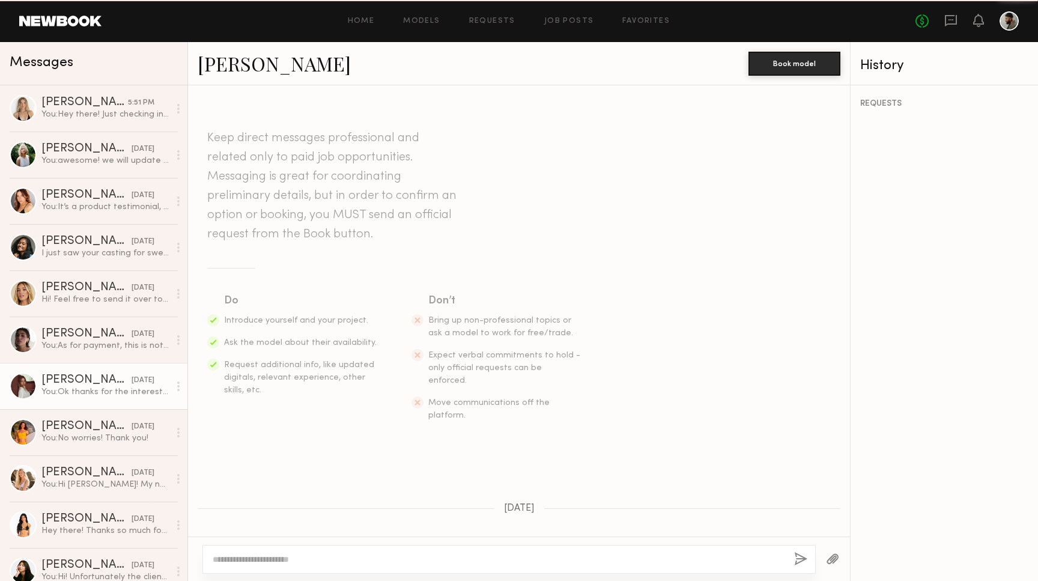
scroll to position [577, 0]
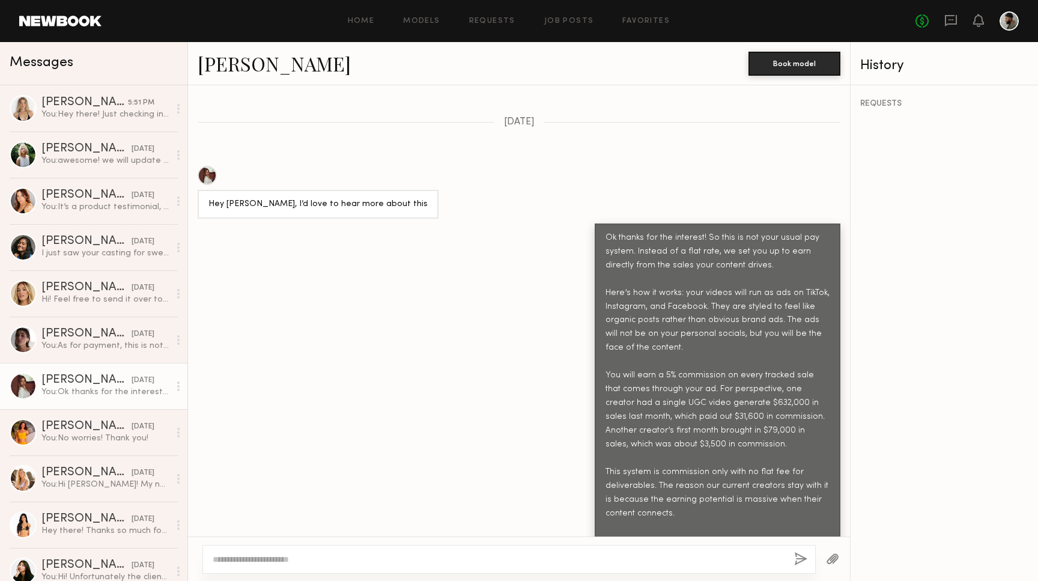
click at [353, 553] on textarea at bounding box center [499, 559] width 572 height 12
type textarea "**********"
click at [793, 555] on div "**********" at bounding box center [508, 559] width 613 height 29
click at [797, 559] on button "button" at bounding box center [800, 559] width 13 height 15
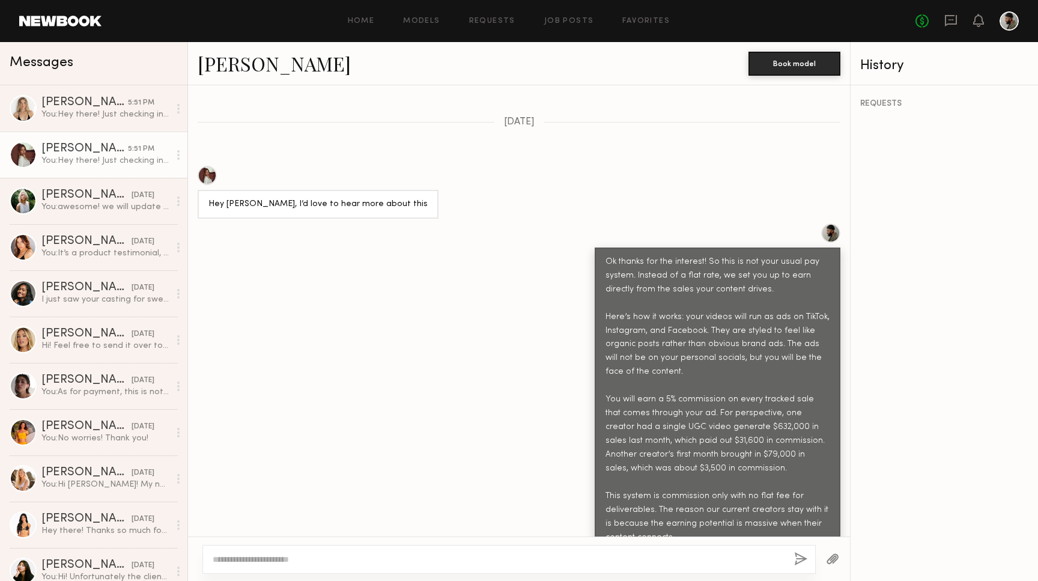
scroll to position [818, 0]
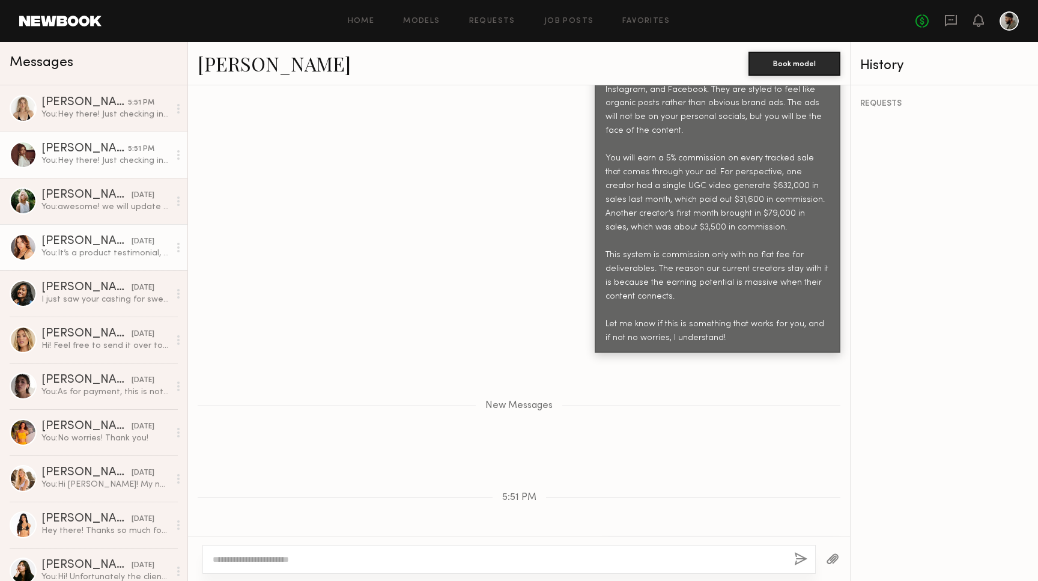
click at [120, 257] on div "You: It’s a product testimonial, the product is a hoodie and sweat pants set" at bounding box center [105, 253] width 128 height 11
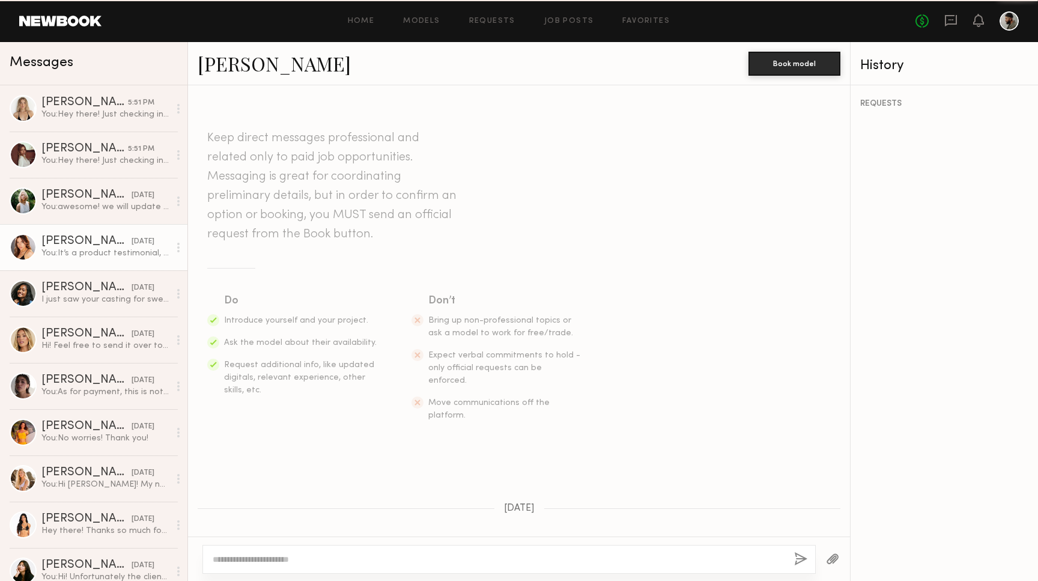
scroll to position [599, 0]
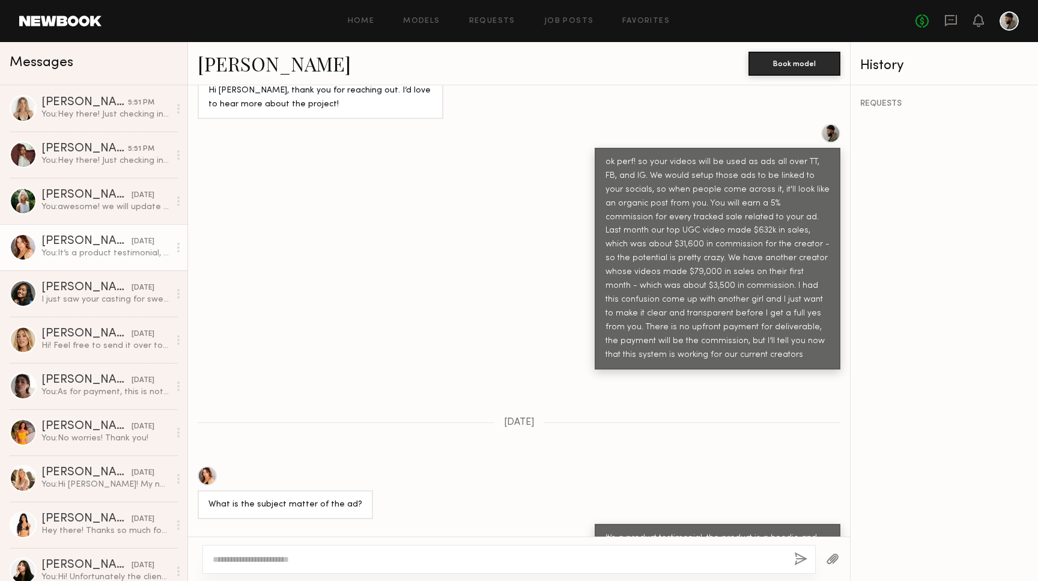
click at [574, 556] on textarea at bounding box center [499, 559] width 572 height 12
type textarea "**********"
click at [800, 554] on button "button" at bounding box center [800, 559] width 13 height 15
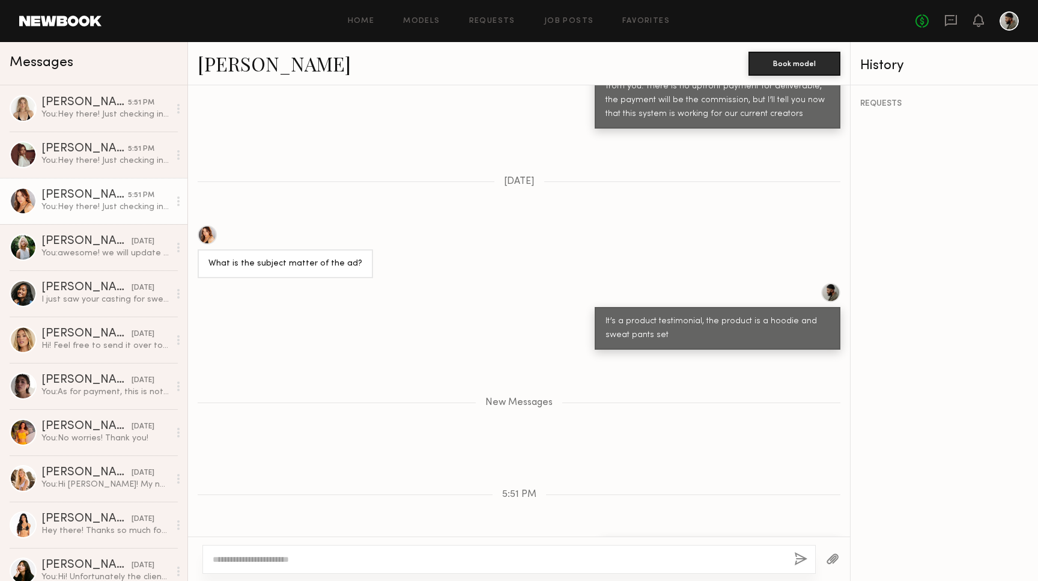
scroll to position [0, 0]
click at [139, 380] on div "09/11/2025" at bounding box center [143, 380] width 23 height 11
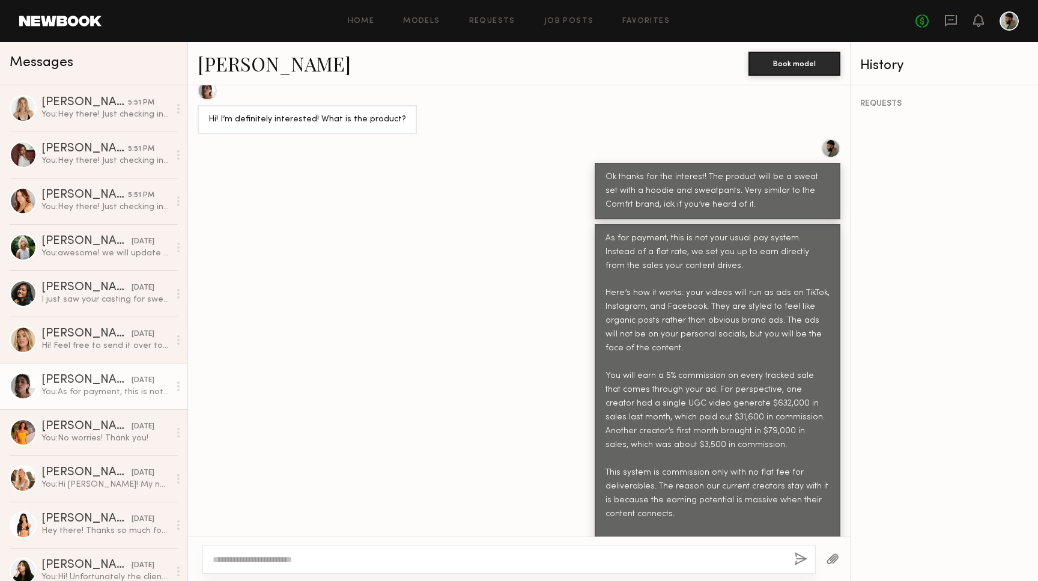
scroll to position [661, 0]
click at [371, 558] on textarea at bounding box center [499, 559] width 572 height 12
type textarea "**********"
click at [803, 559] on button "button" at bounding box center [800, 559] width 13 height 15
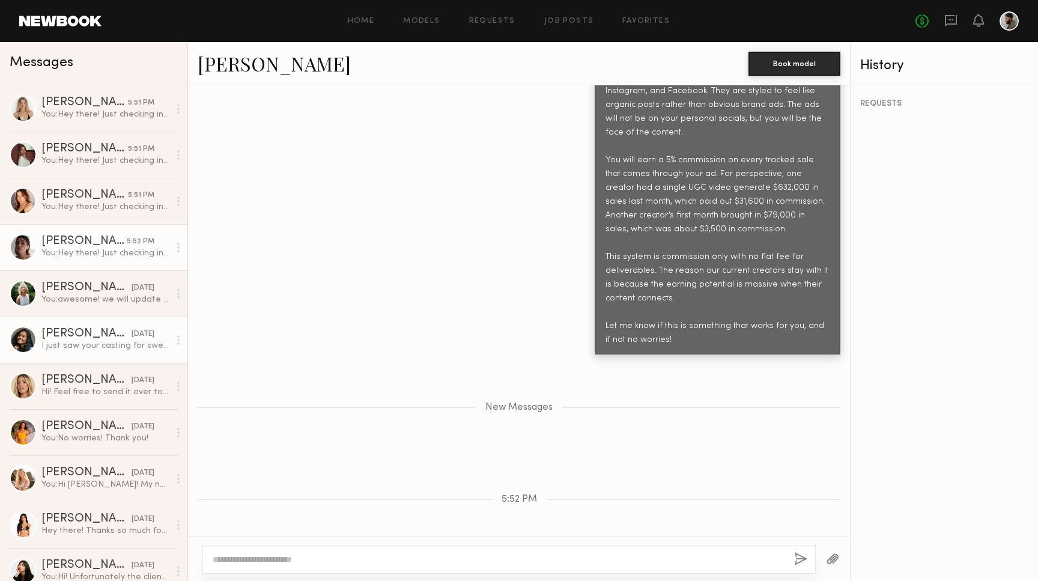
scroll to position [46, 0]
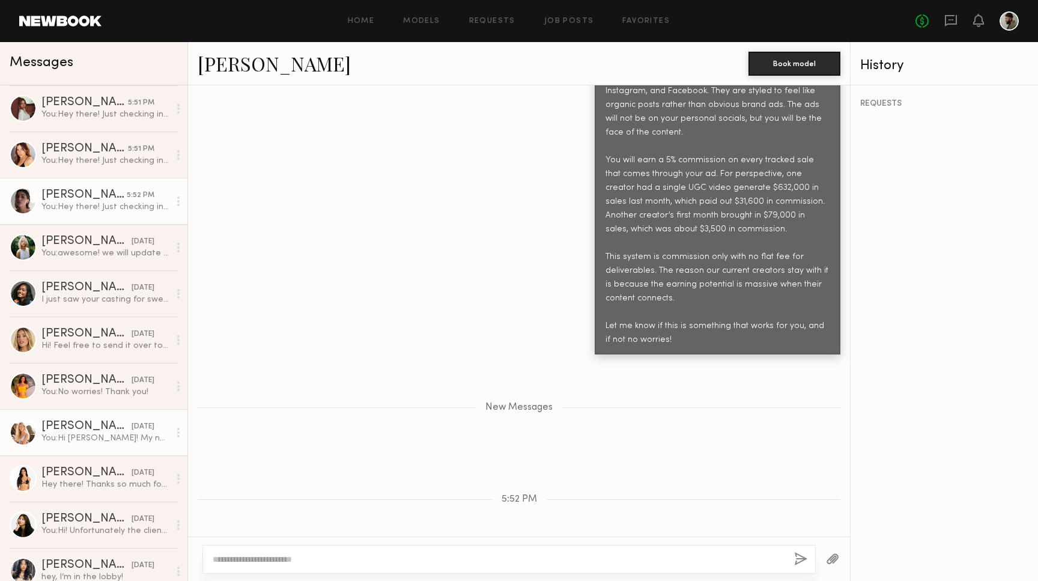
click at [132, 427] on div "09/10/2025" at bounding box center [143, 426] width 23 height 11
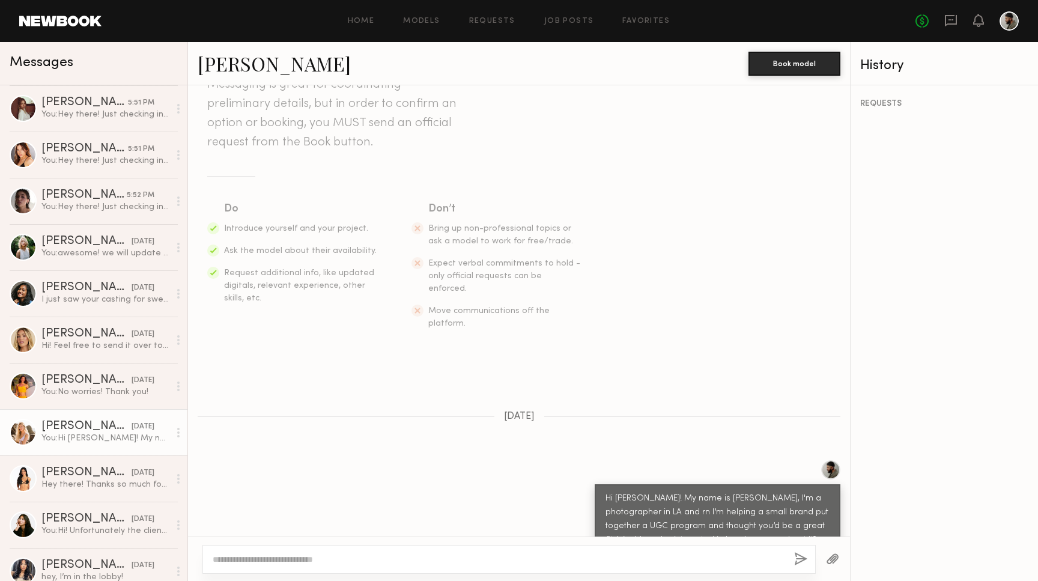
scroll to position [91, 0]
click at [662, 19] on link "Favorites" at bounding box center [645, 21] width 47 height 8
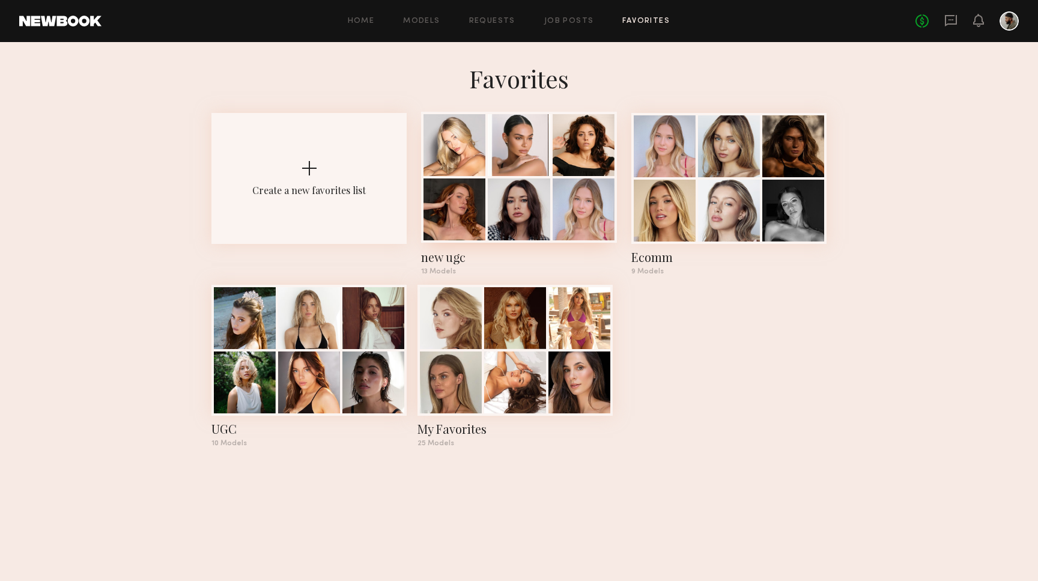
click at [448, 257] on div "new ugc" at bounding box center [518, 257] width 195 height 17
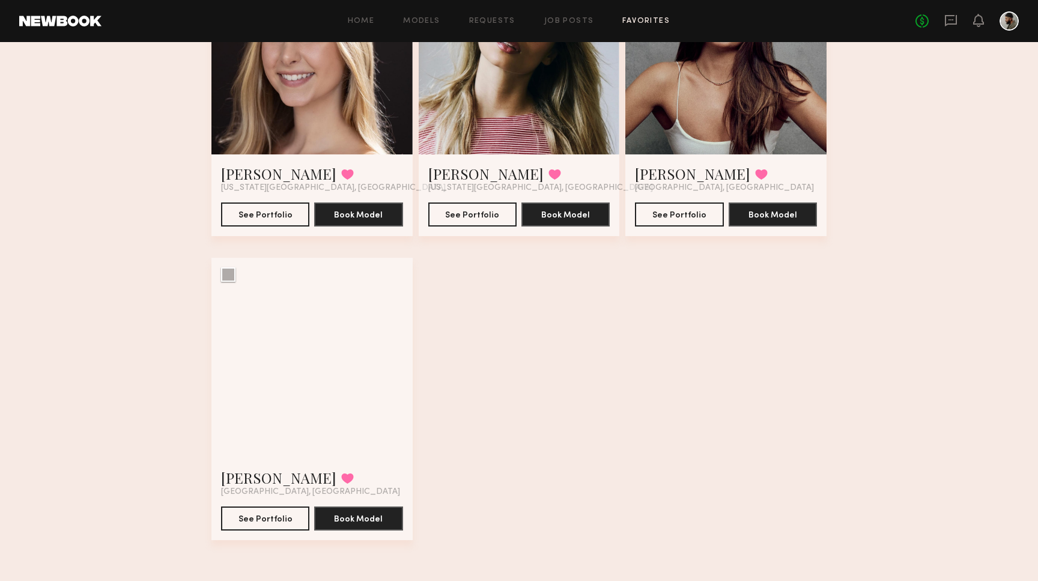
scroll to position [1100, 0]
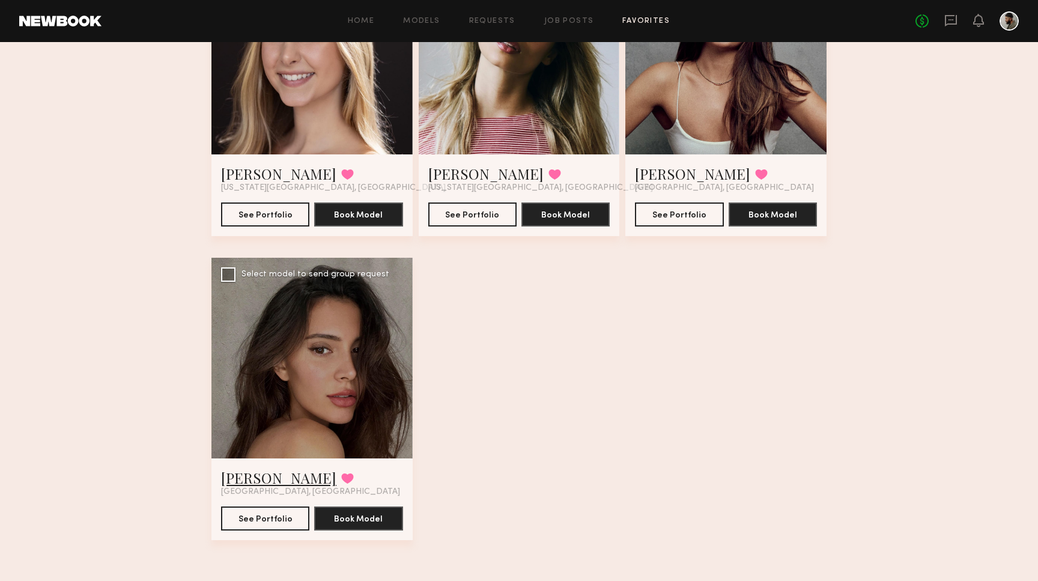
click at [246, 484] on link "Briane J." at bounding box center [278, 477] width 115 height 19
click at [656, 177] on link "Elke K." at bounding box center [692, 173] width 115 height 19
click at [478, 175] on link "Lindsay K." at bounding box center [485, 173] width 115 height 19
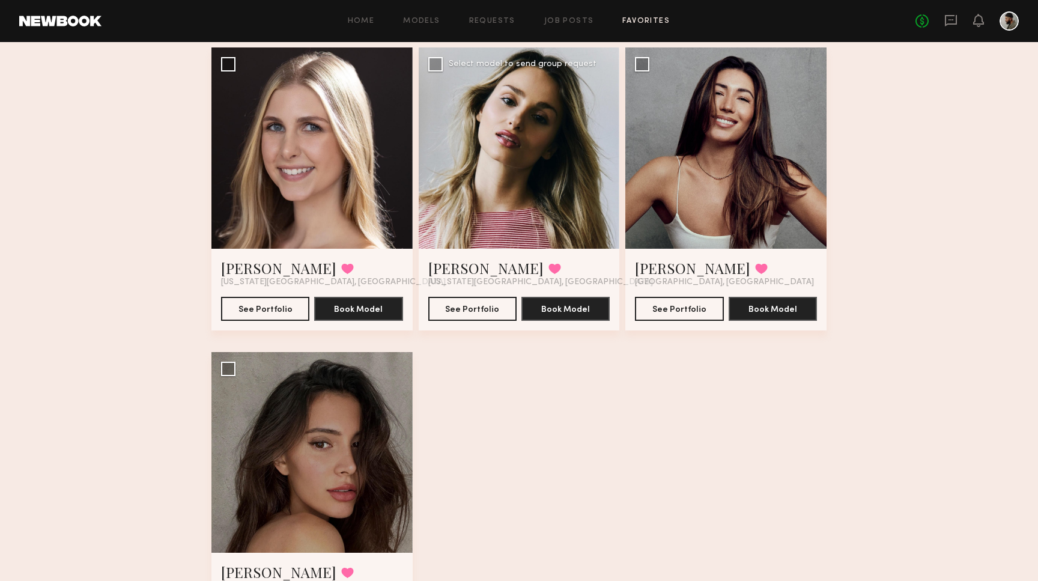
scroll to position [1004, 0]
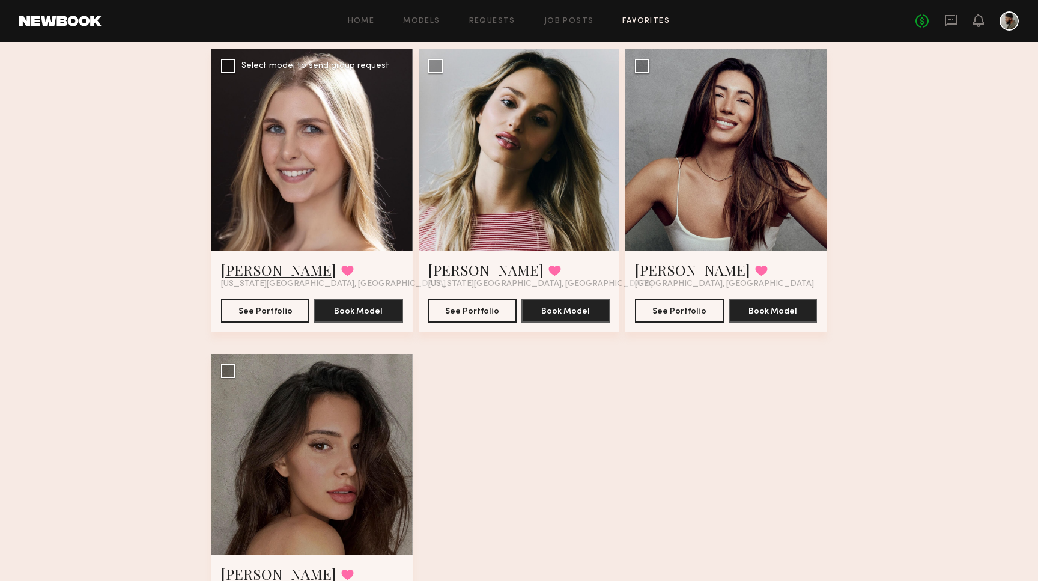
click at [248, 272] on link "[PERSON_NAME]" at bounding box center [278, 269] width 115 height 19
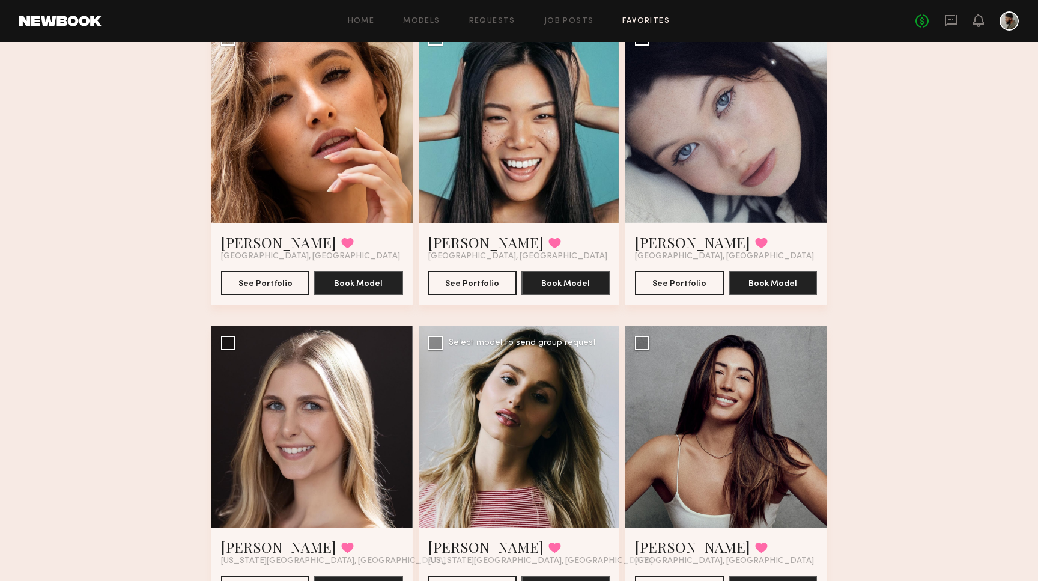
scroll to position [722, 0]
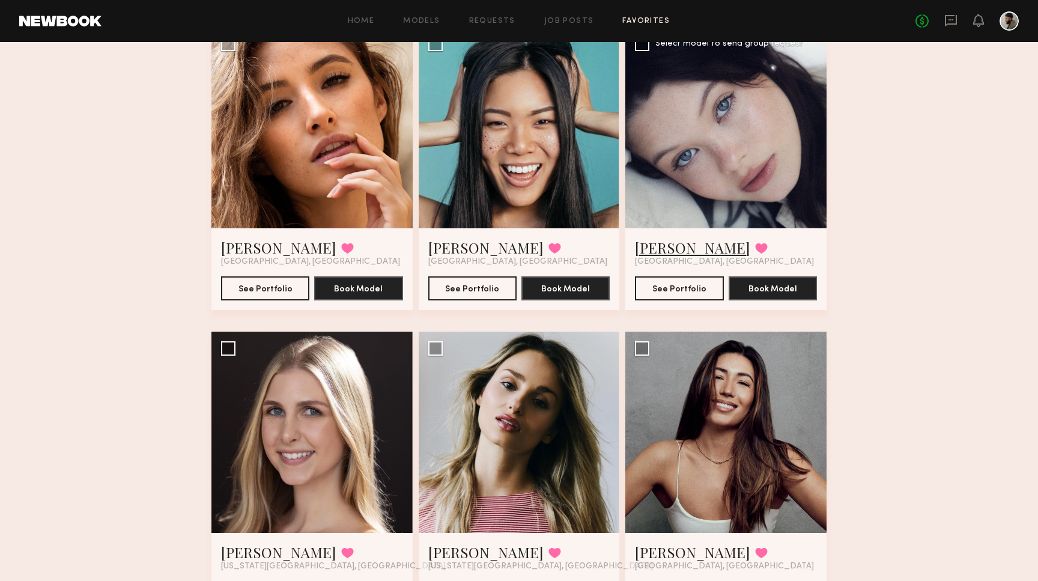
click at [660, 253] on link "Marina F." at bounding box center [692, 247] width 115 height 19
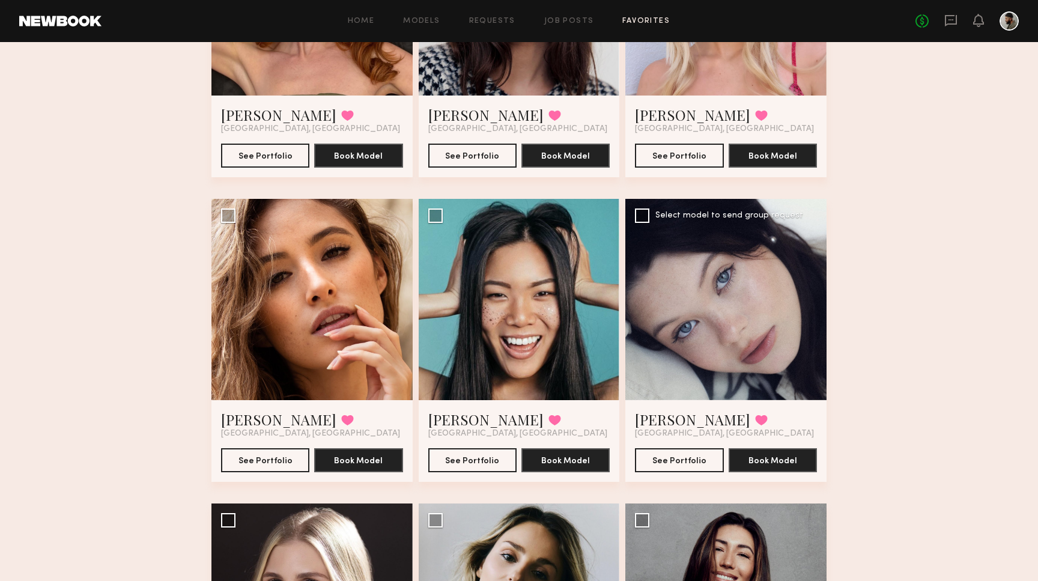
scroll to position [541, 0]
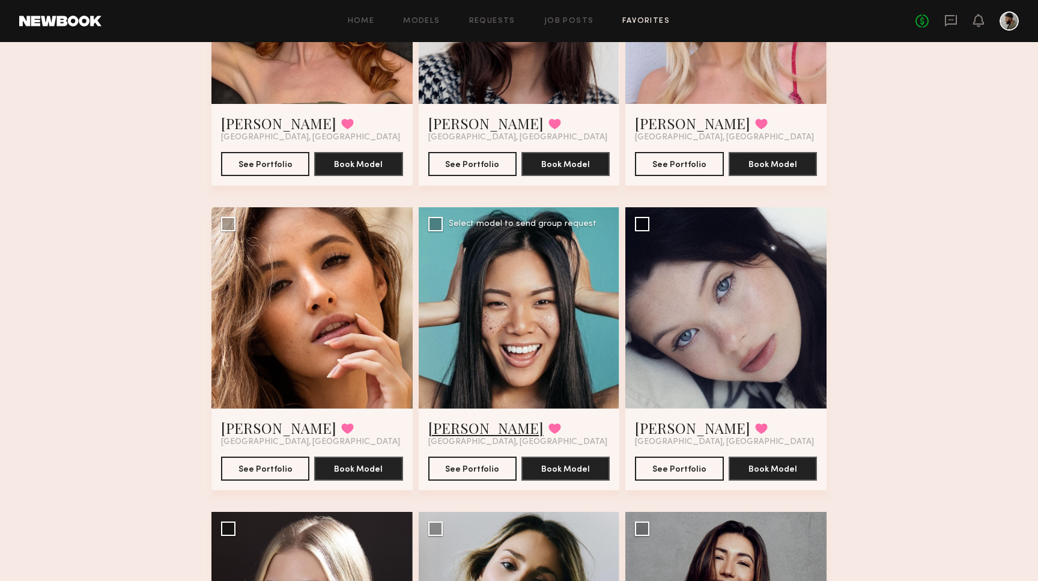
click at [454, 435] on link "Jennie J." at bounding box center [485, 427] width 115 height 19
click at [275, 427] on link "Jacqueline R." at bounding box center [278, 427] width 115 height 19
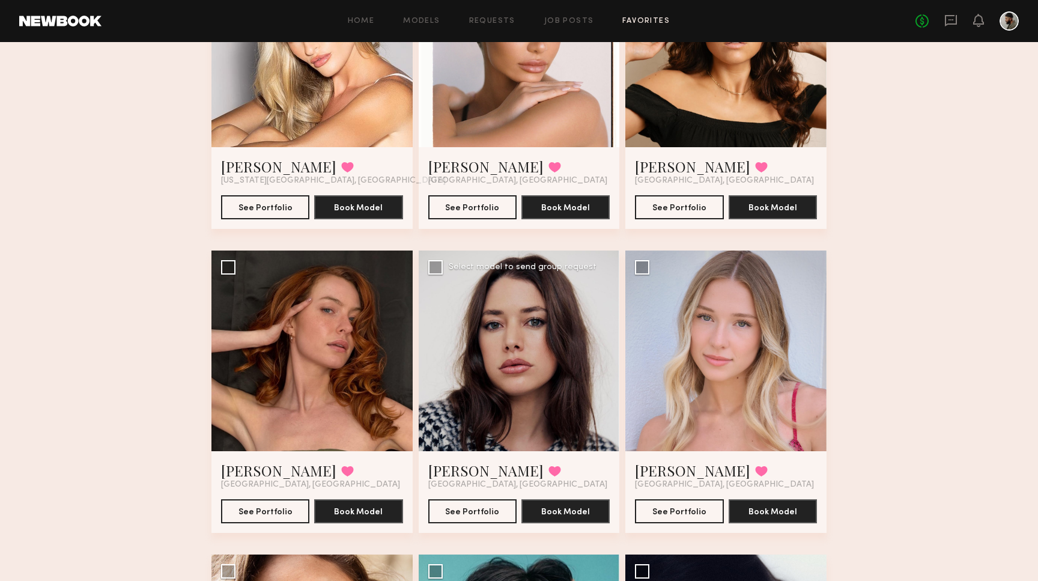
scroll to position [189, 0]
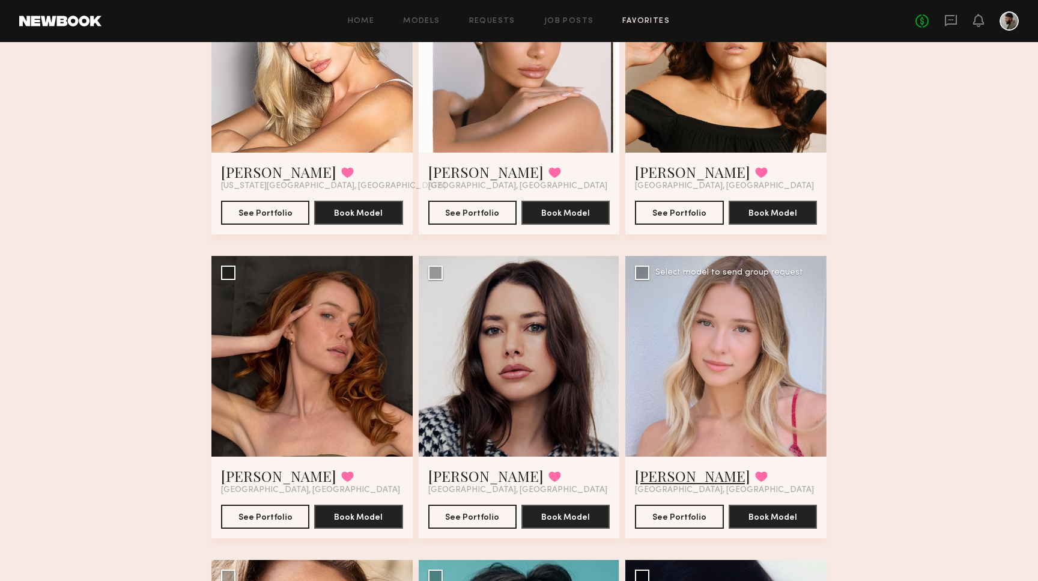
click at [677, 477] on link "Natalie C." at bounding box center [692, 475] width 115 height 19
click at [449, 479] on link "Cameron C." at bounding box center [485, 475] width 115 height 19
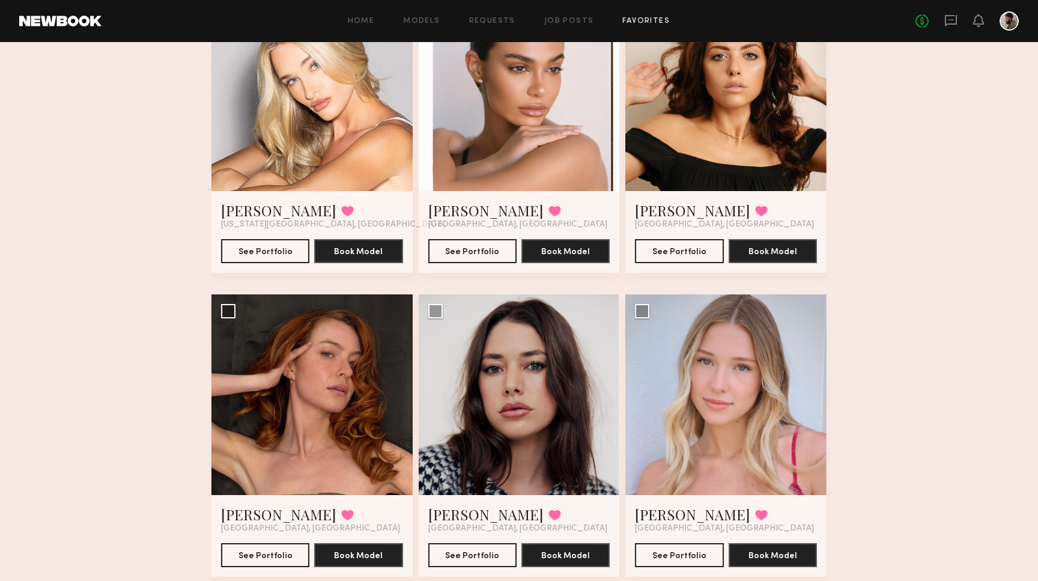
scroll to position [160, 0]
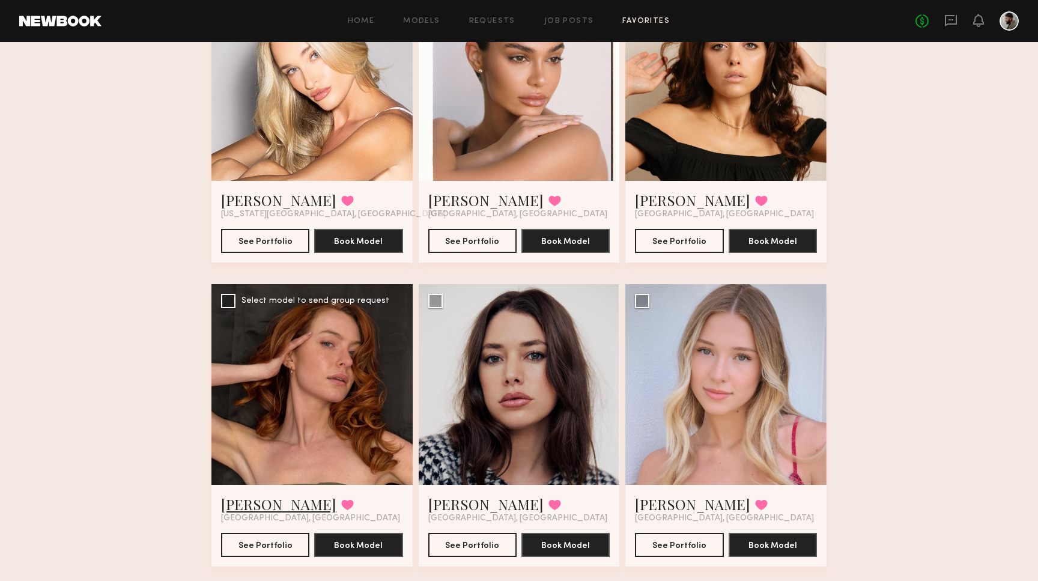
click at [242, 510] on link "[PERSON_NAME]" at bounding box center [278, 504] width 115 height 19
click at [663, 202] on link "Taylor A." at bounding box center [692, 199] width 115 height 19
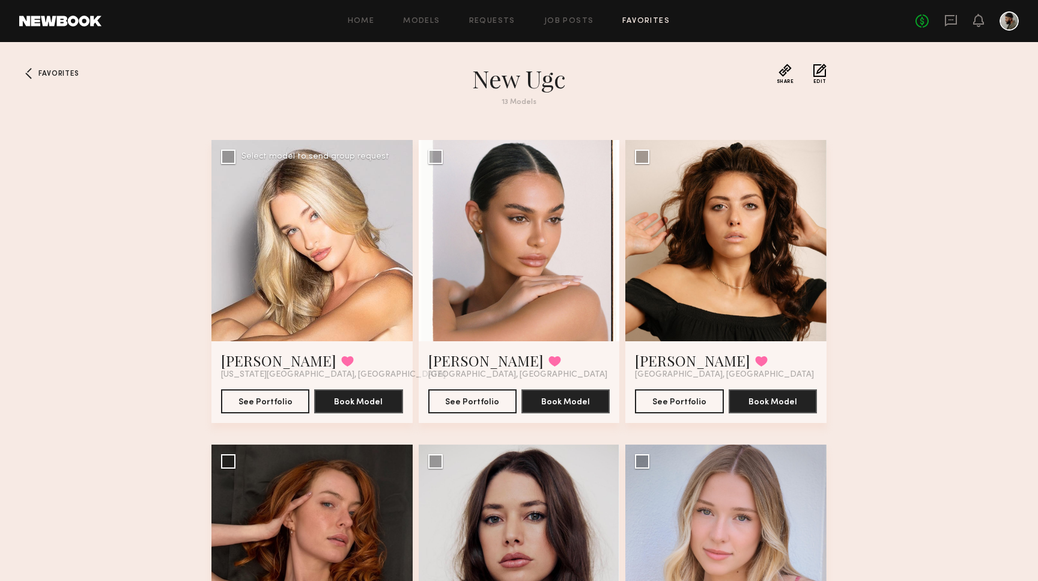
scroll to position [0, 0]
click at [224, 356] on link "[PERSON_NAME]" at bounding box center [278, 360] width 115 height 19
click at [562, 22] on link "Job Posts" at bounding box center [569, 21] width 50 height 8
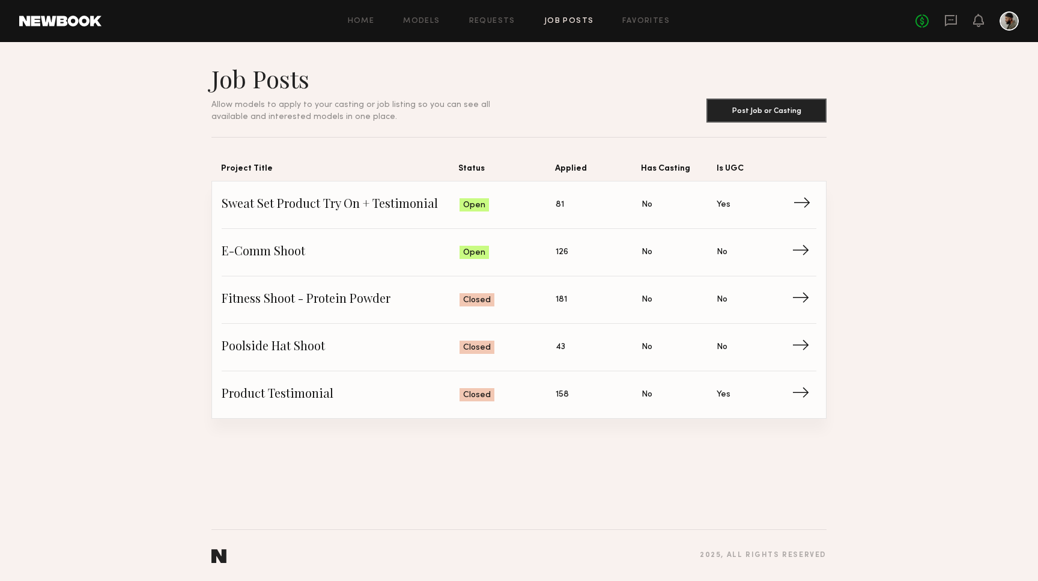
click at [548, 203] on span "Status: Open" at bounding box center [508, 205] width 97 height 18
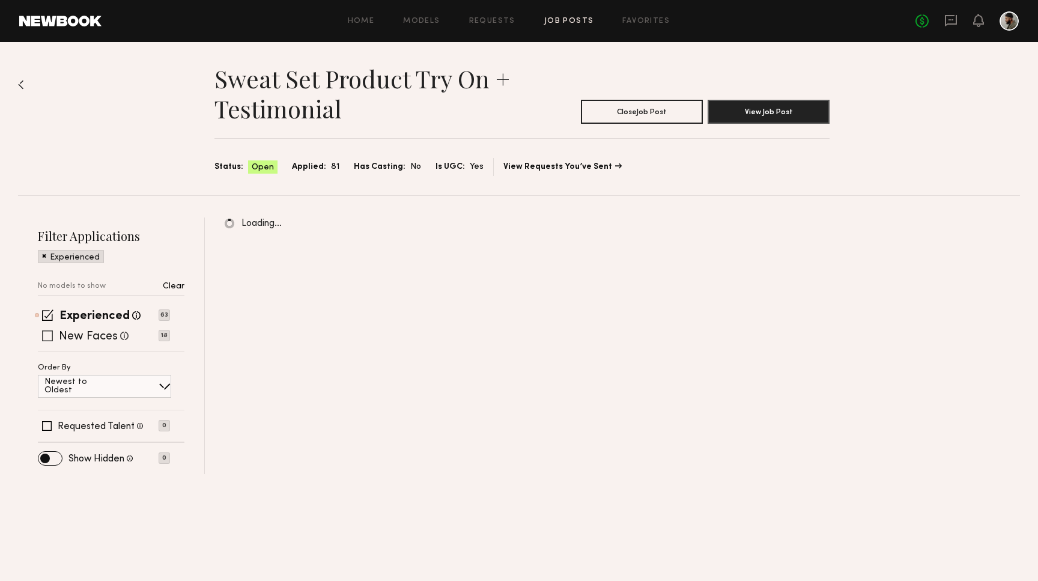
click at [83, 335] on label "New Faces" at bounding box center [88, 337] width 59 height 12
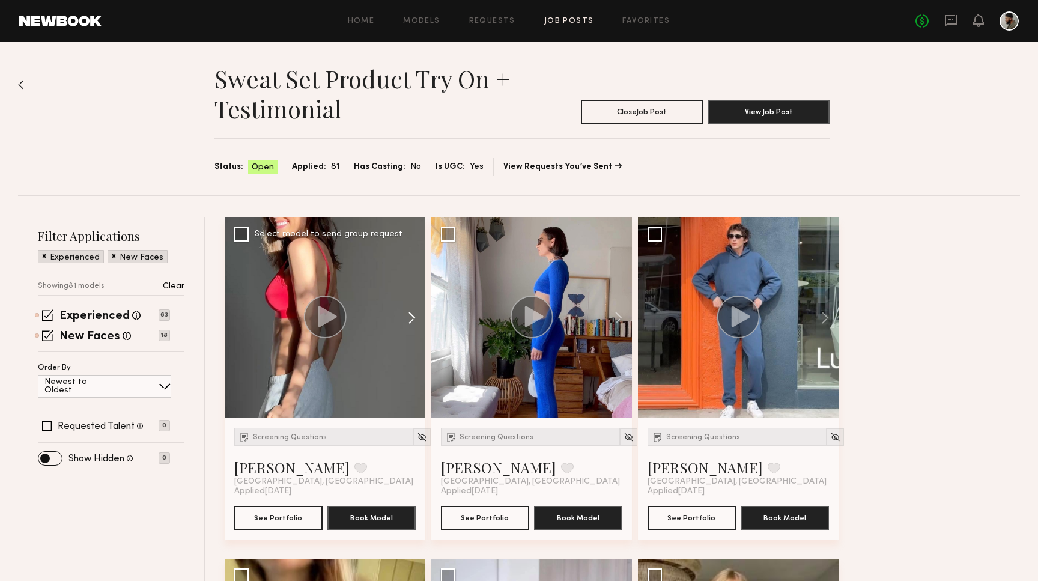
click at [413, 314] on button at bounding box center [406, 318] width 38 height 201
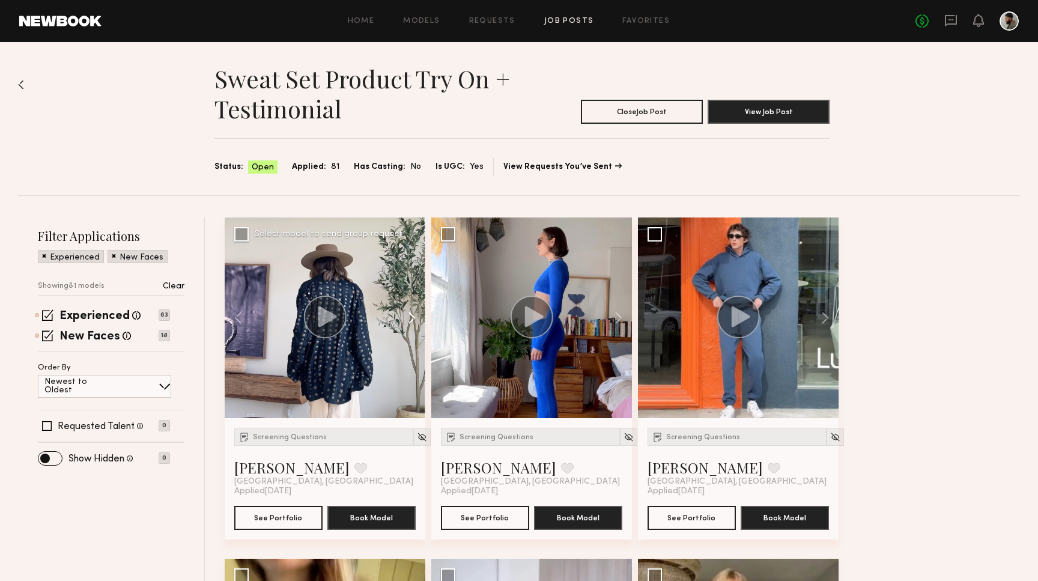
click at [413, 314] on button at bounding box center [406, 318] width 38 height 201
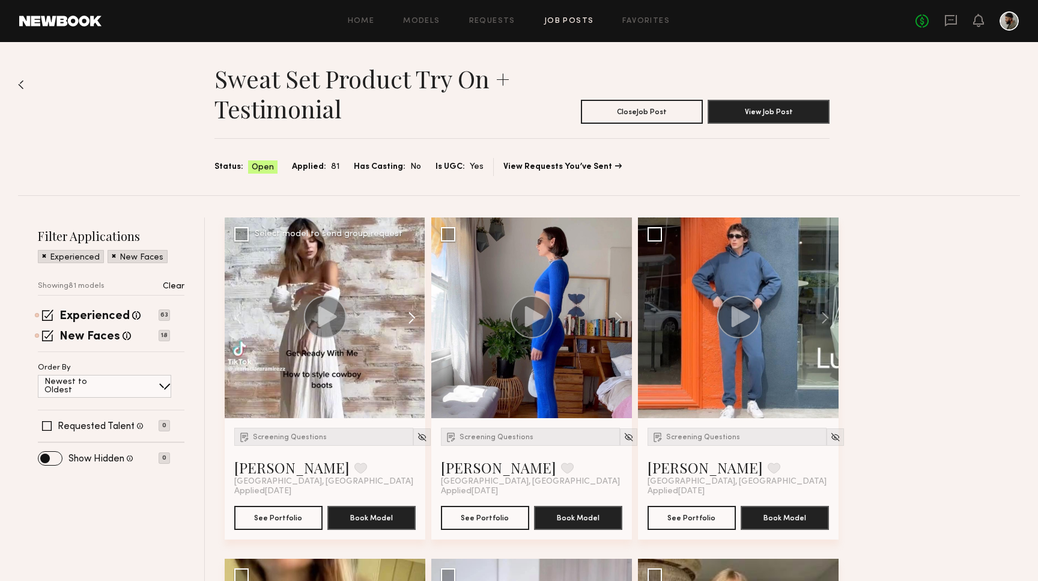
click at [413, 314] on button at bounding box center [406, 318] width 38 height 201
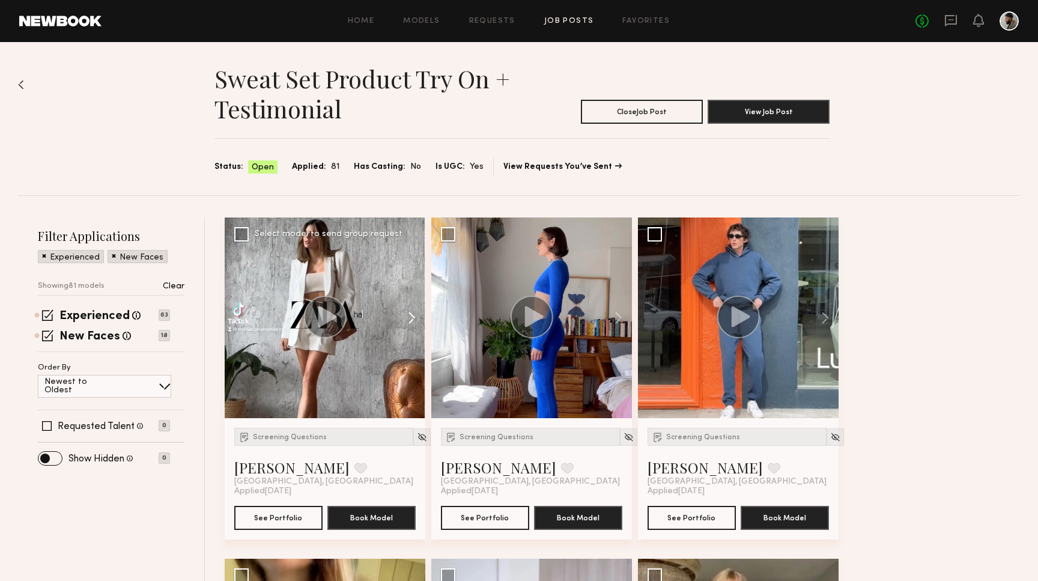
click at [413, 314] on button at bounding box center [406, 318] width 38 height 201
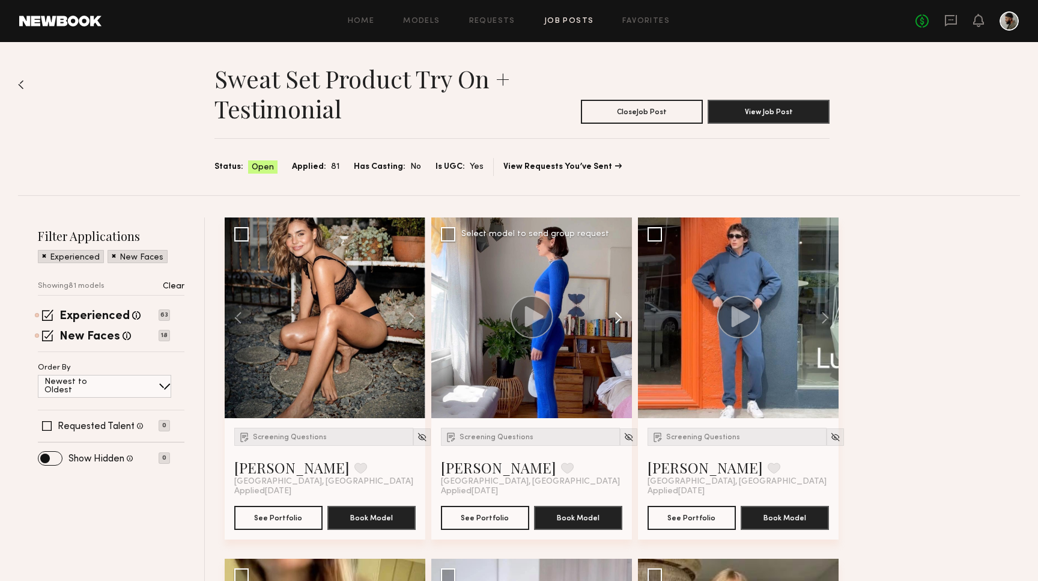
click at [619, 317] on button at bounding box center [613, 318] width 38 height 201
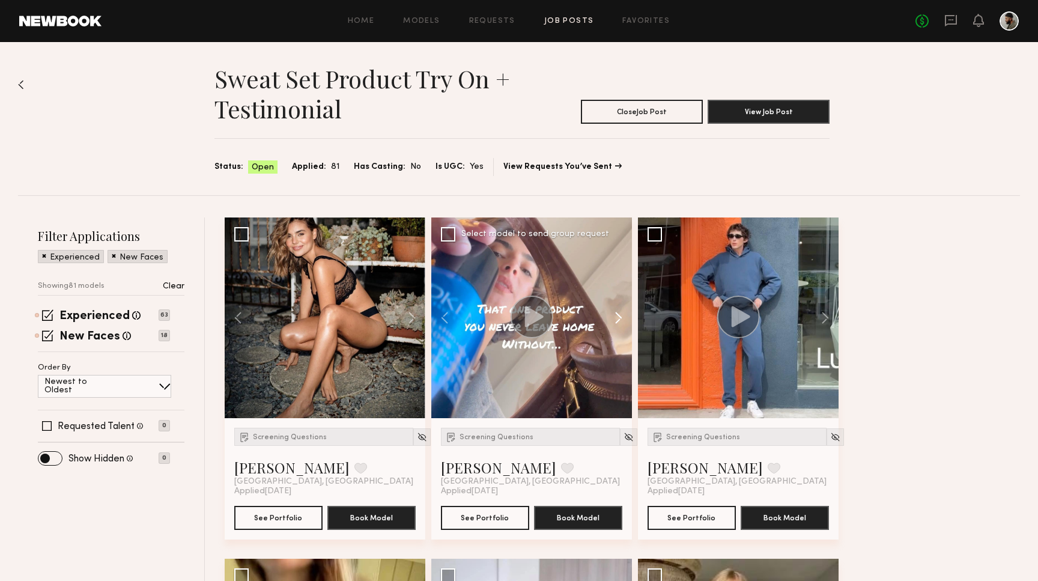
click at [619, 317] on button at bounding box center [613, 318] width 38 height 201
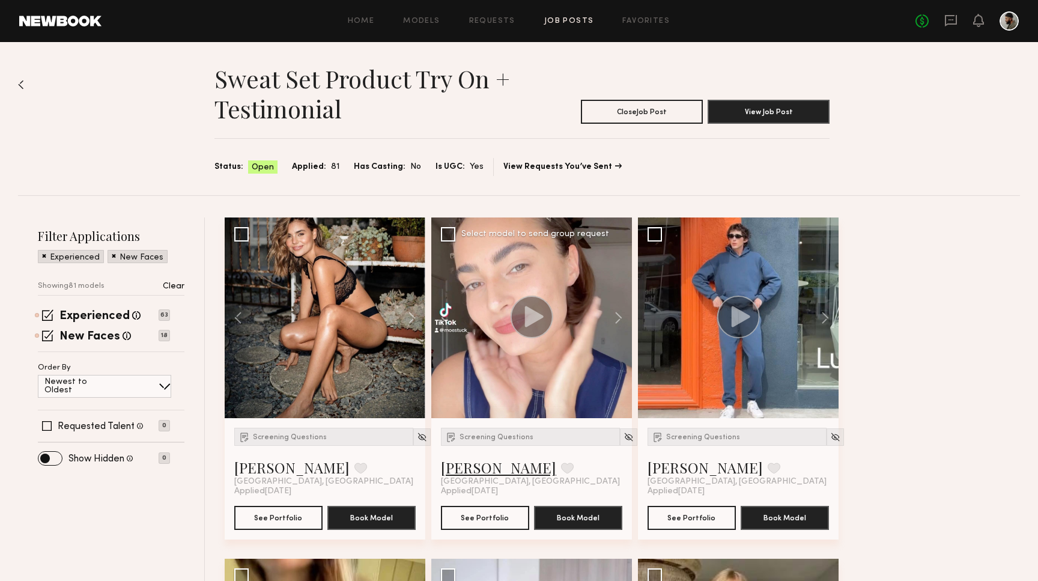
click at [466, 469] on link "Moe S." at bounding box center [498, 467] width 115 height 19
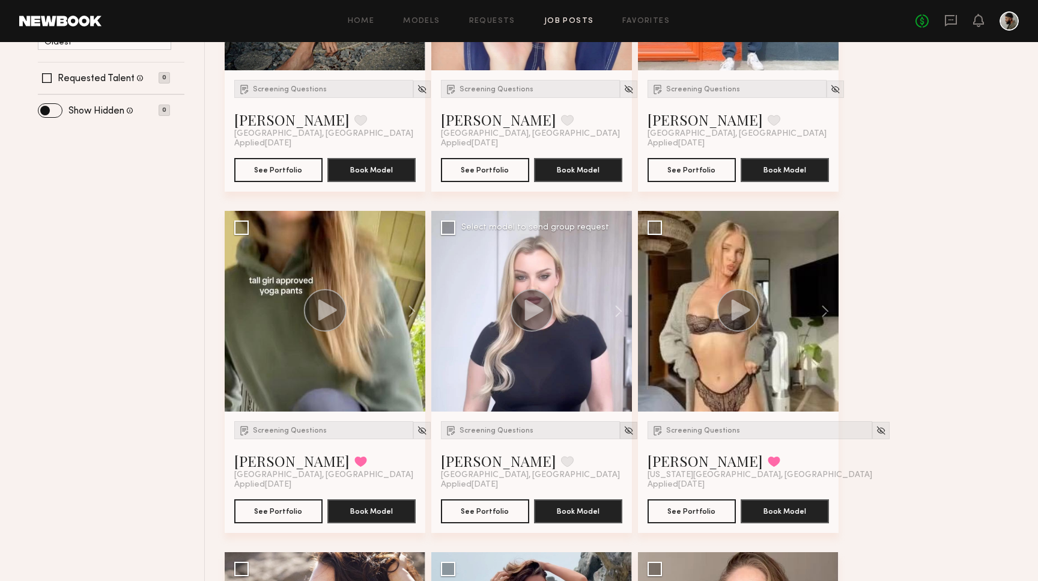
scroll to position [360, 0]
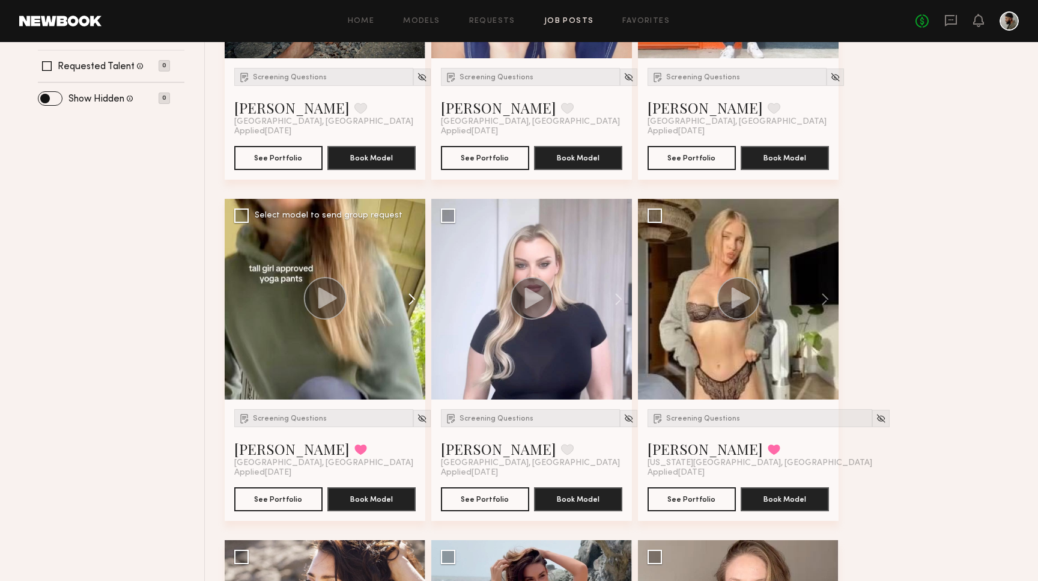
click at [407, 291] on button at bounding box center [406, 299] width 38 height 201
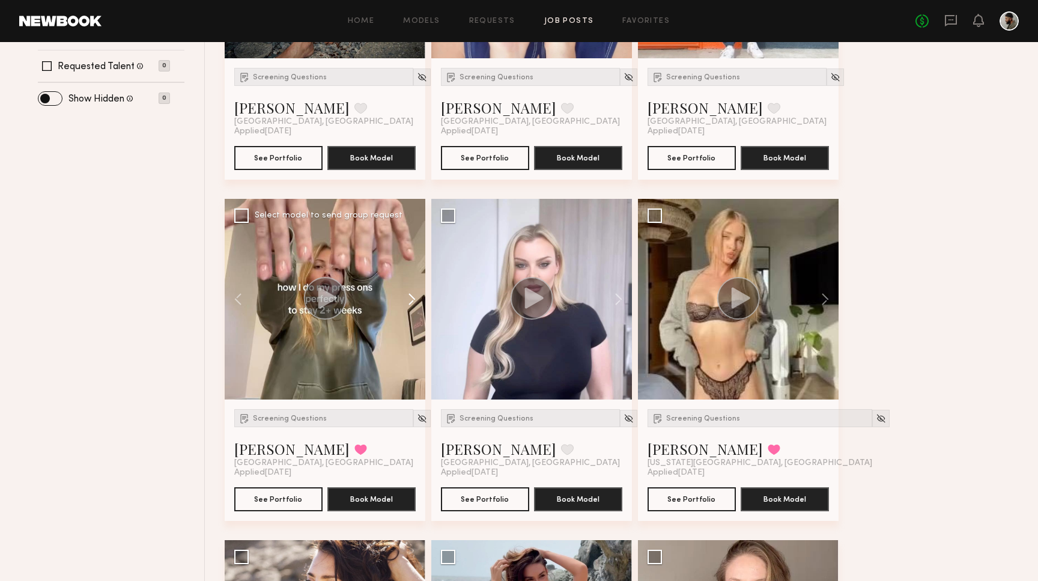
click at [407, 291] on button at bounding box center [406, 299] width 38 height 201
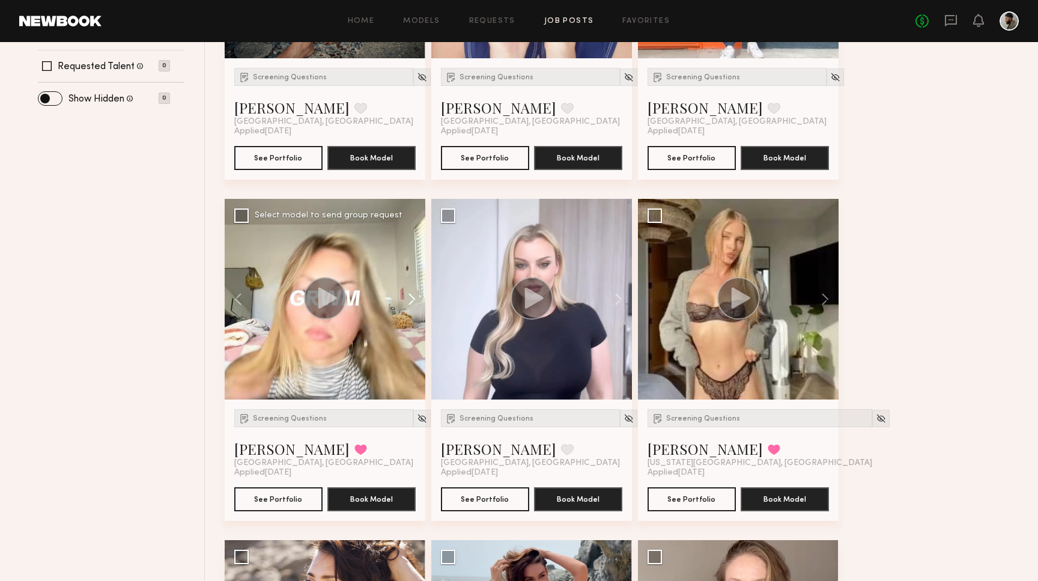
click at [407, 291] on button at bounding box center [406, 299] width 38 height 201
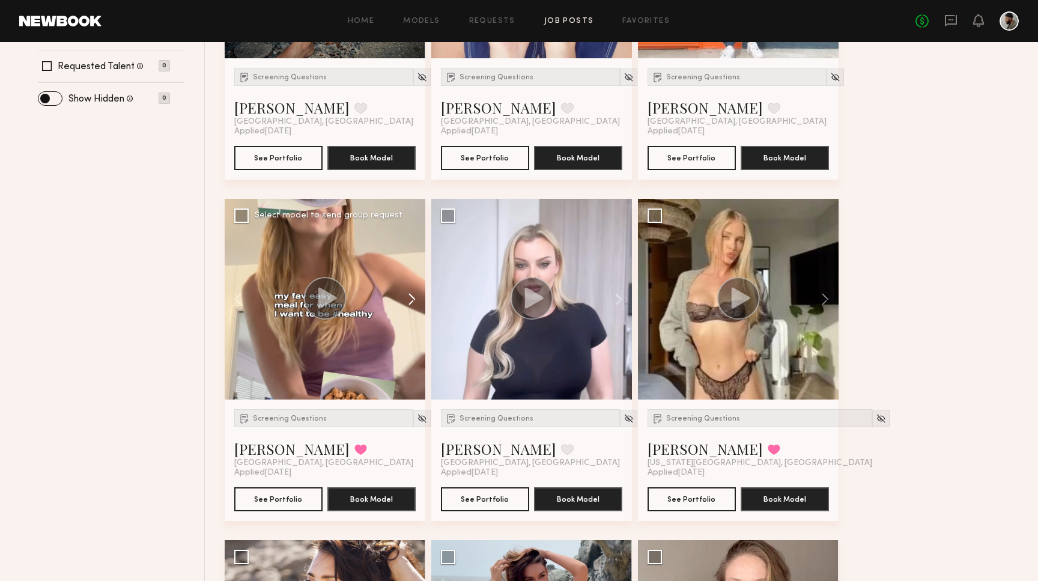
click at [407, 291] on button at bounding box center [406, 299] width 38 height 201
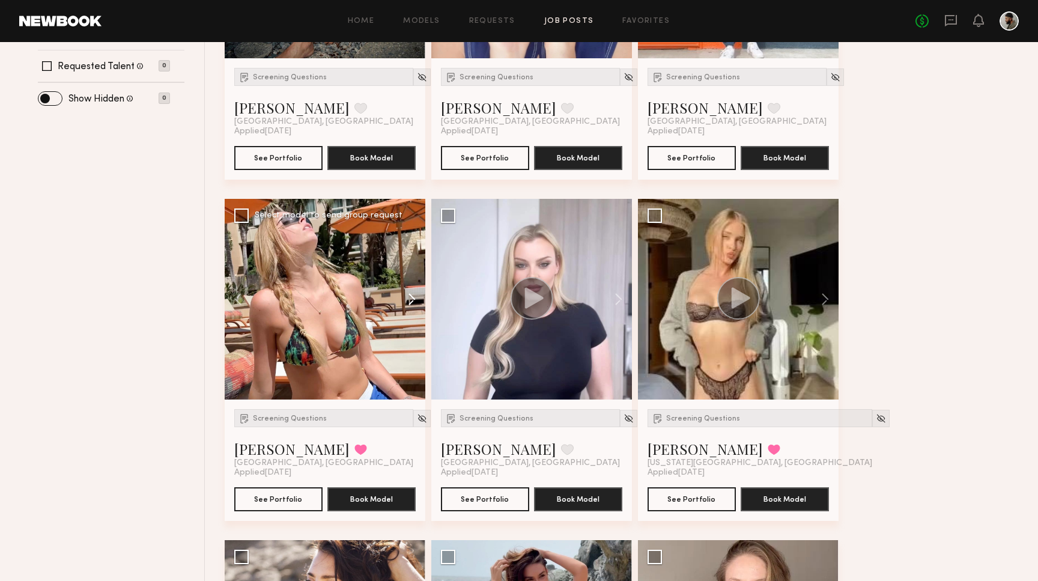
click at [407, 291] on button at bounding box center [406, 299] width 38 height 201
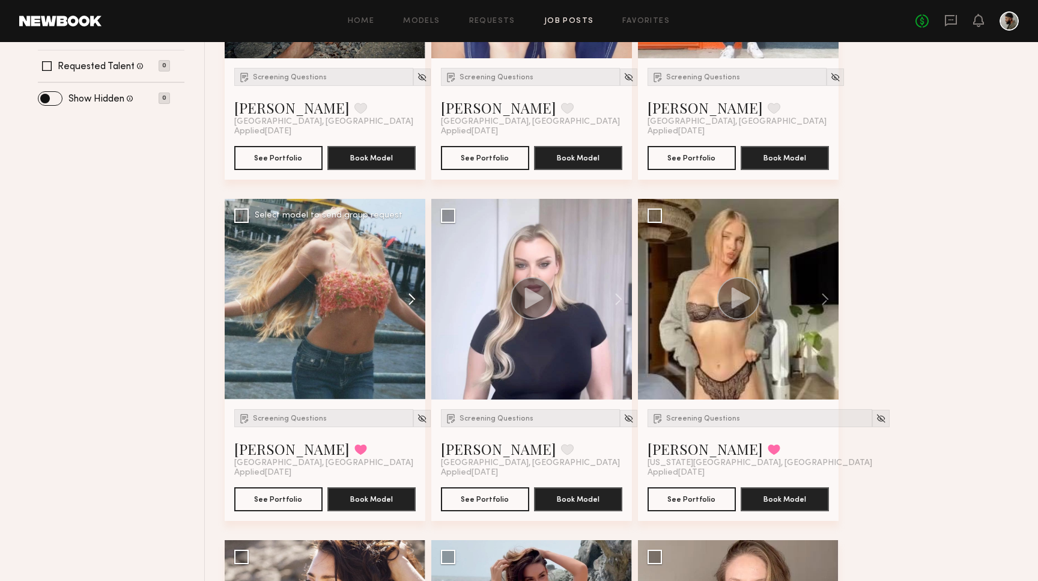
click at [407, 291] on button at bounding box center [406, 299] width 38 height 201
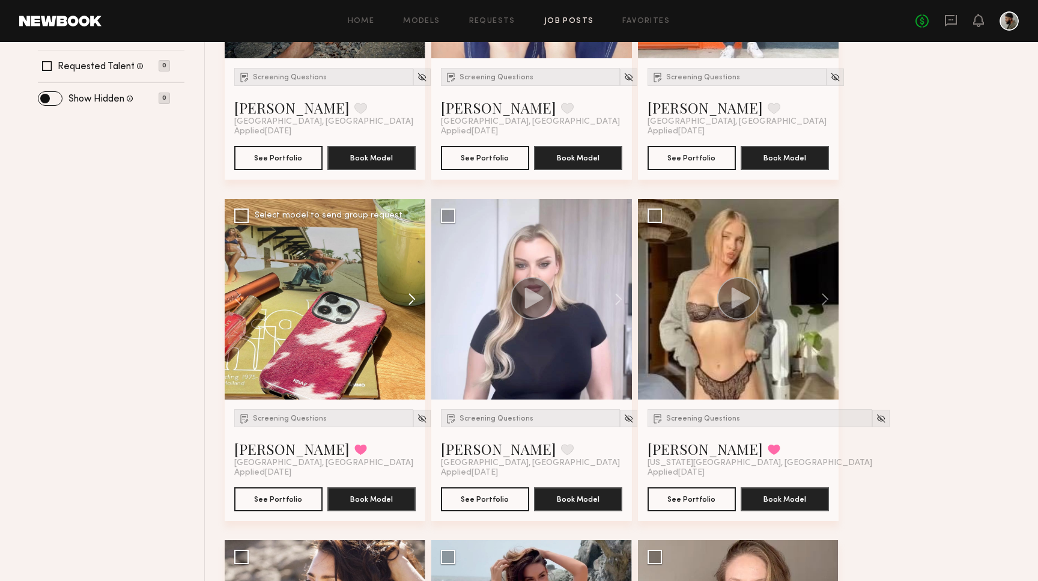
click at [407, 291] on button at bounding box center [406, 299] width 38 height 201
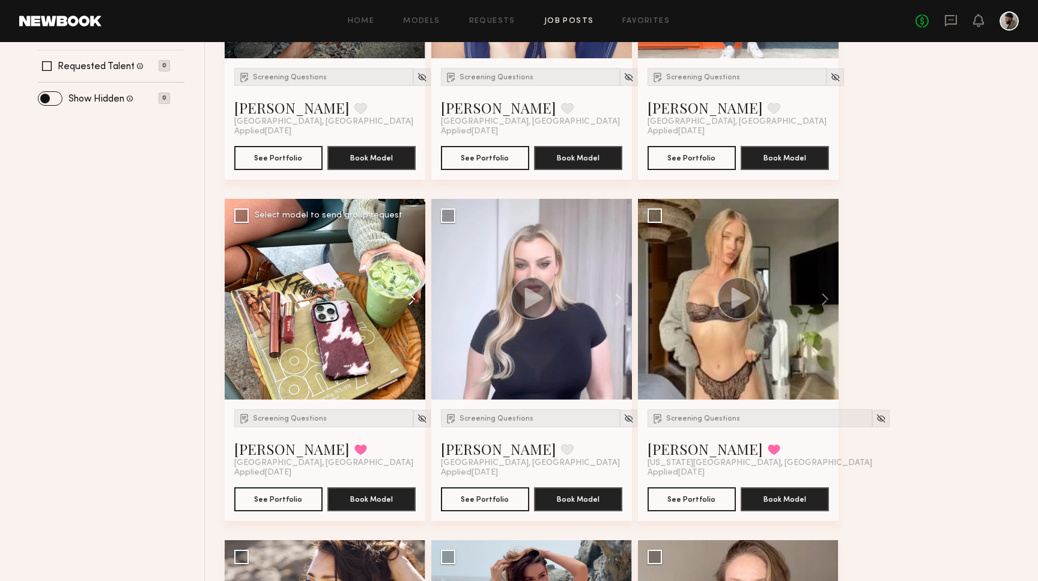
click at [407, 291] on button at bounding box center [406, 299] width 38 height 201
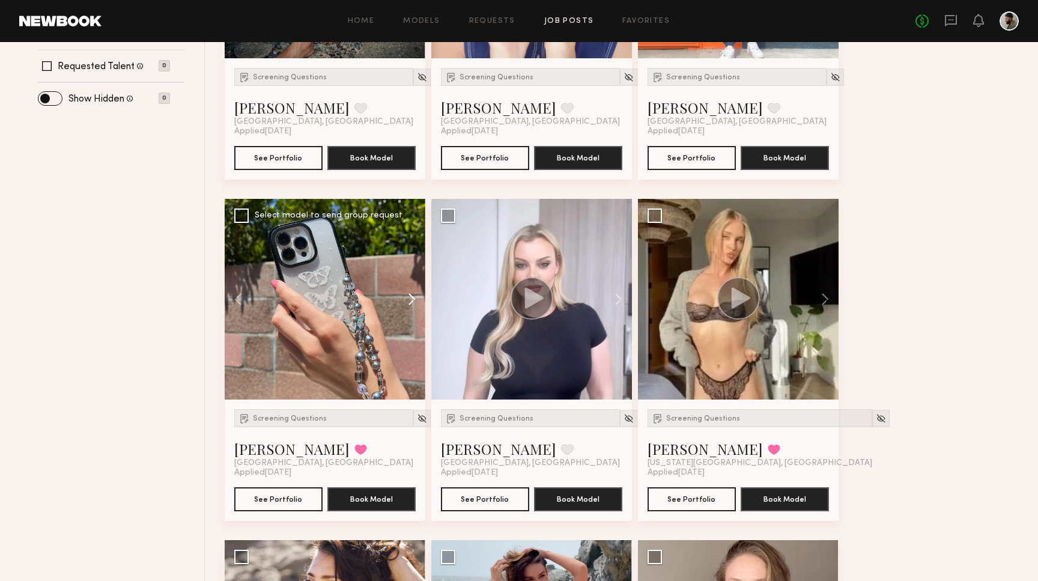
click at [407, 291] on button at bounding box center [406, 299] width 38 height 201
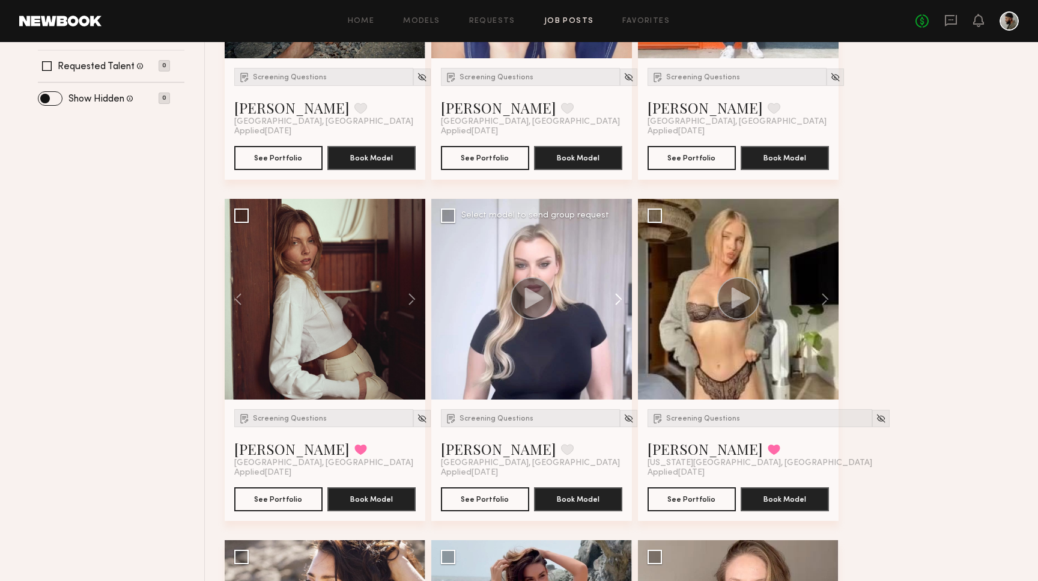
click at [626, 301] on button at bounding box center [613, 299] width 38 height 201
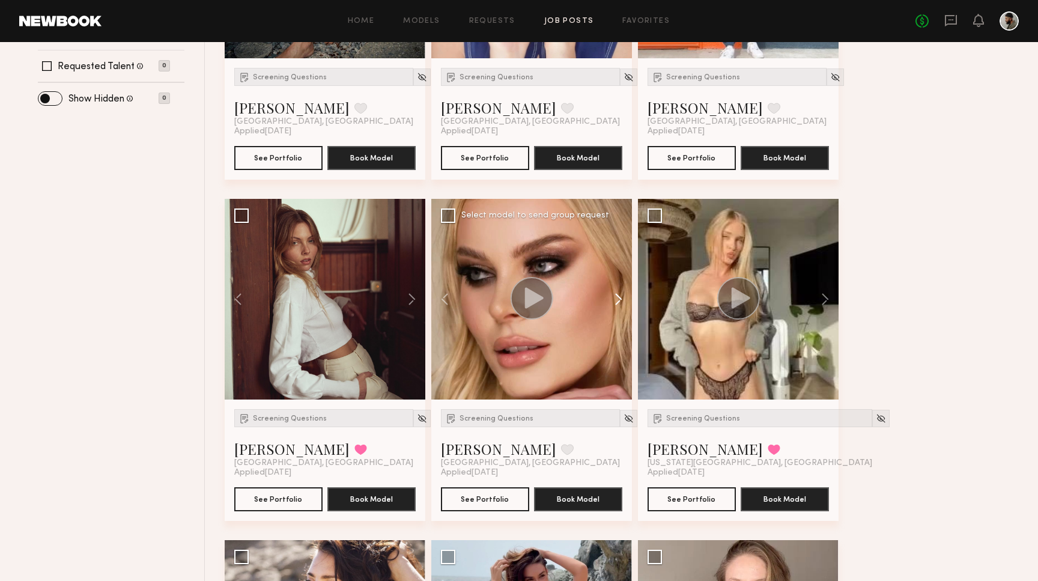
click at [626, 301] on button at bounding box center [613, 299] width 38 height 201
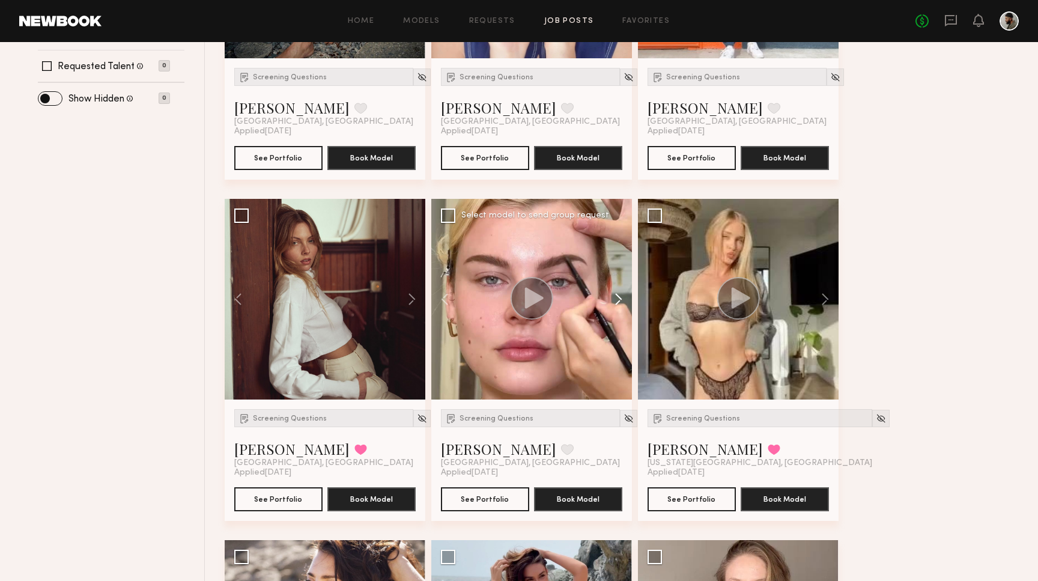
click at [626, 301] on button at bounding box center [613, 299] width 38 height 201
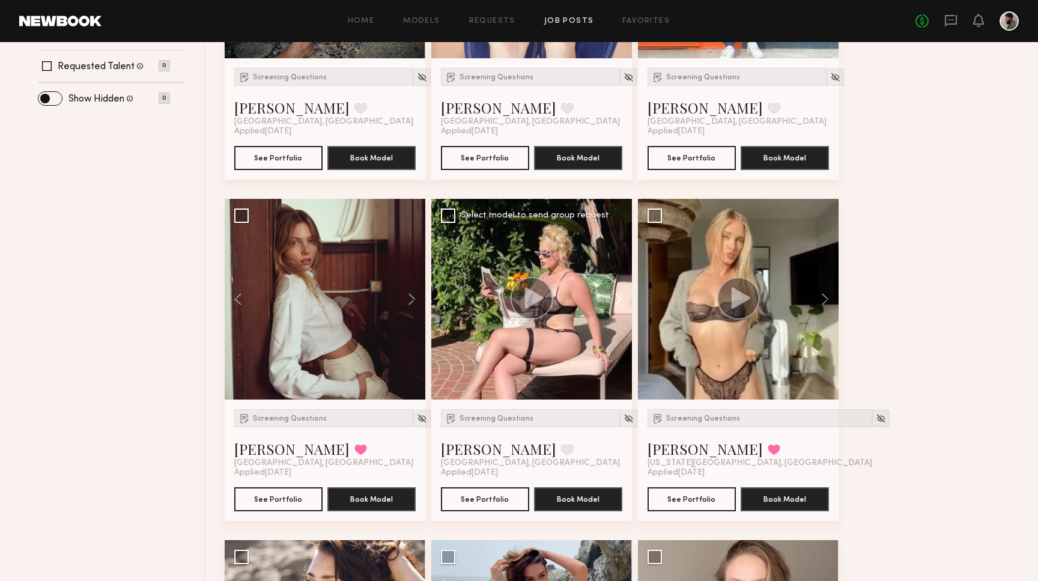
click at [626, 301] on button at bounding box center [613, 299] width 38 height 201
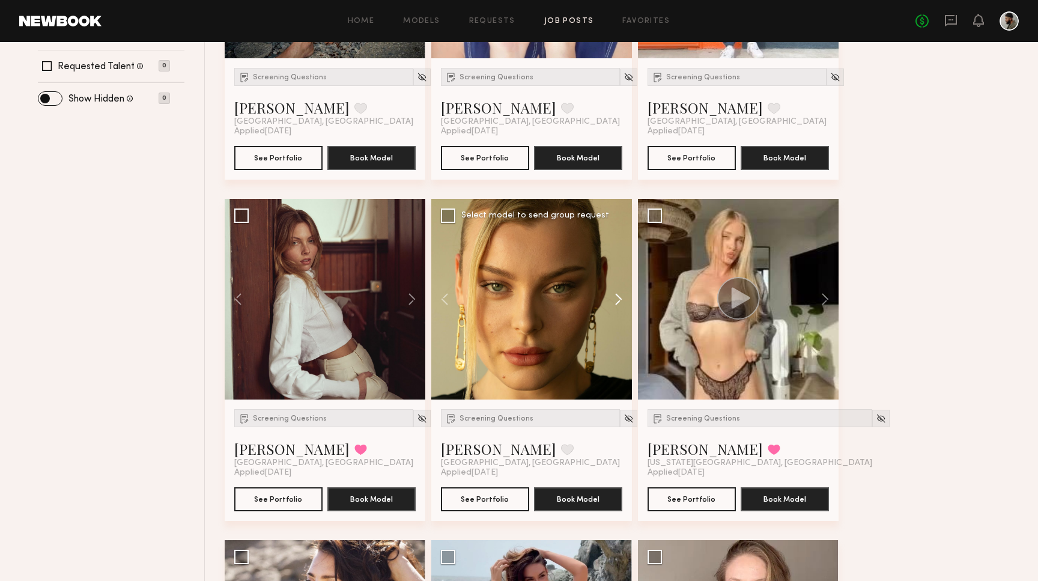
click at [626, 301] on button at bounding box center [613, 299] width 38 height 201
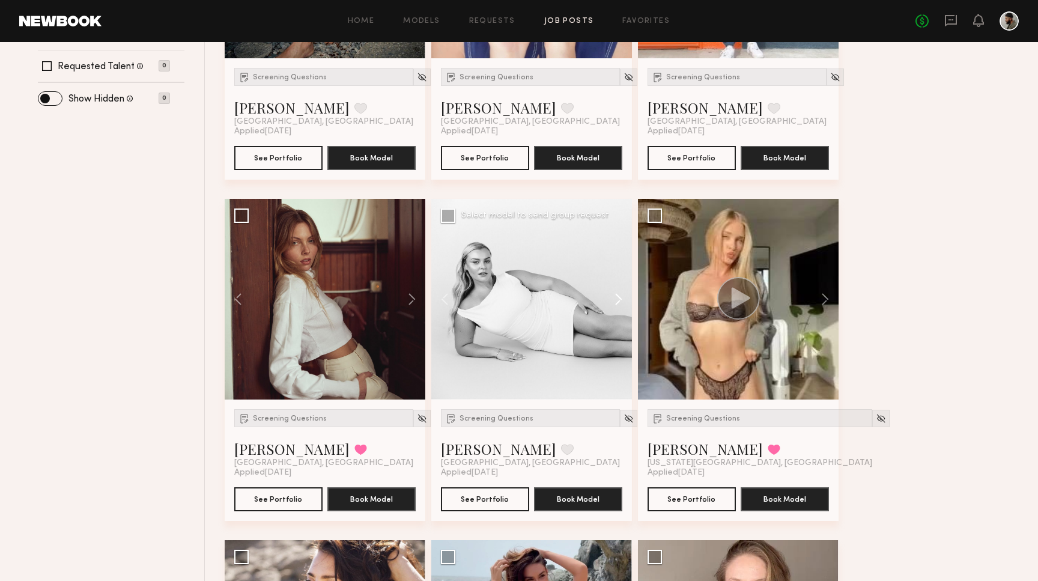
click at [626, 301] on button at bounding box center [613, 299] width 38 height 201
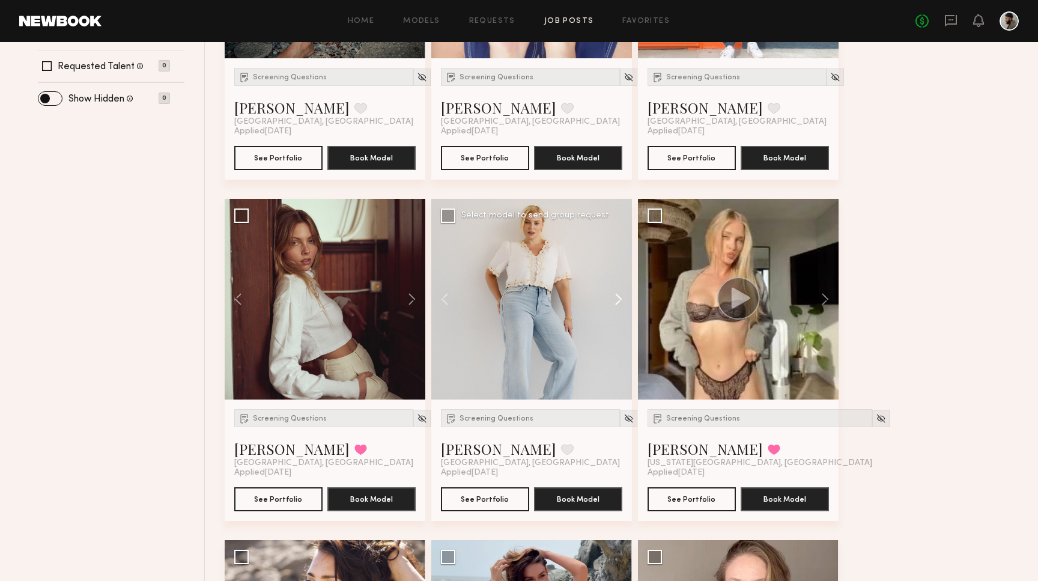
click at [626, 301] on button at bounding box center [613, 299] width 38 height 201
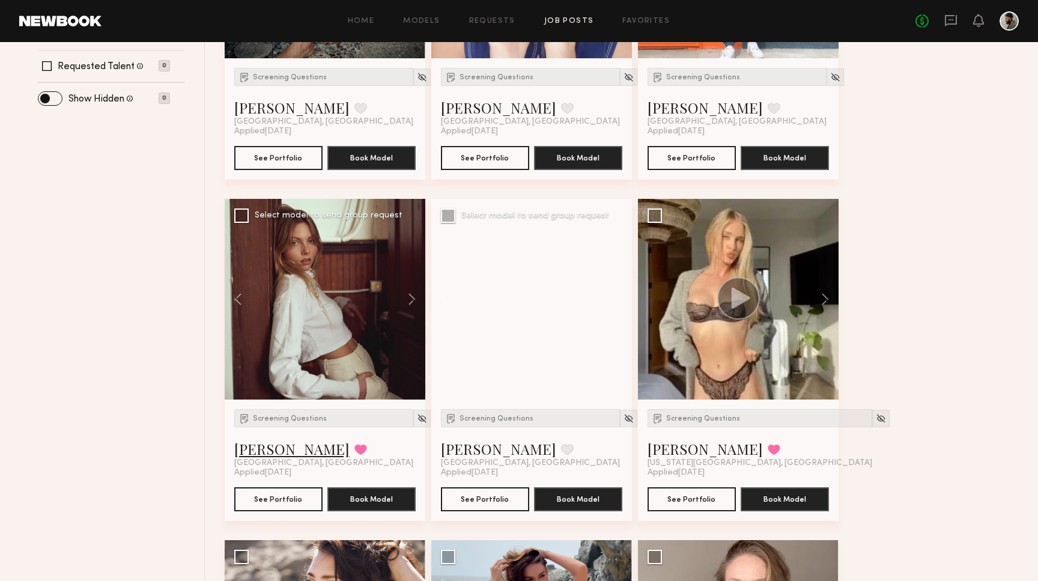
click at [251, 457] on link "Ellie G." at bounding box center [291, 448] width 115 height 19
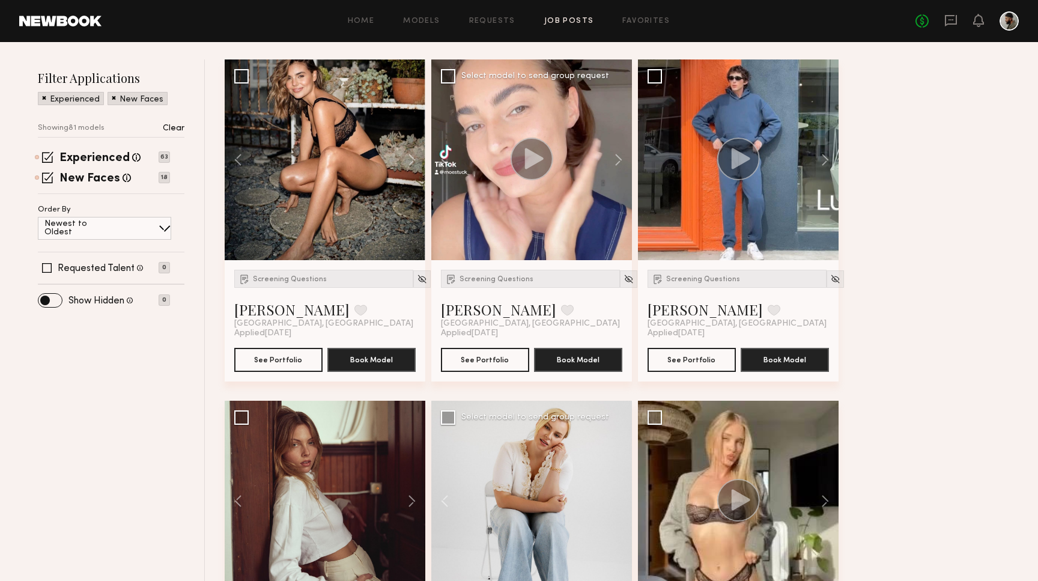
scroll to position [130, 0]
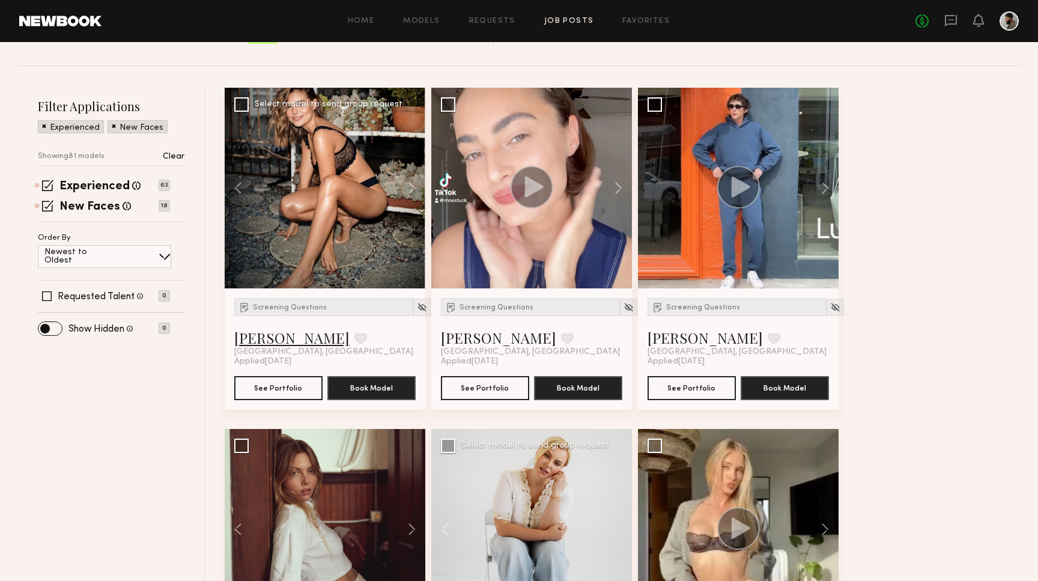
click at [269, 336] on link "Maria R." at bounding box center [291, 337] width 115 height 19
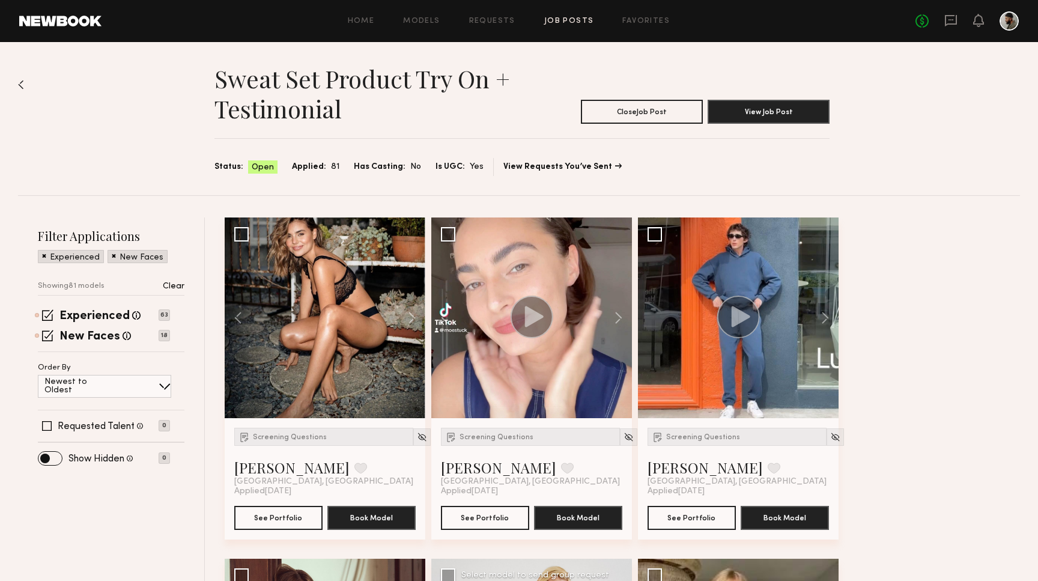
scroll to position [0, 0]
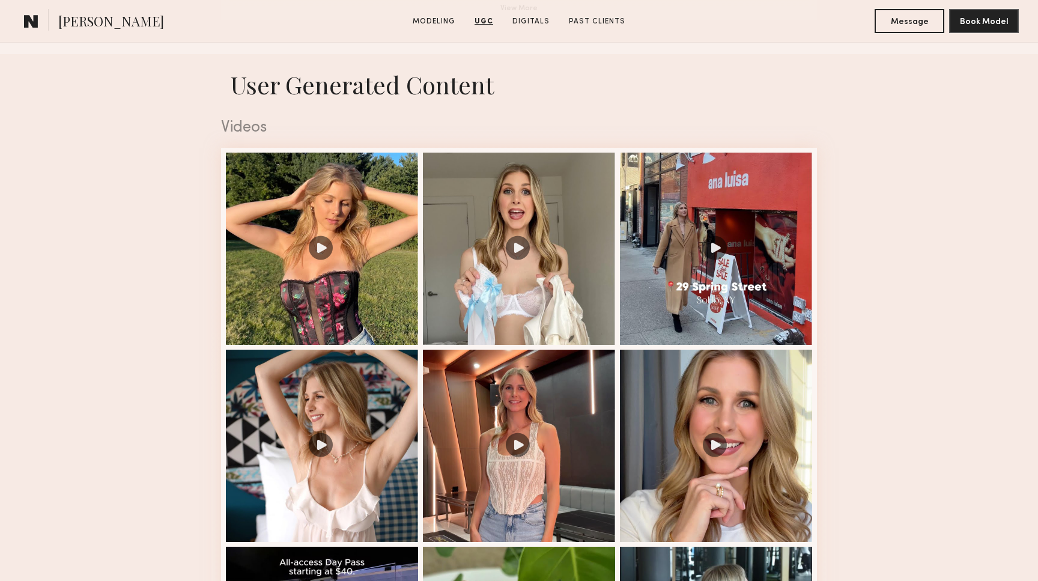
scroll to position [1149, 0]
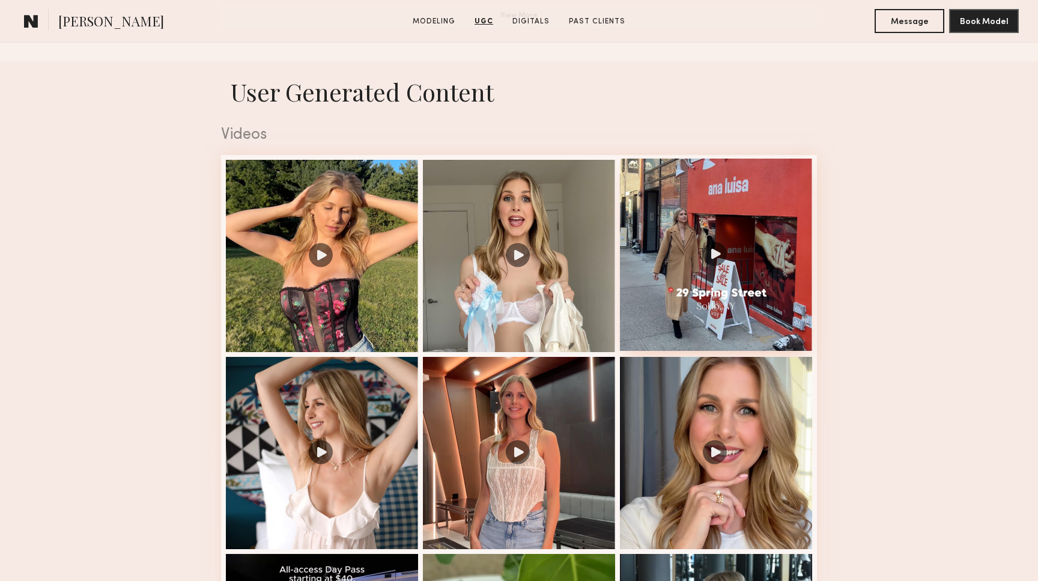
click at [692, 258] on div at bounding box center [716, 255] width 192 height 192
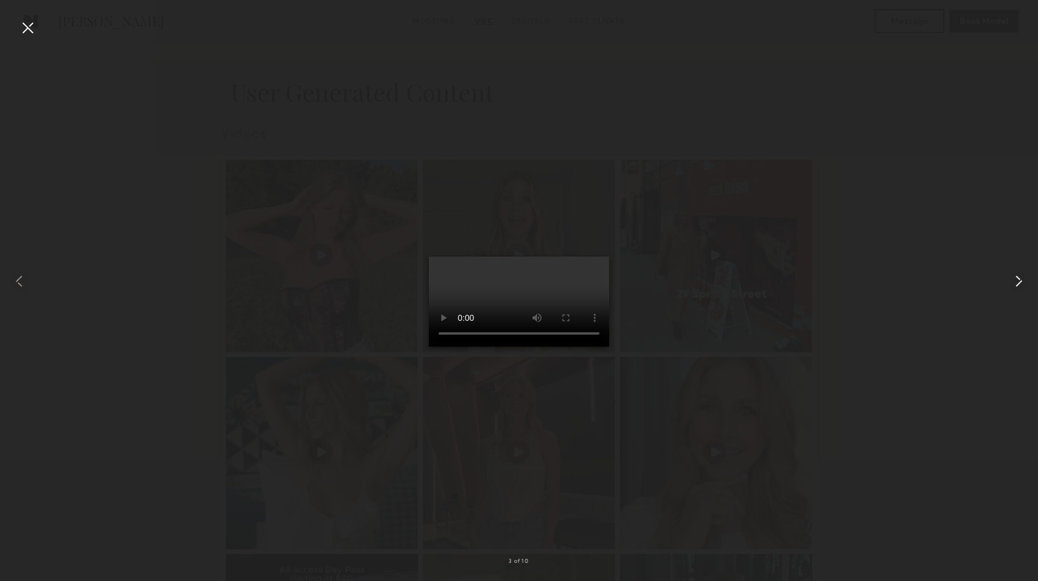
click at [1019, 283] on common-icon at bounding box center [1018, 281] width 19 height 19
click at [32, 26] on div at bounding box center [27, 27] width 19 height 19
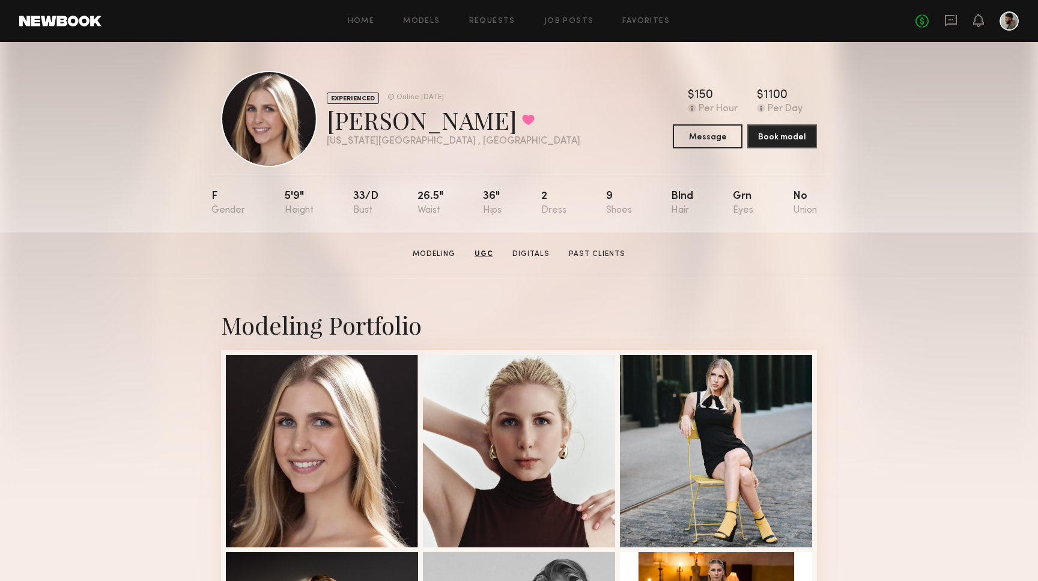
scroll to position [0, 0]
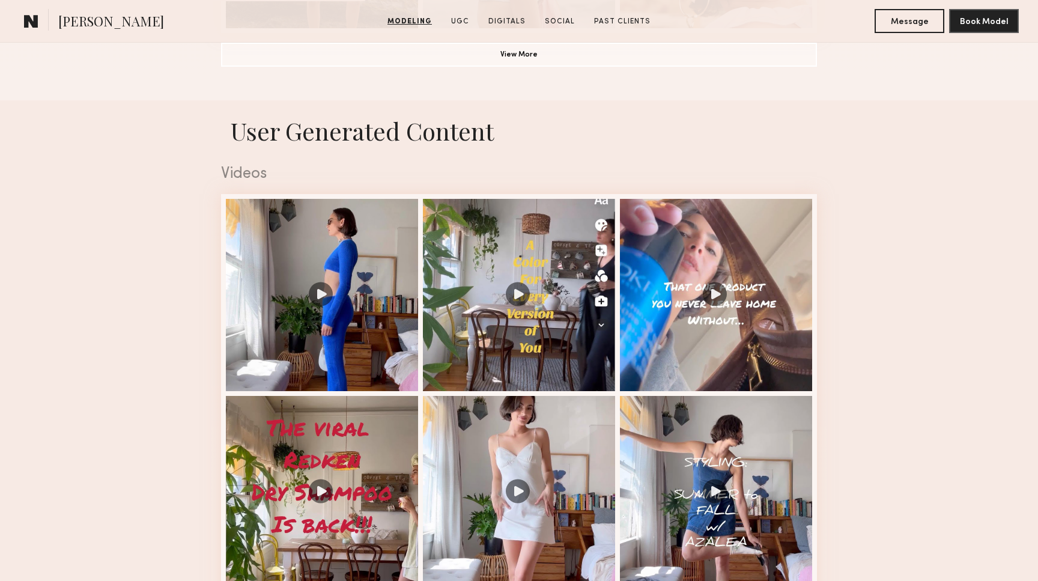
scroll to position [1112, 0]
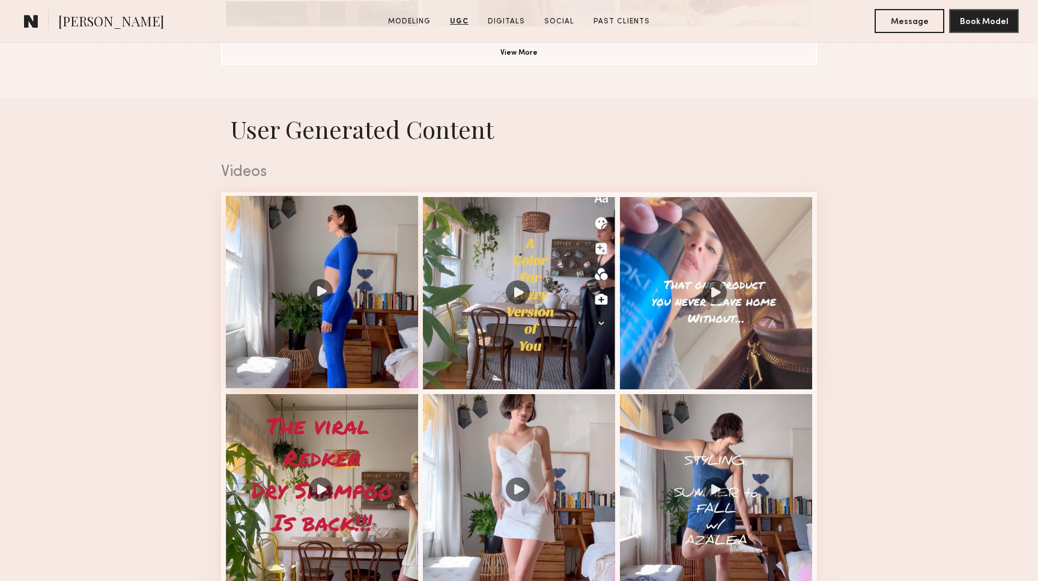
click at [320, 303] on div at bounding box center [322, 292] width 192 height 192
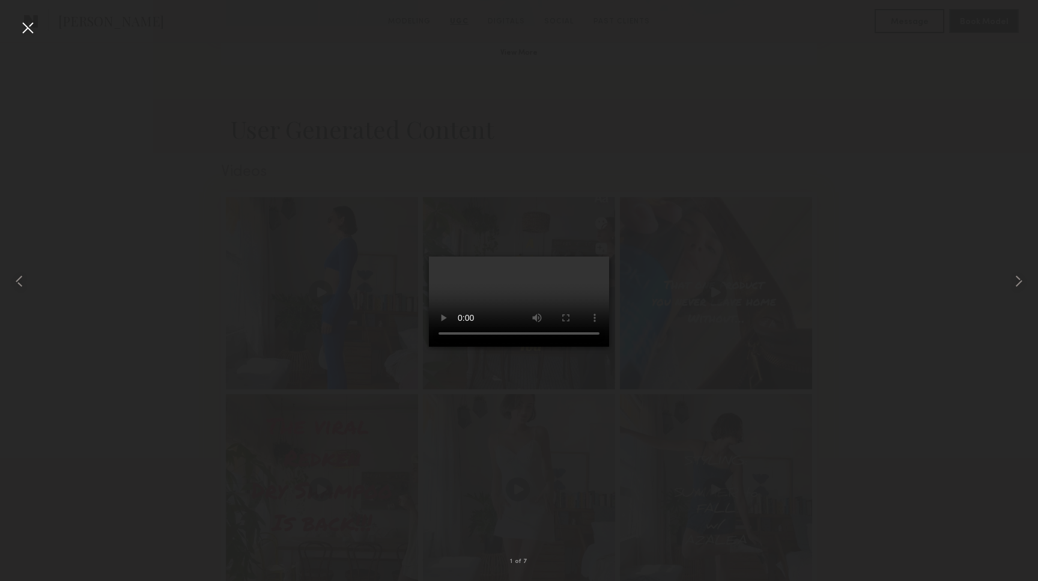
click at [594, 347] on video at bounding box center [519, 302] width 180 height 90
click at [1014, 284] on common-icon at bounding box center [1018, 281] width 19 height 19
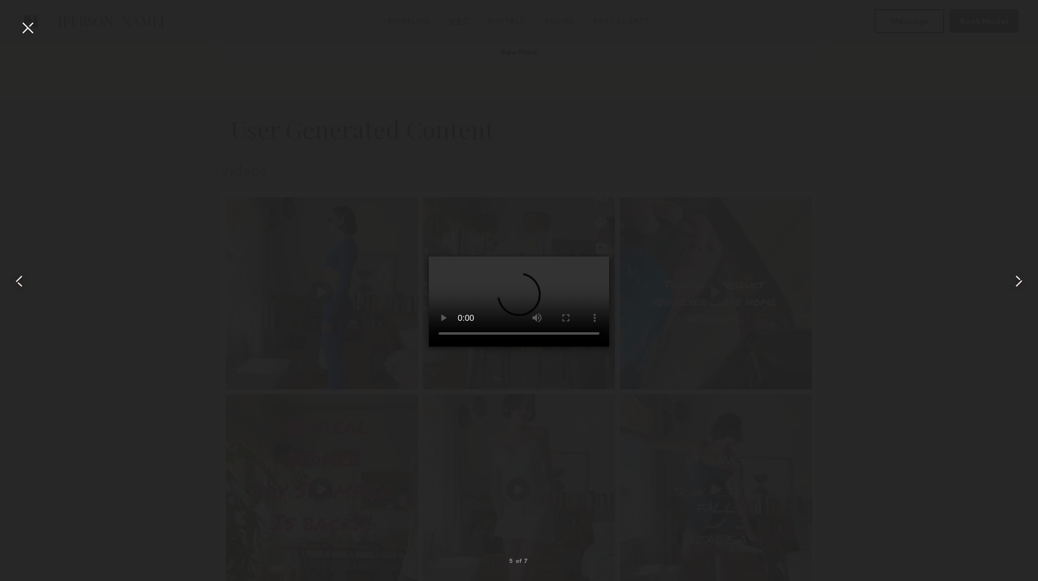
click at [28, 31] on div at bounding box center [27, 27] width 19 height 19
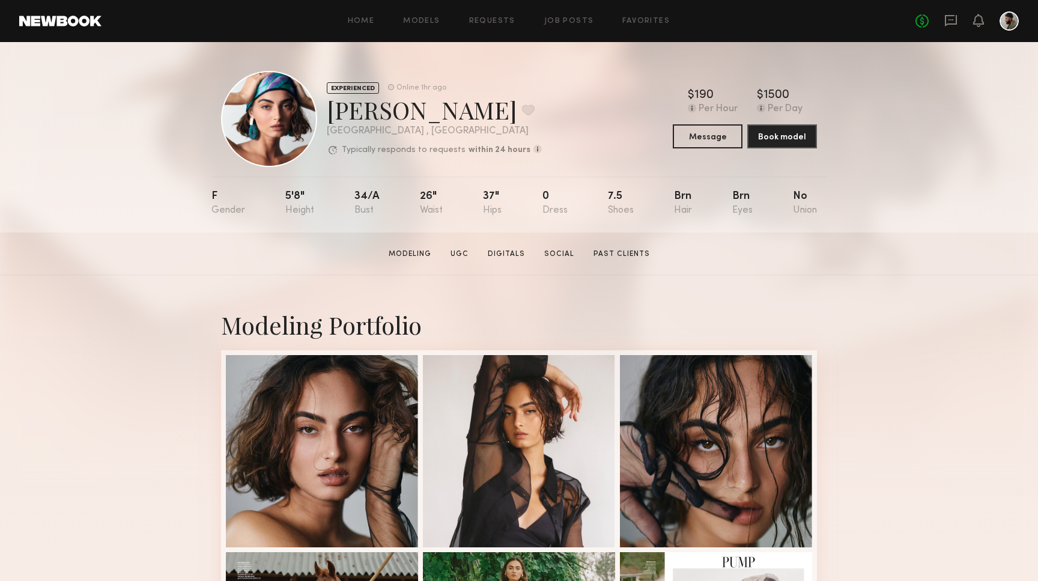
scroll to position [0, 0]
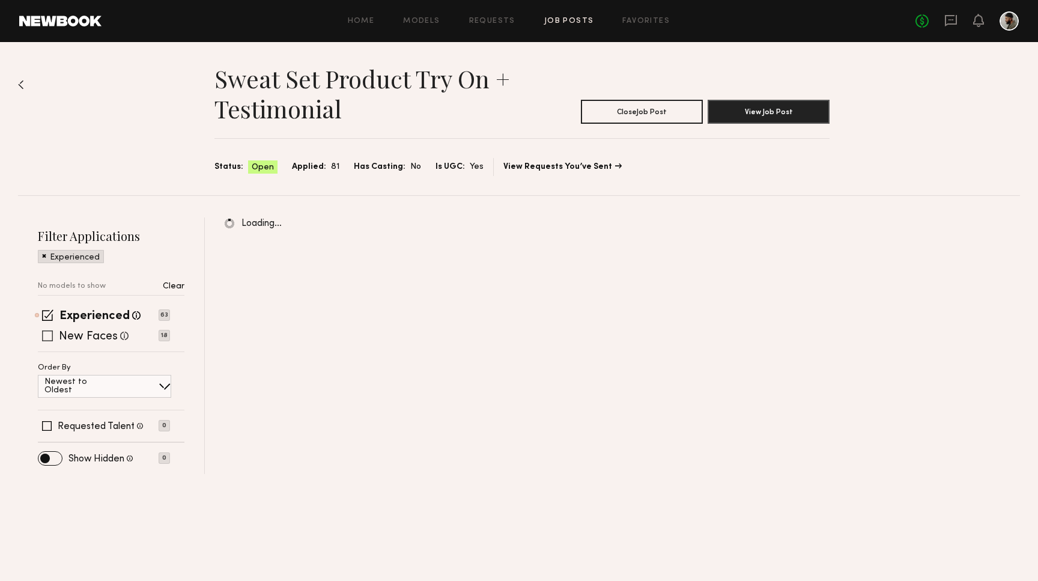
click at [47, 336] on span at bounding box center [47, 335] width 11 height 11
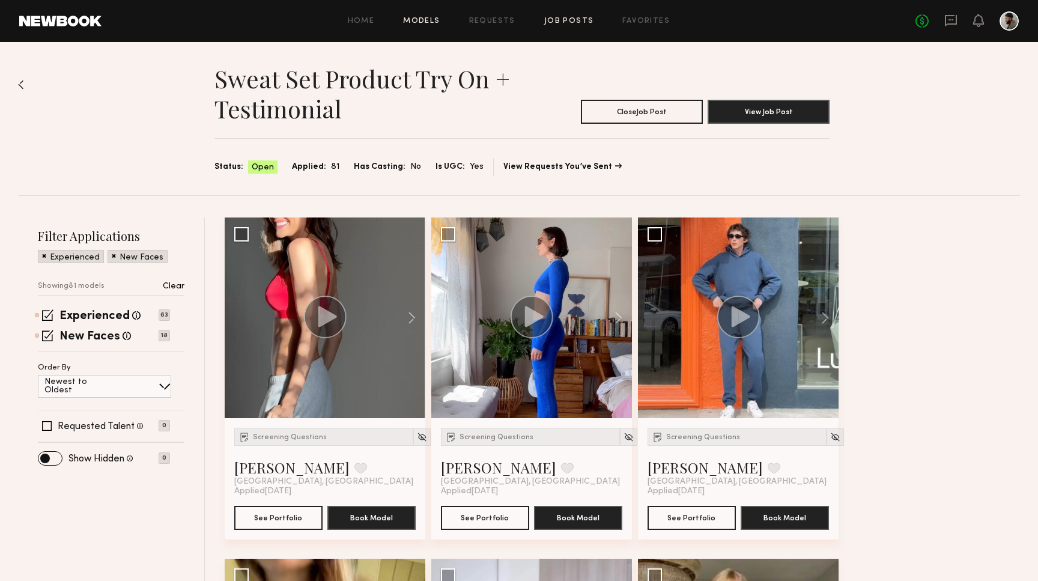
click at [415, 17] on link "Models" at bounding box center [421, 21] width 37 height 8
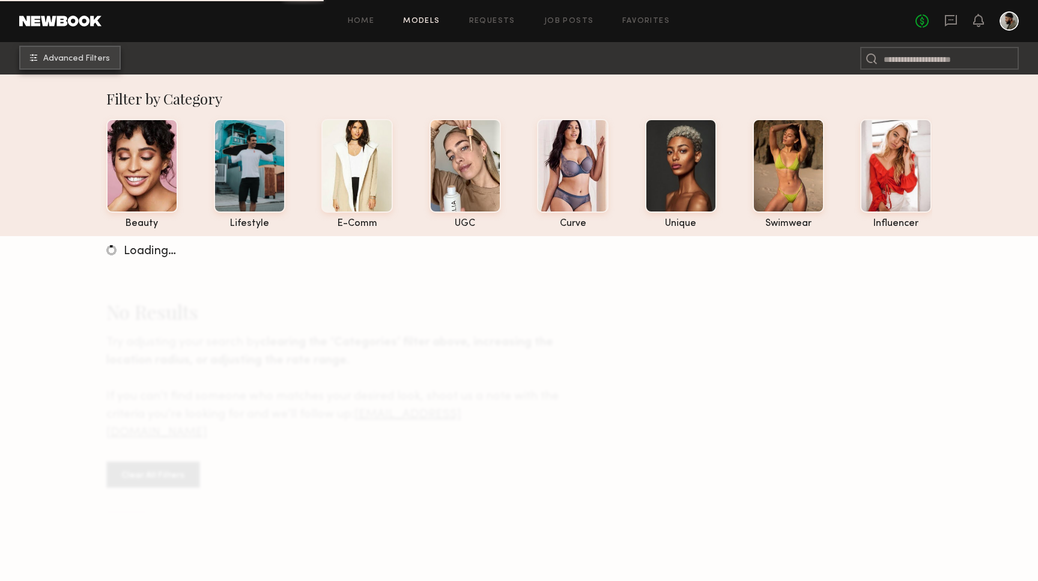
click at [91, 50] on button "Advanced Filters" at bounding box center [70, 58] width 102 height 24
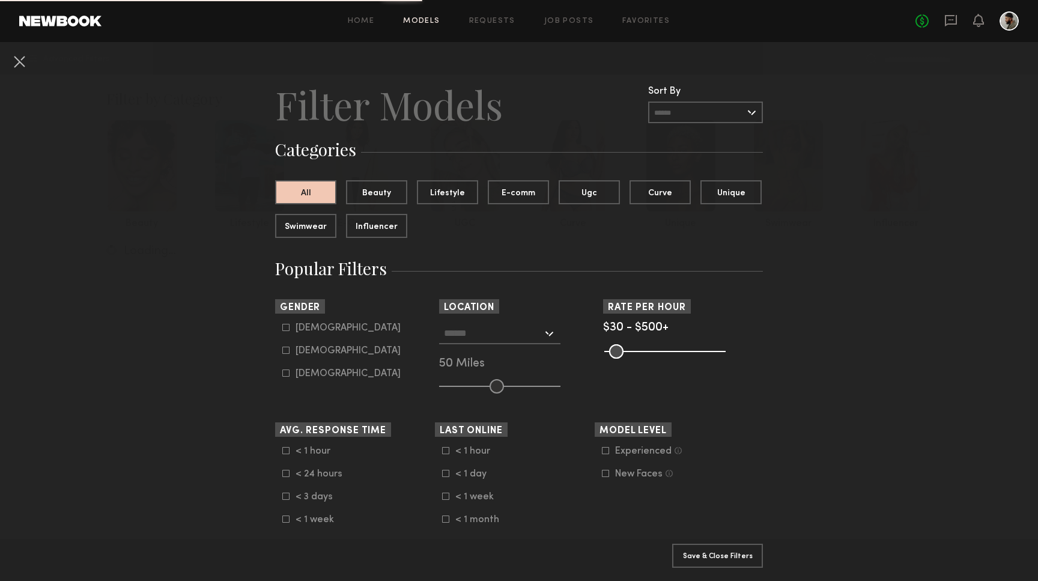
click at [318, 348] on div "[DEMOGRAPHIC_DATA]" at bounding box center [348, 350] width 105 height 7
type input "**"
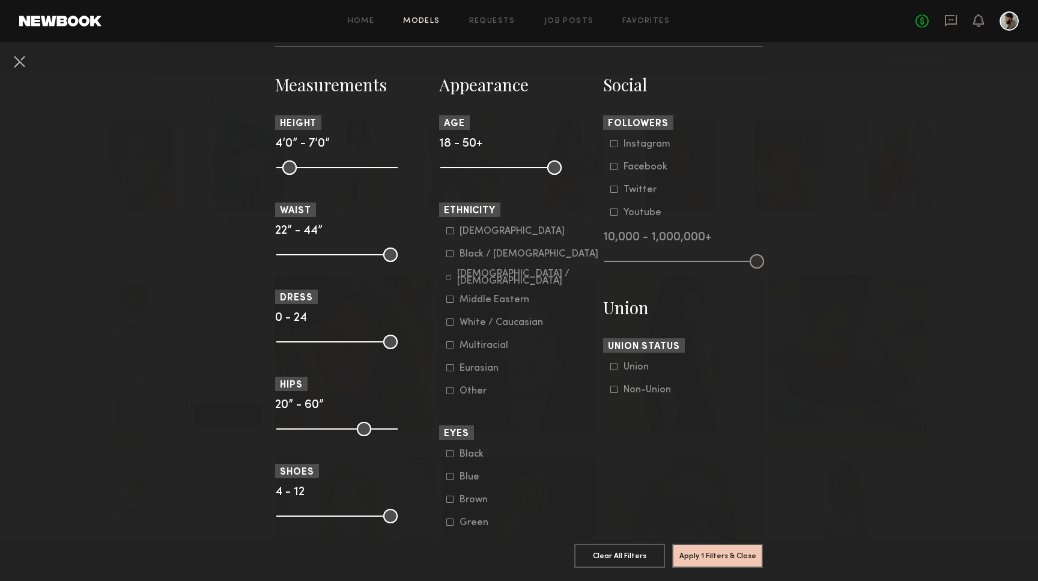
scroll to position [519, 0]
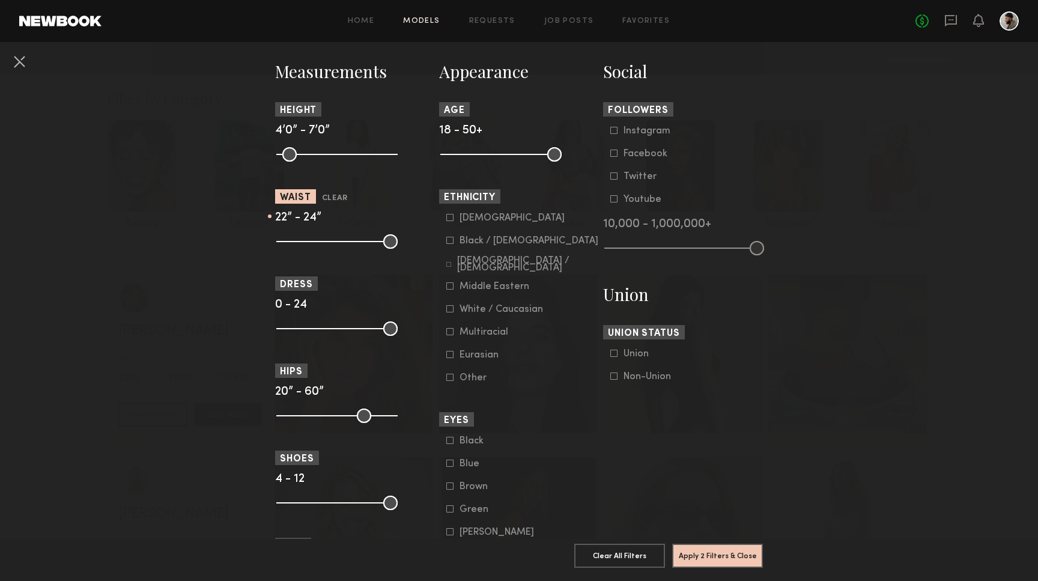
drag, startPoint x: 389, startPoint y: 236, endPoint x: 296, endPoint y: 241, distance: 93.3
type input "**"
click at [296, 241] on input "range" at bounding box center [336, 241] width 121 height 14
drag, startPoint x: 281, startPoint y: 415, endPoint x: 334, endPoint y: 418, distance: 53.6
type input "**"
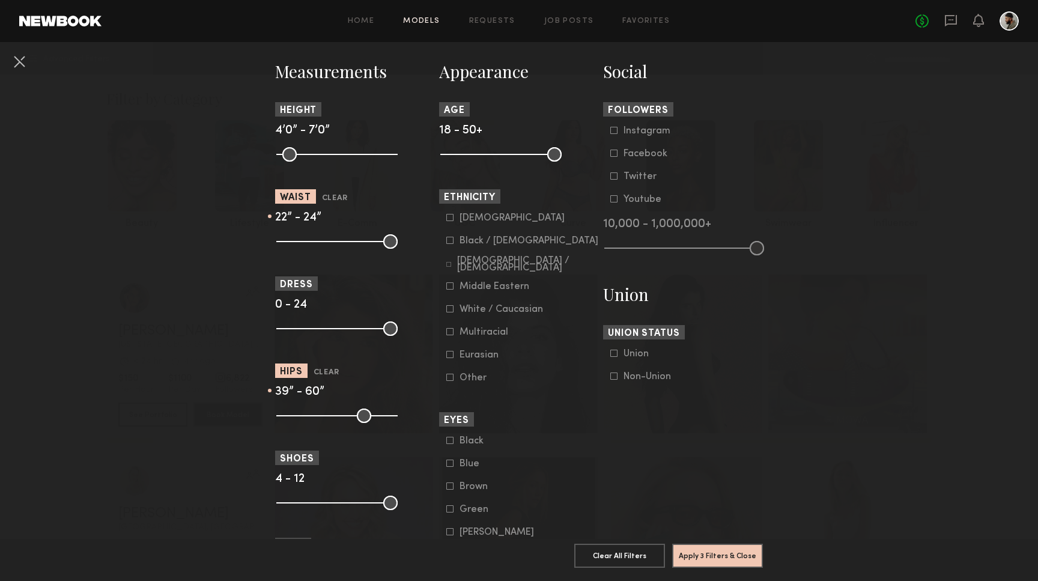
click at [334, 418] on input "range" at bounding box center [336, 416] width 121 height 14
click at [695, 552] on button "Apply 3 Filters & Close" at bounding box center [717, 555] width 91 height 24
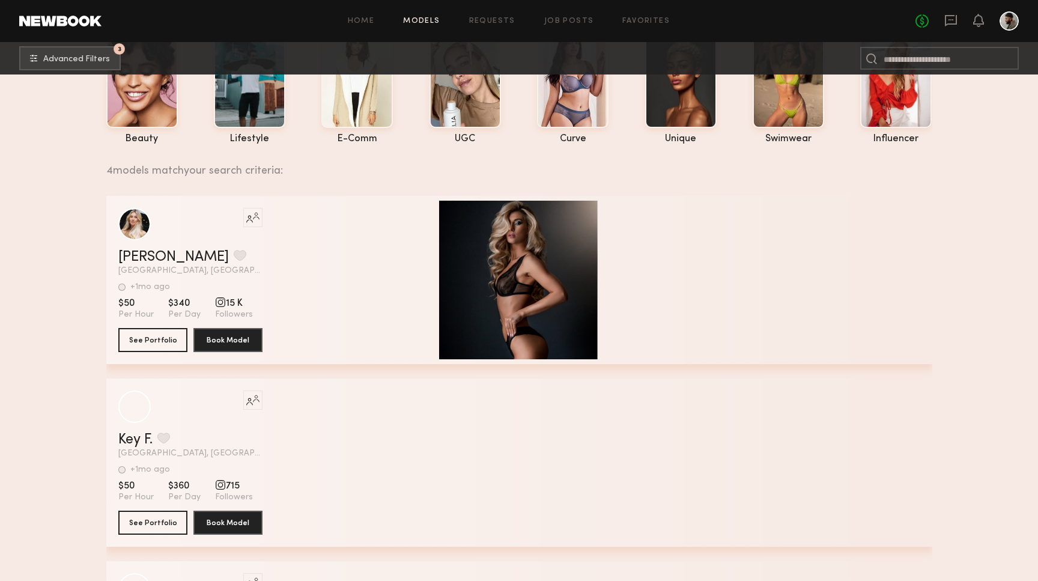
scroll to position [96, 0]
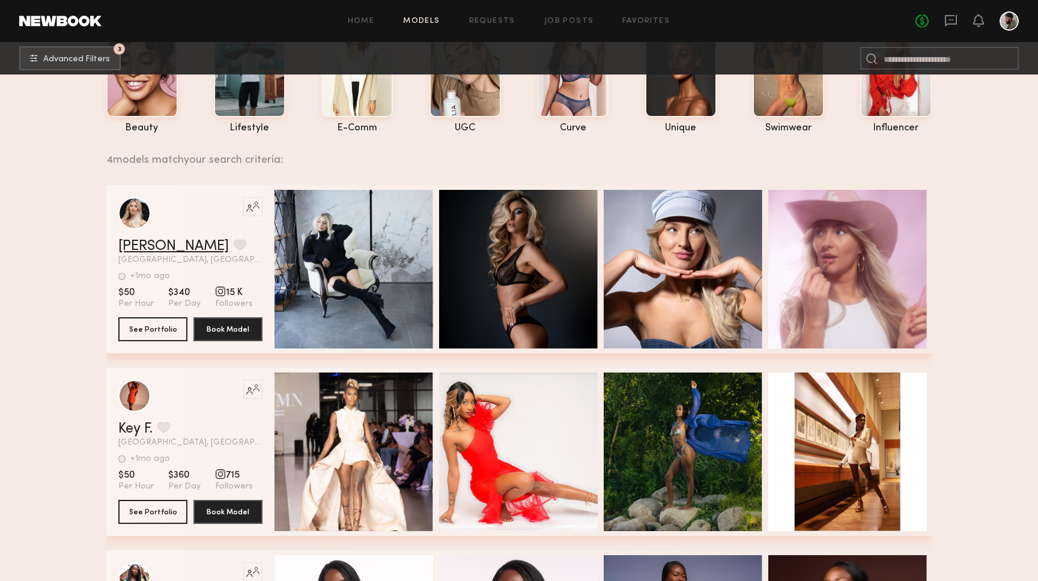
click at [148, 248] on link "Juliya L." at bounding box center [173, 246] width 111 height 14
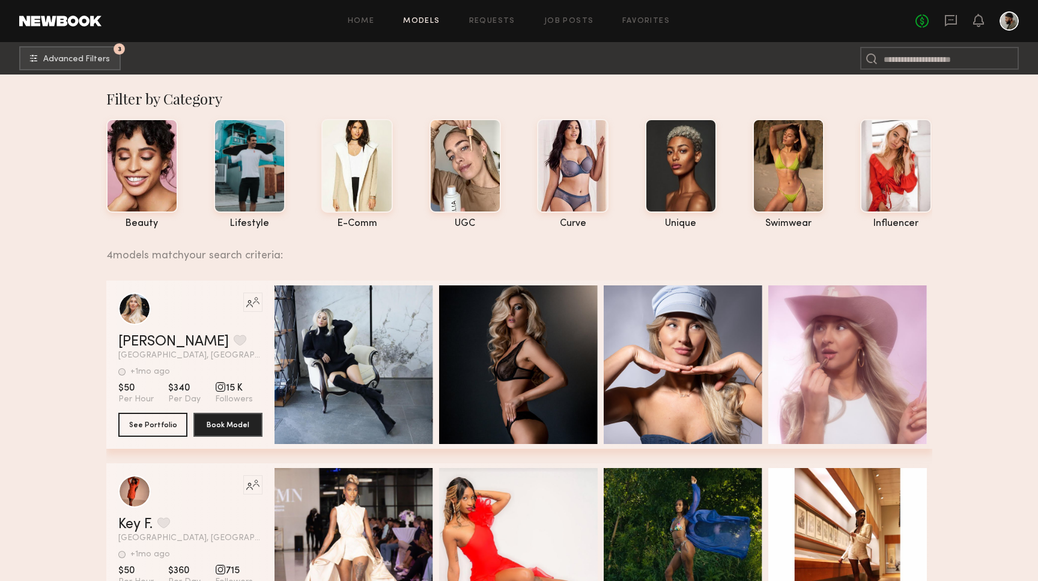
scroll to position [0, 0]
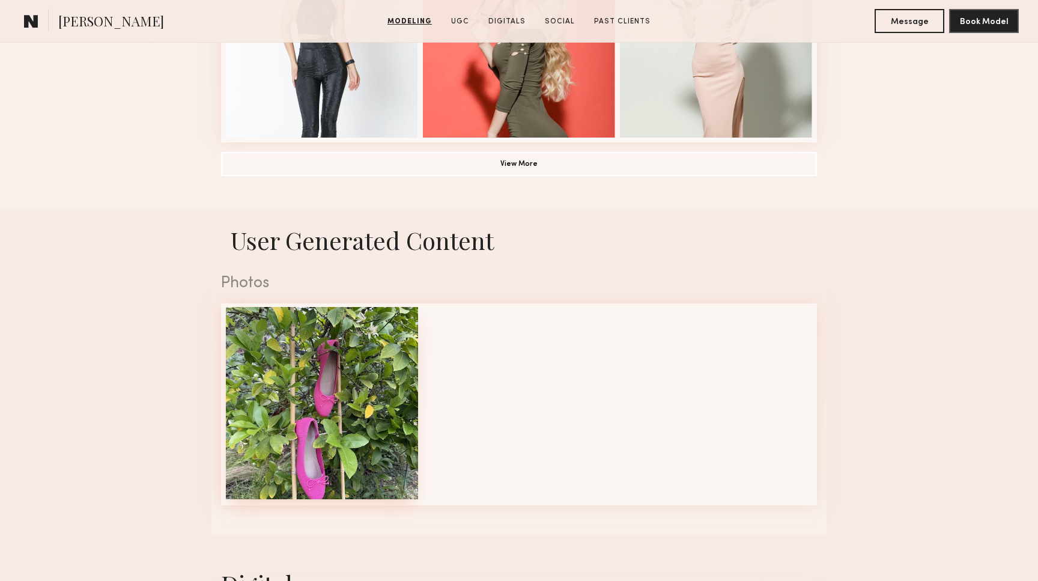
scroll to position [994, 0]
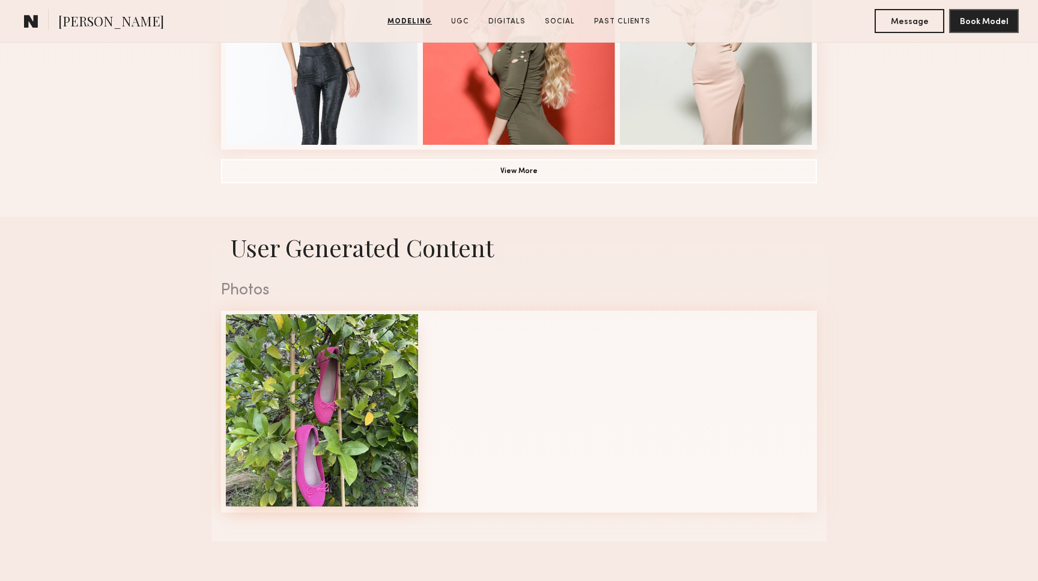
click at [373, 400] on div at bounding box center [322, 410] width 192 height 192
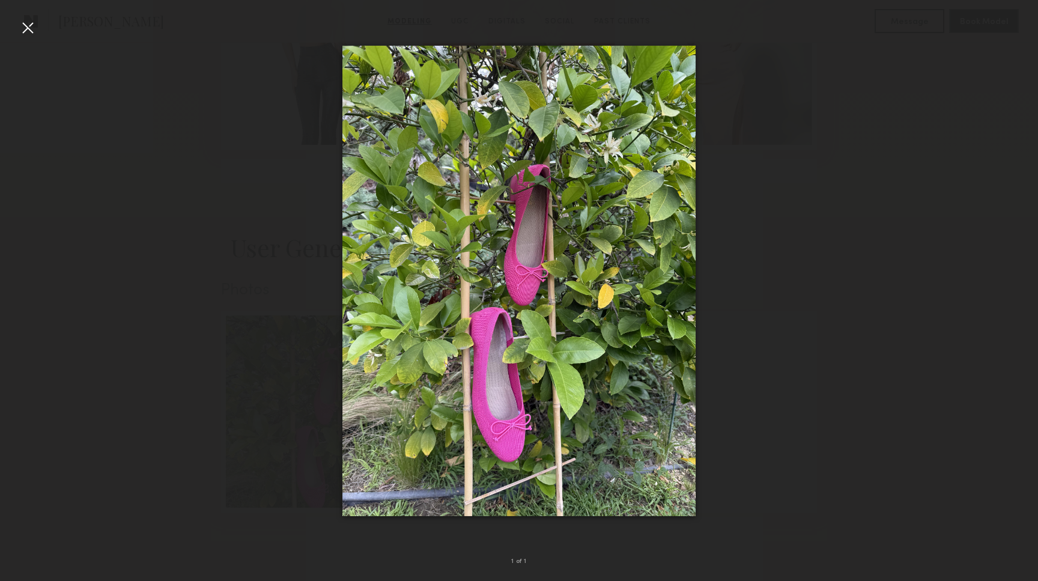
click at [29, 35] on div at bounding box center [27, 27] width 19 height 19
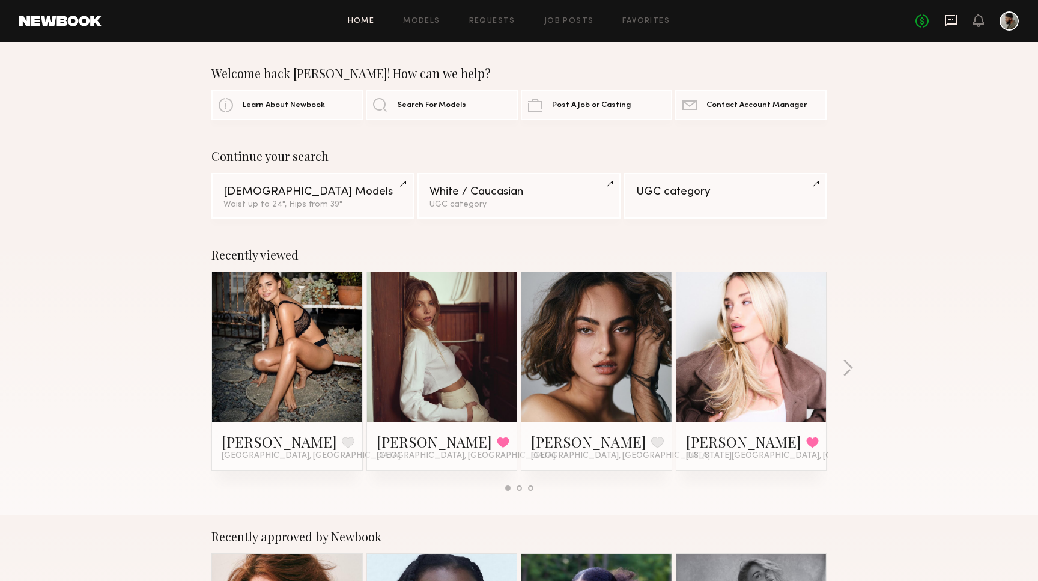
click at [950, 21] on icon at bounding box center [951, 20] width 13 height 13
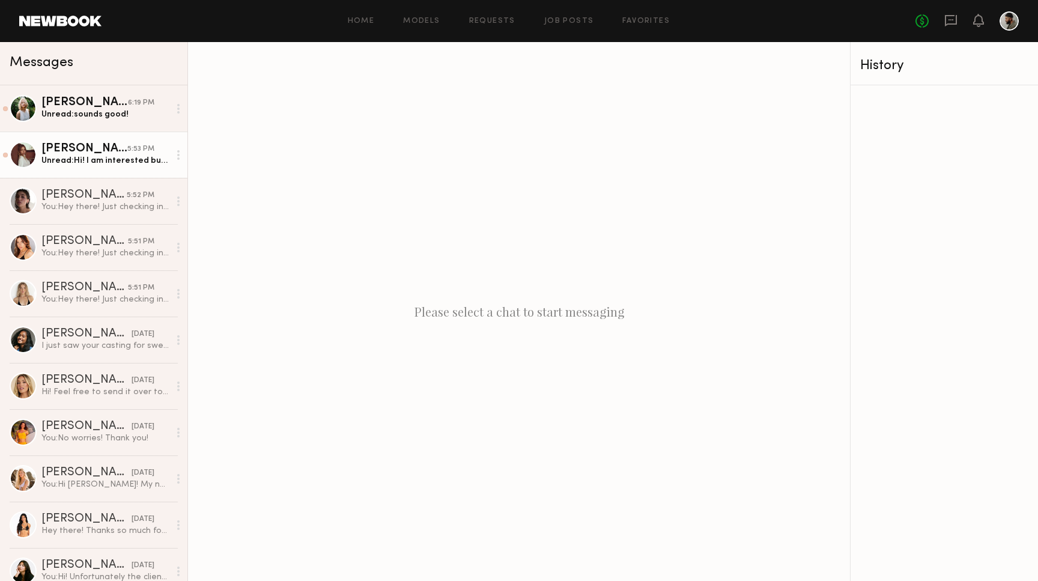
click at [143, 167] on link "[PERSON_NAME] 5:53 PM Unread: Hi! I am interested but have a few questions! Do …" at bounding box center [93, 155] width 187 height 46
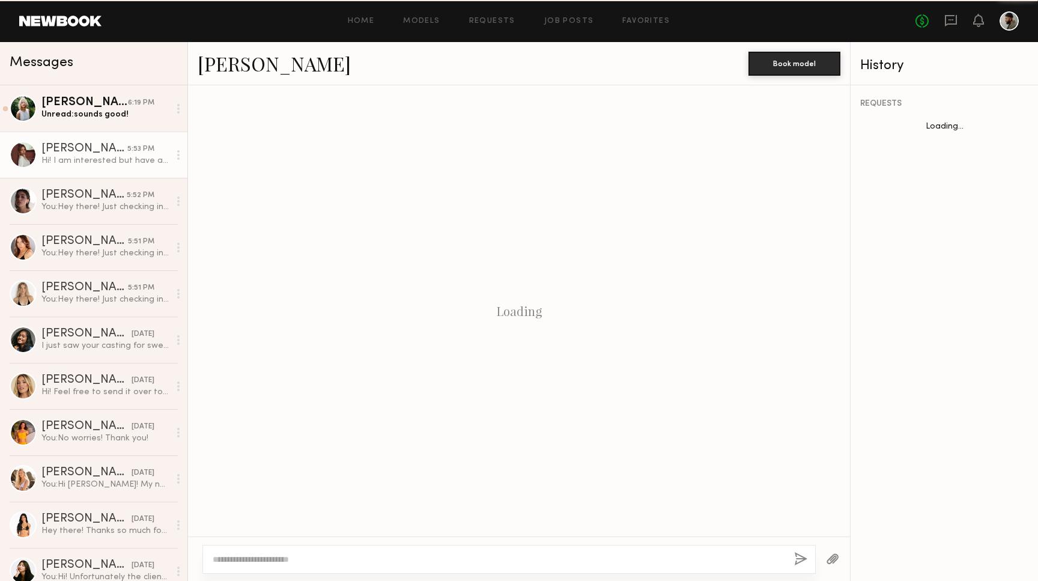
scroll to position [812, 0]
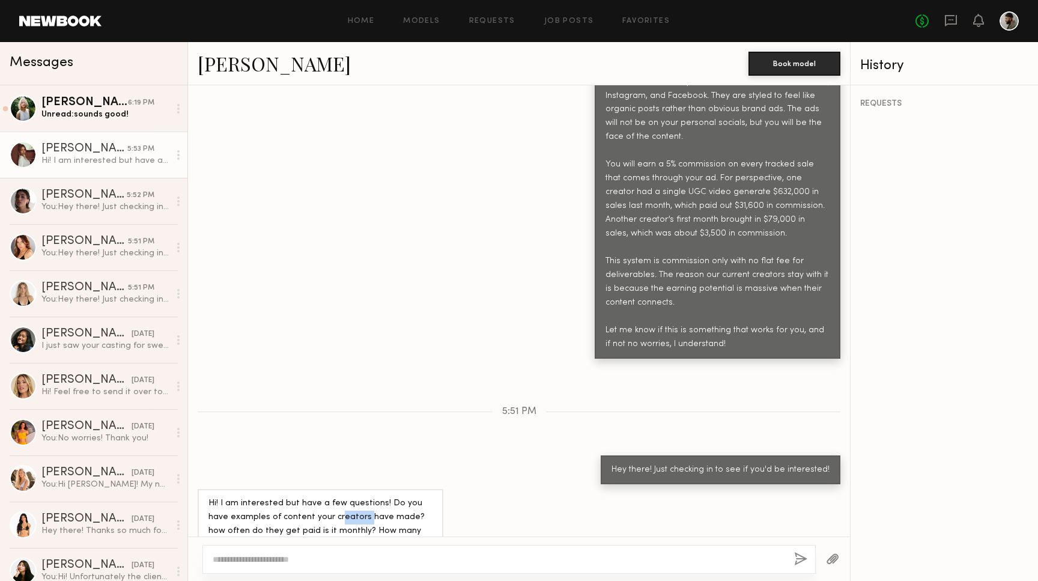
drag, startPoint x: 315, startPoint y: 475, endPoint x: 341, endPoint y: 476, distance: 25.9
click at [341, 497] on div "Hi! I am interested but have a few questions! Do you have examples of content y…" at bounding box center [320, 531] width 224 height 69
click at [343, 497] on div "Hi! I am interested but have a few questions! Do you have examples of content y…" at bounding box center [320, 531] width 224 height 69
click at [355, 552] on div at bounding box center [508, 559] width 613 height 29
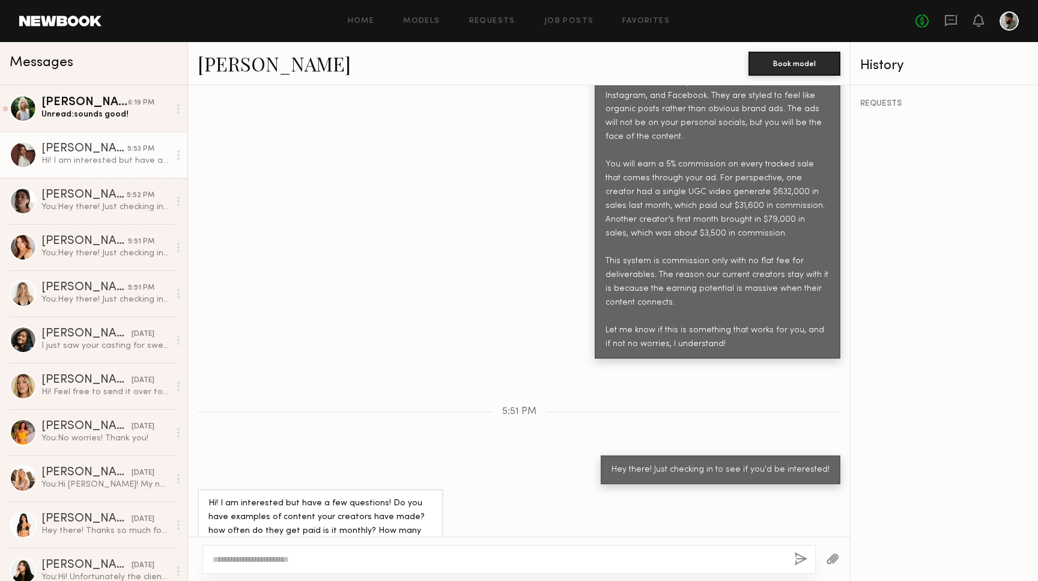
click at [341, 555] on textarea at bounding box center [499, 559] width 572 height 12
click at [431, 559] on textarea at bounding box center [499, 559] width 572 height 12
click at [311, 556] on textarea at bounding box center [499, 559] width 572 height 12
type textarea "*"
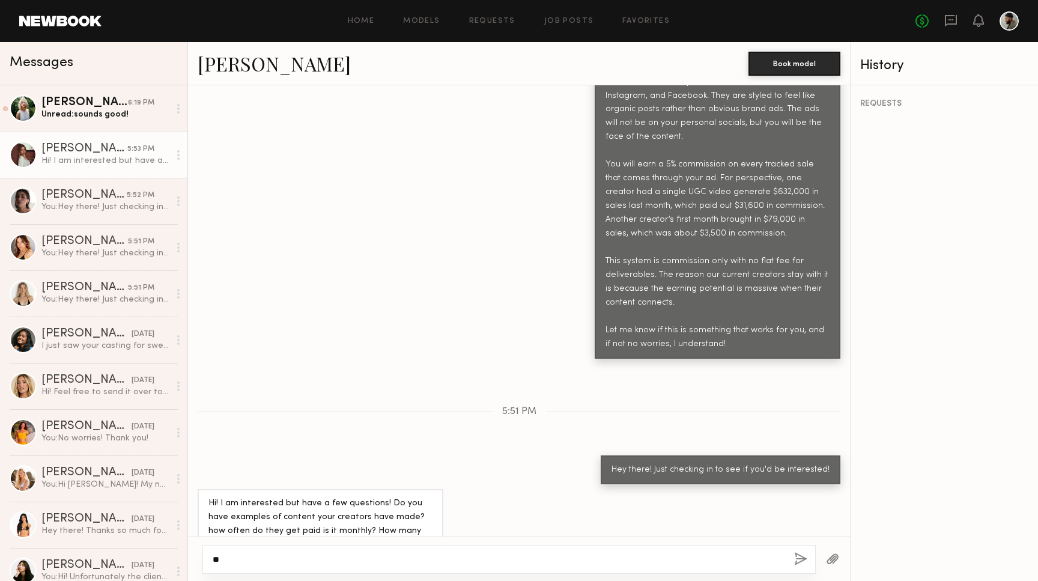
type textarea "*"
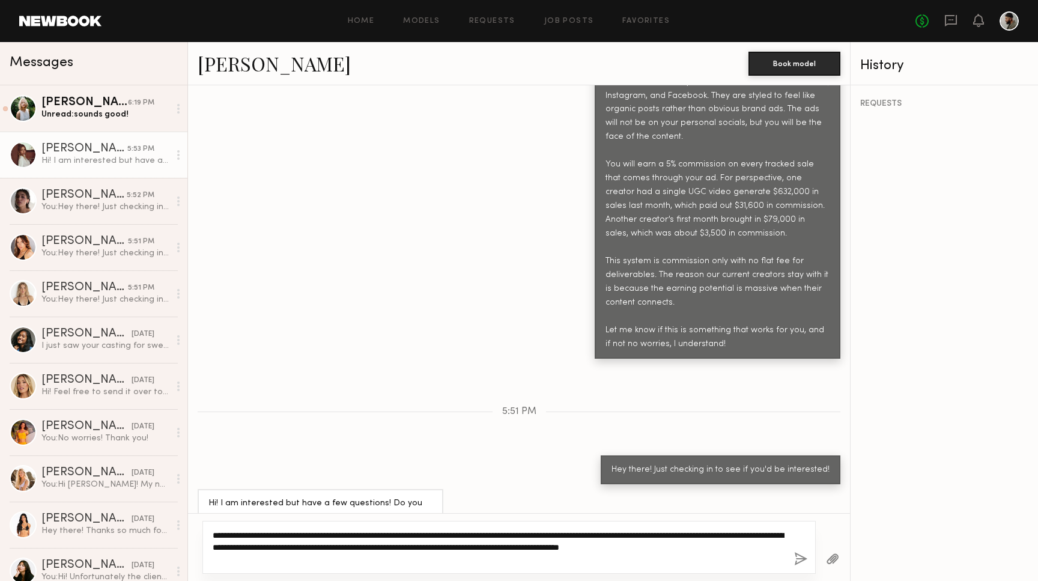
paste textarea "**********"
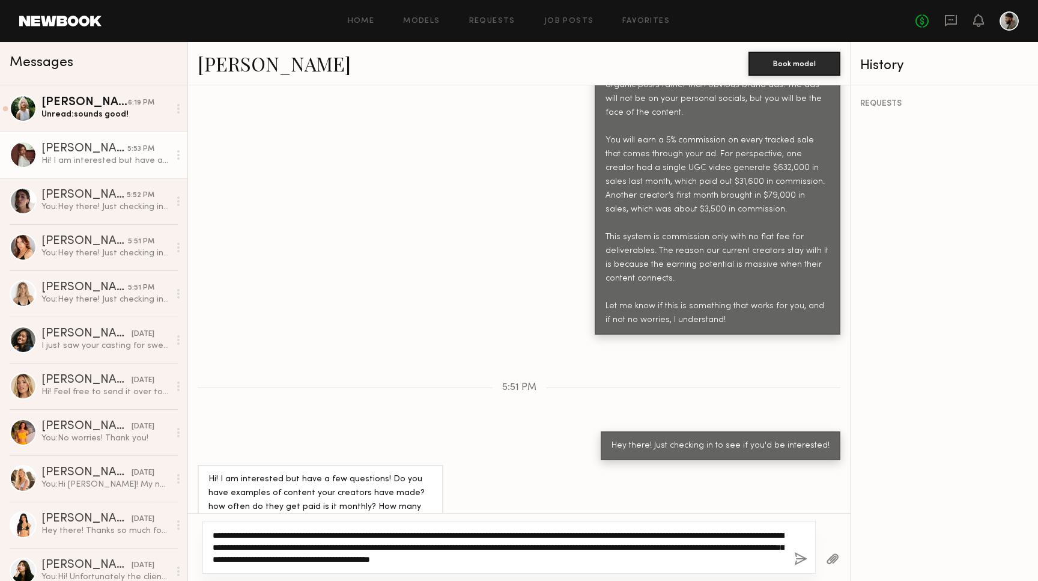
scroll to position [812, 0]
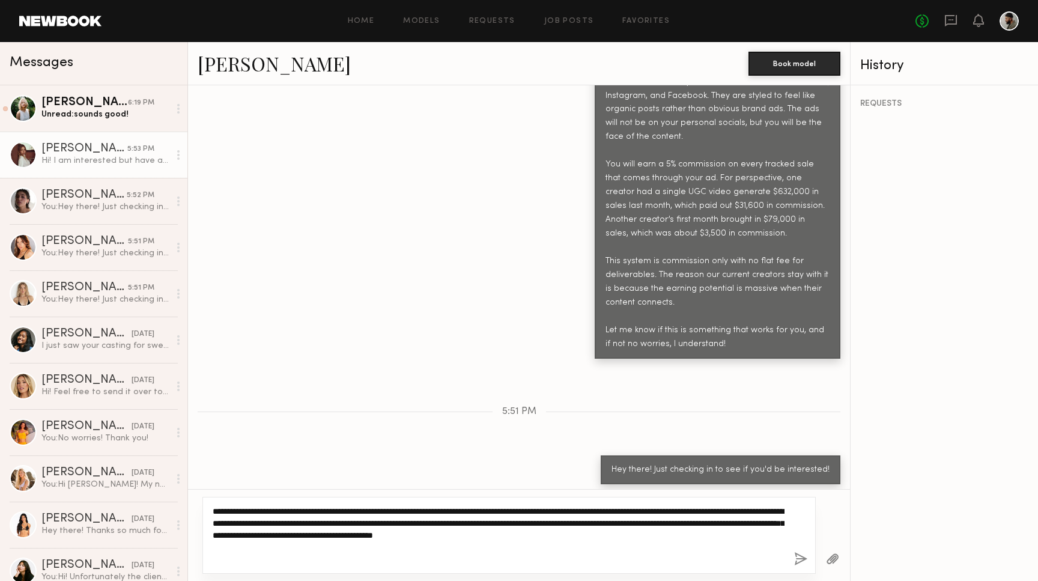
click at [237, 539] on textarea "**********" at bounding box center [499, 535] width 572 height 60
click at [237, 537] on textarea "**********" at bounding box center [499, 535] width 572 height 60
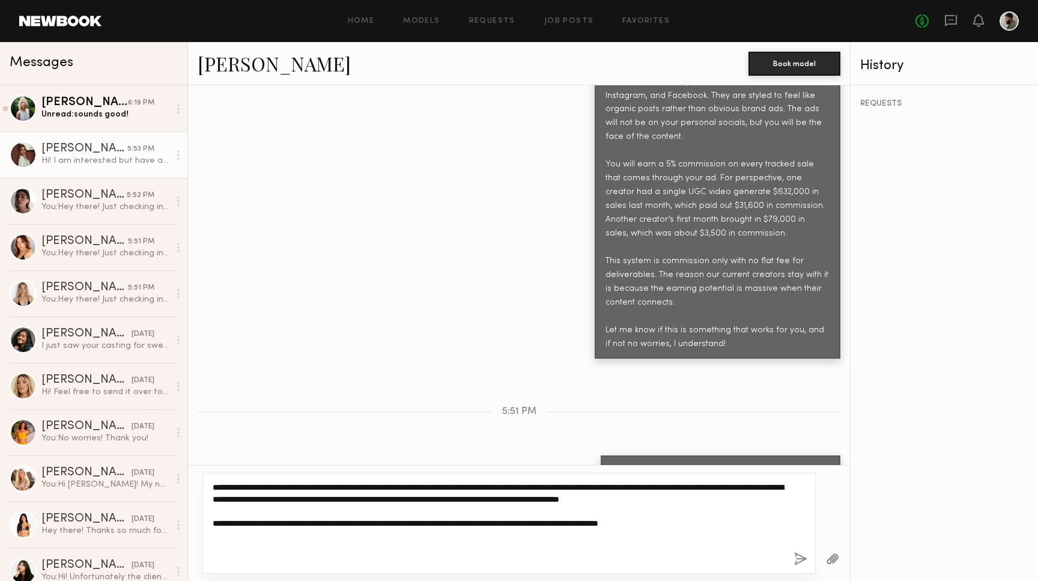
click at [243, 553] on textarea "**********" at bounding box center [499, 523] width 572 height 84
click at [715, 560] on textarea "**********" at bounding box center [499, 523] width 572 height 84
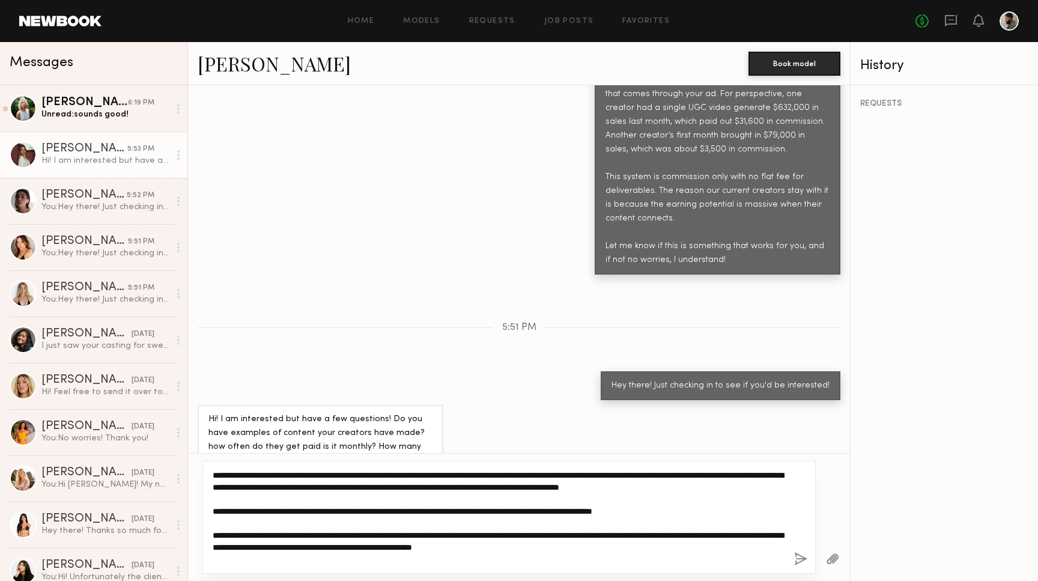
scroll to position [22, 0]
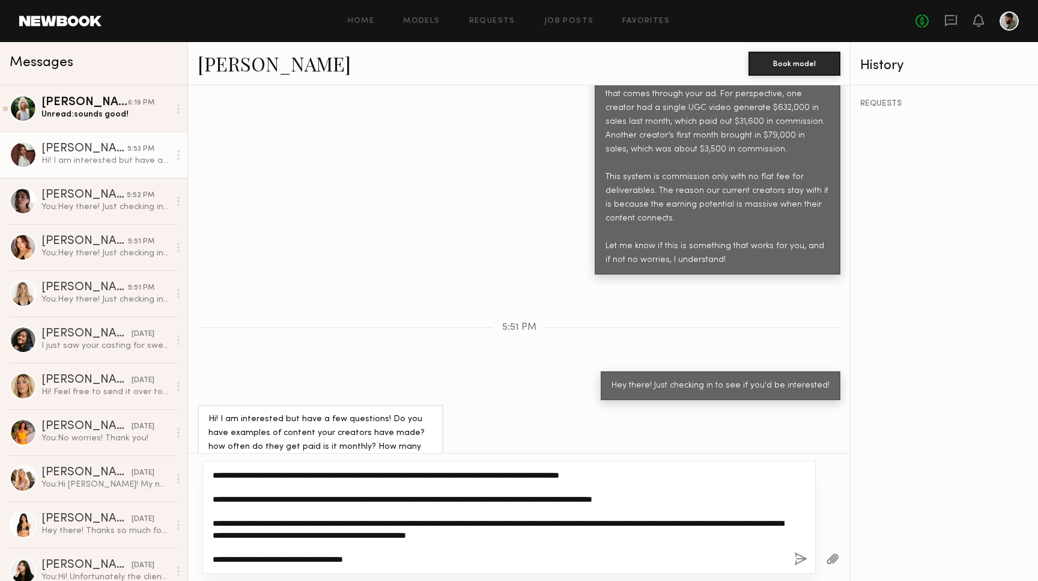
type textarea "**********"
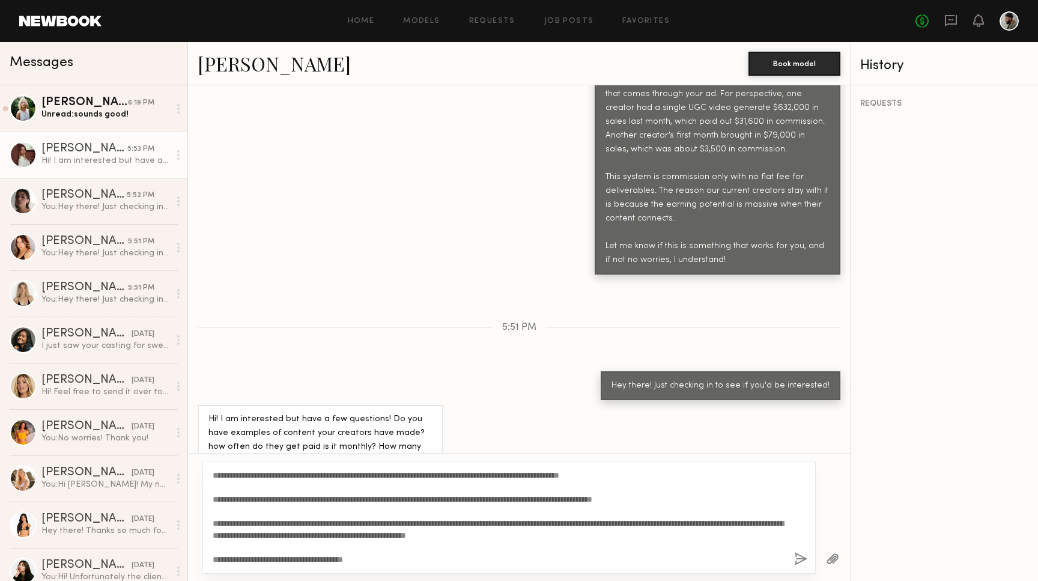
click at [795, 559] on button "button" at bounding box center [800, 559] width 13 height 15
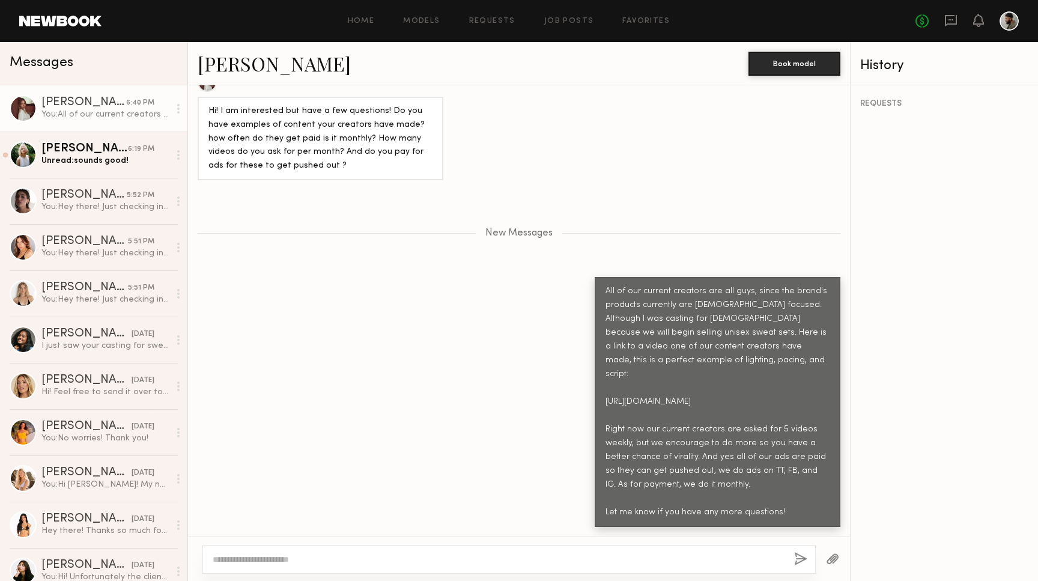
scroll to position [1186, 0]
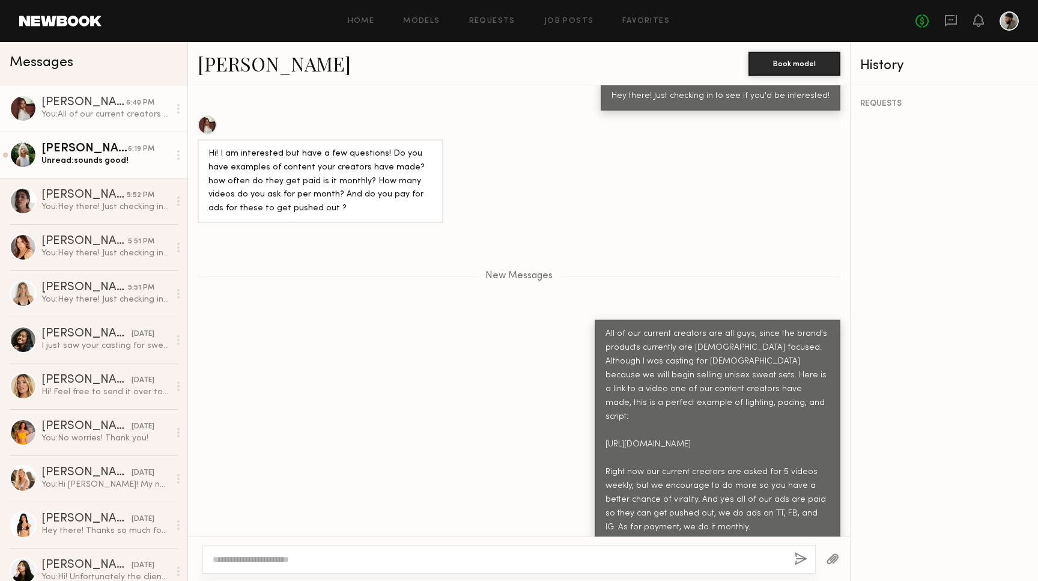
click at [126, 156] on div "Unread: sounds good!" at bounding box center [105, 160] width 128 height 11
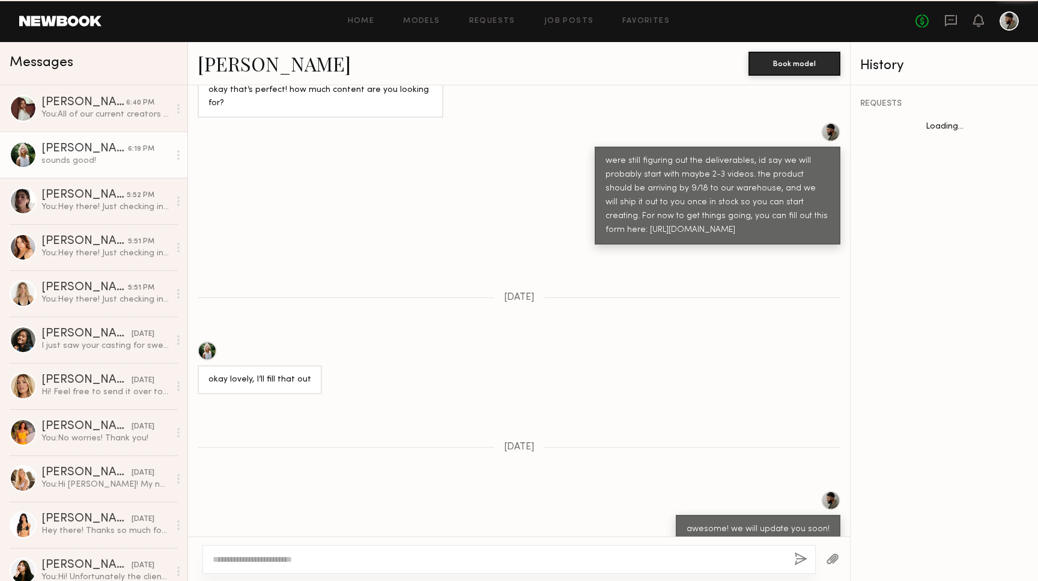
scroll to position [766, 0]
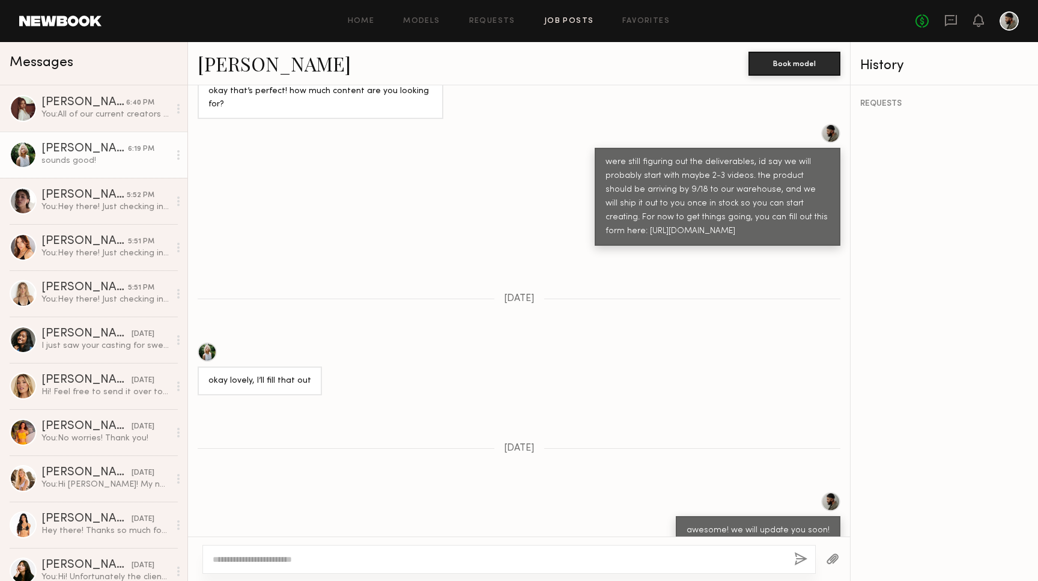
click at [556, 19] on link "Job Posts" at bounding box center [569, 21] width 50 height 8
